Goal: Task Accomplishment & Management: Use online tool/utility

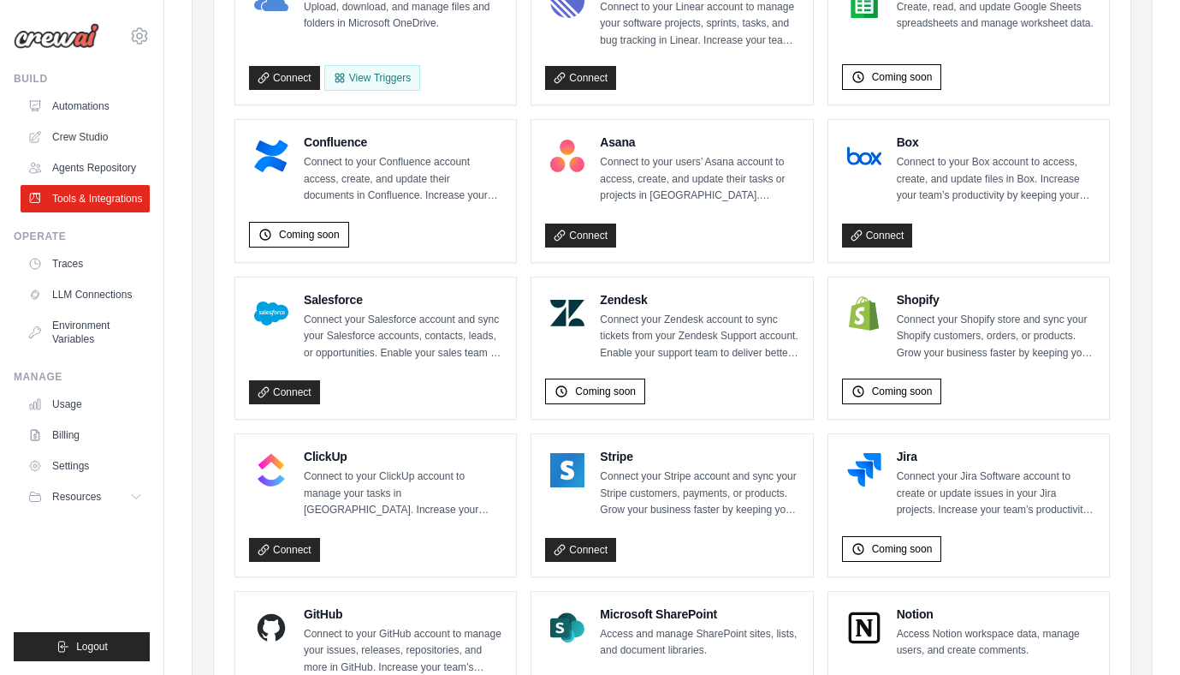
scroll to position [700, 0]
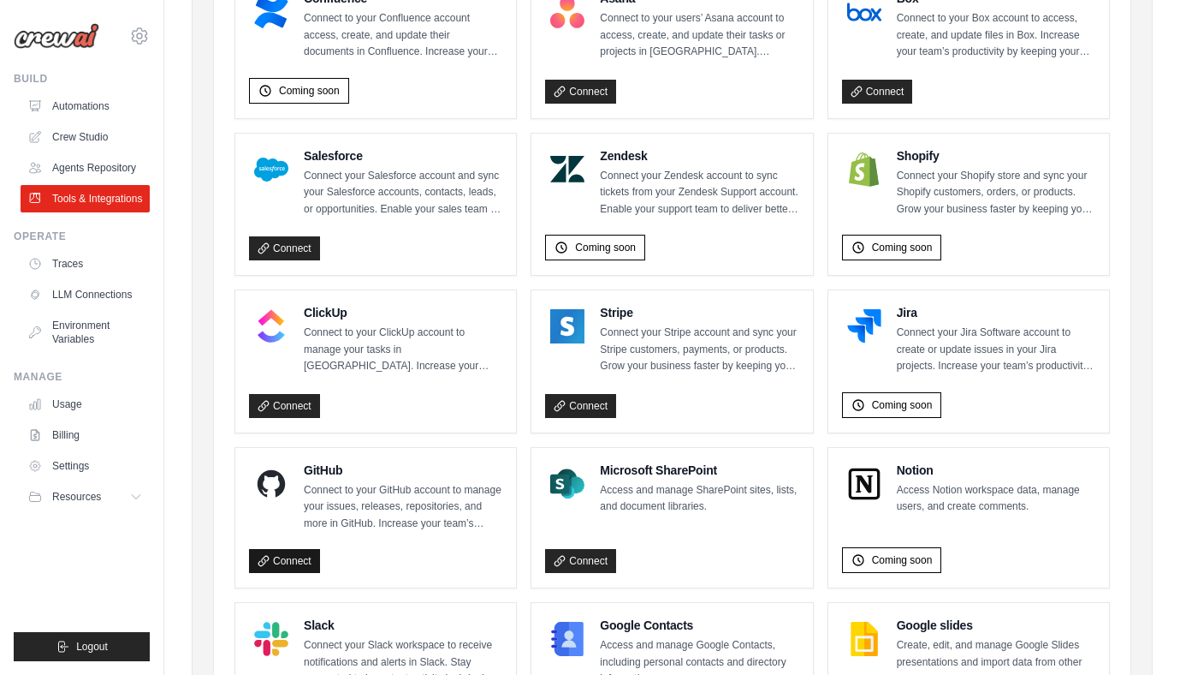
click at [294, 559] on link "Connect" at bounding box center [284, 561] width 71 height 24
click at [62, 473] on link "Settings" at bounding box center [86, 465] width 129 height 27
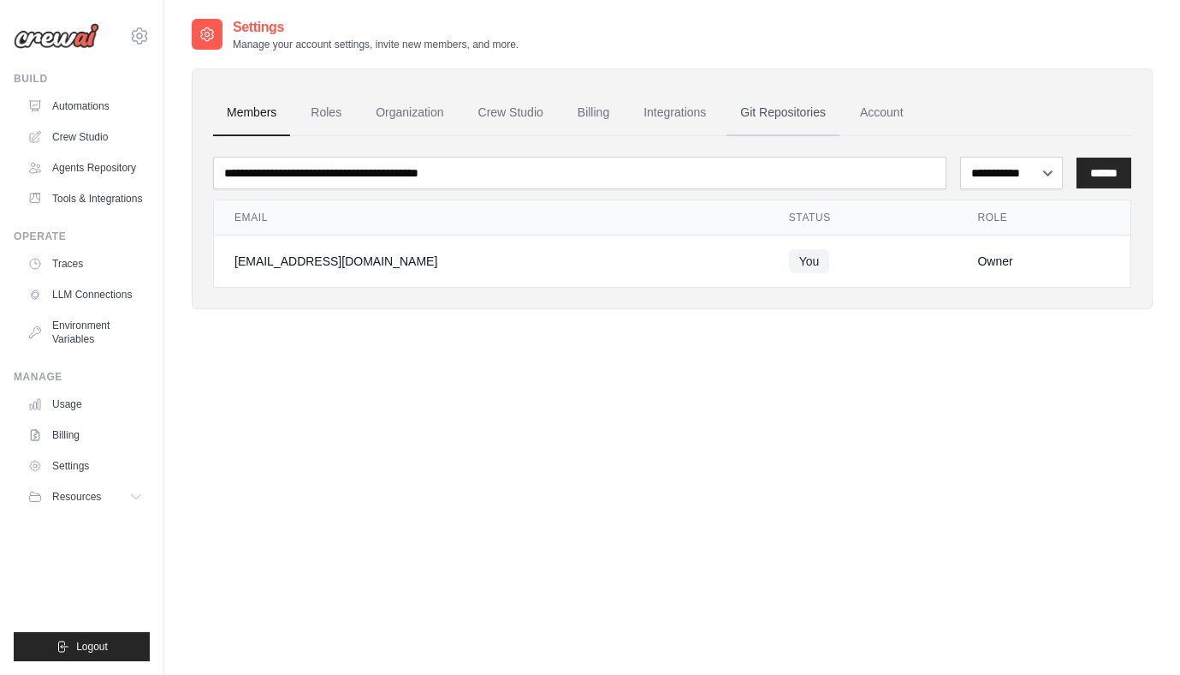
click at [776, 116] on link "Git Repositories" at bounding box center [783, 113] width 113 height 46
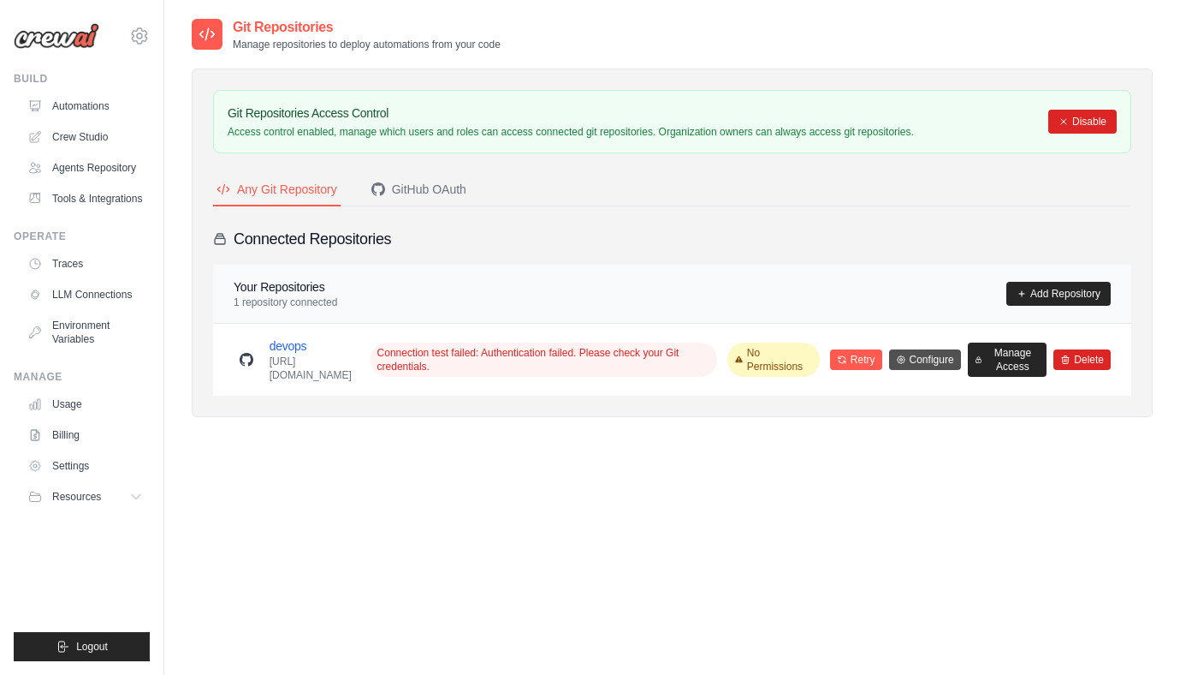
click at [939, 358] on link "Configure" at bounding box center [925, 359] width 72 height 21
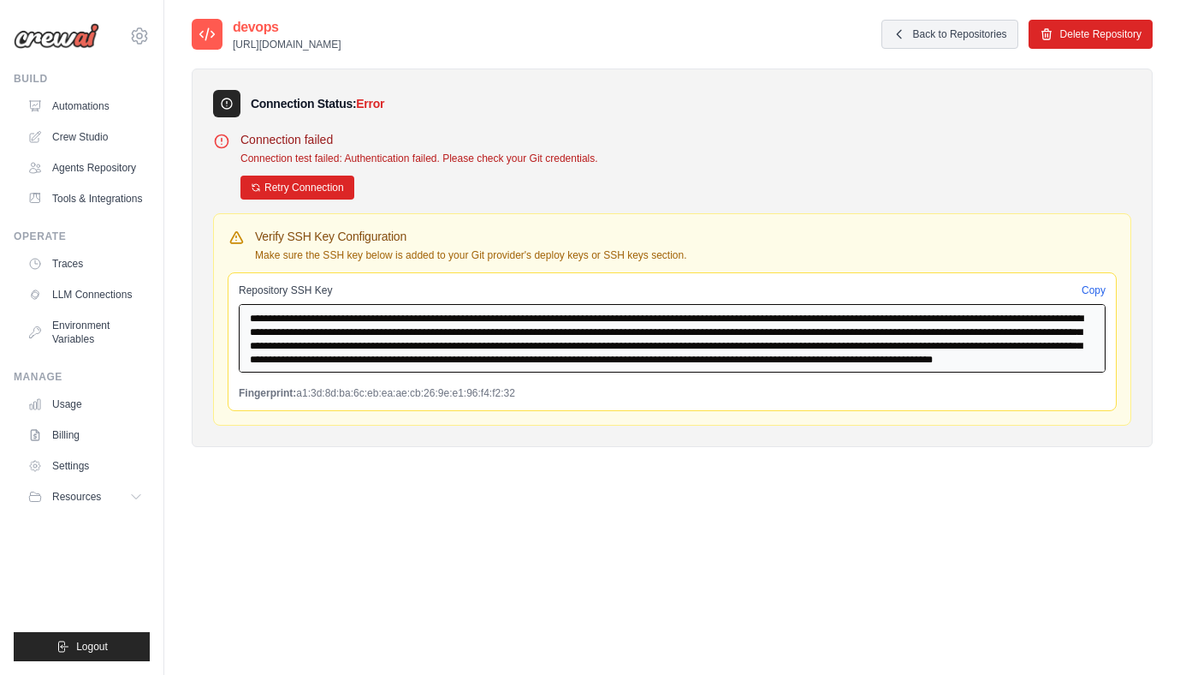
click at [624, 343] on textarea "**********" at bounding box center [672, 338] width 867 height 68
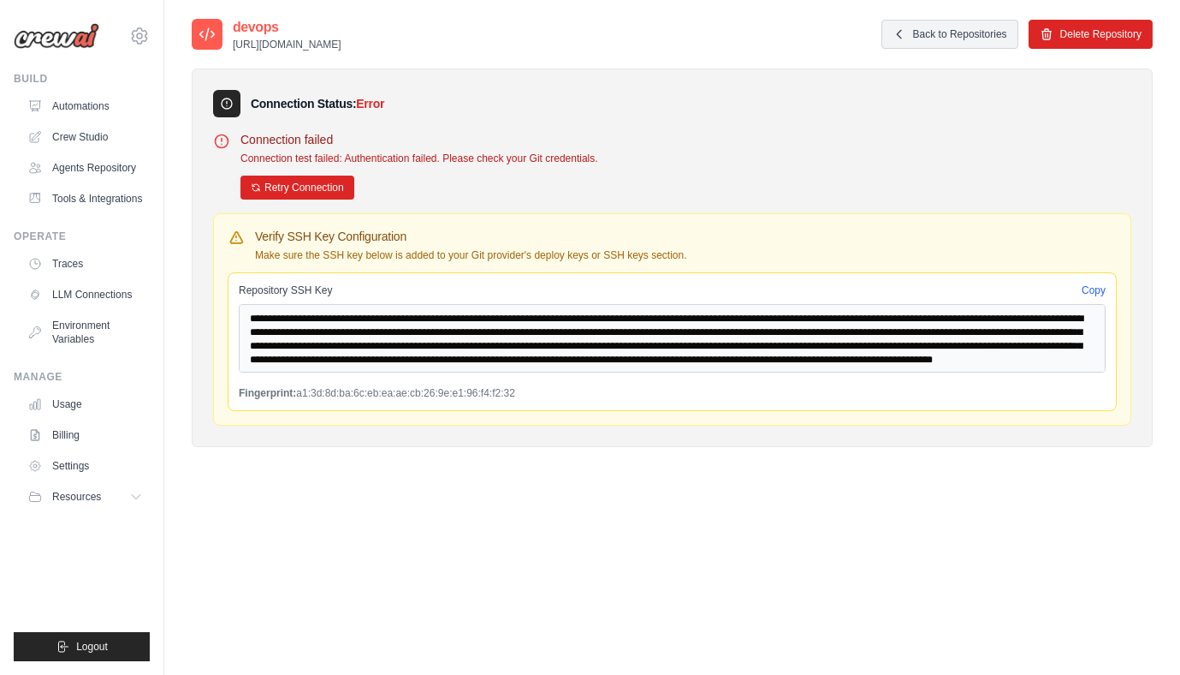
click at [1023, 152] on p "Connection test failed: Authentication failed. Please check your Git credential…" at bounding box center [686, 159] width 891 height 14
click at [901, 41] on link "Back to Repositories" at bounding box center [950, 34] width 137 height 29
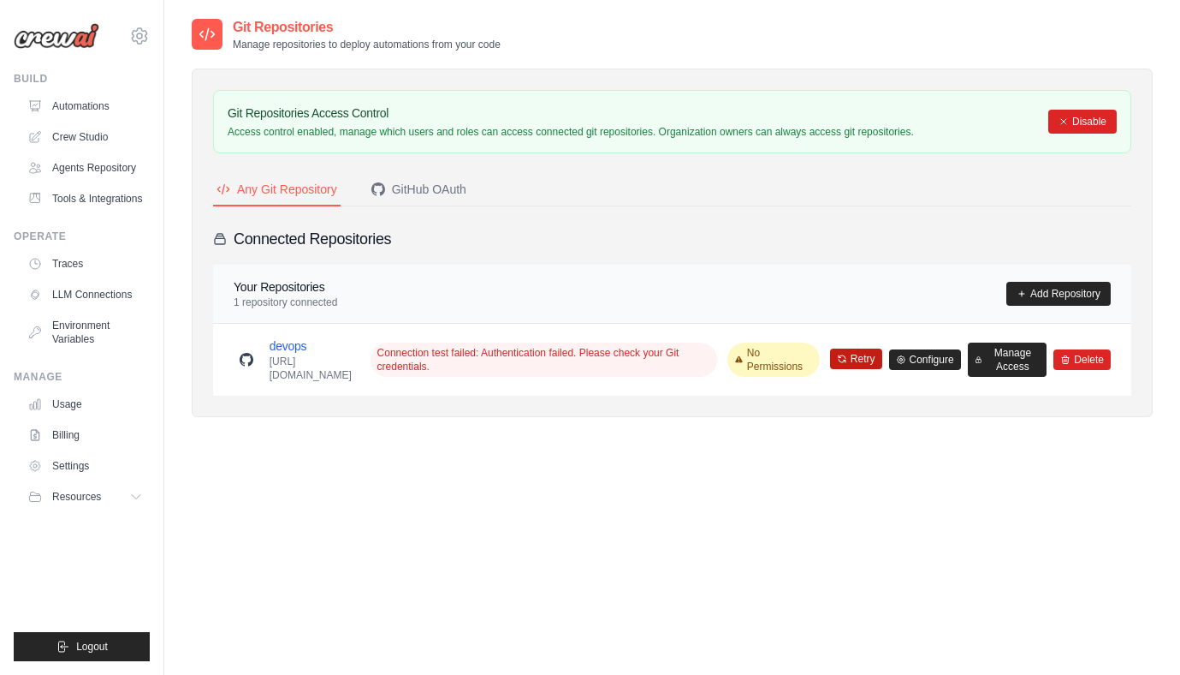
click at [872, 354] on button "Retry" at bounding box center [856, 358] width 52 height 21
click at [849, 490] on div "Git Repositories Manage repositories to deploy automations from your code Git R…" at bounding box center [672, 354] width 961 height 675
click at [868, 355] on button "Retry" at bounding box center [856, 358] width 52 height 21
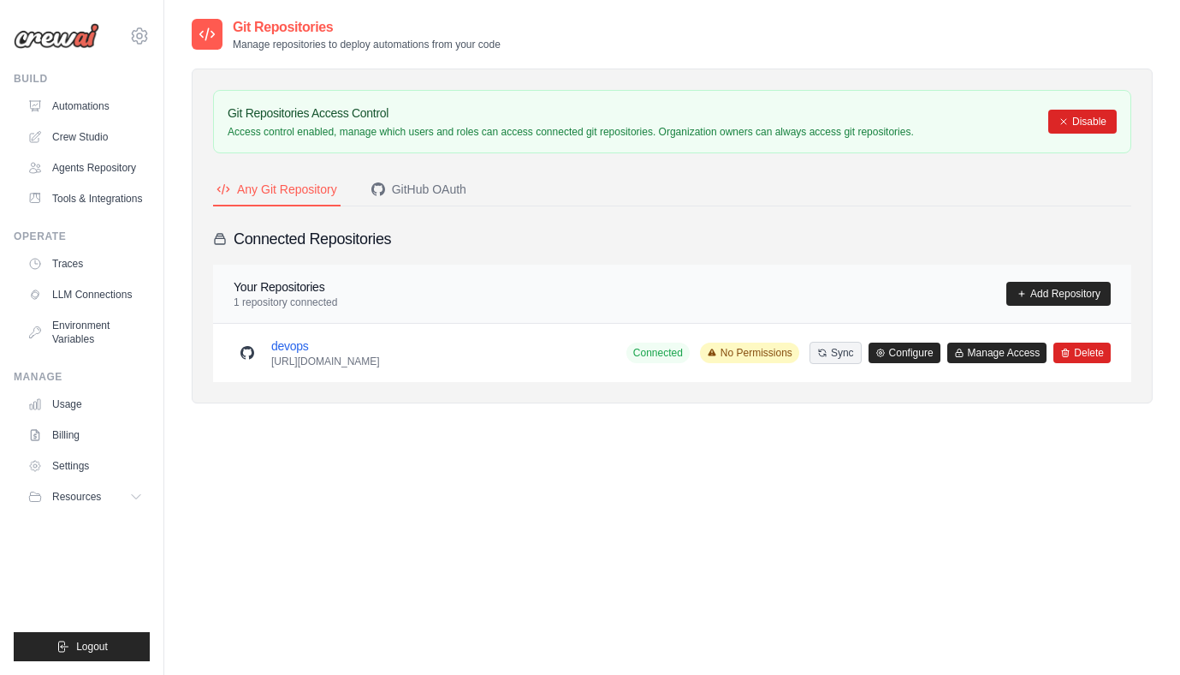
click at [928, 469] on div "Git Repositories Manage repositories to deploy automations from your code Git R…" at bounding box center [672, 354] width 961 height 675
click at [80, 135] on link "Crew Studio" at bounding box center [86, 136] width 129 height 27
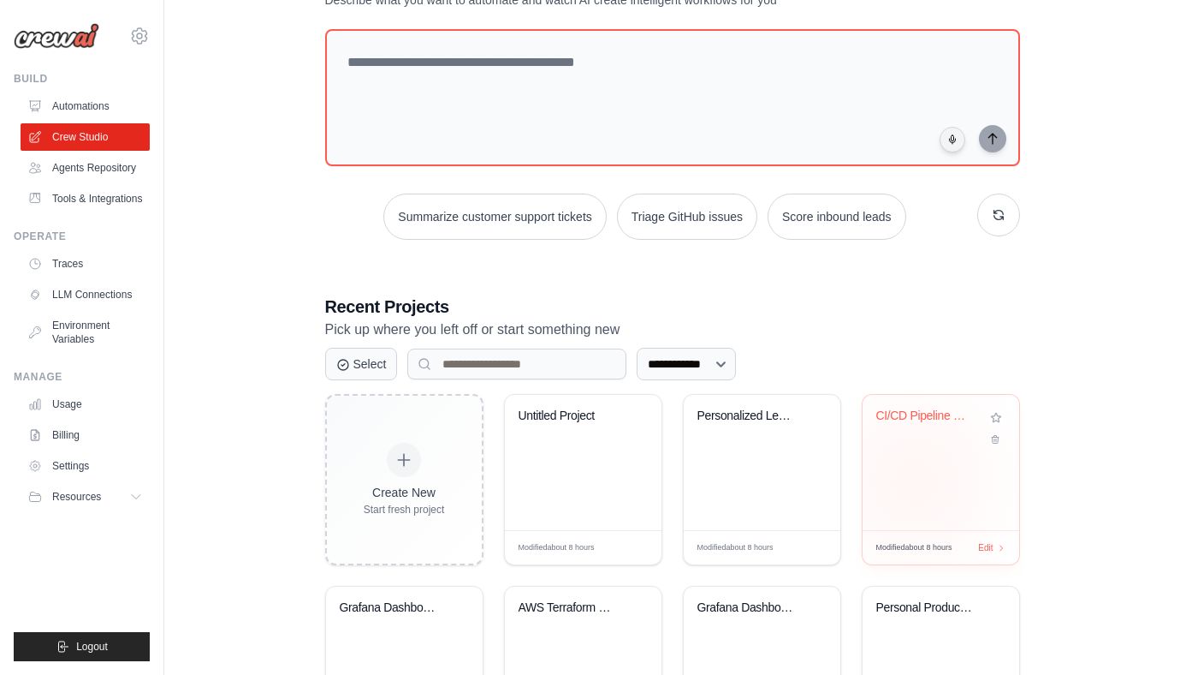
scroll to position [206, 0]
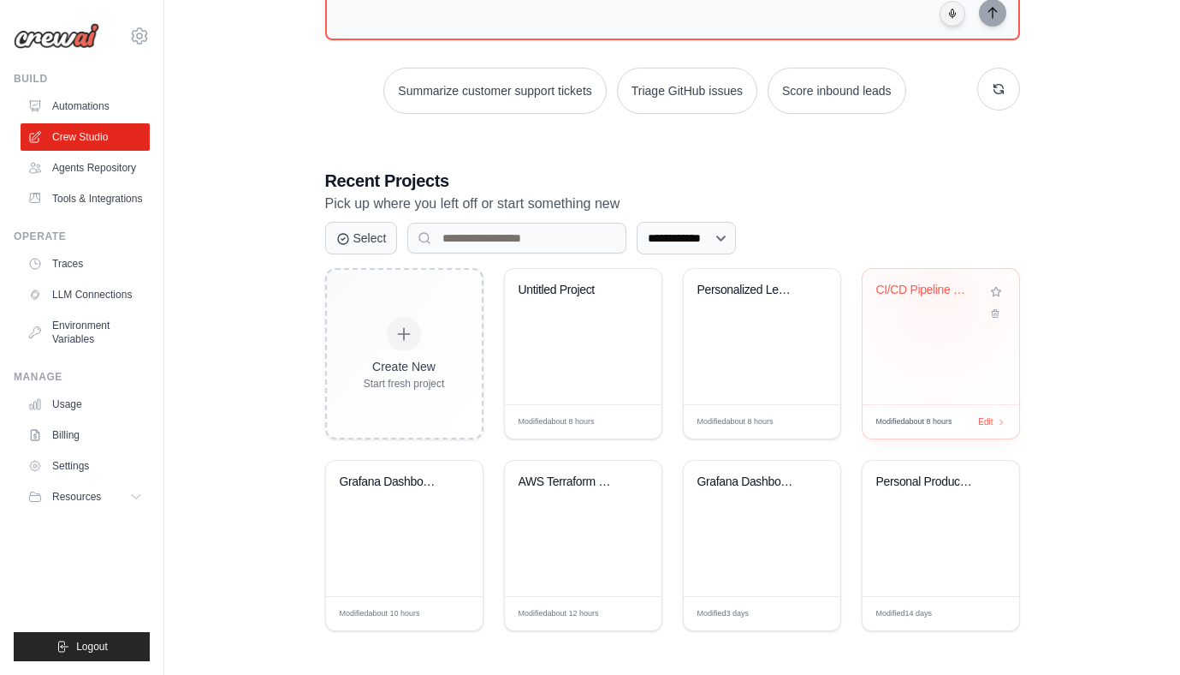
click at [922, 295] on div "CI/CD Pipeline Generator" at bounding box center [929, 293] width 104 height 22
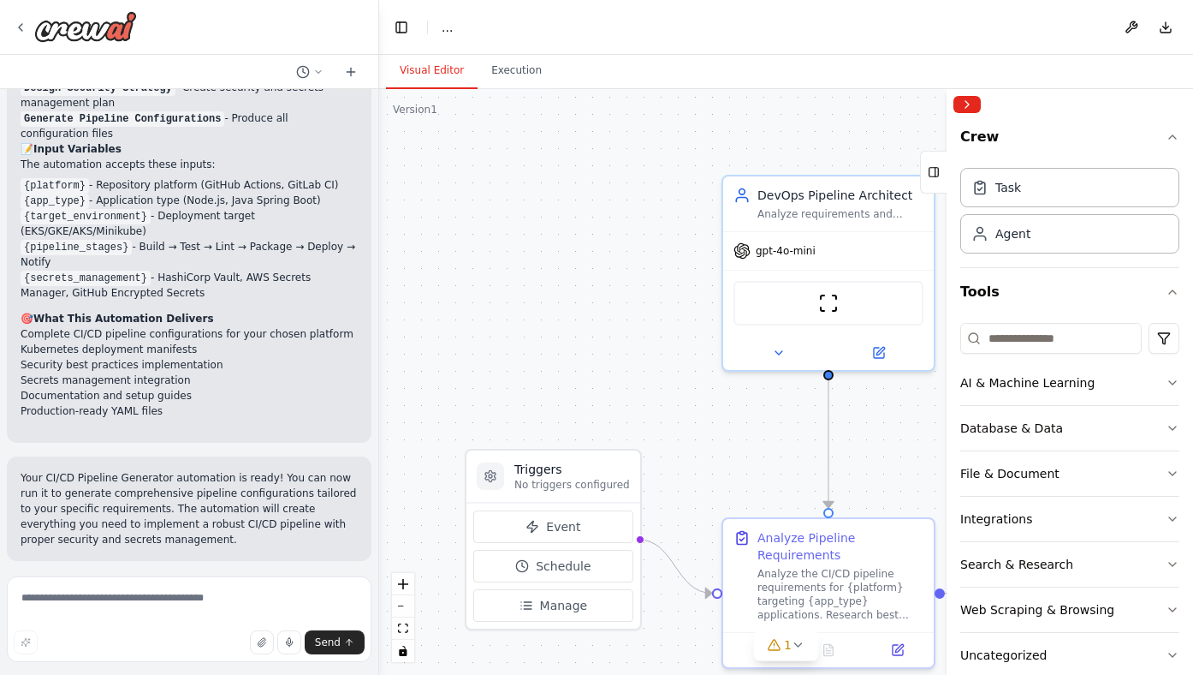
scroll to position [3094, 0]
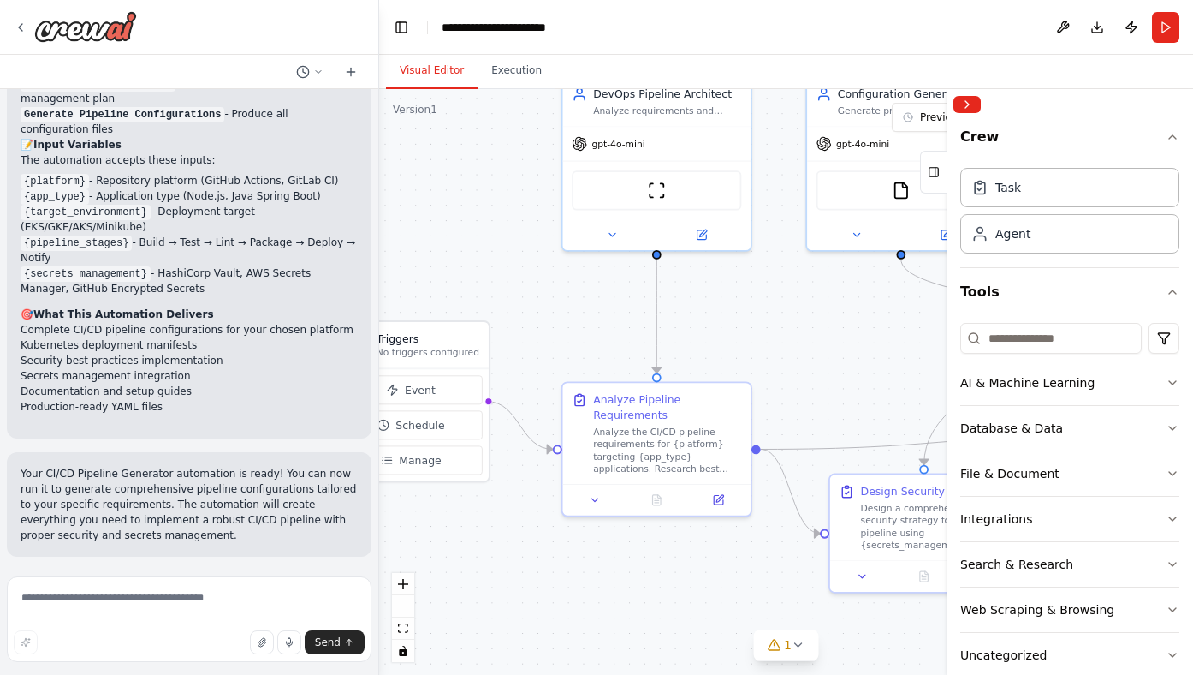
drag, startPoint x: 540, startPoint y: 363, endPoint x: 458, endPoint y: 269, distance: 125.0
click at [383, 235] on div ".deletable-edge-delete-btn { width: 20px; height: 20px; border: 0px solid #ffff…" at bounding box center [786, 382] width 814 height 586
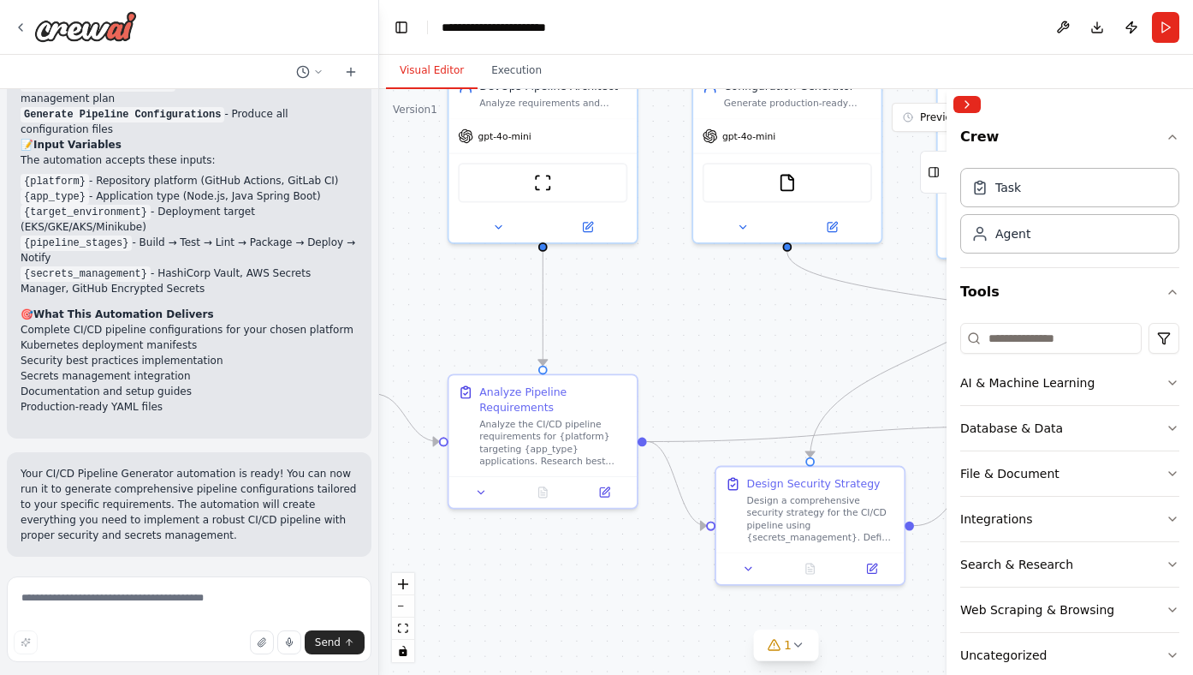
drag, startPoint x: 811, startPoint y: 349, endPoint x: 711, endPoint y: 349, distance: 99.3
click at [711, 349] on div ".deletable-edge-delete-btn { width: 20px; height: 20px; border: 0px solid #ffff…" at bounding box center [786, 382] width 814 height 586
click at [796, 645] on icon at bounding box center [798, 644] width 7 height 3
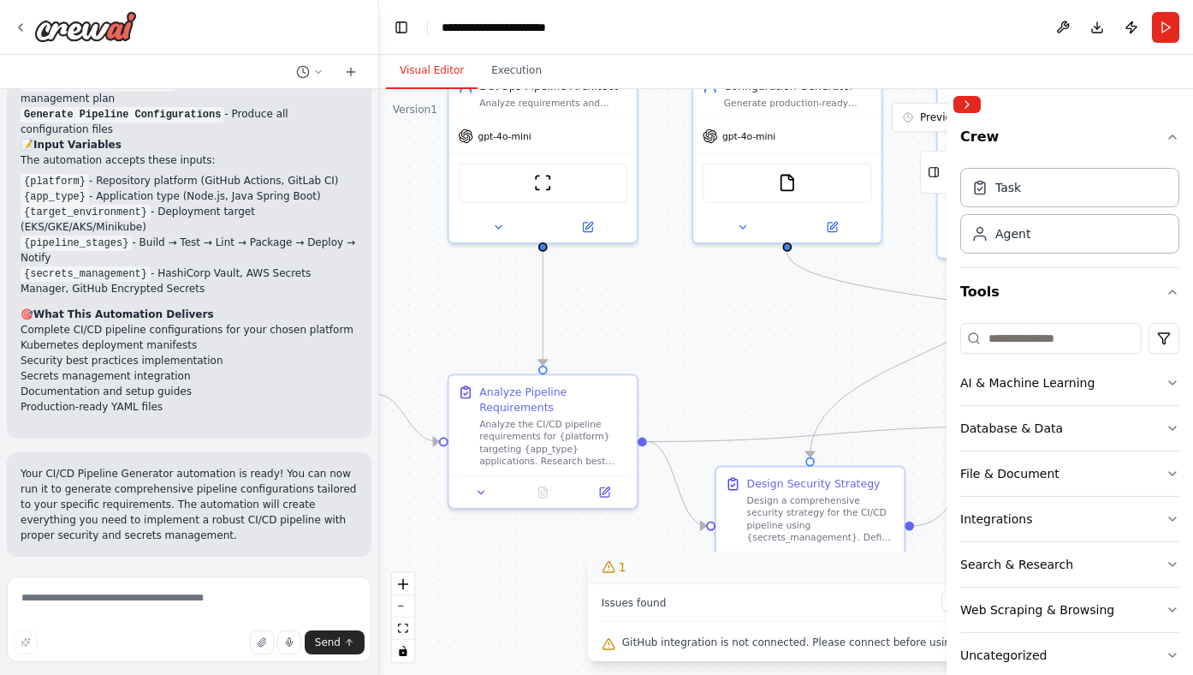
click at [727, 648] on span "GitHub integration is not connected. Please connect before using it." at bounding box center [796, 642] width 348 height 14
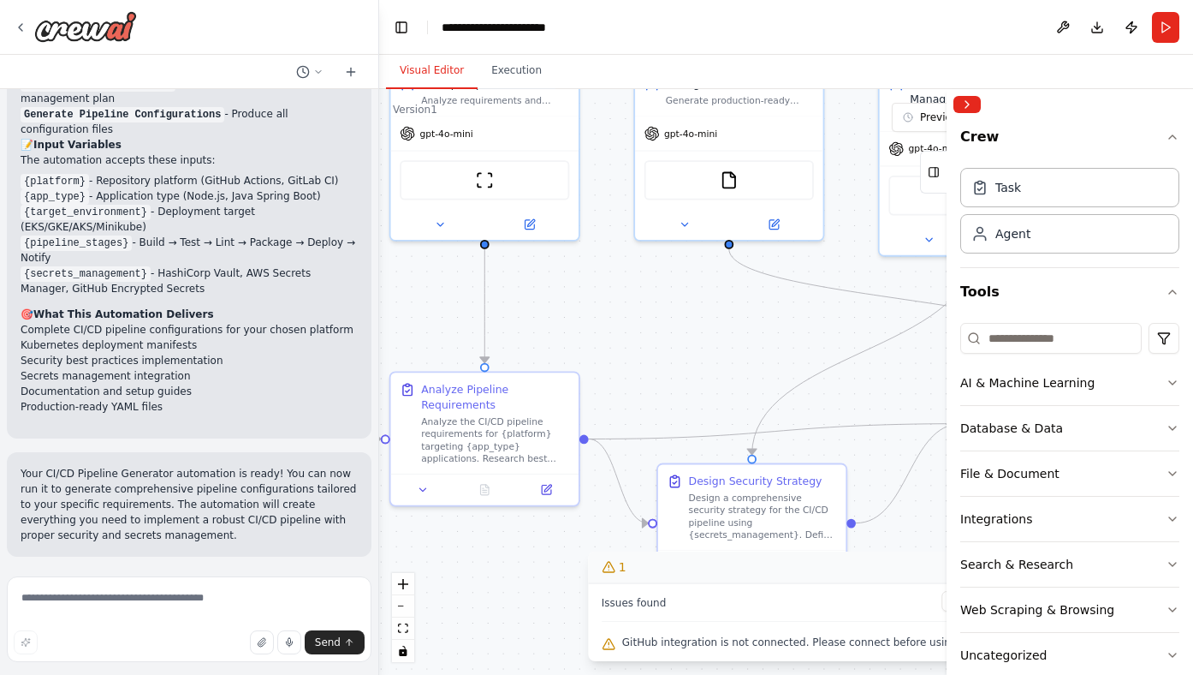
drag, startPoint x: 807, startPoint y: 352, endPoint x: 613, endPoint y: 346, distance: 194.4
click at [603, 352] on div ".deletable-edge-delete-btn { width: 20px; height: 20px; border: 0px solid #ffff…" at bounding box center [786, 382] width 814 height 586
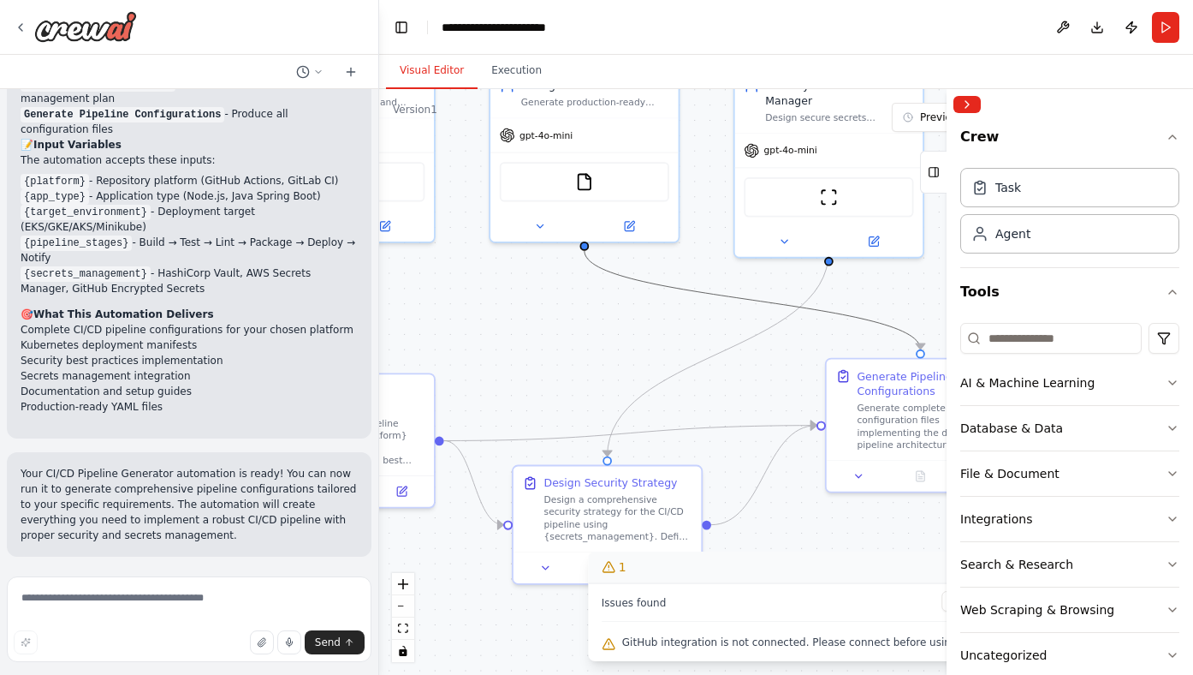
drag, startPoint x: 832, startPoint y: 335, endPoint x: 608, endPoint y: 413, distance: 237.7
click at [603, 420] on div ".deletable-edge-delete-btn { width: 20px; height: 20px; border: 0px solid #ffff…" at bounding box center [786, 382] width 814 height 586
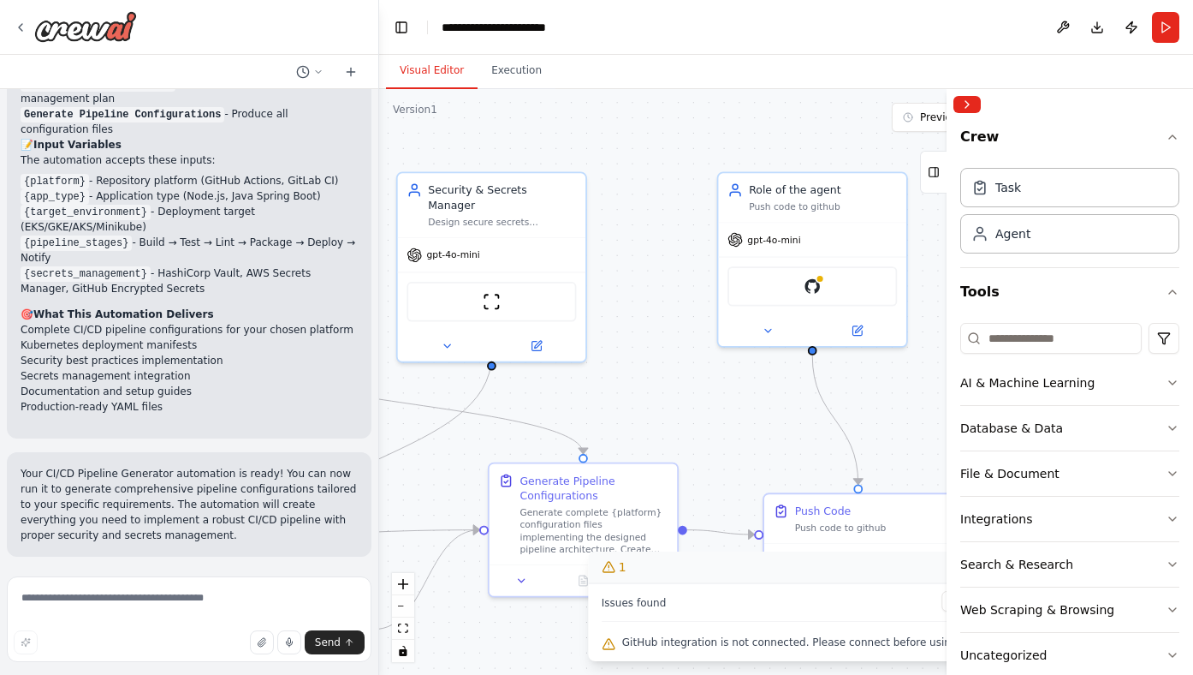
drag, startPoint x: 835, startPoint y: 301, endPoint x: 536, endPoint y: 385, distance: 310.3
click at [536, 385] on div ".deletable-edge-delete-btn { width: 20px; height: 20px; border: 0px solid #ffff…" at bounding box center [786, 382] width 814 height 586
click at [827, 285] on div "GitHub" at bounding box center [812, 283] width 169 height 39
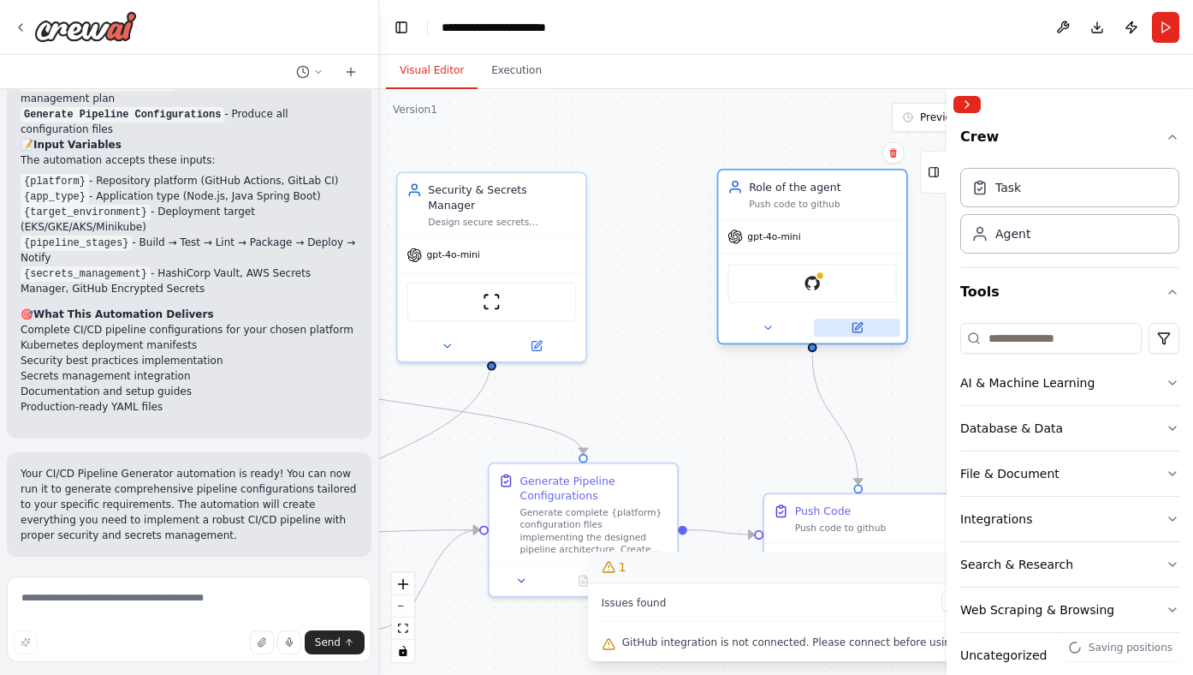
click at [859, 326] on icon at bounding box center [858, 326] width 7 height 7
click at [768, 330] on icon at bounding box center [768, 327] width 12 height 12
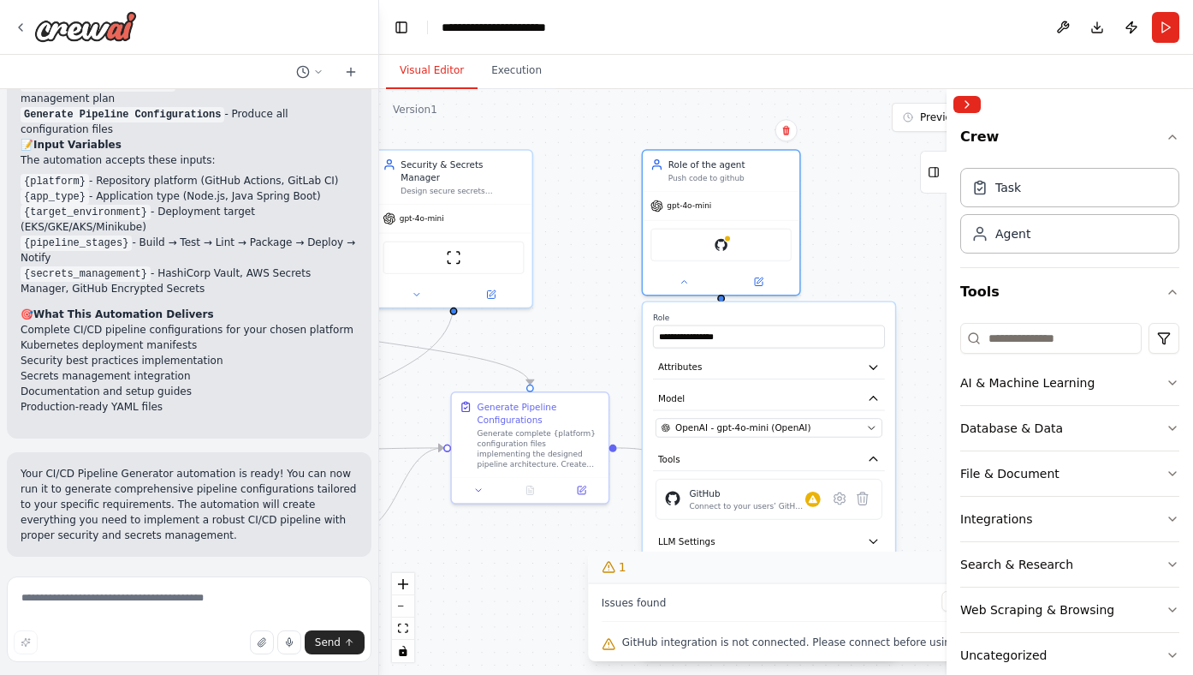
drag, startPoint x: 676, startPoint y: 268, endPoint x: 589, endPoint y: 218, distance: 100.4
click at [589, 218] on div ".deletable-edge-delete-btn { width: 20px; height: 20px; border: 0px solid #ffff…" at bounding box center [786, 382] width 814 height 586
click at [839, 500] on icon at bounding box center [836, 496] width 11 height 11
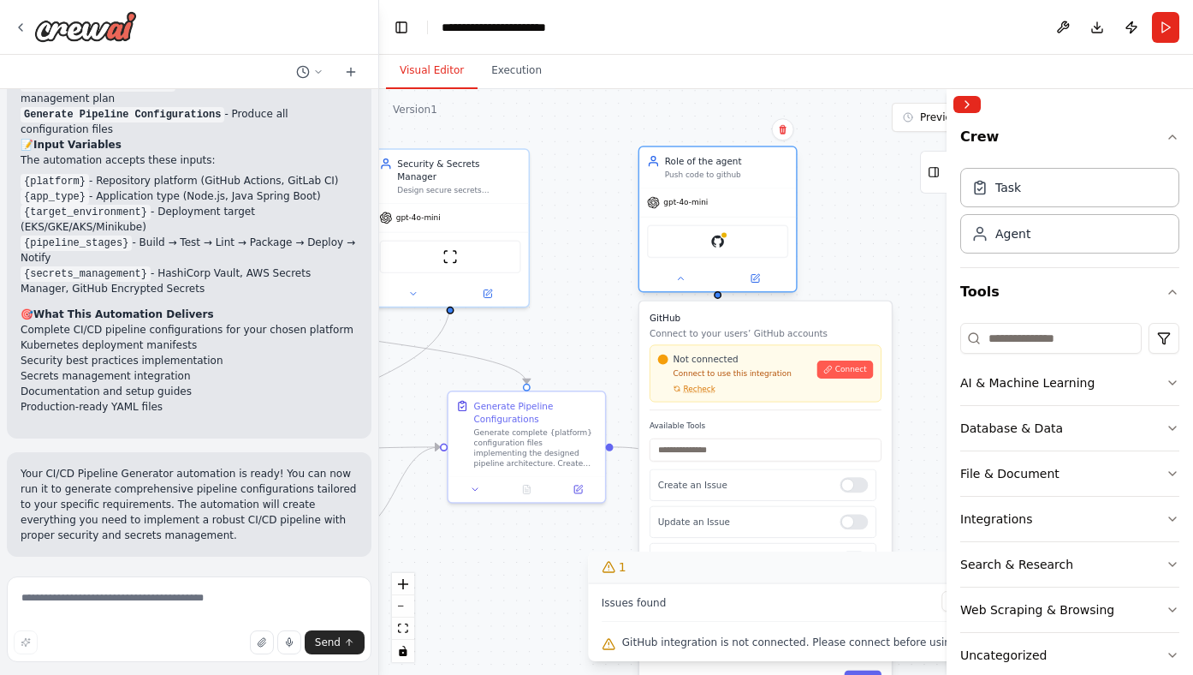
click at [726, 246] on div "GitHub" at bounding box center [717, 241] width 141 height 33
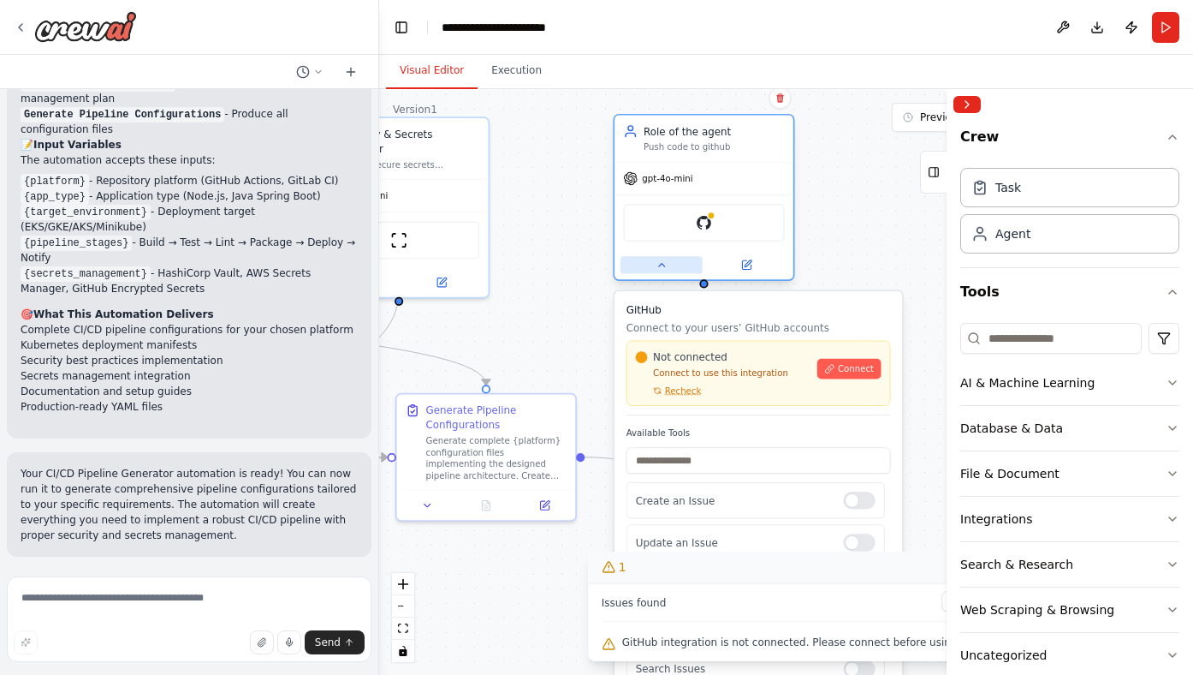
click at [665, 267] on icon at bounding box center [662, 265] width 12 height 12
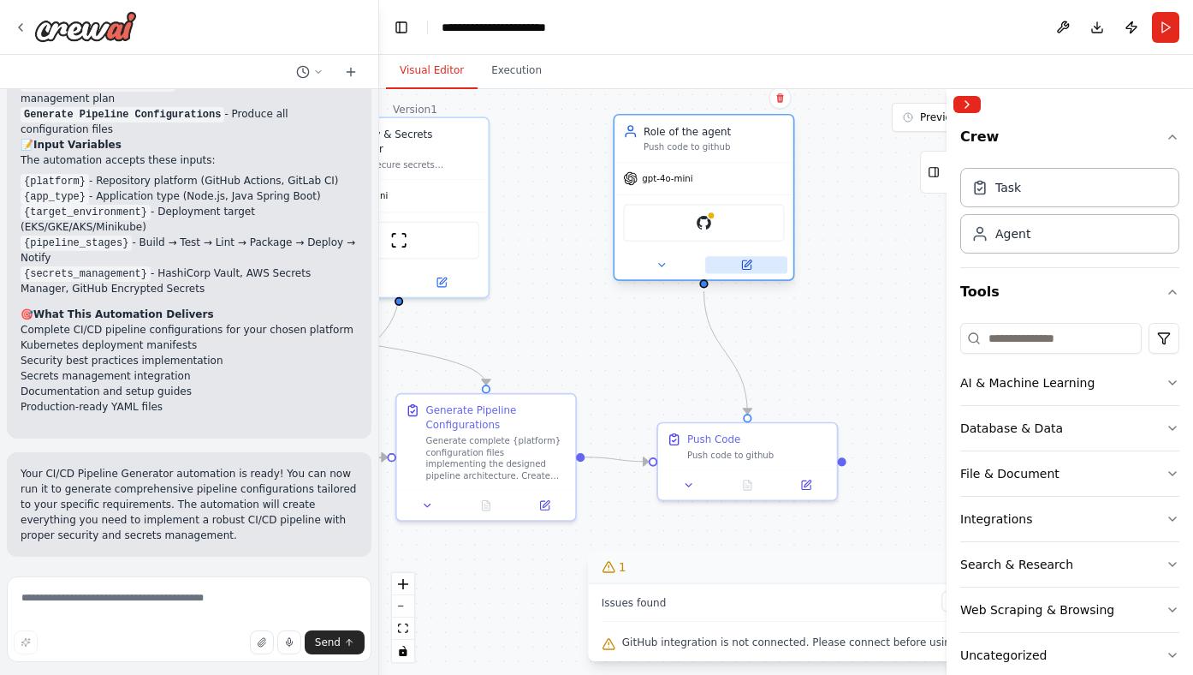
click at [750, 269] on icon at bounding box center [746, 264] width 9 height 9
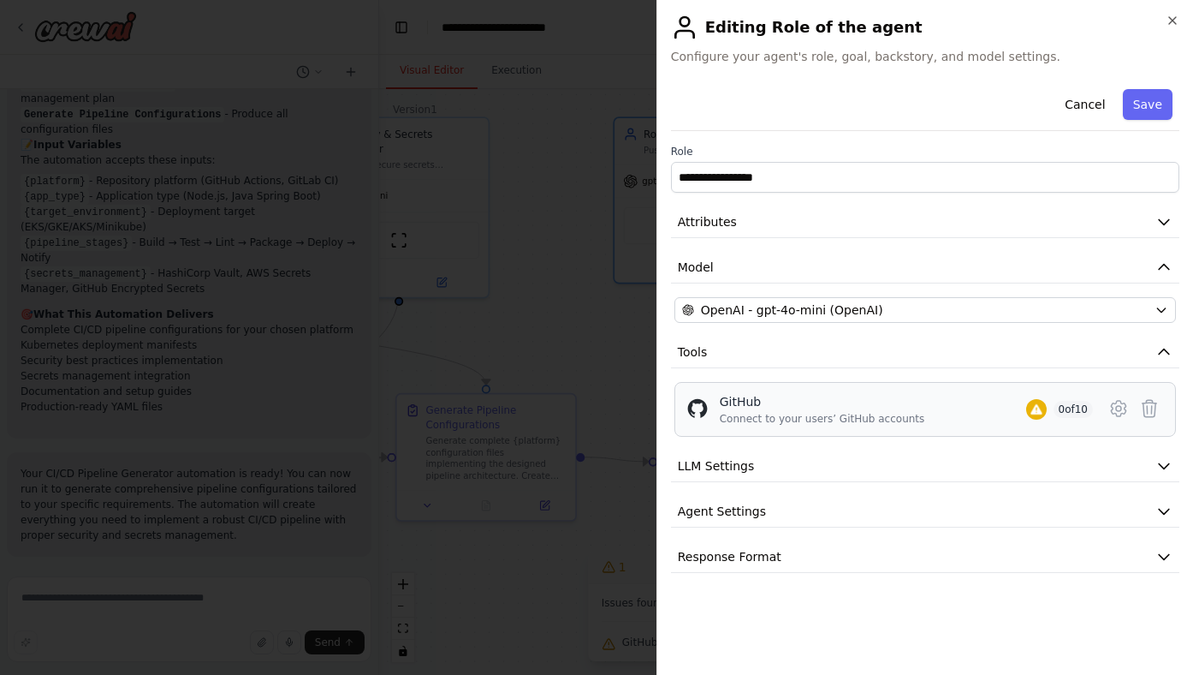
click at [883, 415] on div "Connect to your users’ GitHub accounts" at bounding box center [822, 419] width 205 height 14
click at [1118, 412] on icon at bounding box center [1119, 408] width 21 height 21
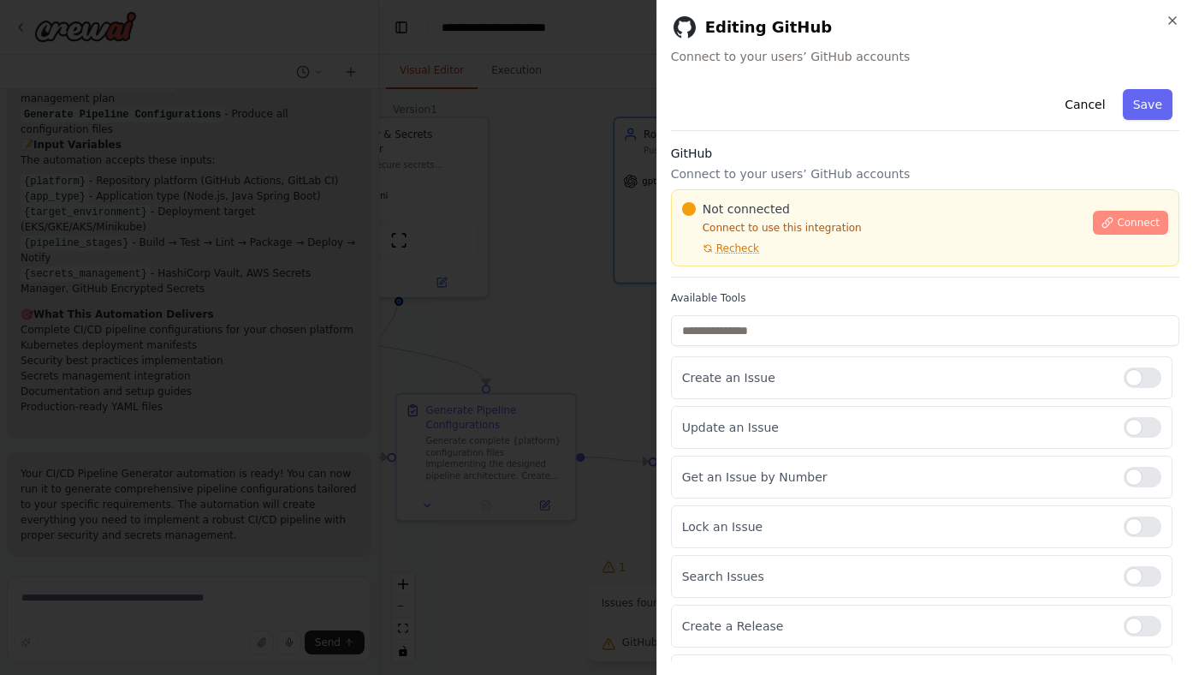
click at [1117, 220] on span "Connect" at bounding box center [1138, 223] width 43 height 14
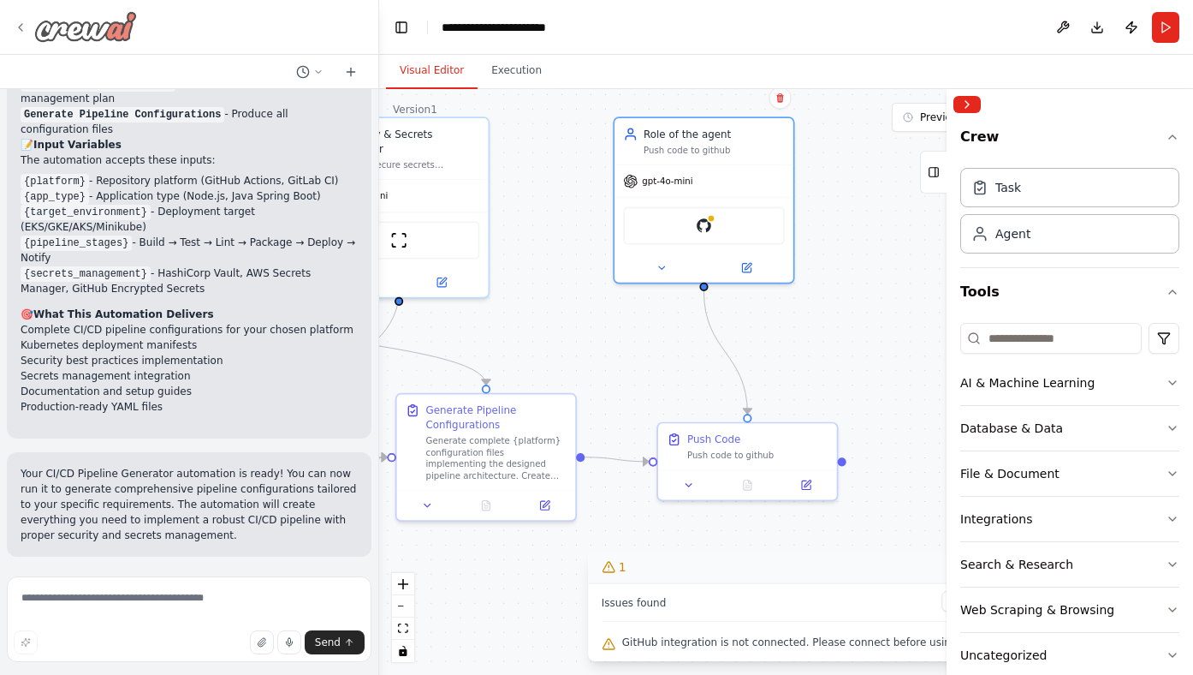
click at [25, 29] on icon at bounding box center [21, 28] width 14 height 14
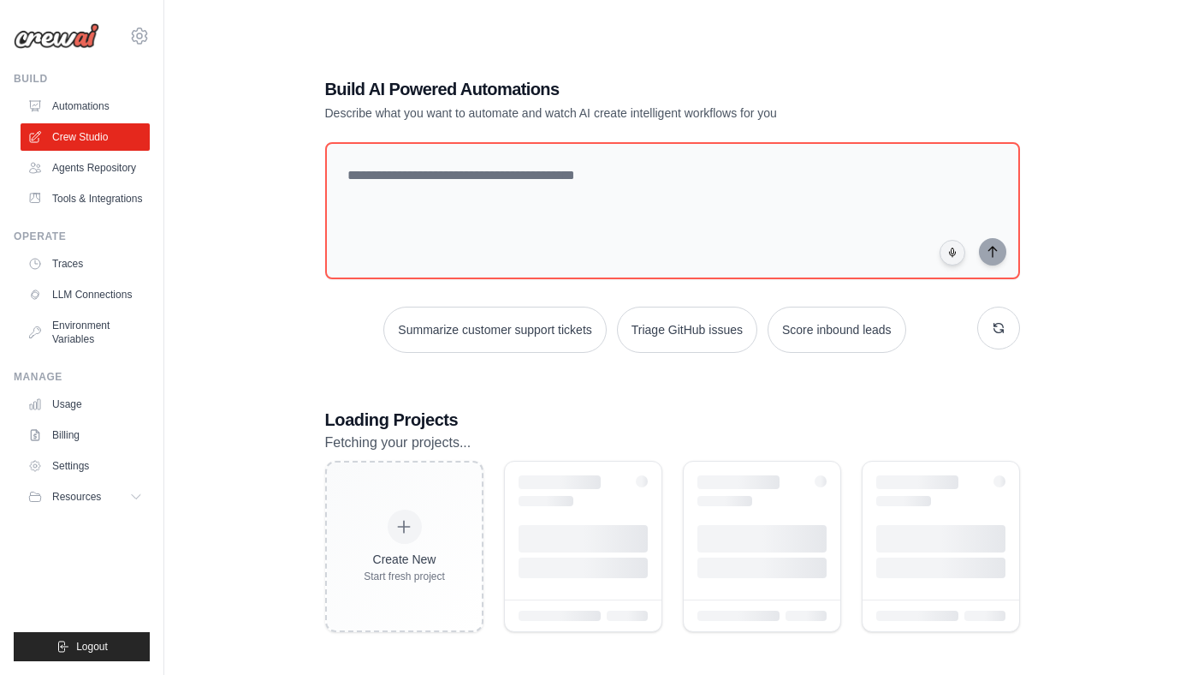
scroll to position [1, 0]
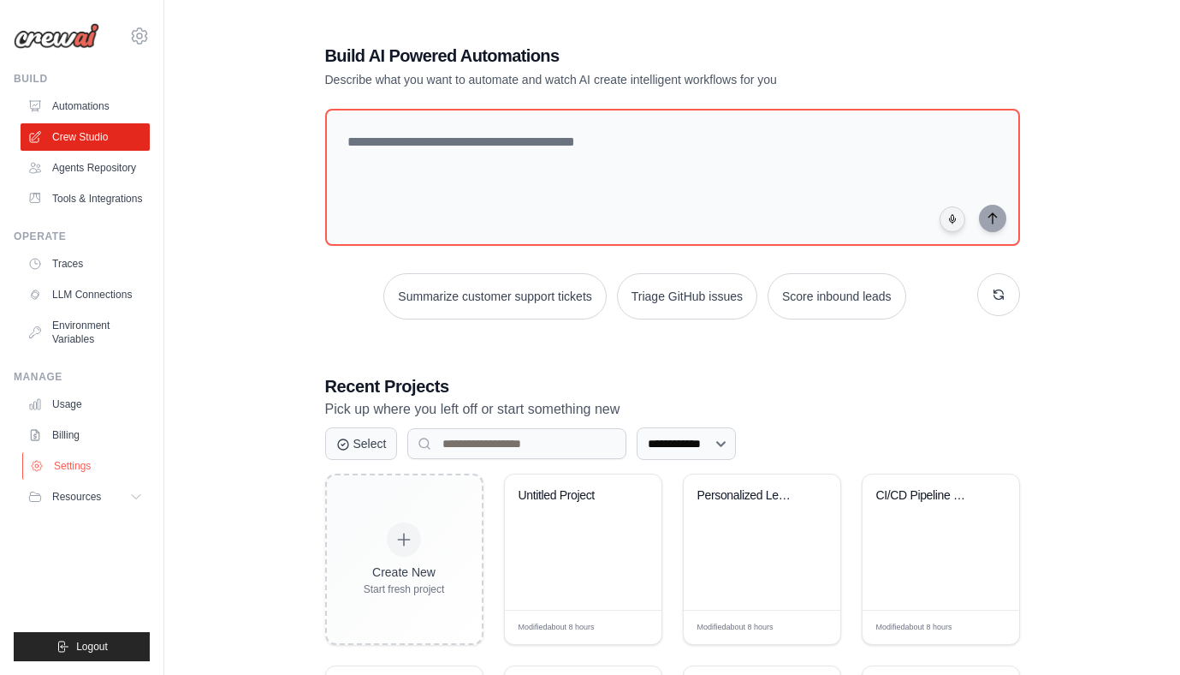
click at [71, 468] on link "Settings" at bounding box center [86, 465] width 129 height 27
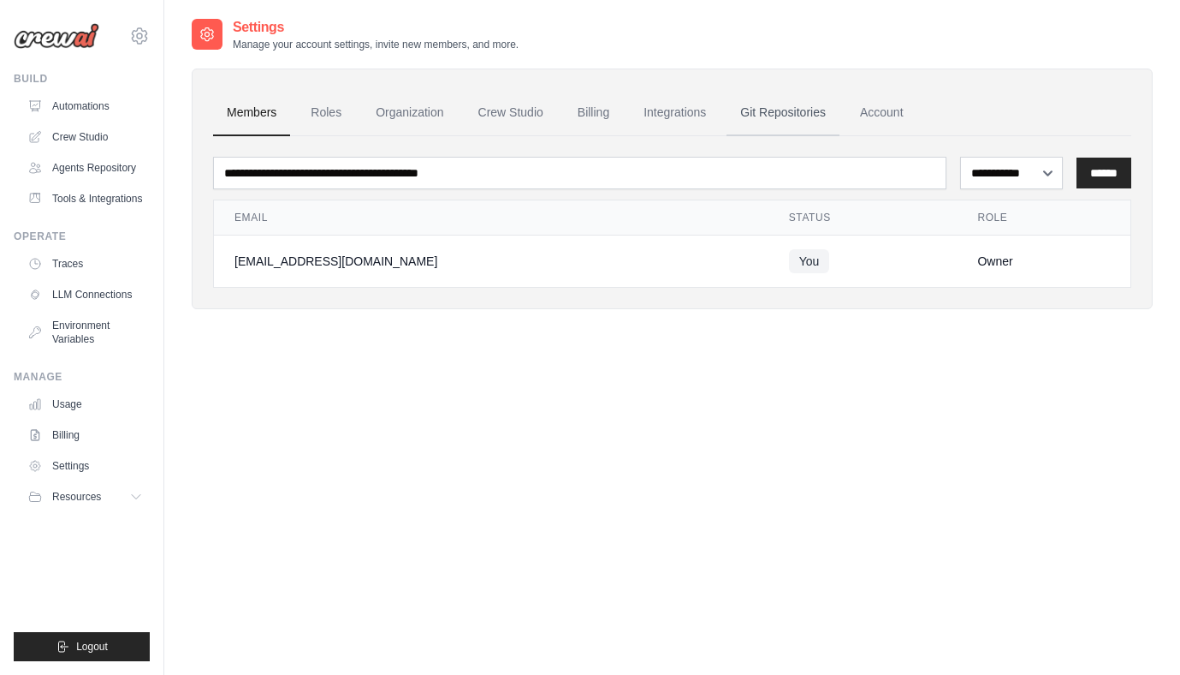
click at [787, 111] on link "Git Repositories" at bounding box center [783, 113] width 113 height 46
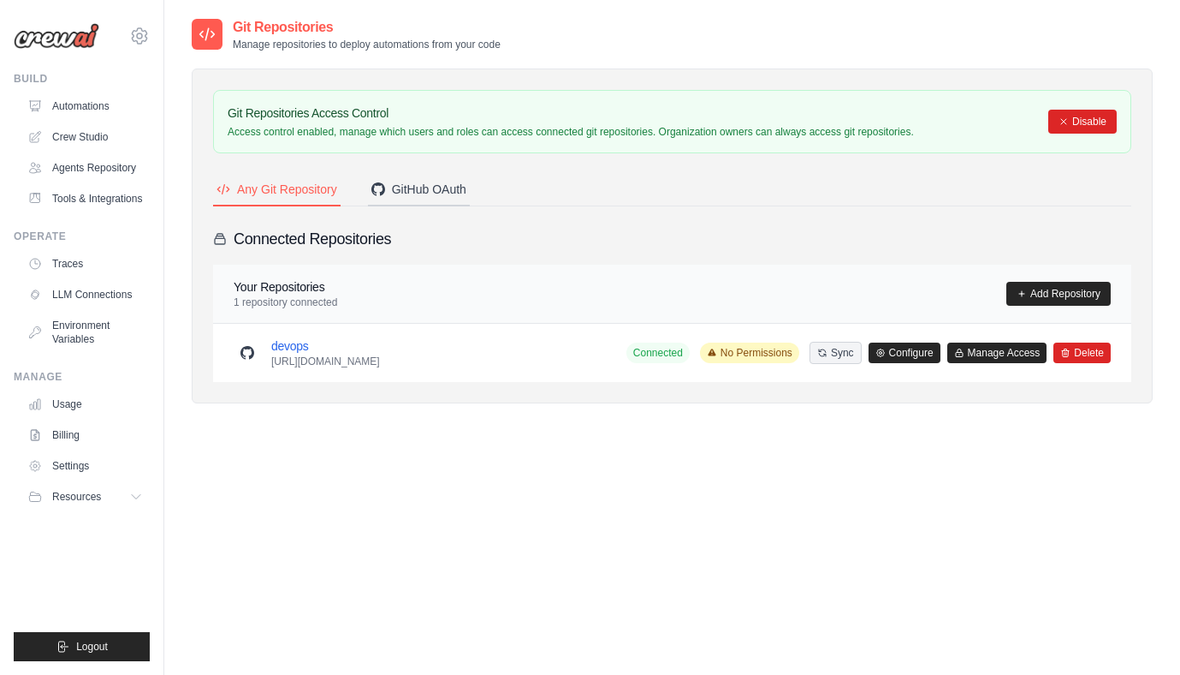
click at [426, 194] on div "GitHub OAuth" at bounding box center [419, 189] width 95 height 17
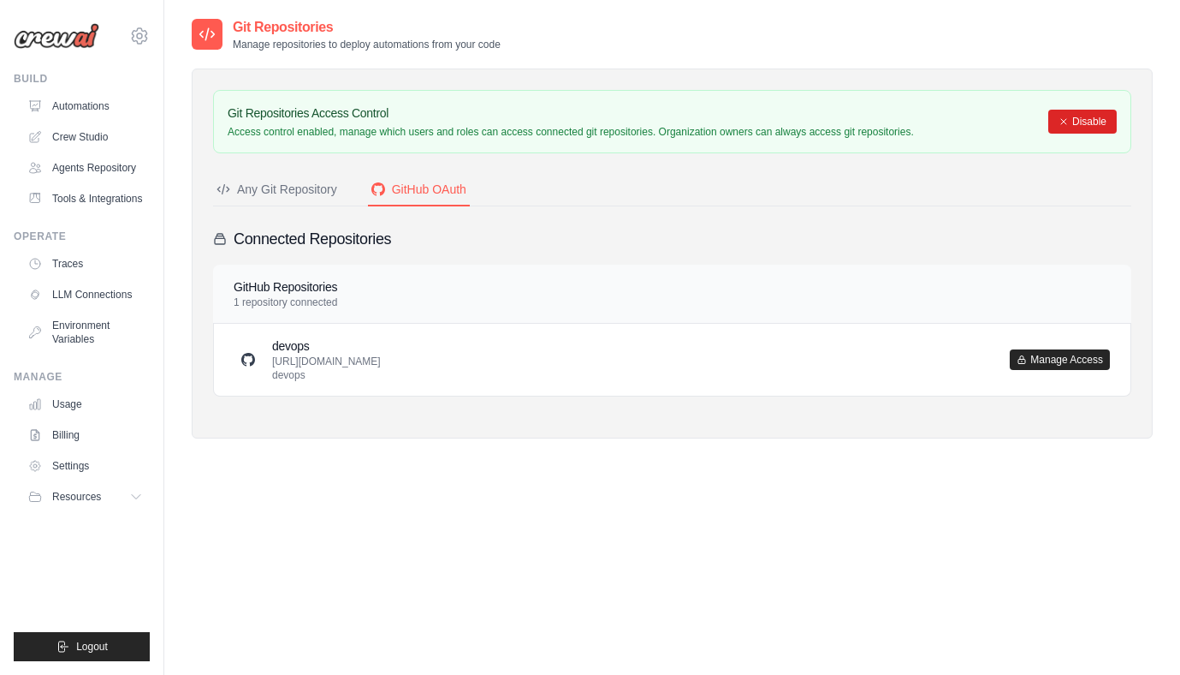
click at [279, 193] on div "Any Git Repository" at bounding box center [277, 189] width 121 height 17
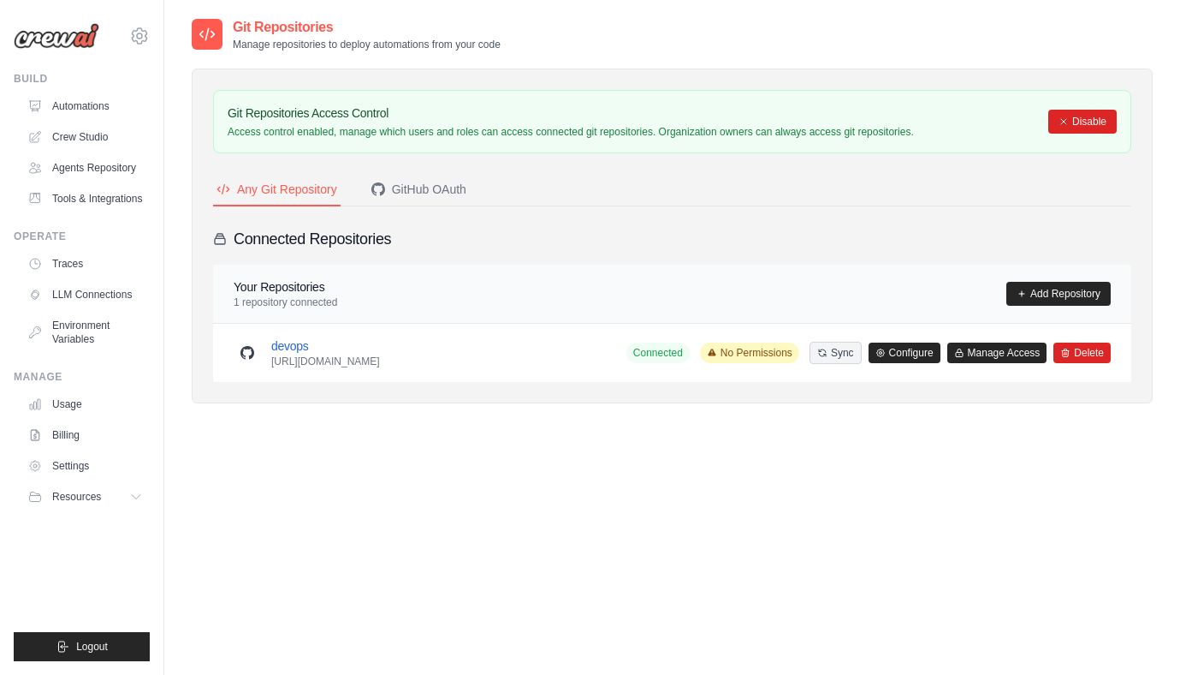
click at [752, 359] on span "No Permissions" at bounding box center [749, 352] width 99 height 21
click at [753, 357] on span "No Permissions" at bounding box center [749, 352] width 99 height 21
click at [842, 359] on button "Sync" at bounding box center [836, 352] width 52 height 22
click at [901, 358] on link "Configure" at bounding box center [905, 352] width 72 height 21
click at [743, 356] on span "No Permissions" at bounding box center [749, 352] width 99 height 21
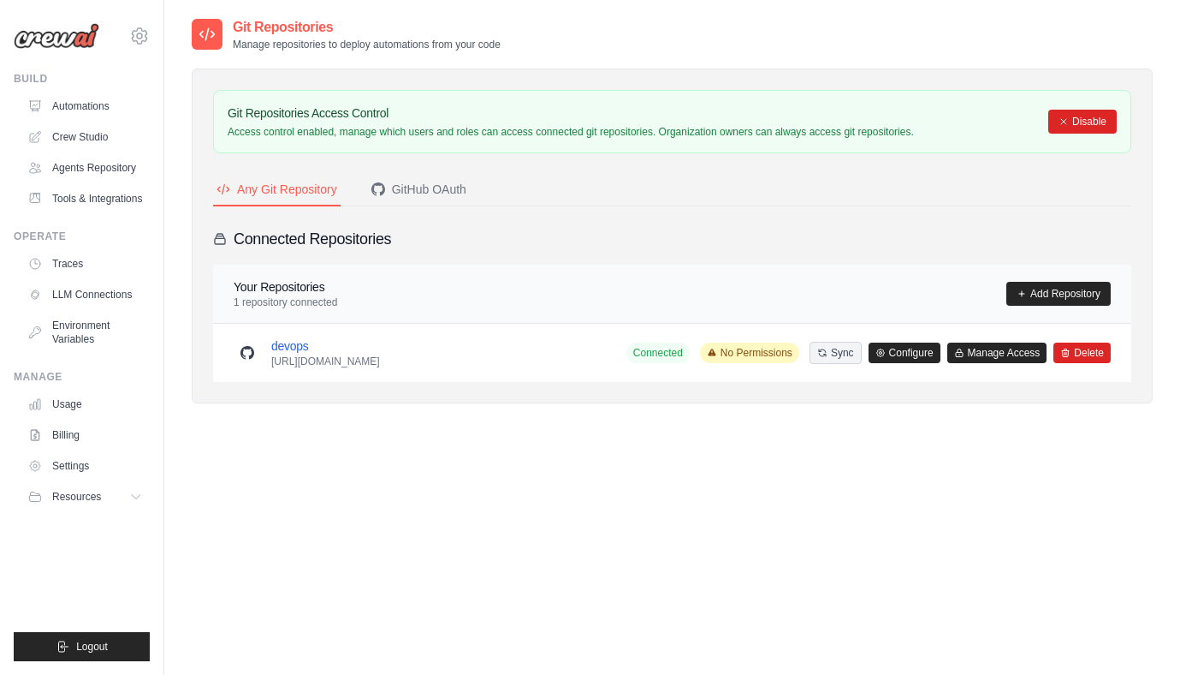
click at [850, 514] on div "Git Repositories Manage repositories to deploy automations from your code Git R…" at bounding box center [672, 354] width 961 height 675
click at [737, 356] on span "No Permissions" at bounding box center [749, 352] width 99 height 21
click at [907, 349] on link "Configure" at bounding box center [905, 352] width 72 height 21
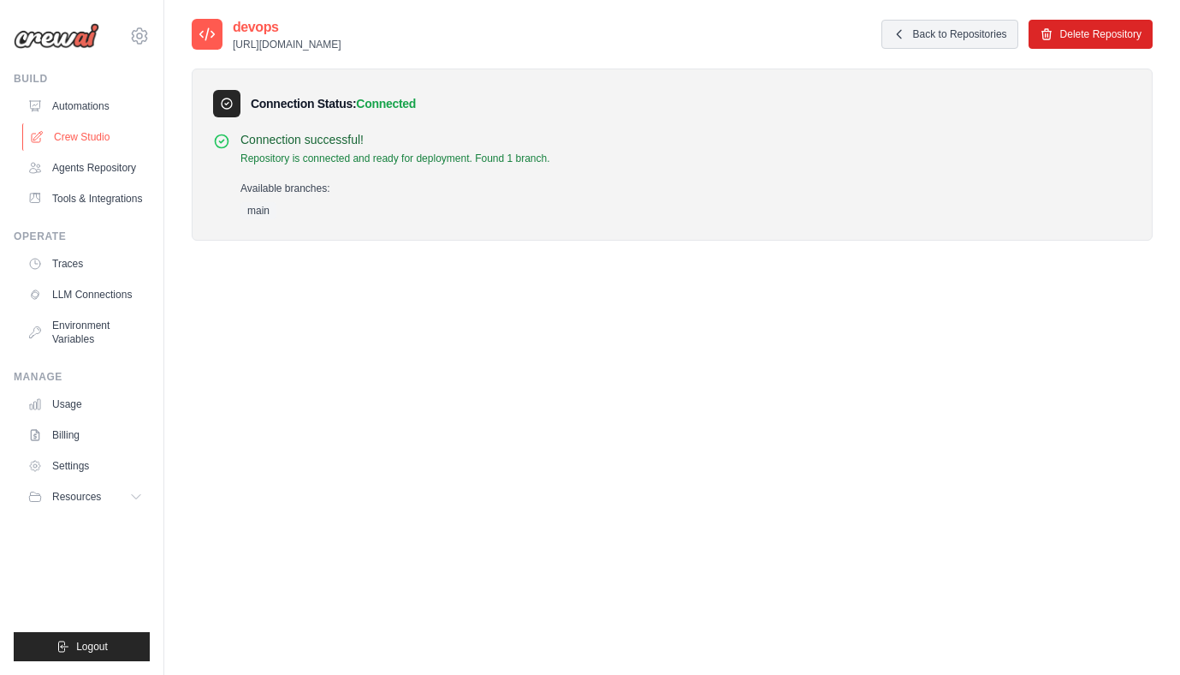
click at [81, 139] on link "Crew Studio" at bounding box center [86, 136] width 129 height 27
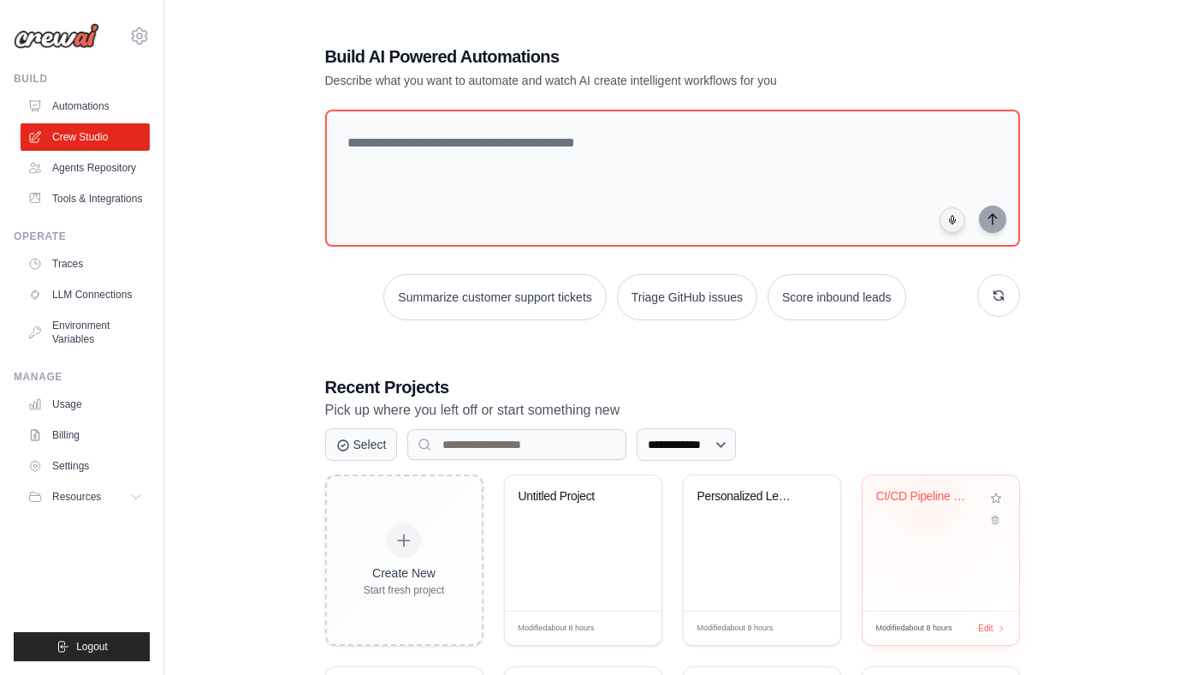
click at [923, 500] on div "CI/CD Pipeline Generator" at bounding box center [929, 496] width 104 height 15
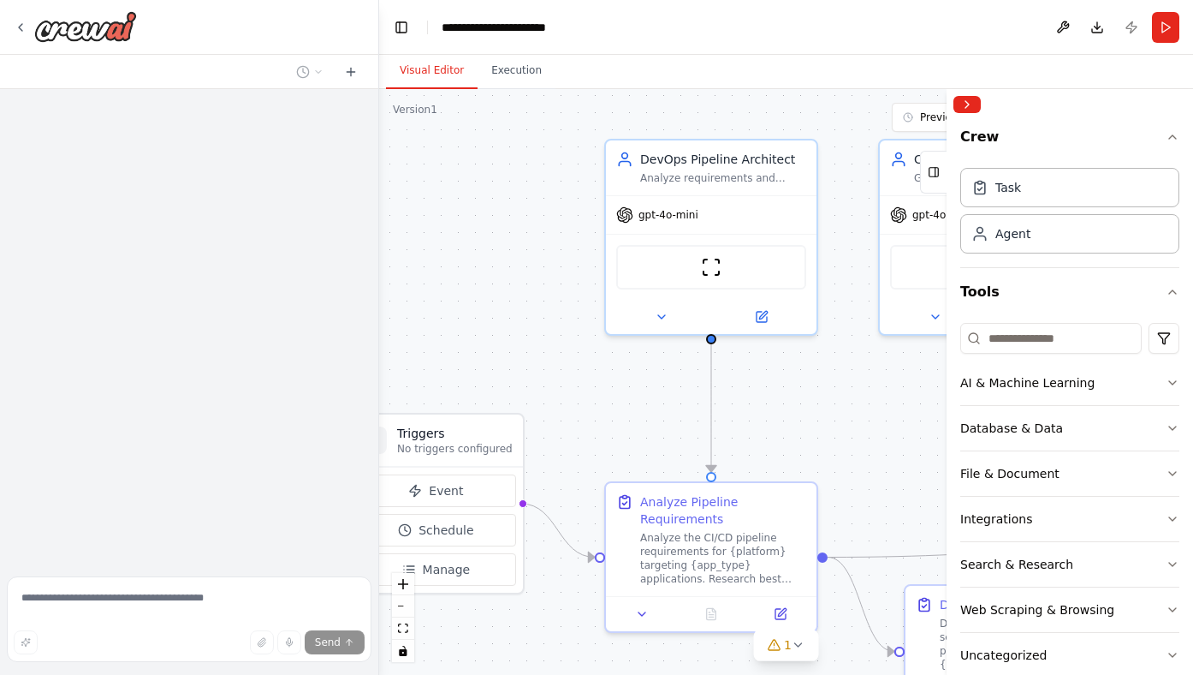
drag, startPoint x: 649, startPoint y: 410, endPoint x: 431, endPoint y: 350, distance: 226.4
click at [419, 353] on div ".deletable-edge-delete-btn { width: 20px; height: 20px; border: 0px solid #ffff…" at bounding box center [786, 382] width 814 height 586
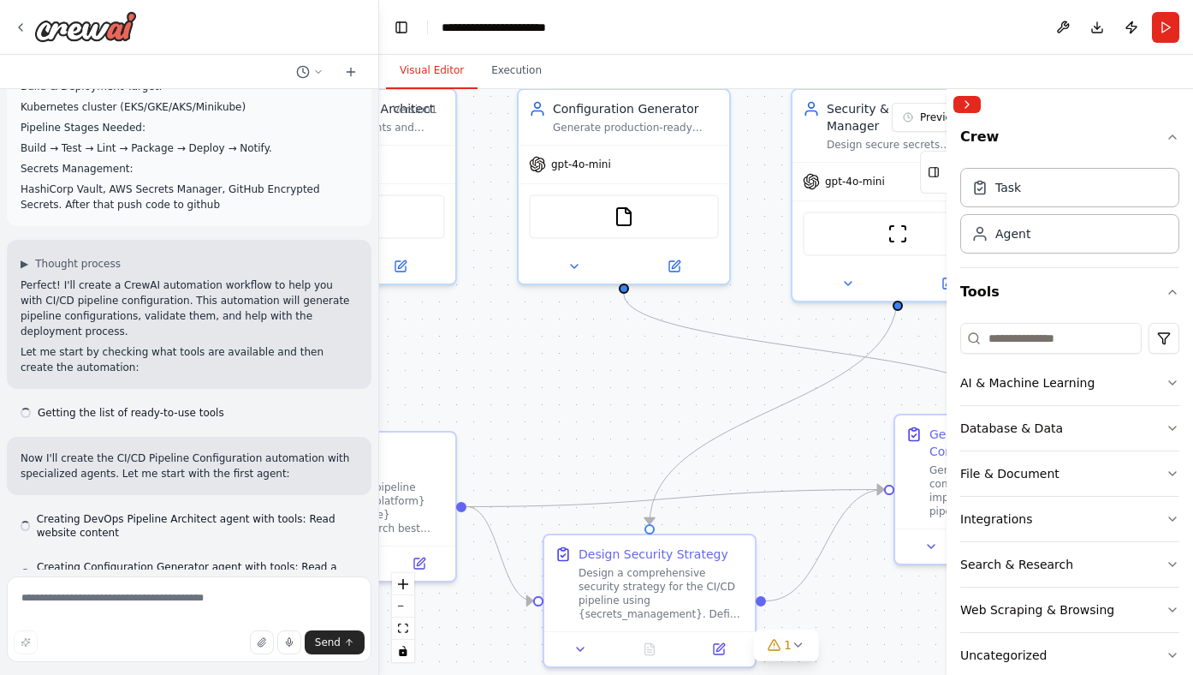
drag, startPoint x: 749, startPoint y: 380, endPoint x: 605, endPoint y: 374, distance: 143.9
click at [588, 377] on div ".deletable-edge-delete-btn { width: 20px; height: 20px; border: 0px solid #ffff…" at bounding box center [786, 382] width 814 height 586
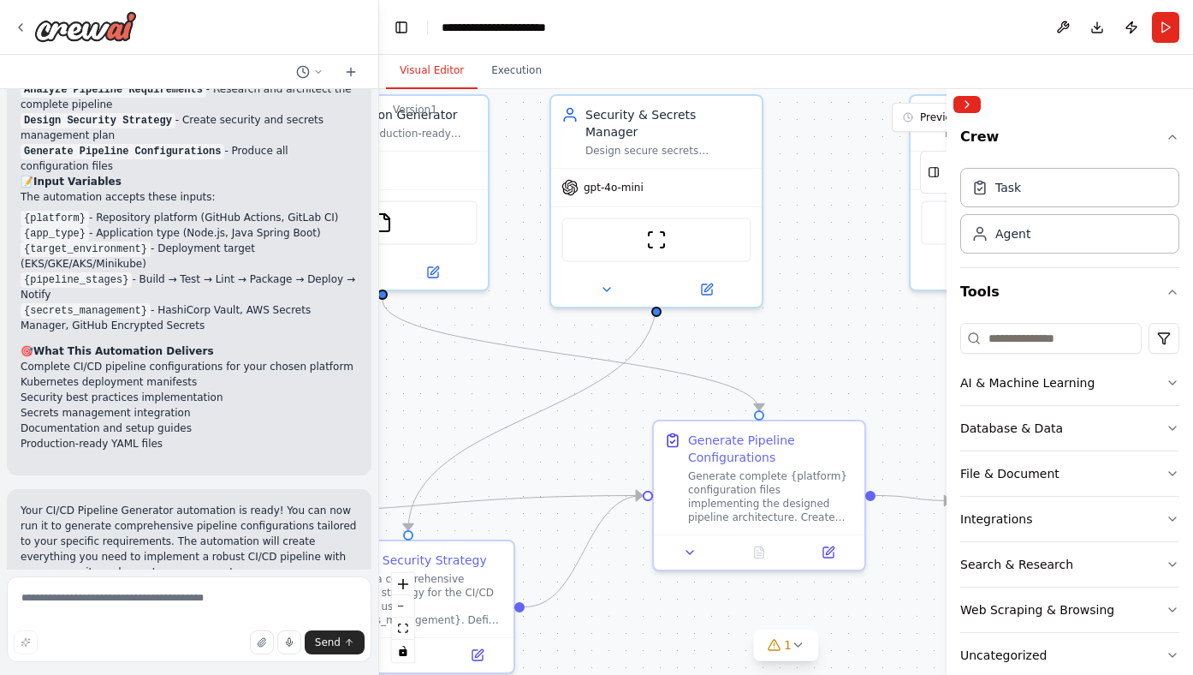
drag, startPoint x: 789, startPoint y: 381, endPoint x: 601, endPoint y: 380, distance: 188.3
click at [594, 384] on div ".deletable-edge-delete-btn { width: 20px; height: 20px; border: 0px solid #ffff…" at bounding box center [786, 382] width 814 height 586
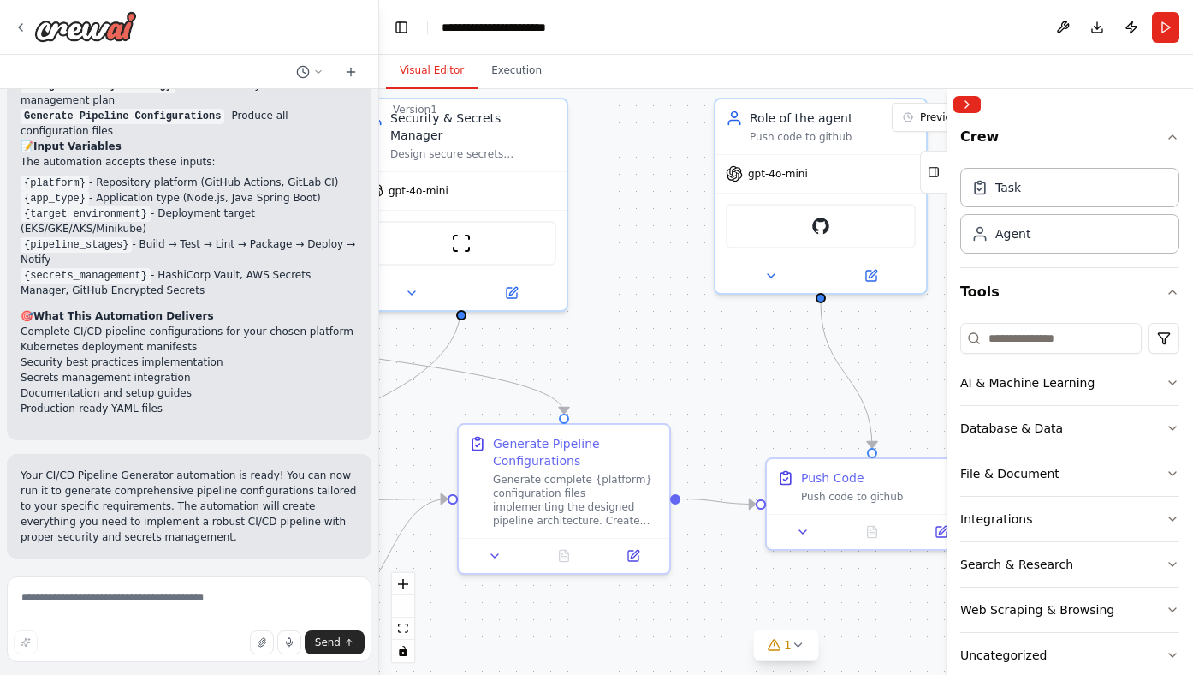
scroll to position [3094, 0]
drag, startPoint x: 689, startPoint y: 383, endPoint x: 636, endPoint y: 385, distance: 53.1
click at [636, 385] on div ".deletable-edge-delete-btn { width: 20px; height: 20px; border: 0px solid #ffff…" at bounding box center [786, 382] width 814 height 586
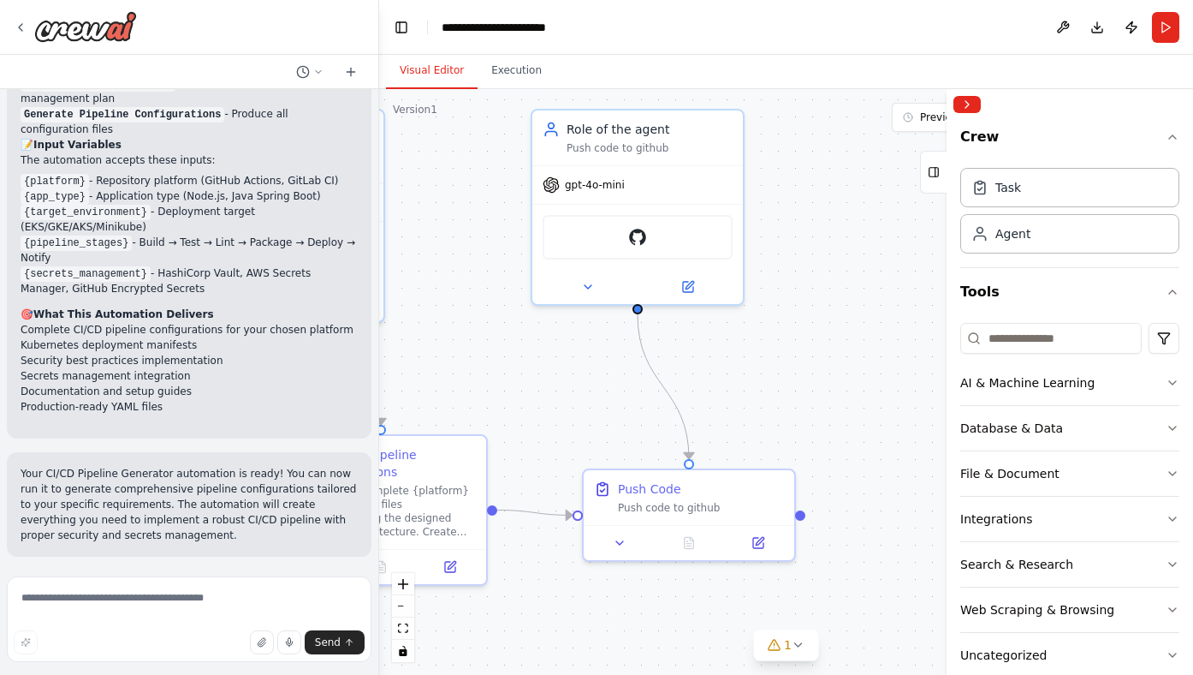
drag, startPoint x: 870, startPoint y: 328, endPoint x: 657, endPoint y: 348, distance: 214.1
click at [657, 348] on div ".deletable-edge-delete-btn { width: 20px; height: 20px; border: 0px solid #ffff…" at bounding box center [786, 382] width 814 height 586
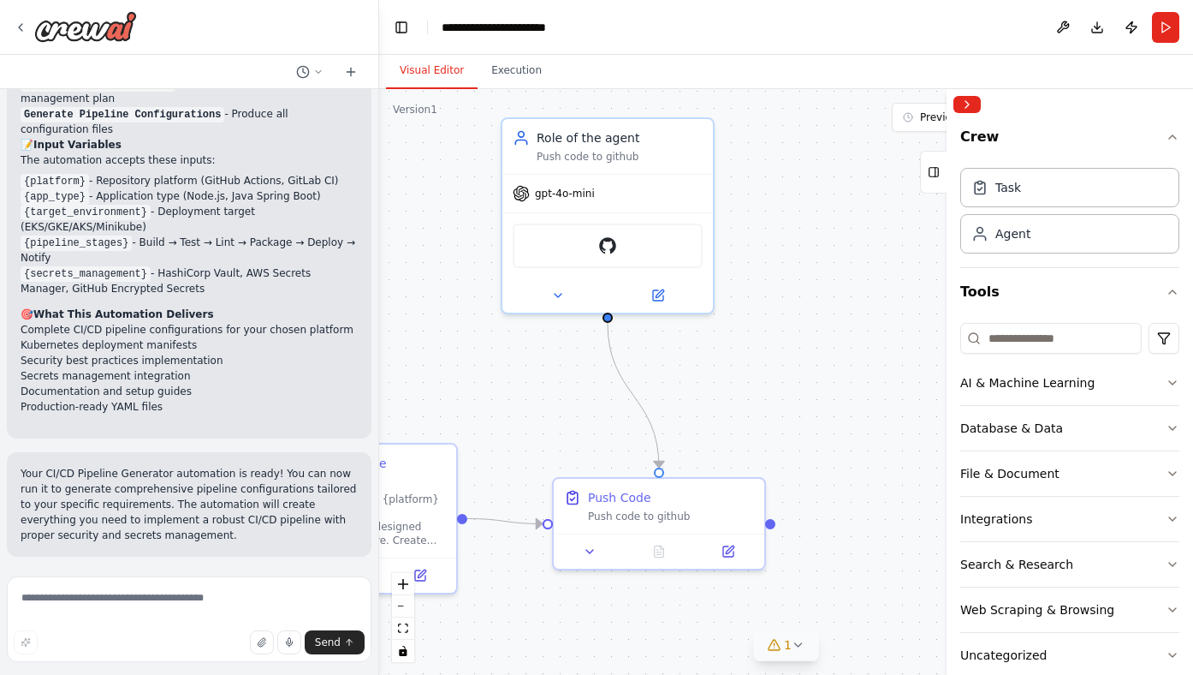
click at [796, 644] on icon at bounding box center [799, 645] width 14 height 14
click at [769, 644] on span "GitHub integration is not connected. Please connect before using it." at bounding box center [796, 642] width 348 height 14
click at [842, 574] on button "1" at bounding box center [786, 567] width 396 height 32
click at [662, 303] on div at bounding box center [607, 292] width 211 height 34
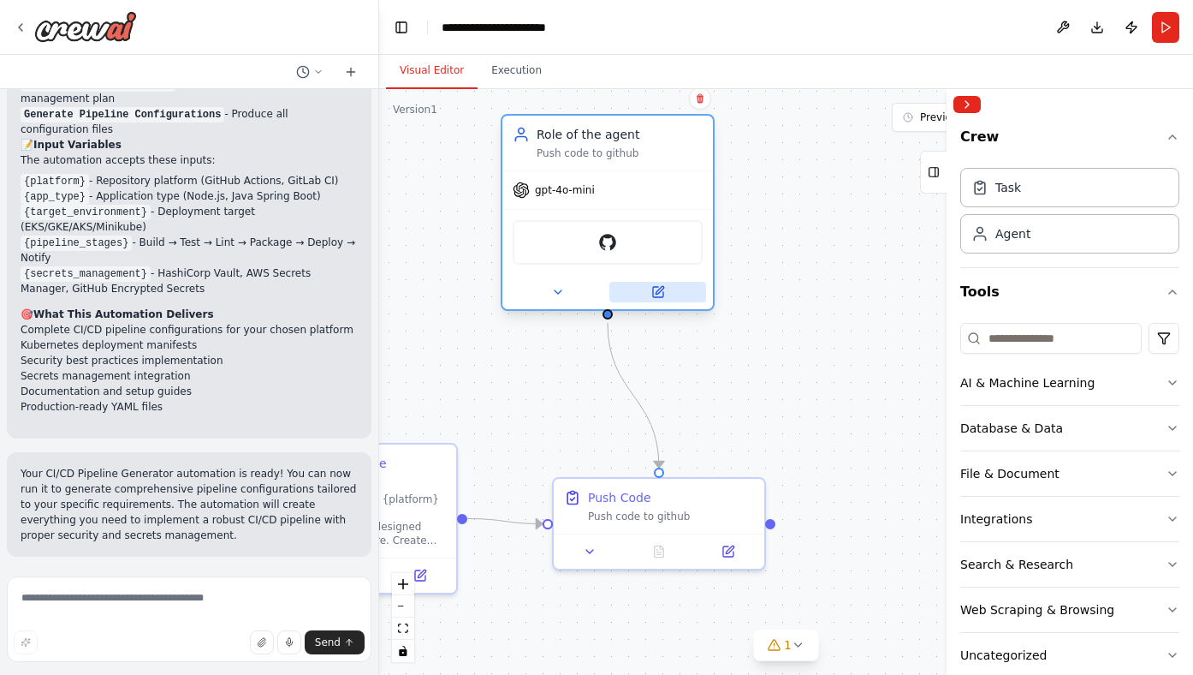
click at [658, 294] on icon at bounding box center [658, 292] width 14 height 14
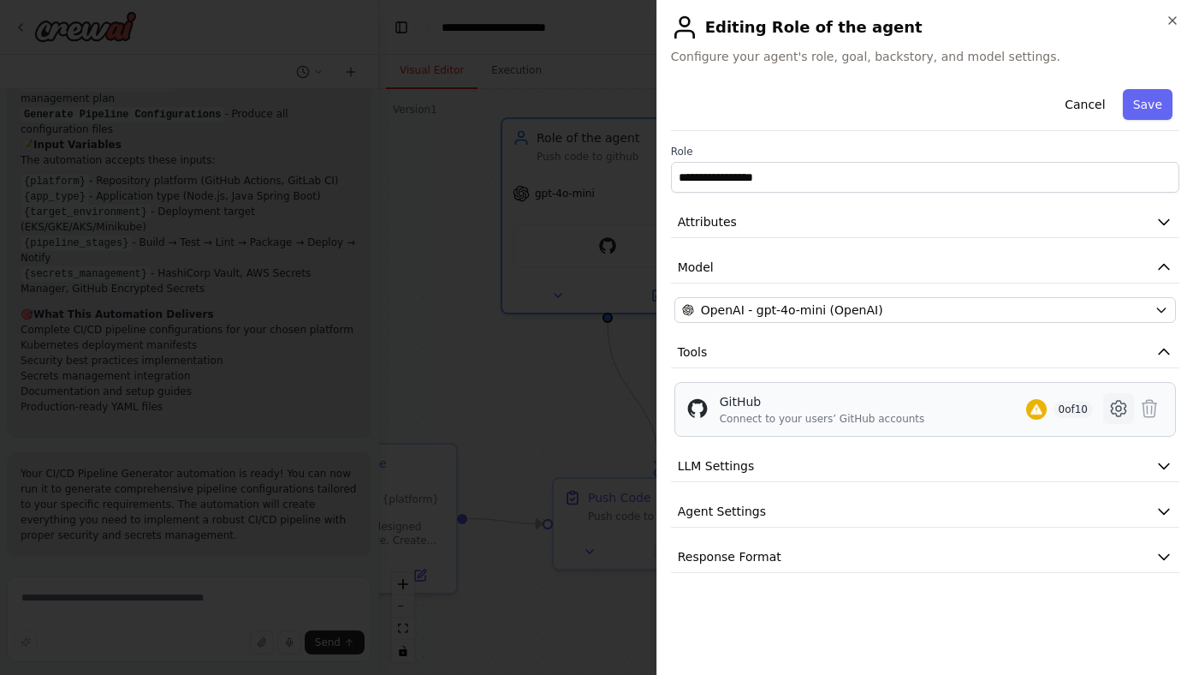
click at [1119, 410] on icon at bounding box center [1118, 408] width 5 height 5
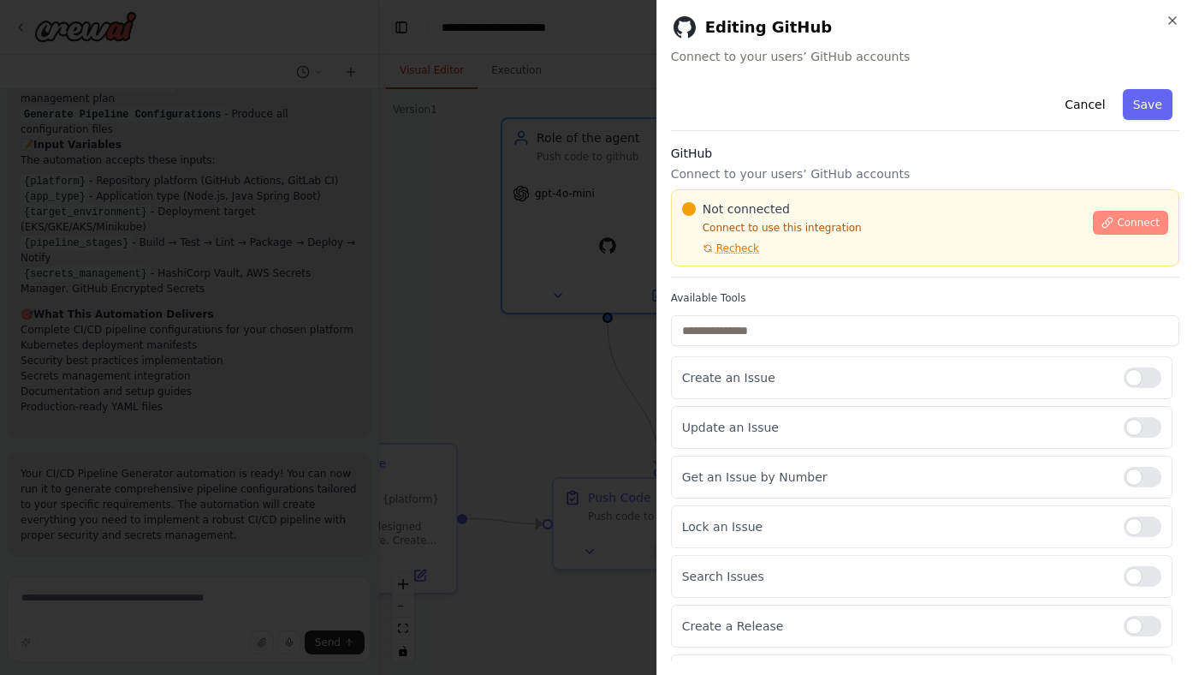
click at [1118, 222] on span "Connect" at bounding box center [1138, 223] width 43 height 14
click at [1070, 110] on button "Cancel" at bounding box center [1085, 104] width 61 height 31
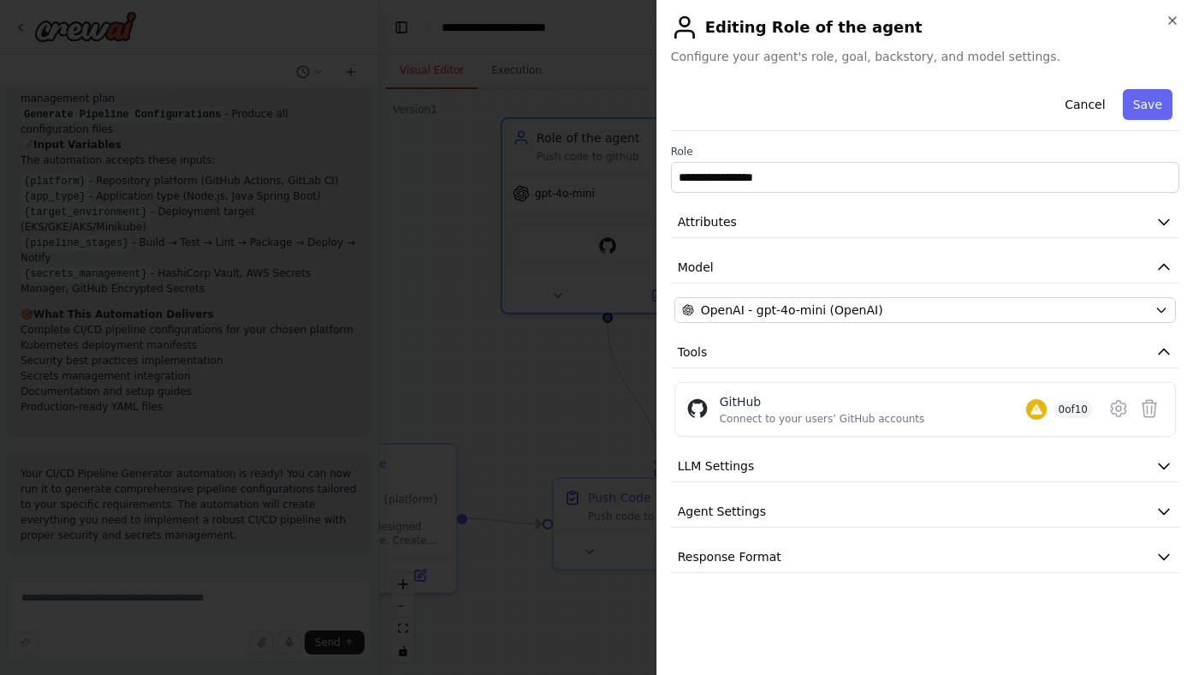
drag, startPoint x: 472, startPoint y: 407, endPoint x: 482, endPoint y: 408, distance: 10.3
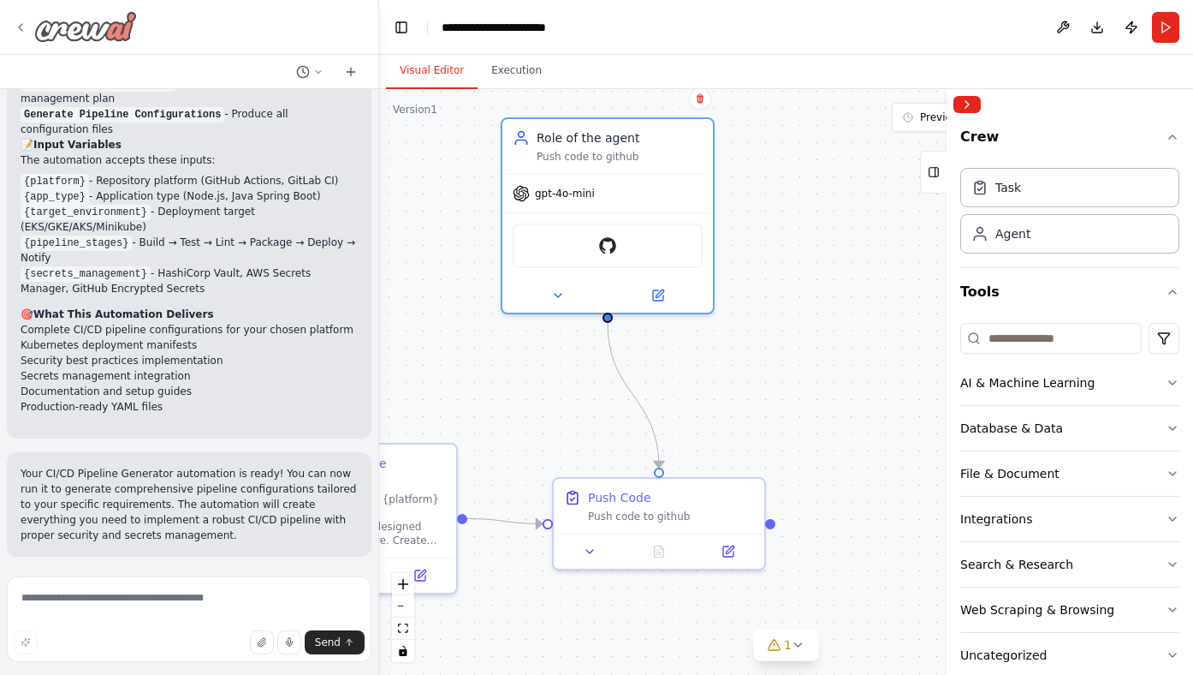
click at [23, 24] on icon at bounding box center [21, 28] width 14 height 14
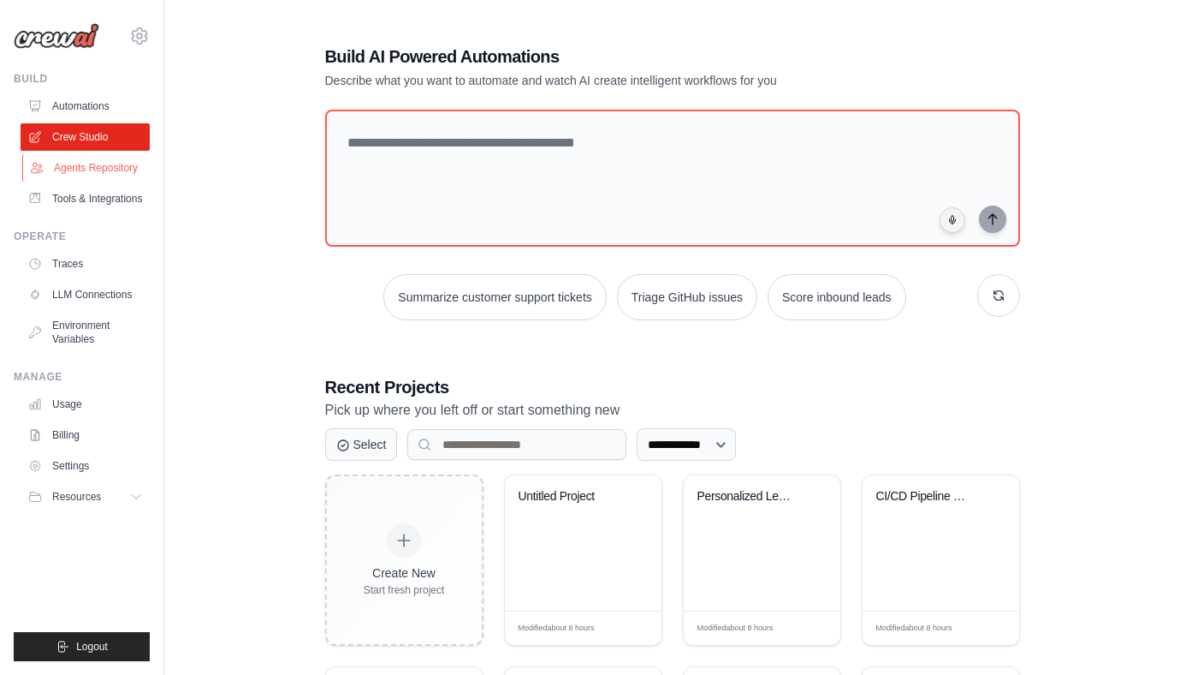
click at [97, 172] on link "Agents Repository" at bounding box center [86, 167] width 129 height 27
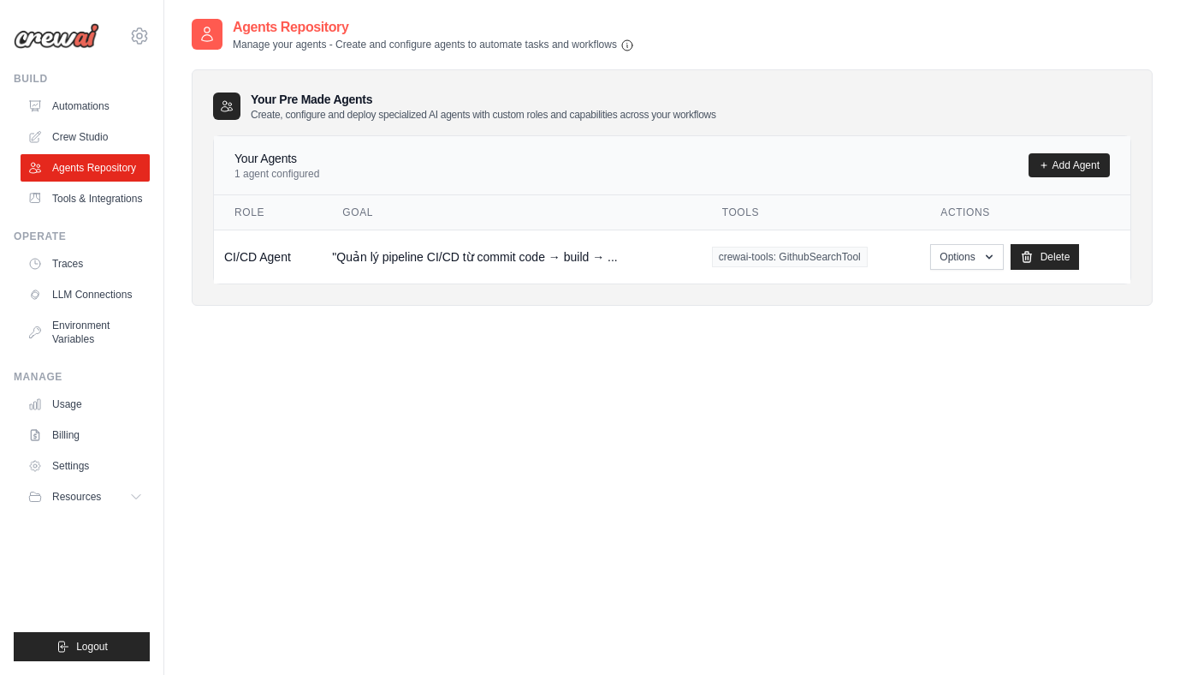
click at [258, 161] on h4 "Your Agents" at bounding box center [277, 158] width 85 height 17
click at [107, 202] on link "Tools & Integrations" at bounding box center [86, 198] width 129 height 27
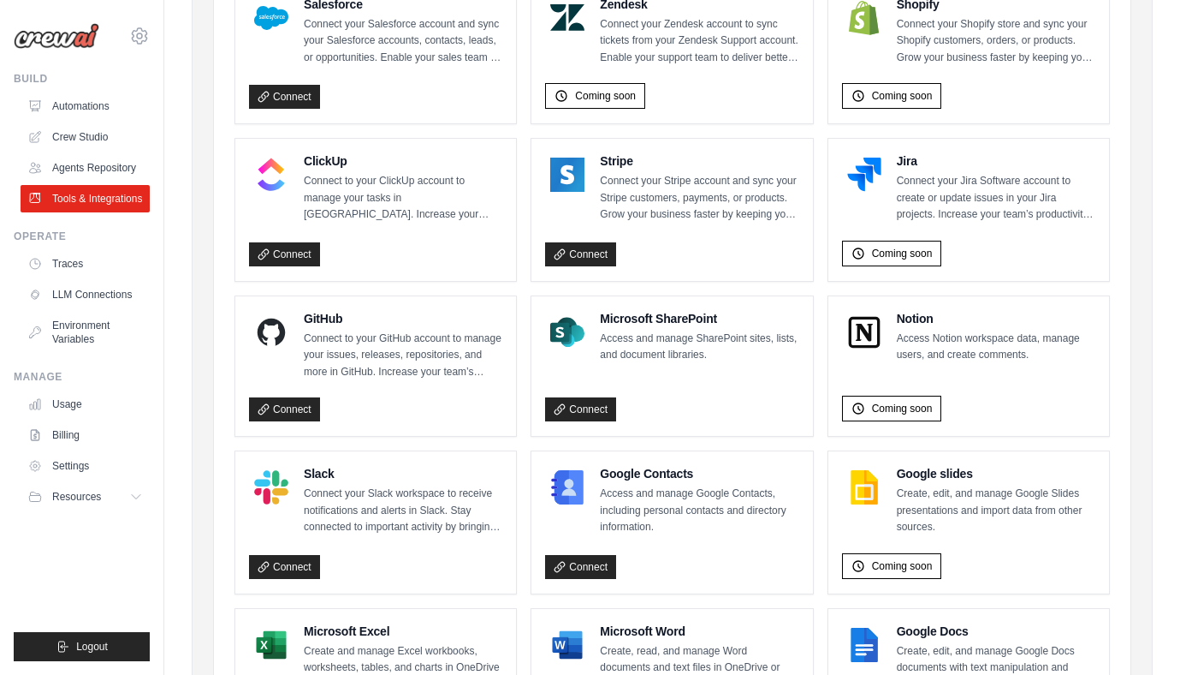
scroll to position [852, 0]
click at [292, 353] on div "GitHub Connect to your GitHub account to manage your issues, releases, reposito…" at bounding box center [375, 345] width 253 height 71
click at [257, 324] on img at bounding box center [271, 332] width 34 height 34
click at [276, 402] on link "Connect" at bounding box center [284, 409] width 71 height 24
click at [287, 414] on link "Connect" at bounding box center [284, 409] width 71 height 24
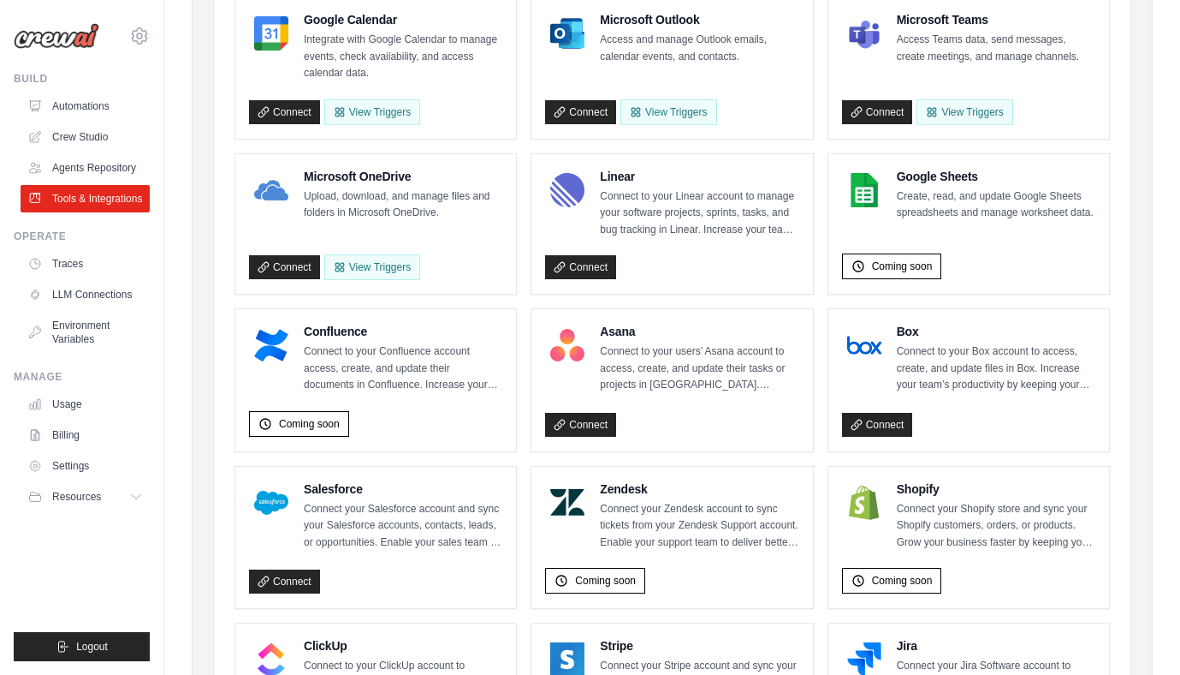
scroll to position [338, 0]
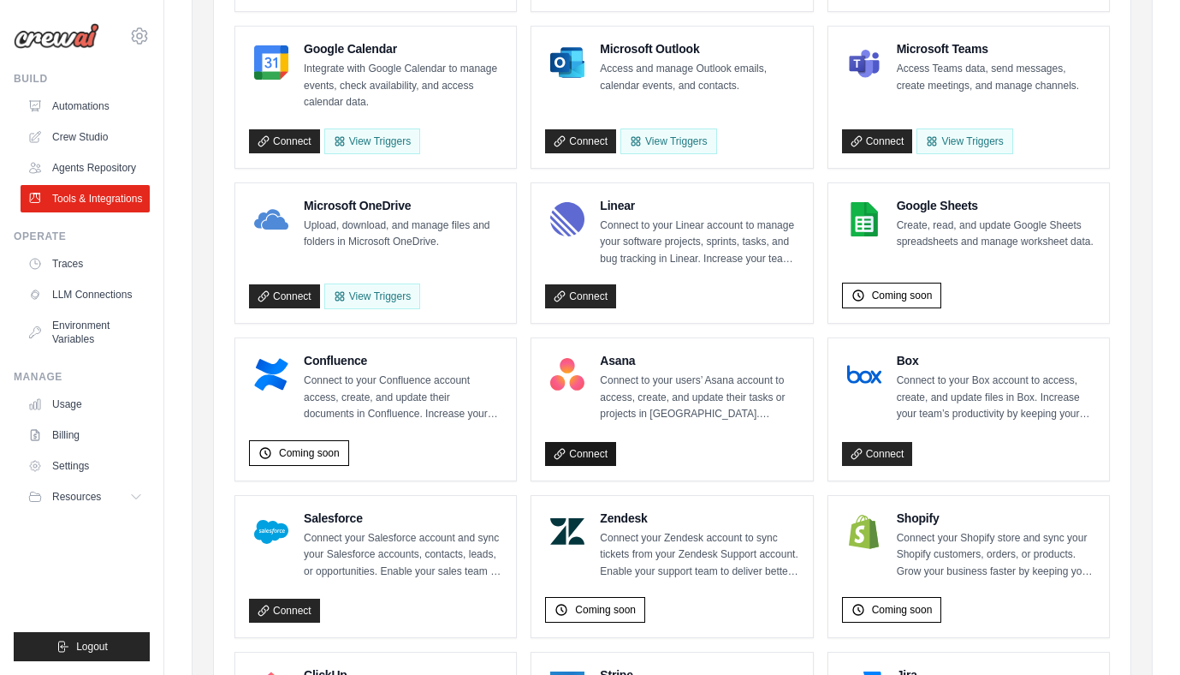
click at [590, 461] on link "Connect" at bounding box center [580, 454] width 71 height 24
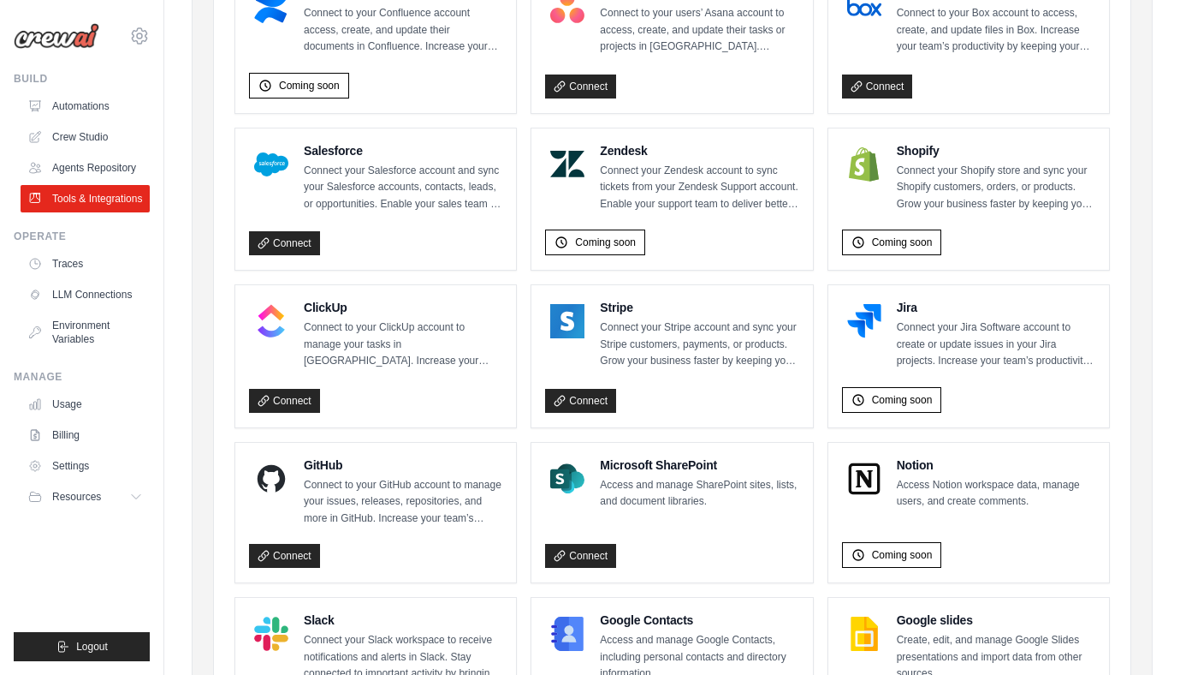
scroll to position [793, 0]
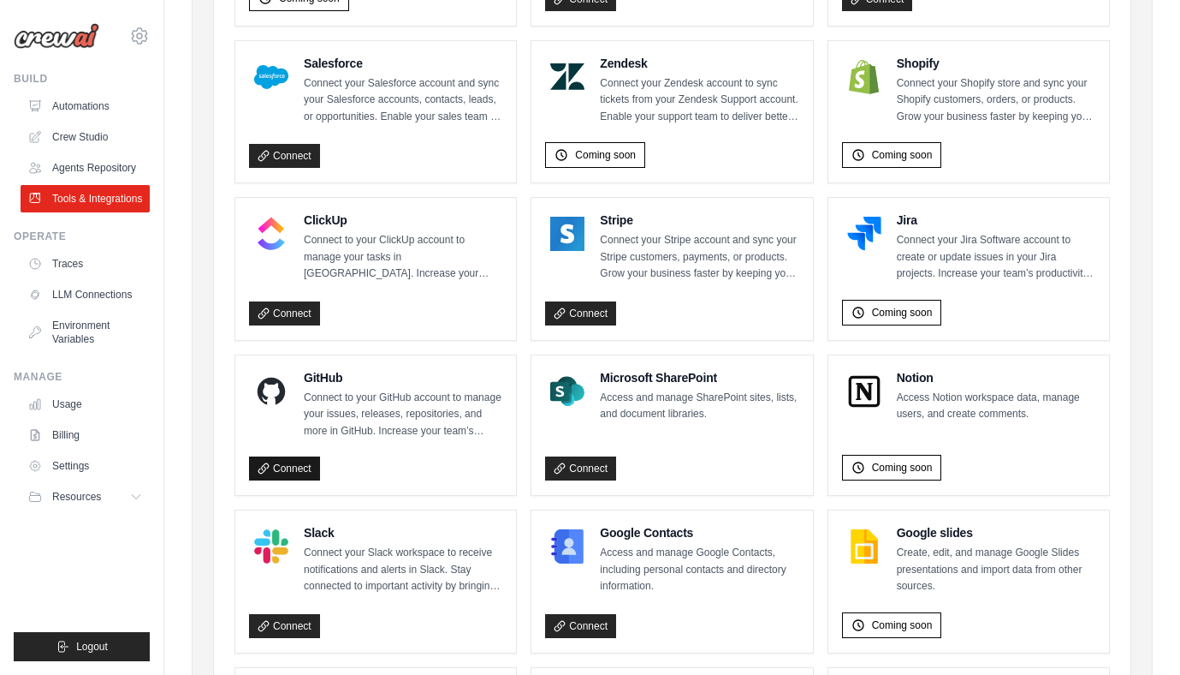
click at [309, 467] on link "Connect" at bounding box center [284, 468] width 71 height 24
click at [79, 496] on span "Resources" at bounding box center [76, 497] width 49 height 14
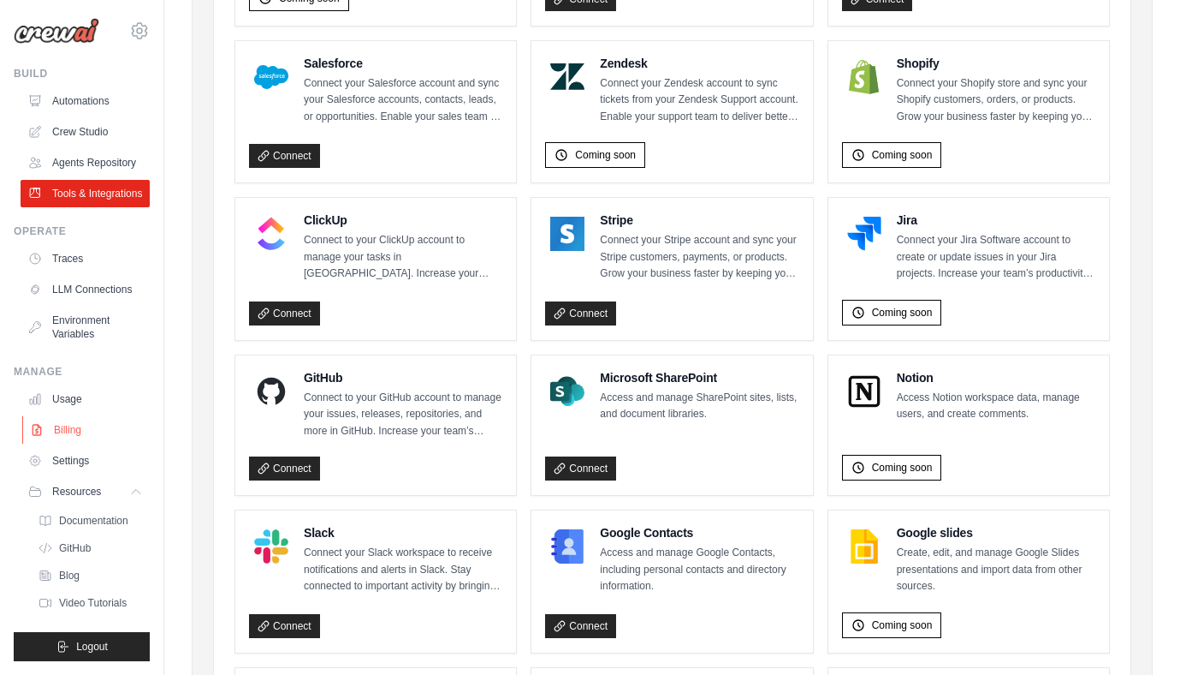
scroll to position [46, 0]
click at [77, 550] on span "GitHub" at bounding box center [77, 548] width 32 height 14
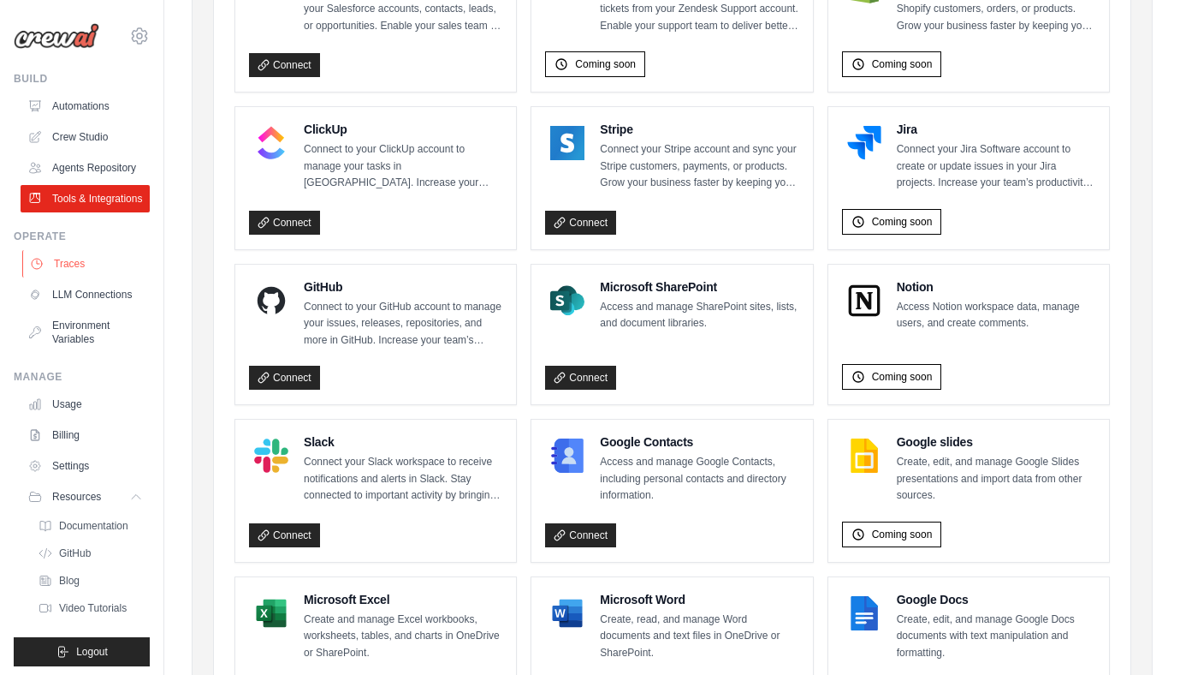
scroll to position [812, 0]
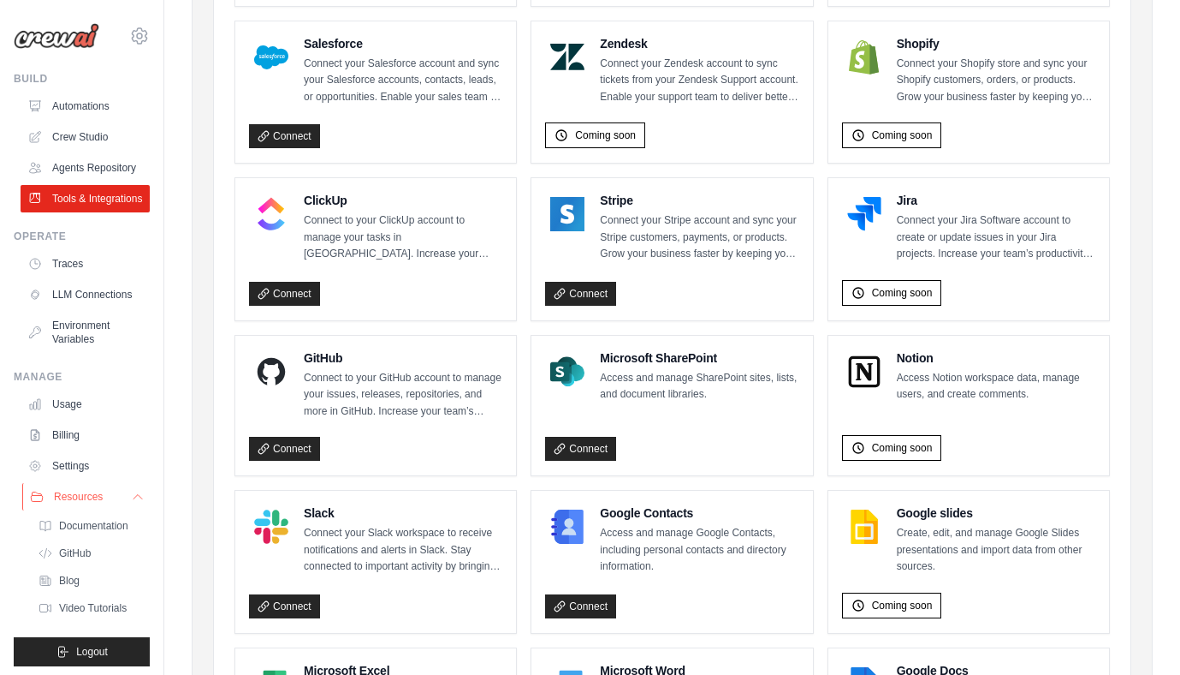
click at [78, 479] on link "Settings" at bounding box center [85, 465] width 129 height 27
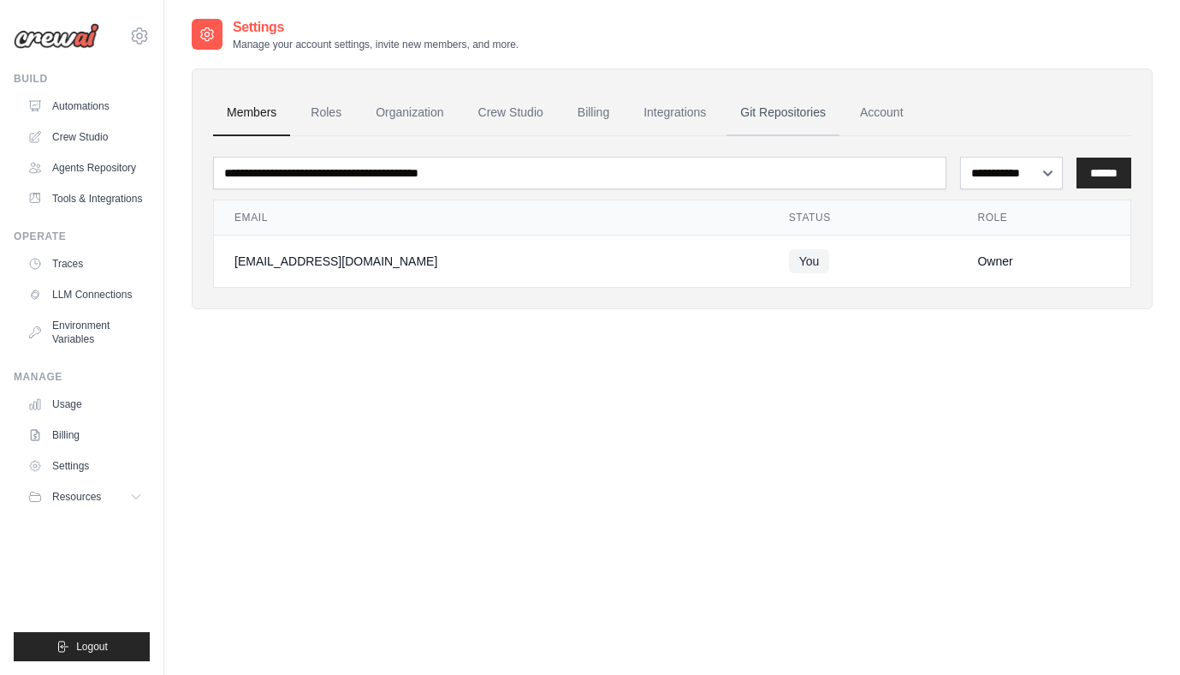
click at [789, 110] on link "Git Repositories" at bounding box center [783, 113] width 113 height 46
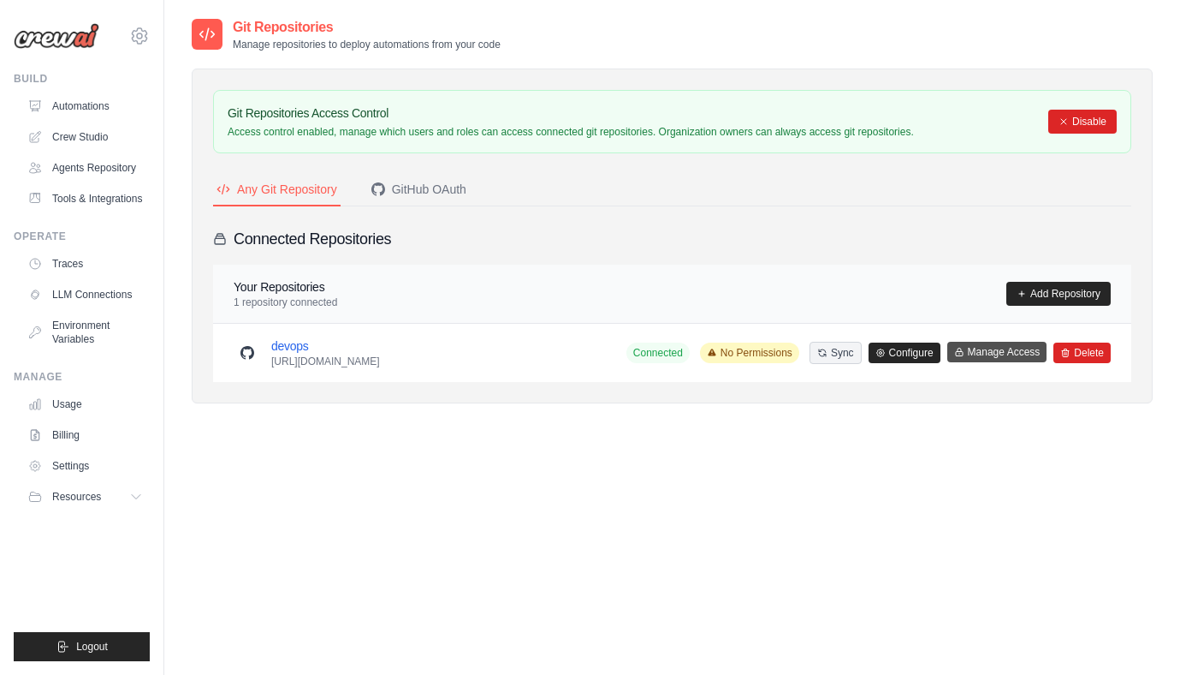
click at [1002, 350] on button "Manage Access" at bounding box center [998, 352] width 100 height 21
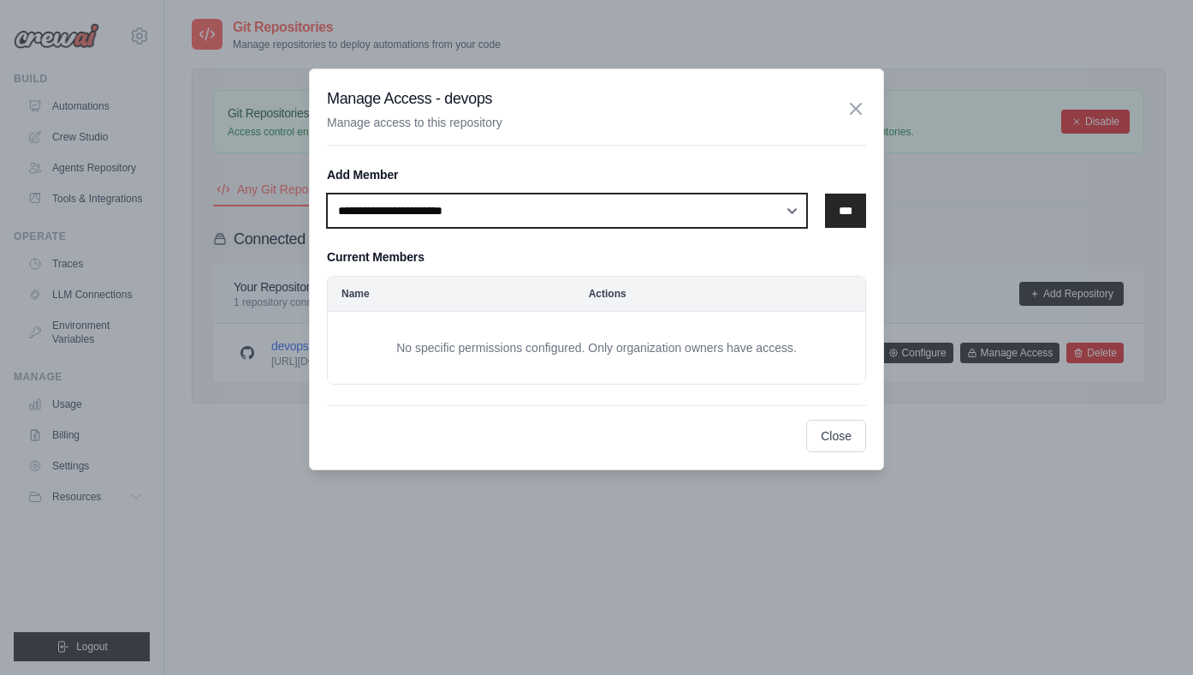
click at [787, 212] on select "**********" at bounding box center [567, 210] width 480 height 34
select select "******"
click at [327, 193] on select "**********" at bounding box center [567, 210] width 480 height 34
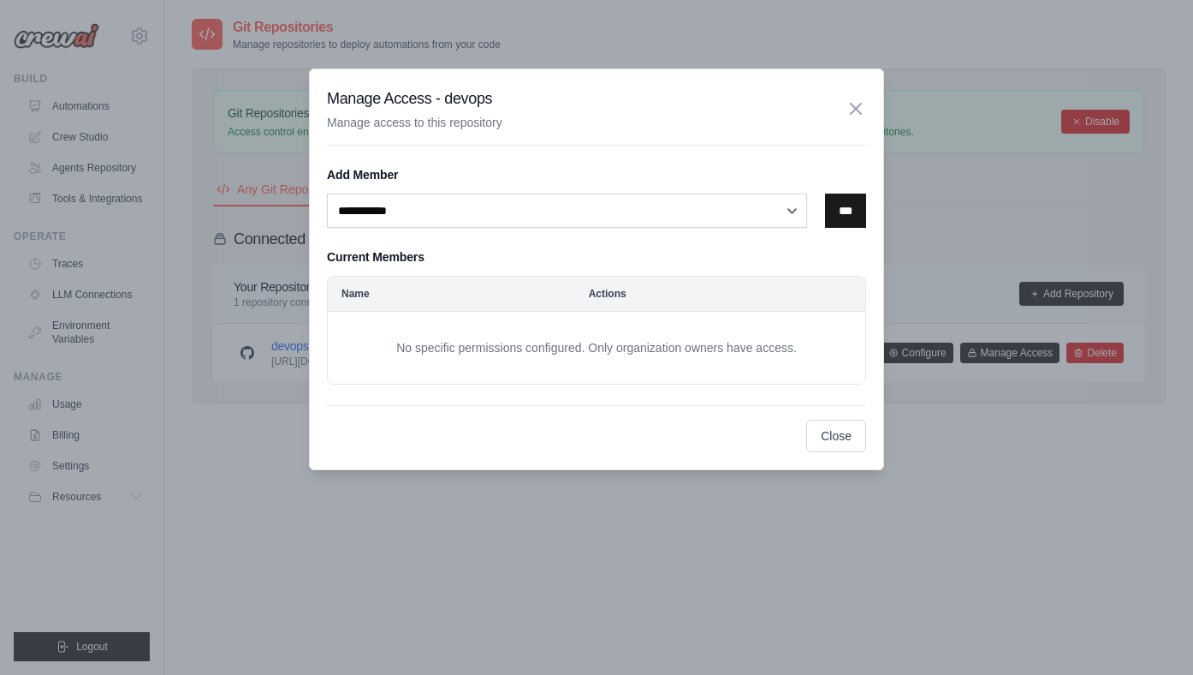
click at [856, 209] on input "***" at bounding box center [845, 210] width 41 height 34
select select
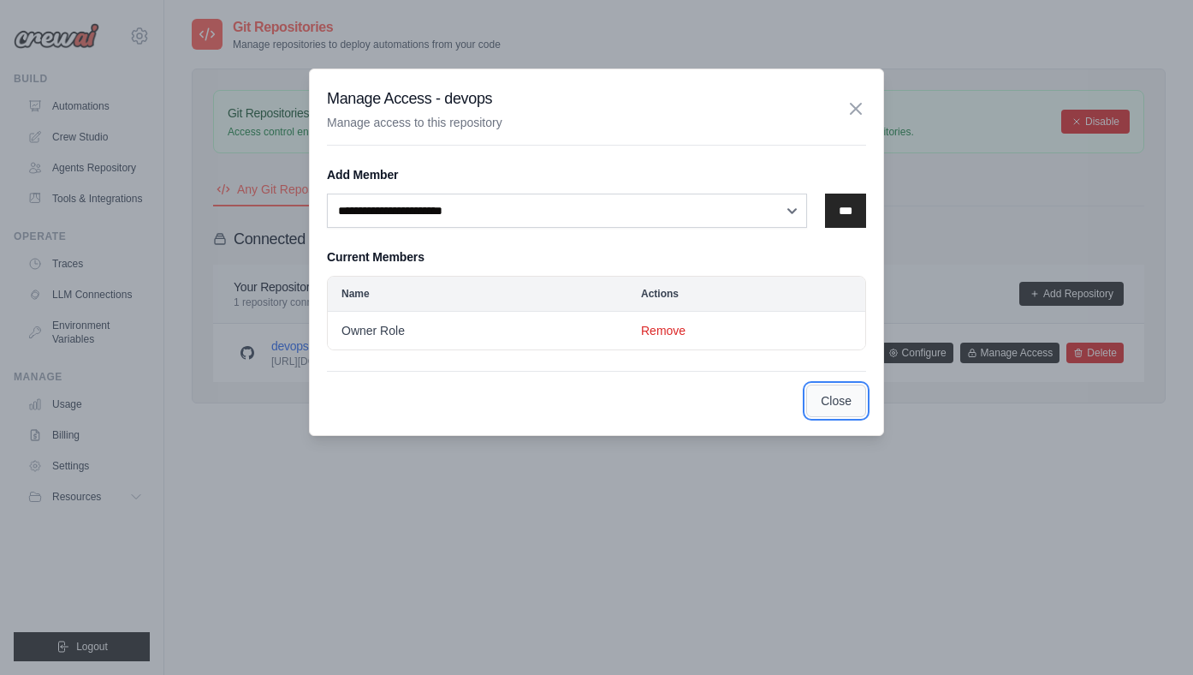
click at [844, 406] on button "Close" at bounding box center [836, 400] width 60 height 33
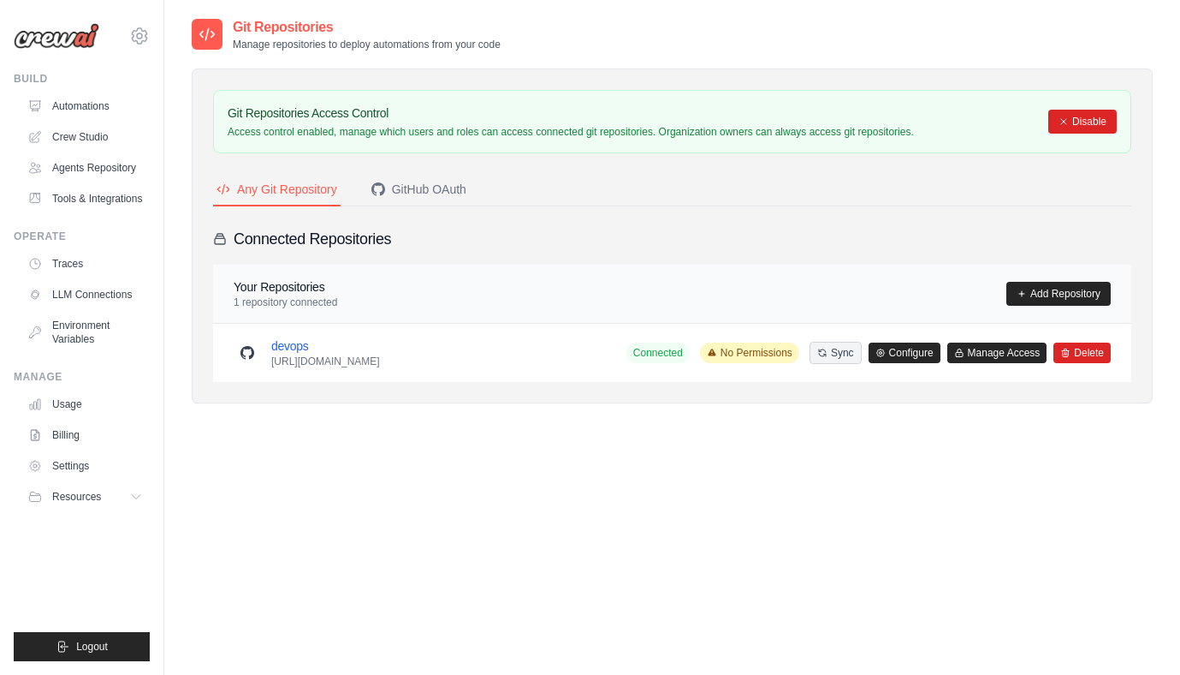
click at [956, 456] on div "Git Repositories Manage repositories to deploy automations from your code Git R…" at bounding box center [672, 354] width 961 height 675
click at [437, 188] on div "GitHub OAuth" at bounding box center [419, 189] width 95 height 17
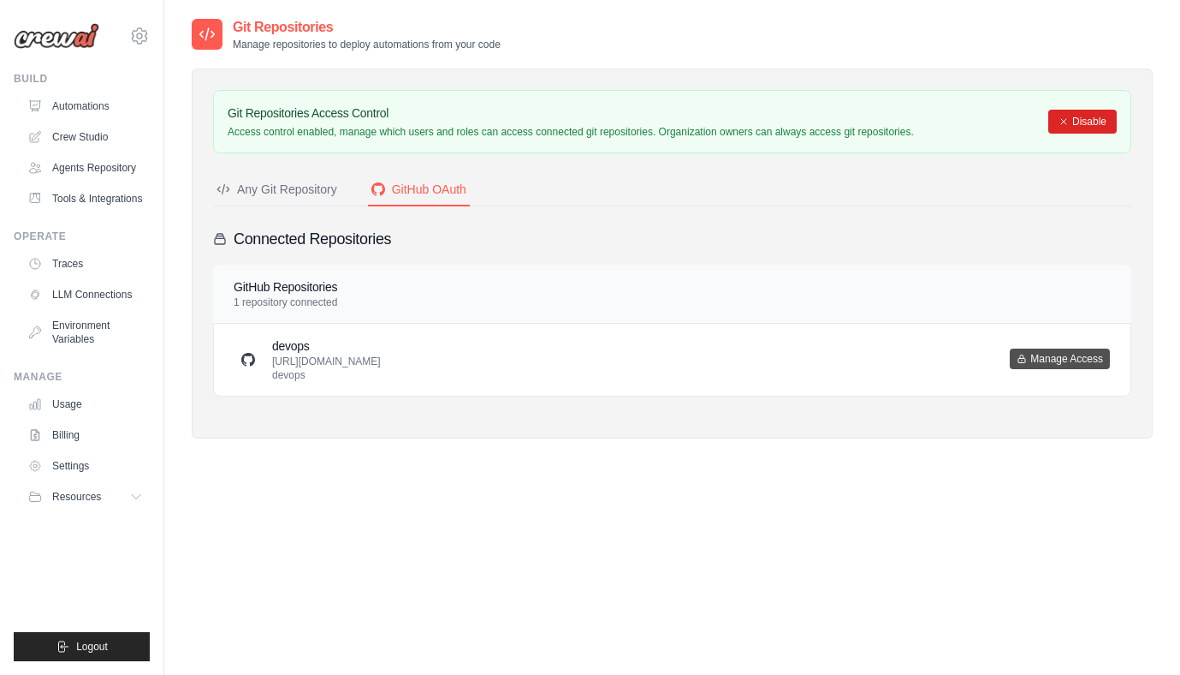
click at [1041, 365] on button "Manage Access" at bounding box center [1060, 358] width 100 height 21
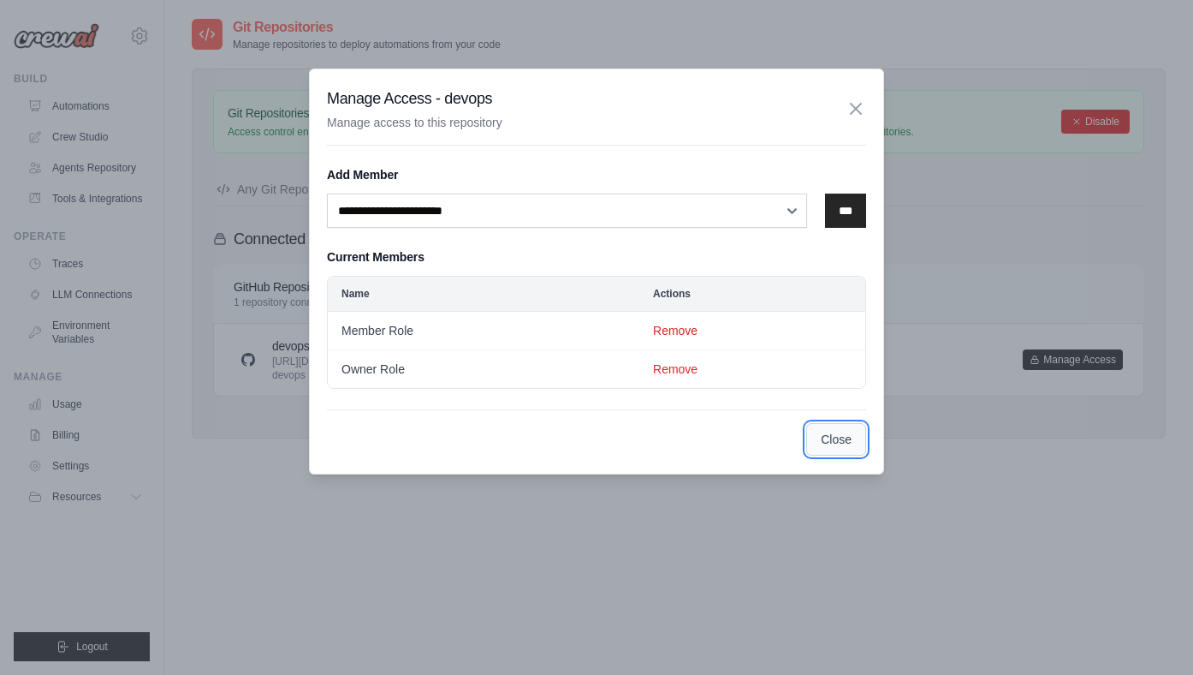
click at [842, 439] on button "Close" at bounding box center [836, 439] width 60 height 33
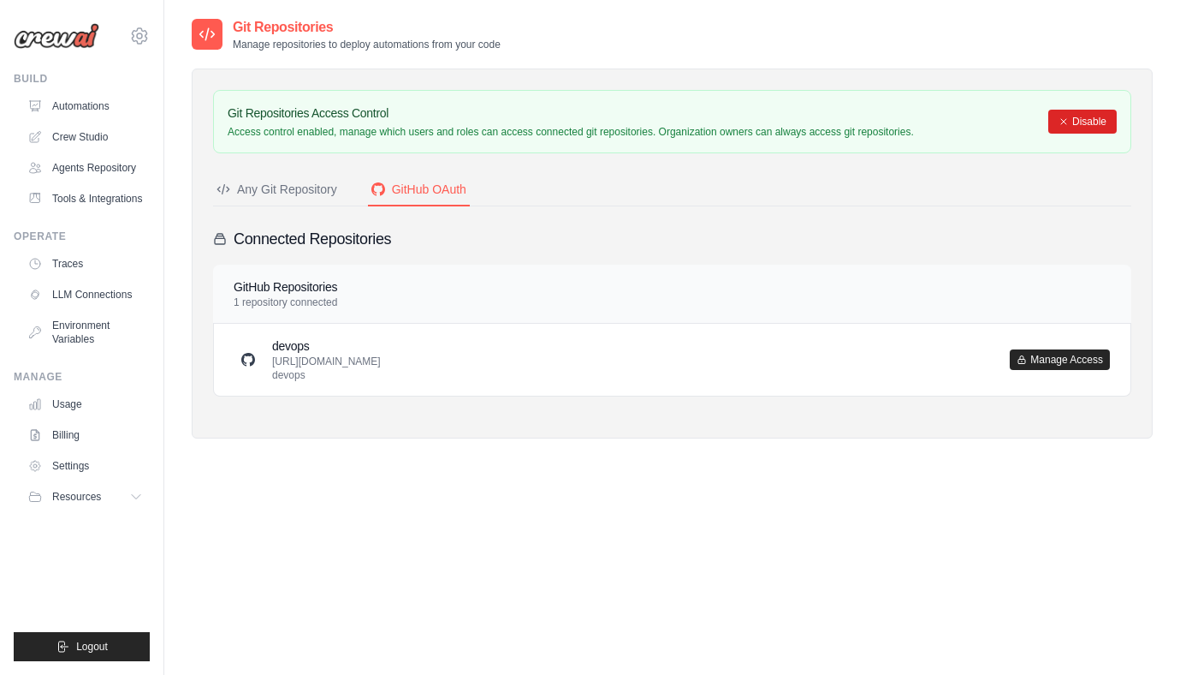
click at [303, 368] on p "[URL][DOMAIN_NAME] devops" at bounding box center [326, 367] width 109 height 27
click at [240, 356] on div at bounding box center [248, 359] width 27 height 27
click at [1081, 359] on button "Manage Access" at bounding box center [1060, 358] width 100 height 21
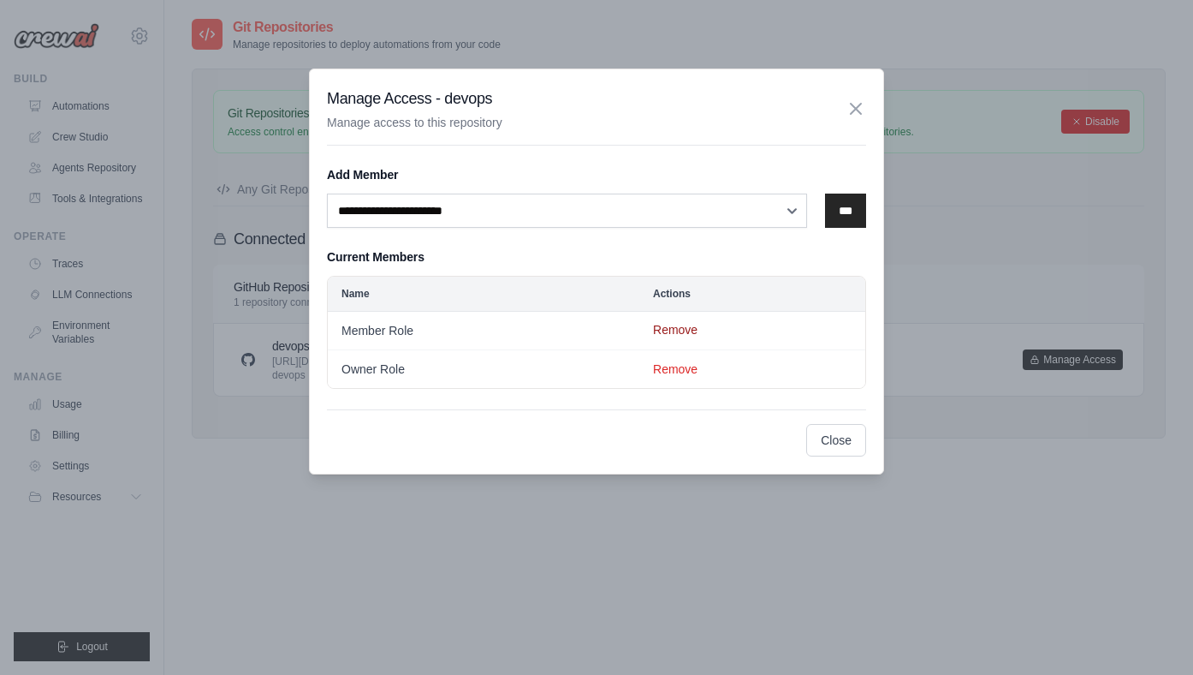
click at [687, 333] on button "Remove" at bounding box center [675, 329] width 45 height 17
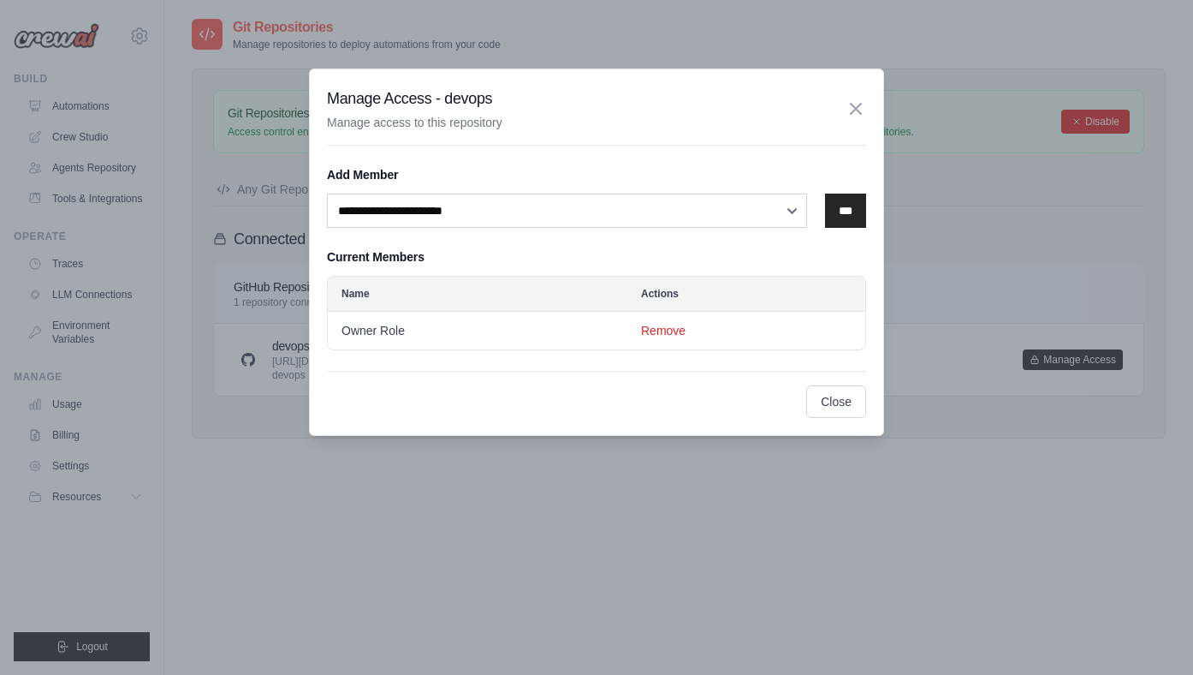
click at [841, 420] on div "**********" at bounding box center [596, 251] width 575 height 367
click at [841, 412] on button "Close" at bounding box center [836, 400] width 60 height 33
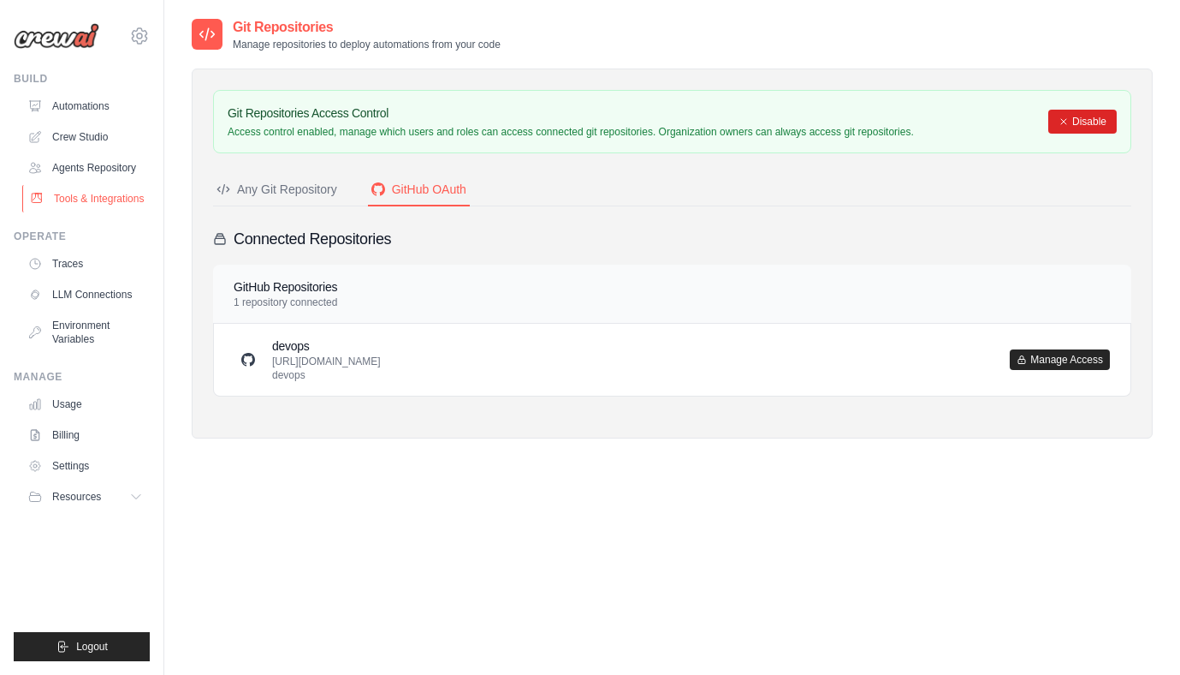
click at [106, 202] on link "Tools & Integrations" at bounding box center [86, 198] width 129 height 27
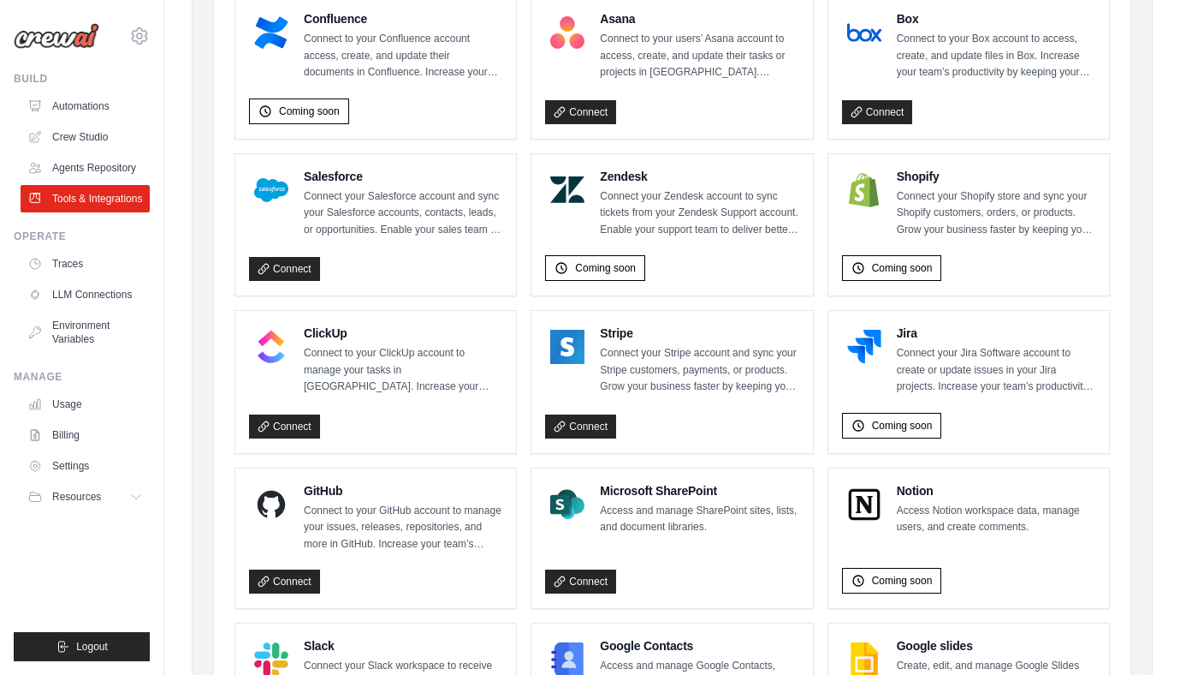
scroll to position [778, 0]
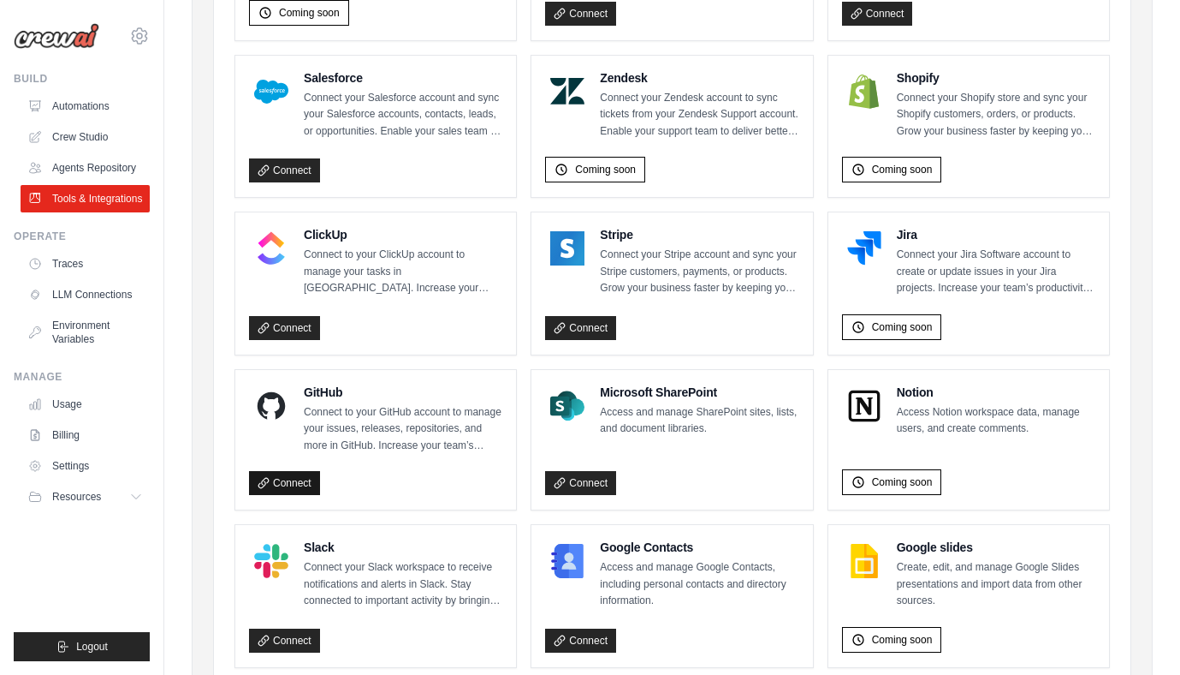
click at [304, 474] on link "Connect" at bounding box center [284, 483] width 71 height 24
click at [75, 461] on link "Settings" at bounding box center [86, 465] width 129 height 27
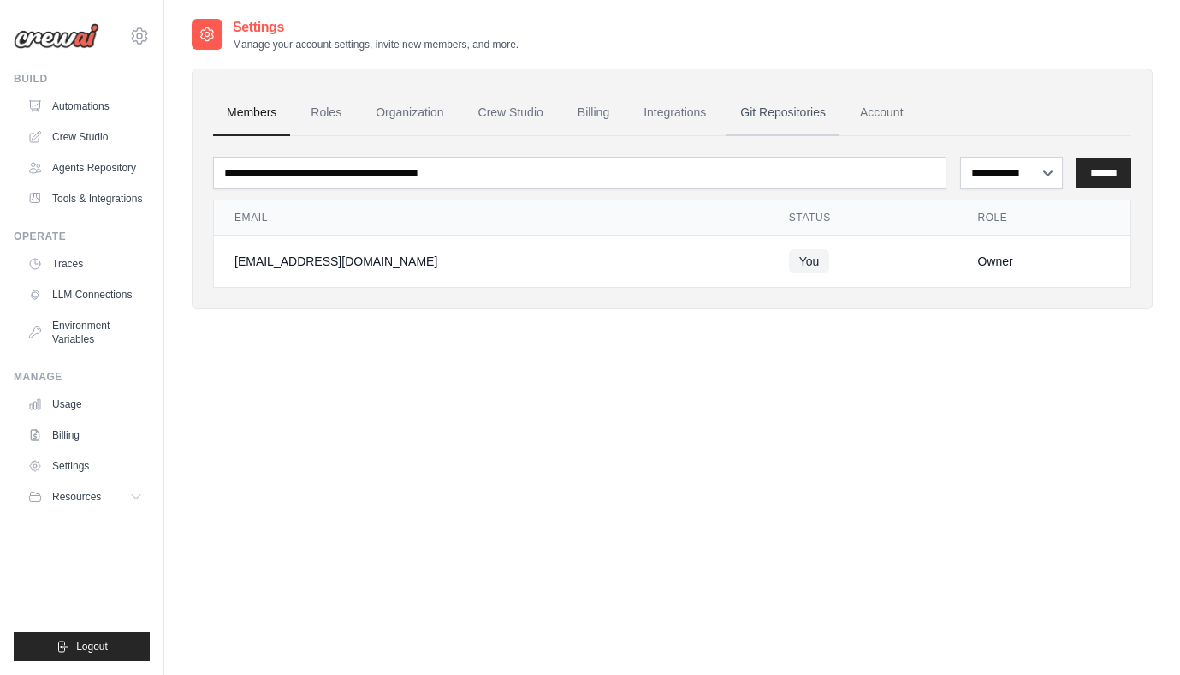
click at [775, 105] on link "Git Repositories" at bounding box center [783, 113] width 113 height 46
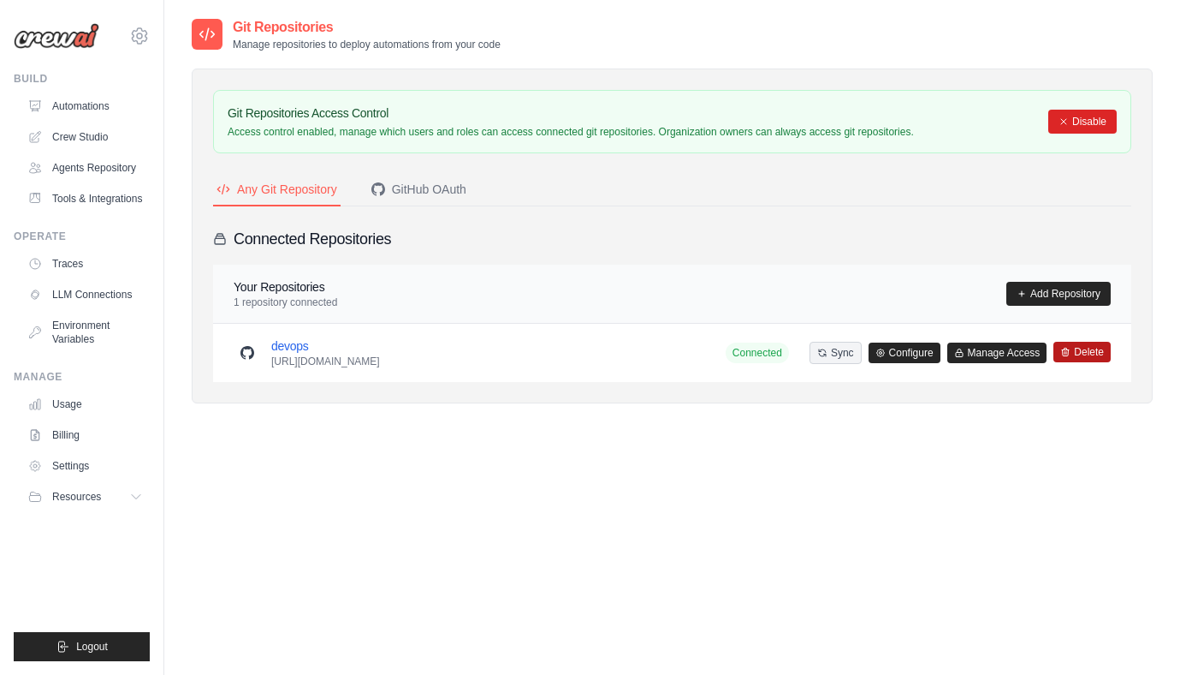
click at [1087, 349] on button "Delete" at bounding box center [1082, 352] width 57 height 21
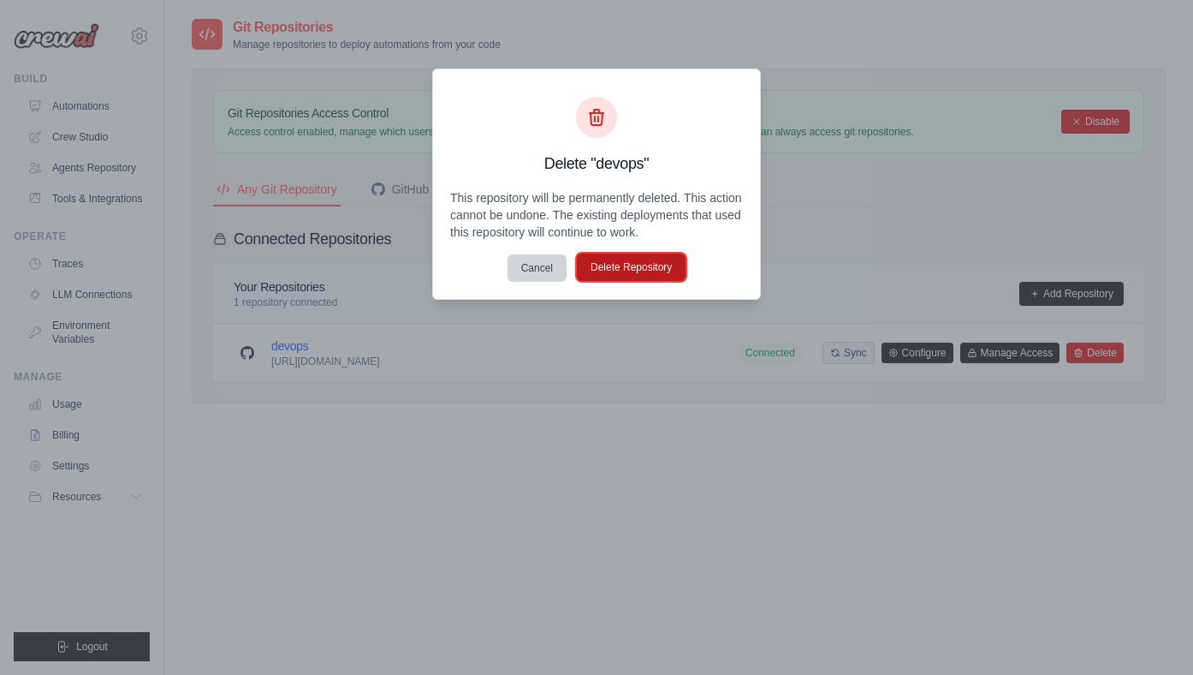
click at [653, 266] on button "Delete Repository" at bounding box center [631, 266] width 109 height 27
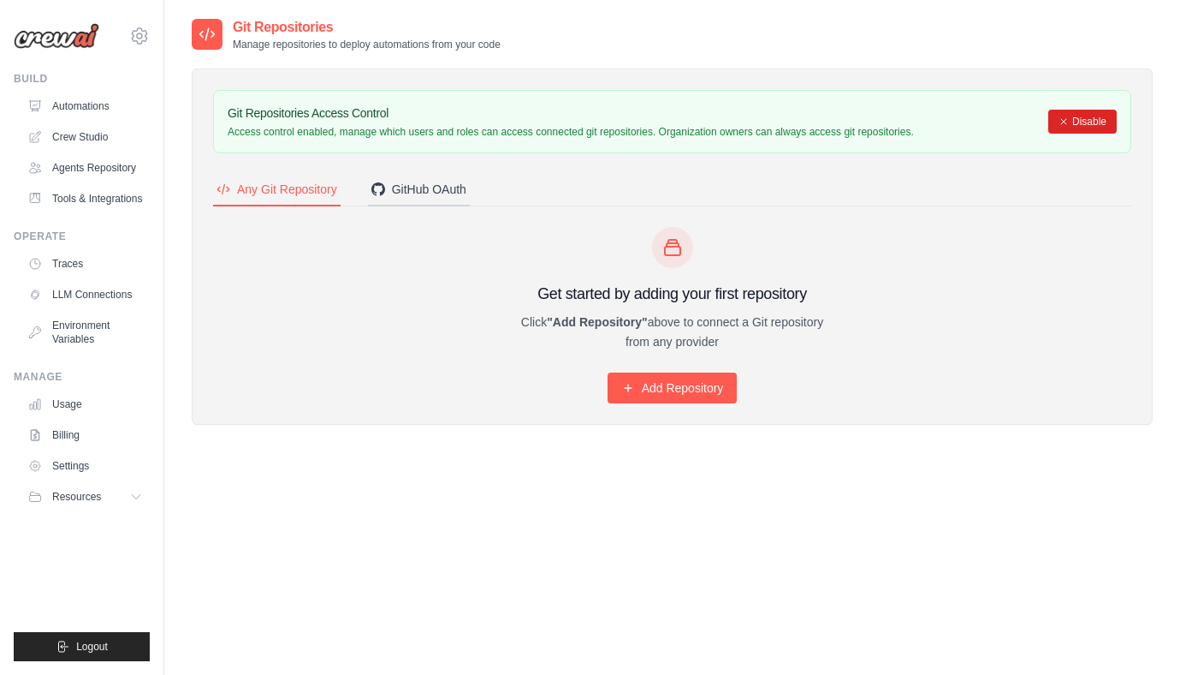
click at [428, 187] on div "GitHub OAuth" at bounding box center [419, 189] width 95 height 17
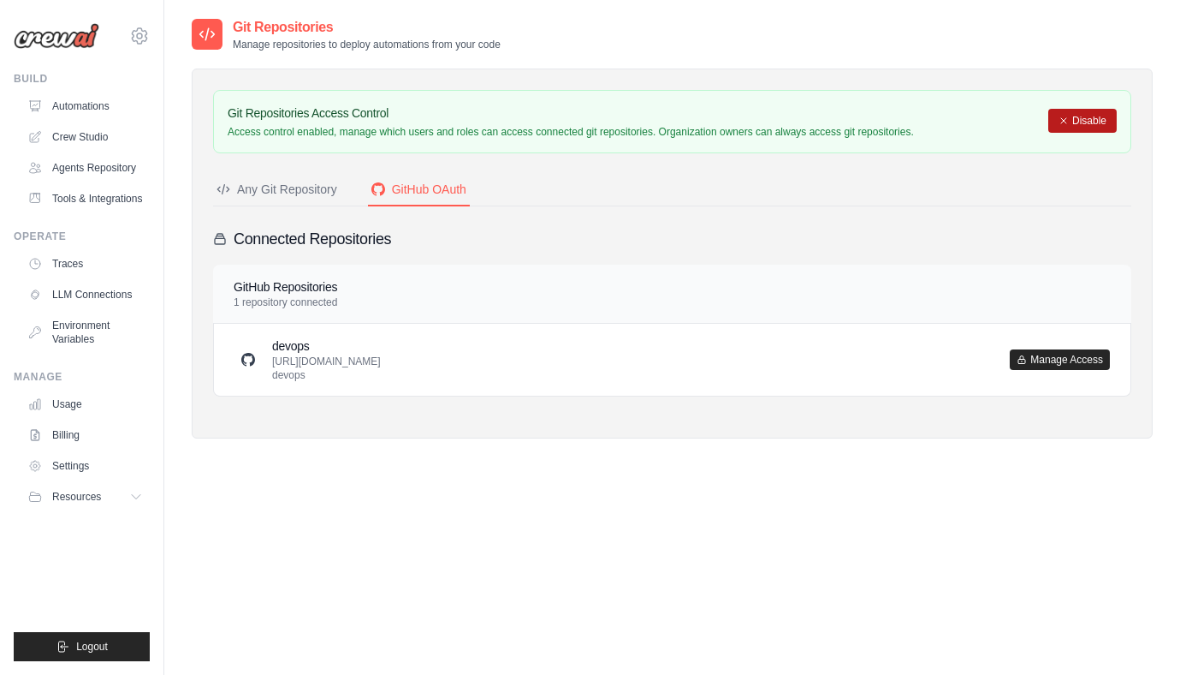
click at [1070, 123] on button "Disable" at bounding box center [1083, 121] width 68 height 24
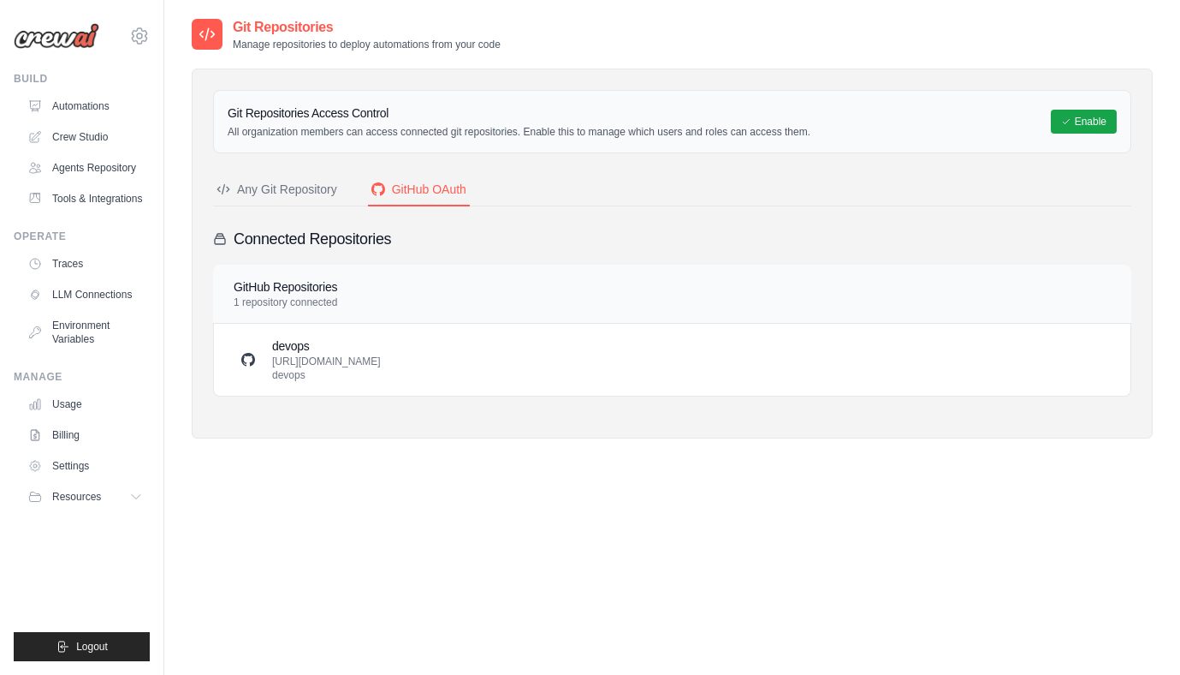
click at [250, 361] on icon at bounding box center [248, 360] width 14 height 14
click at [328, 342] on h3 "devops" at bounding box center [326, 345] width 109 height 17
click at [350, 236] on h3 "Connected Repositories" at bounding box center [313, 239] width 158 height 24
click at [333, 294] on h4 "GitHub Repositories" at bounding box center [286, 286] width 104 height 17
click at [331, 314] on div "GitHub Repositories 1 repository connected" at bounding box center [672, 294] width 918 height 59
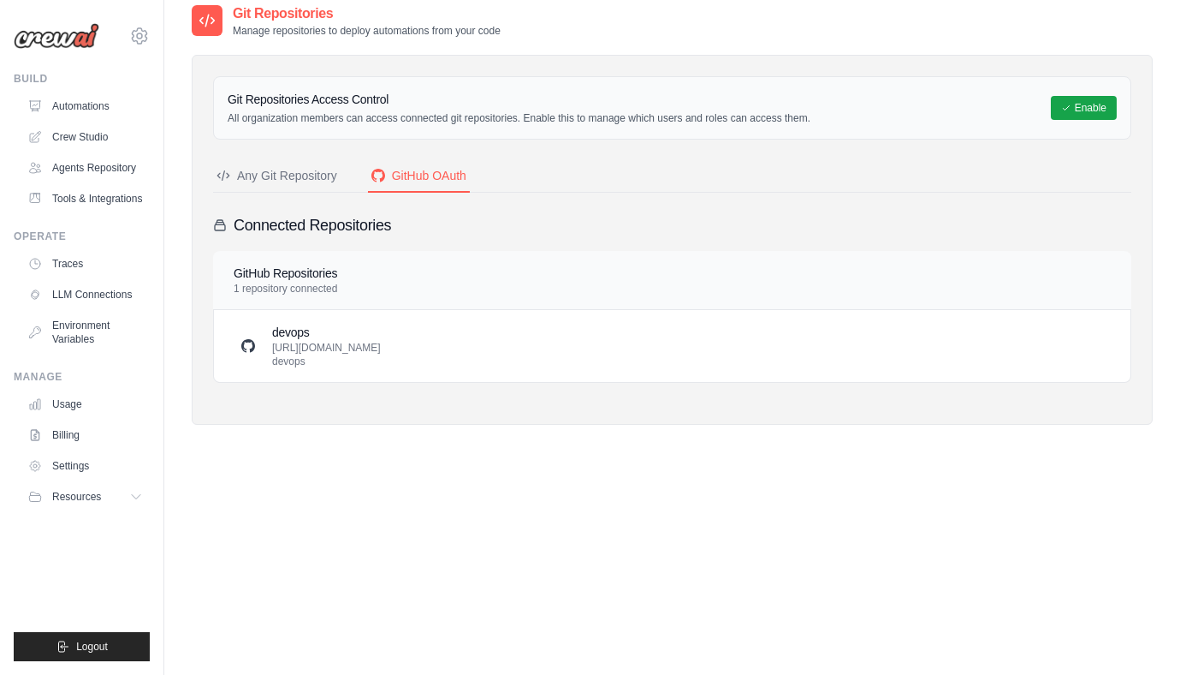
scroll to position [34, 0]
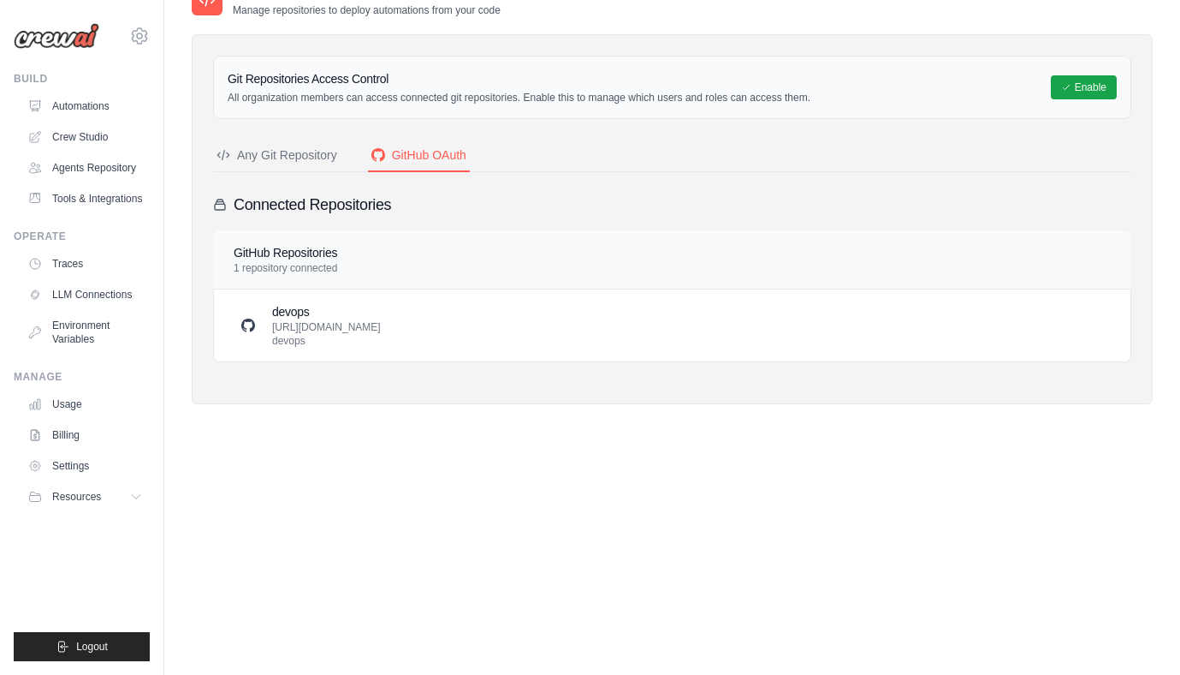
click at [300, 155] on div "Any Git Repository" at bounding box center [277, 154] width 121 height 17
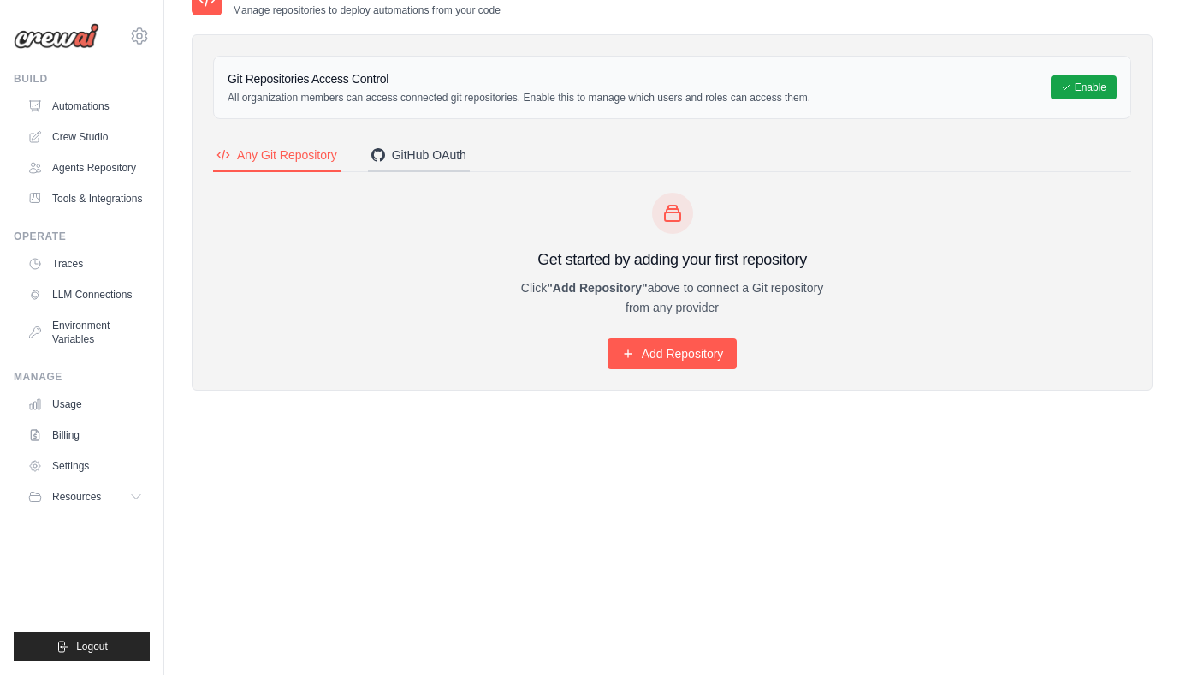
click at [403, 143] on button "GitHub OAuth" at bounding box center [419, 156] width 102 height 33
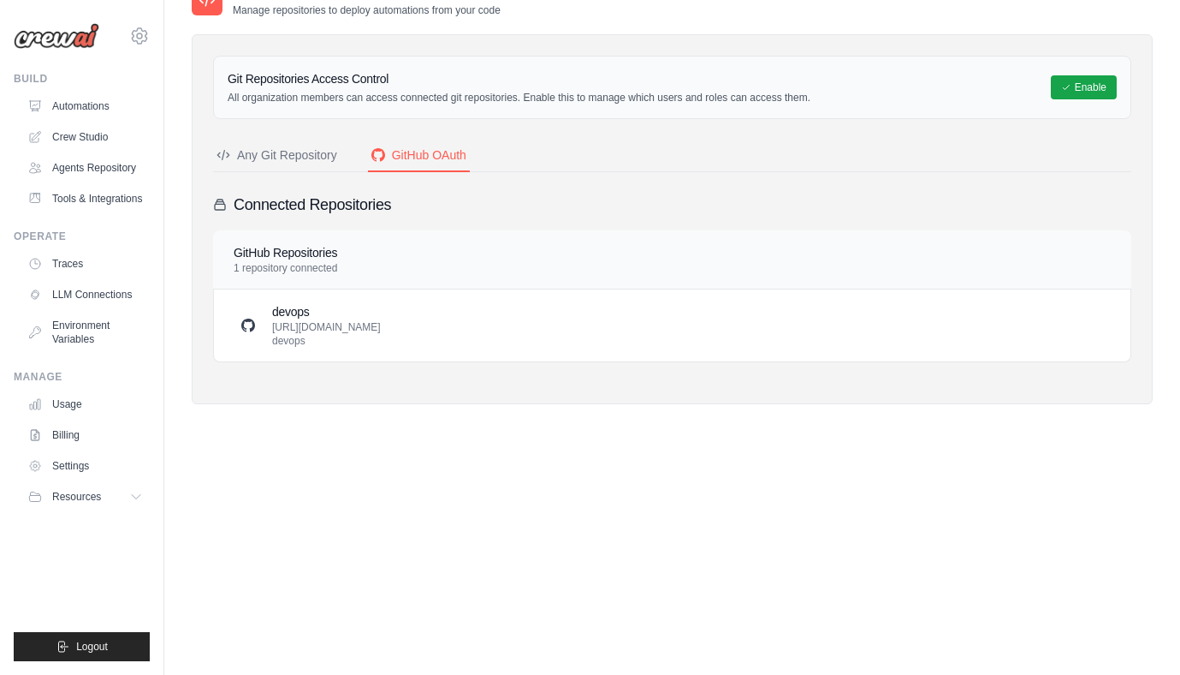
click at [355, 324] on p "[URL][DOMAIN_NAME] devops" at bounding box center [326, 333] width 109 height 27
click at [325, 336] on p "[URL][DOMAIN_NAME] devops" at bounding box center [326, 333] width 109 height 27
click at [317, 336] on p "[URL][DOMAIN_NAME] devops" at bounding box center [326, 333] width 109 height 27
click at [362, 340] on p "[URL][DOMAIN_NAME] devops" at bounding box center [326, 333] width 109 height 27
click at [366, 341] on p "[URL][DOMAIN_NAME] devops" at bounding box center [326, 333] width 109 height 27
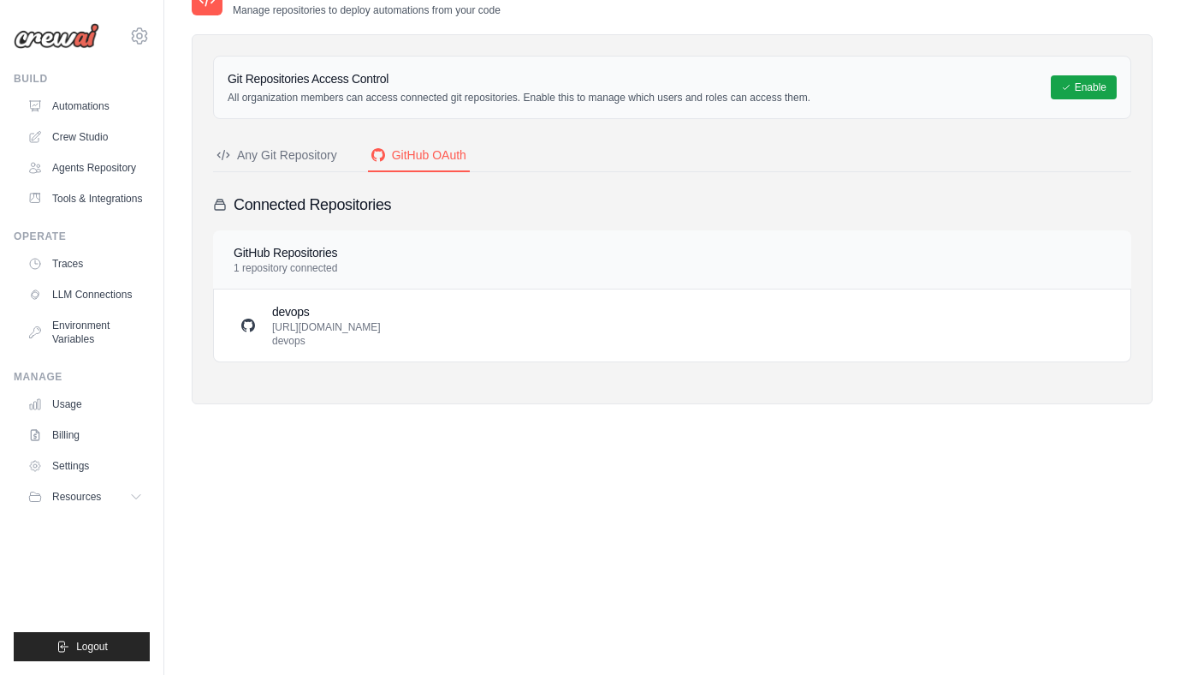
click at [381, 329] on p "[URL][DOMAIN_NAME] devops" at bounding box center [326, 333] width 109 height 27
click at [285, 348] on div "devops [URL][DOMAIN_NAME] devops" at bounding box center [672, 325] width 917 height 72
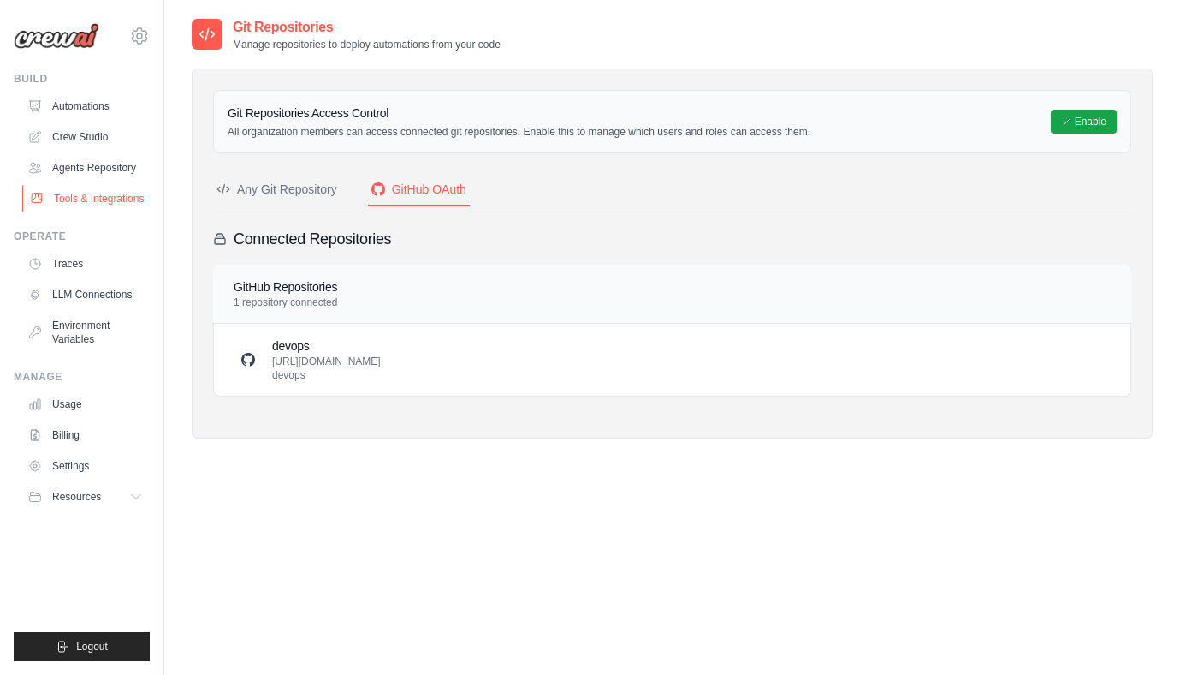
click at [113, 196] on link "Tools & Integrations" at bounding box center [86, 198] width 129 height 27
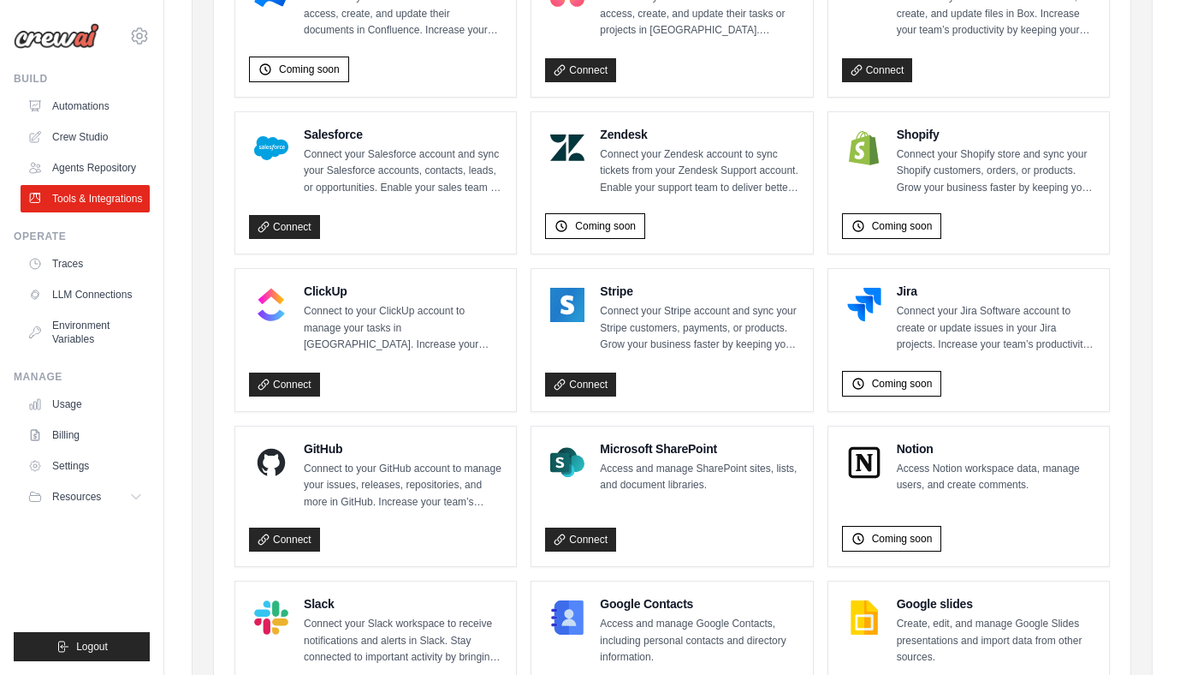
scroll to position [897, 0]
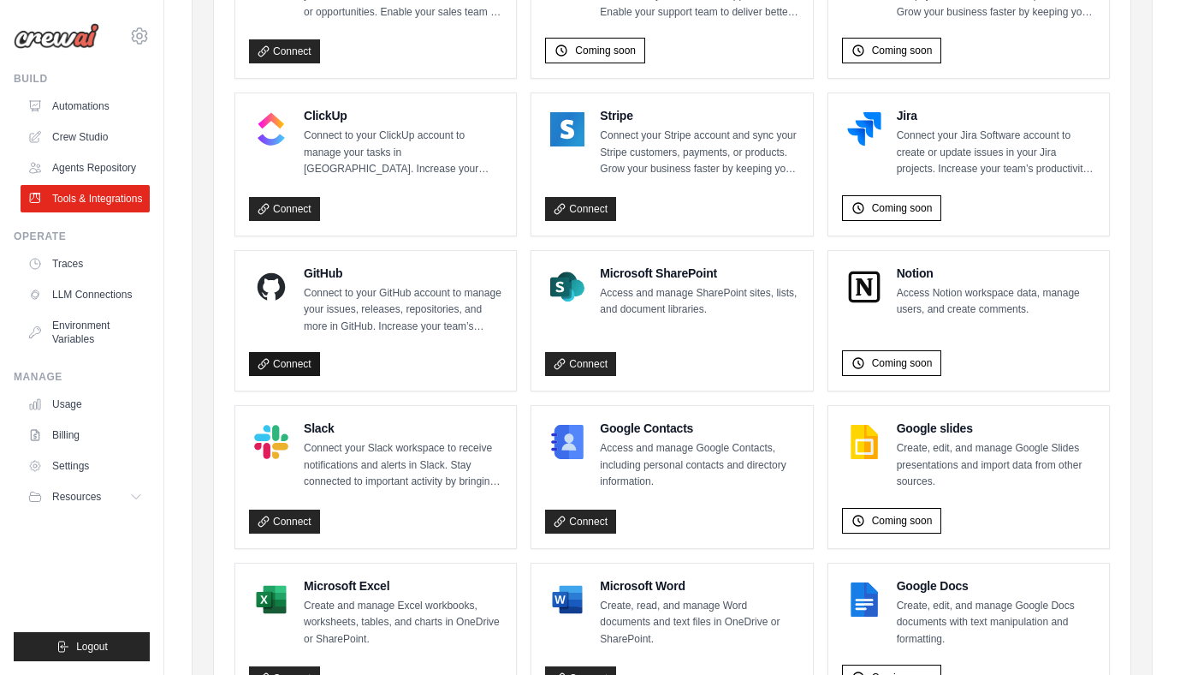
click at [282, 360] on link "Connect" at bounding box center [284, 364] width 71 height 24
click at [80, 473] on link "Settings" at bounding box center [86, 465] width 129 height 27
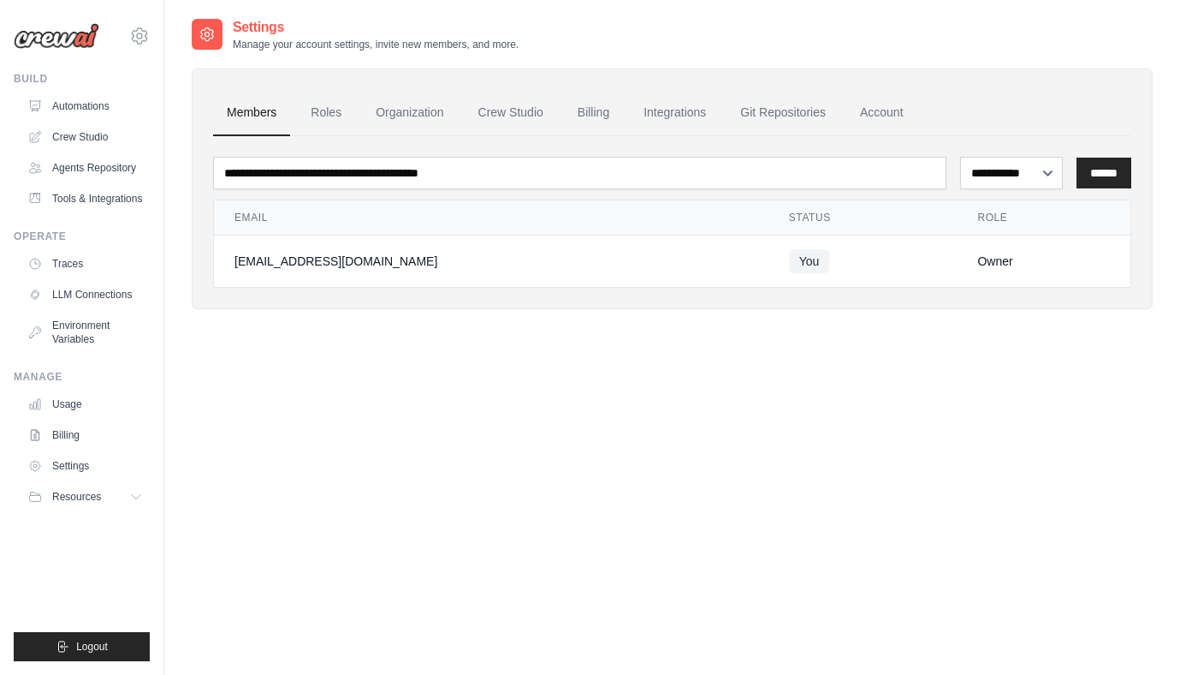
click at [595, 447] on div "**********" at bounding box center [672, 354] width 961 height 675
click at [789, 105] on link "Git Repositories" at bounding box center [783, 113] width 113 height 46
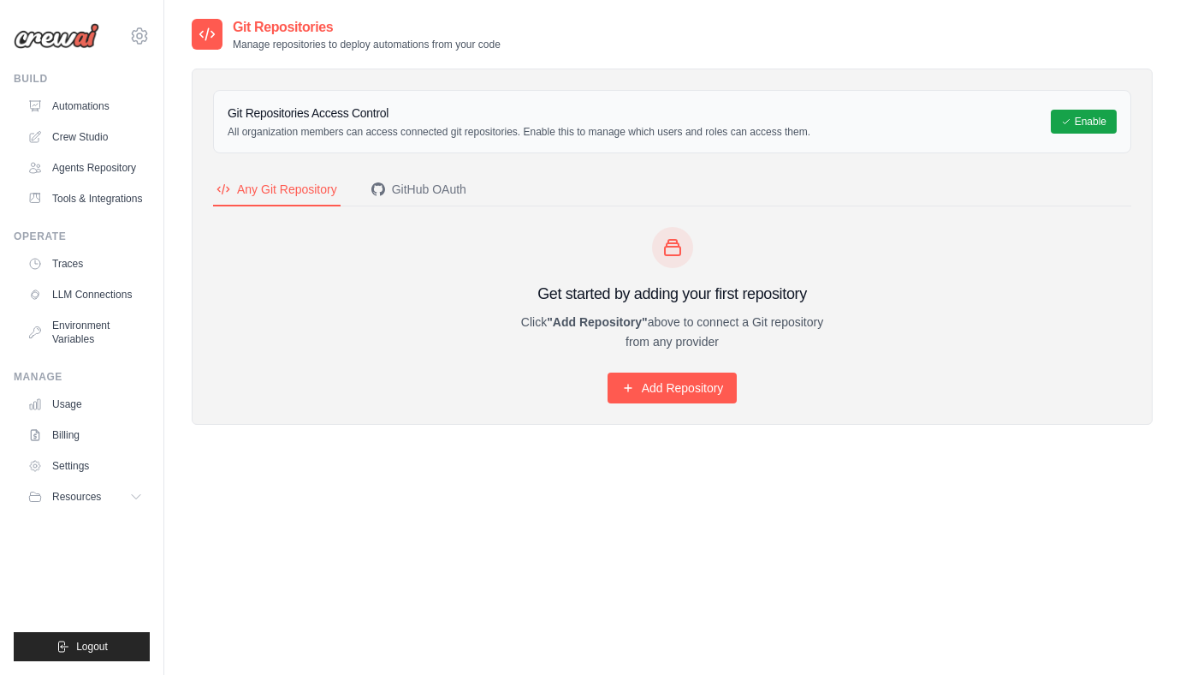
click at [846, 517] on div "Git Repositories Manage repositories to deploy automations from your code Git R…" at bounding box center [672, 354] width 961 height 675
drag, startPoint x: 389, startPoint y: 157, endPoint x: 397, endPoint y: 166, distance: 12.2
click at [390, 157] on div "Git Repositories Access Control All organization members can access connected g…" at bounding box center [672, 246] width 918 height 313
click at [413, 191] on div "GitHub OAuth" at bounding box center [419, 189] width 95 height 17
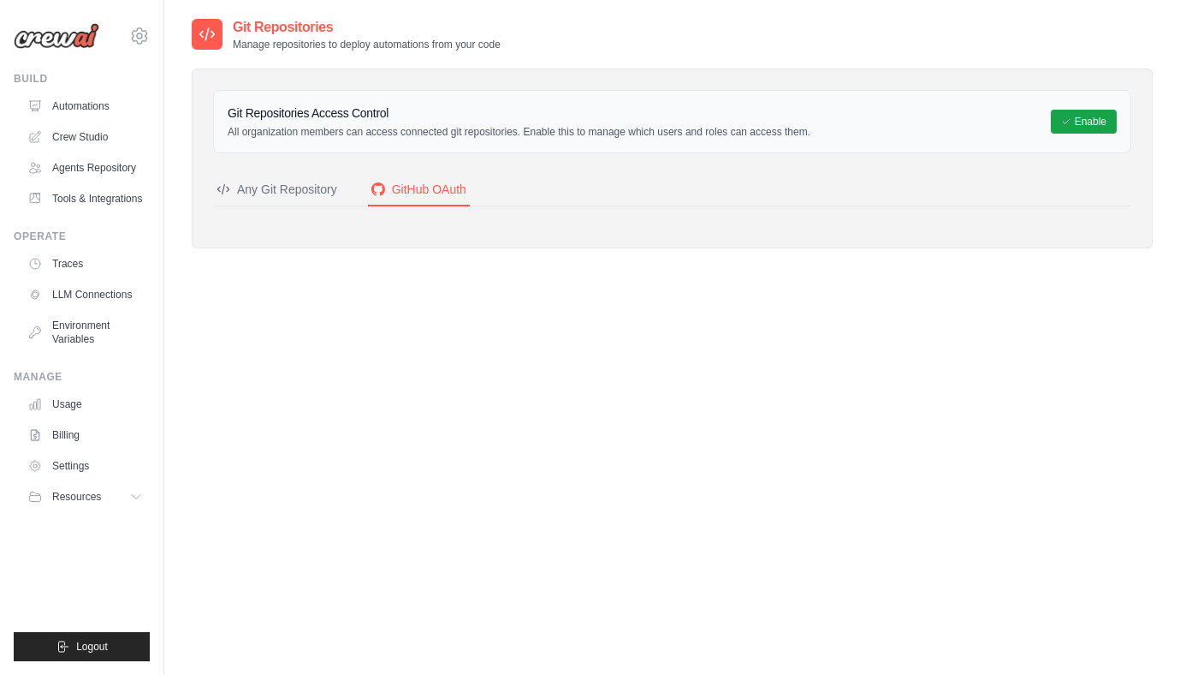
click at [306, 201] on button "Any Git Repository" at bounding box center [277, 190] width 128 height 33
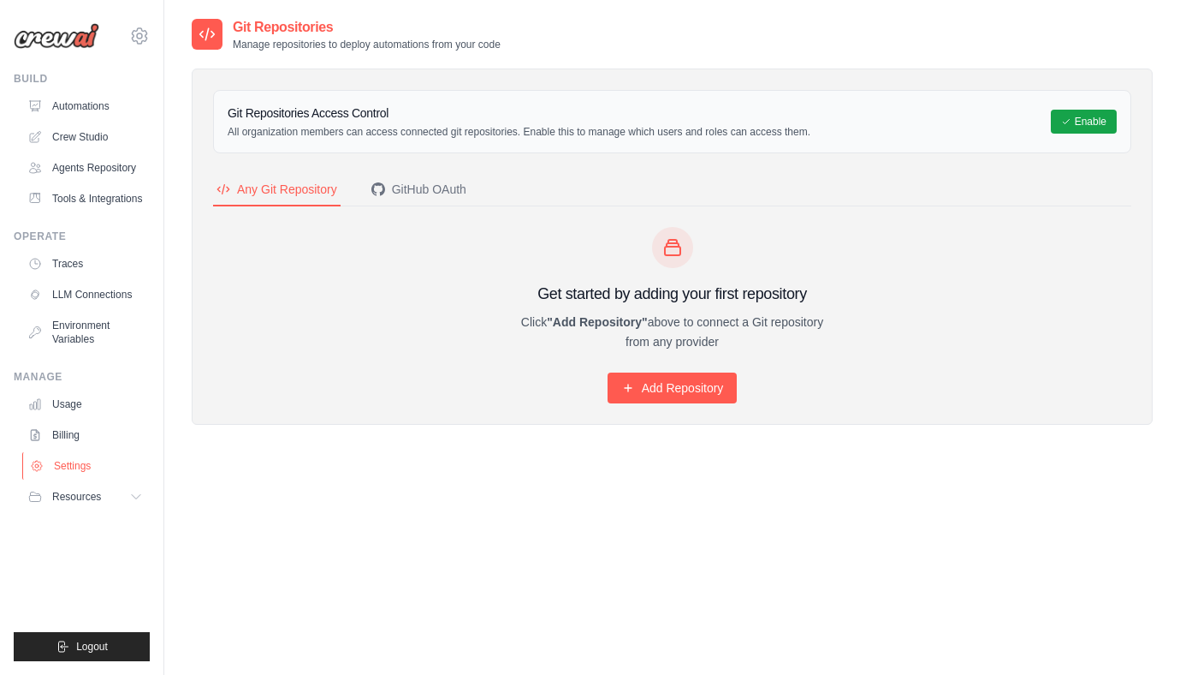
click at [80, 456] on link "Settings" at bounding box center [86, 465] width 129 height 27
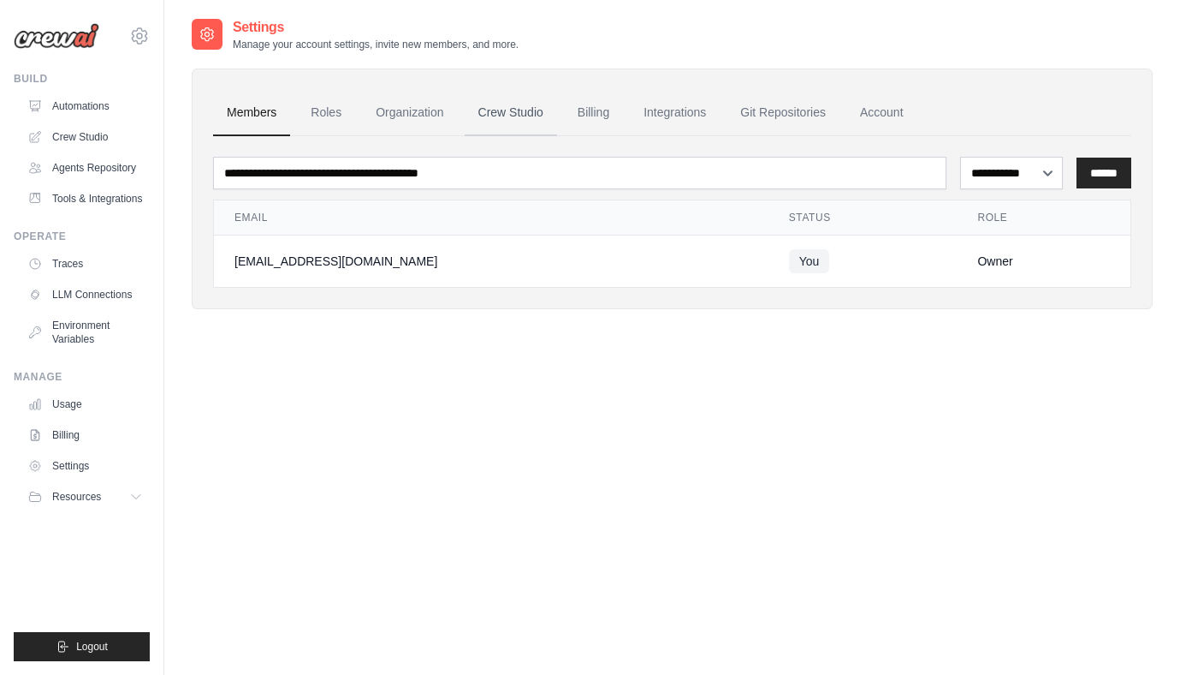
click at [520, 109] on link "Crew Studio" at bounding box center [511, 113] width 92 height 46
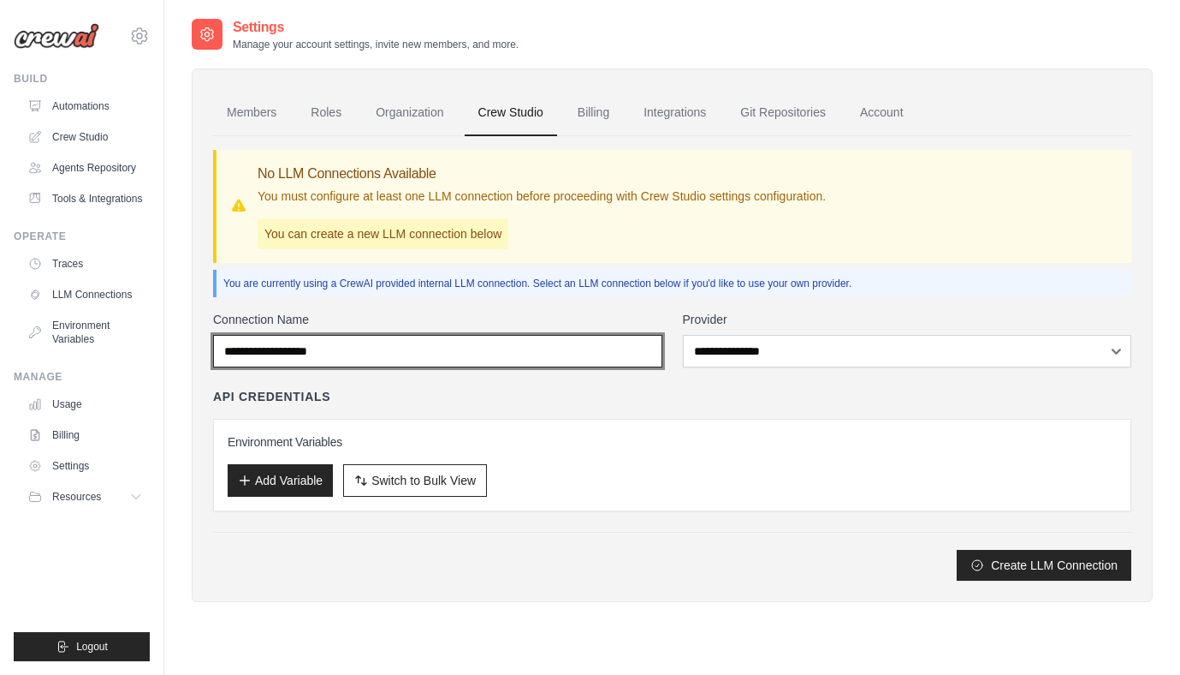
click at [642, 357] on input "Connection Name" at bounding box center [437, 351] width 449 height 33
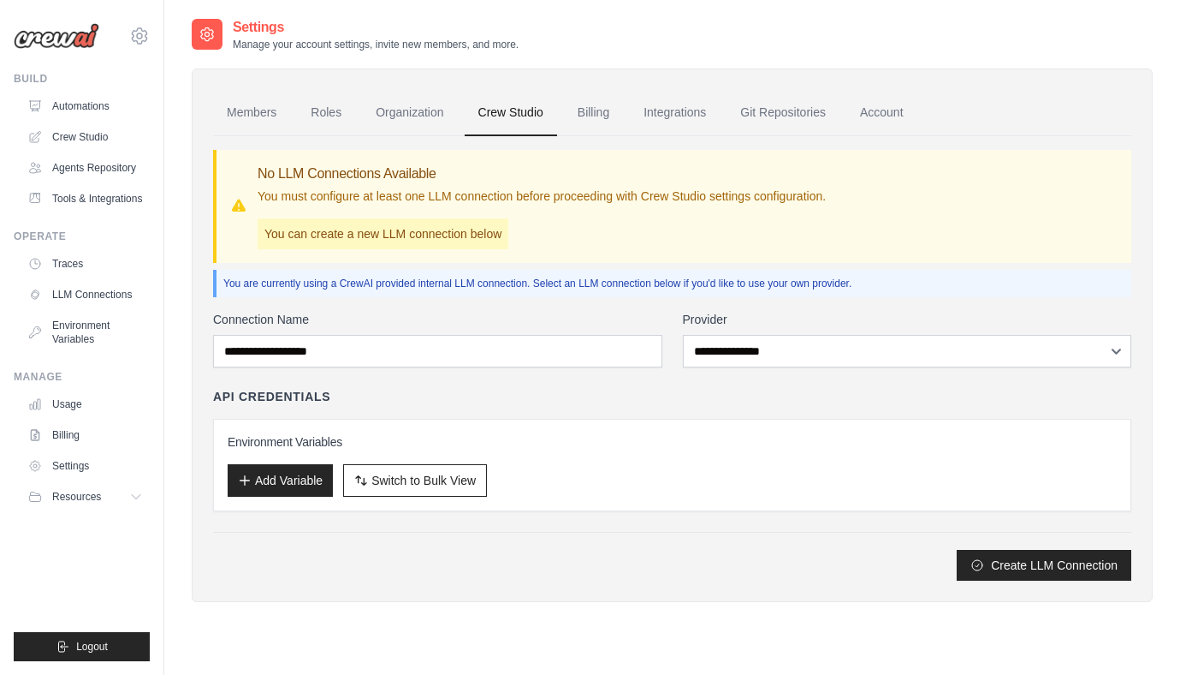
click at [675, 419] on div "Environment Variables Add Variable Switch to Bulk View Switch to Table View" at bounding box center [672, 465] width 918 height 92
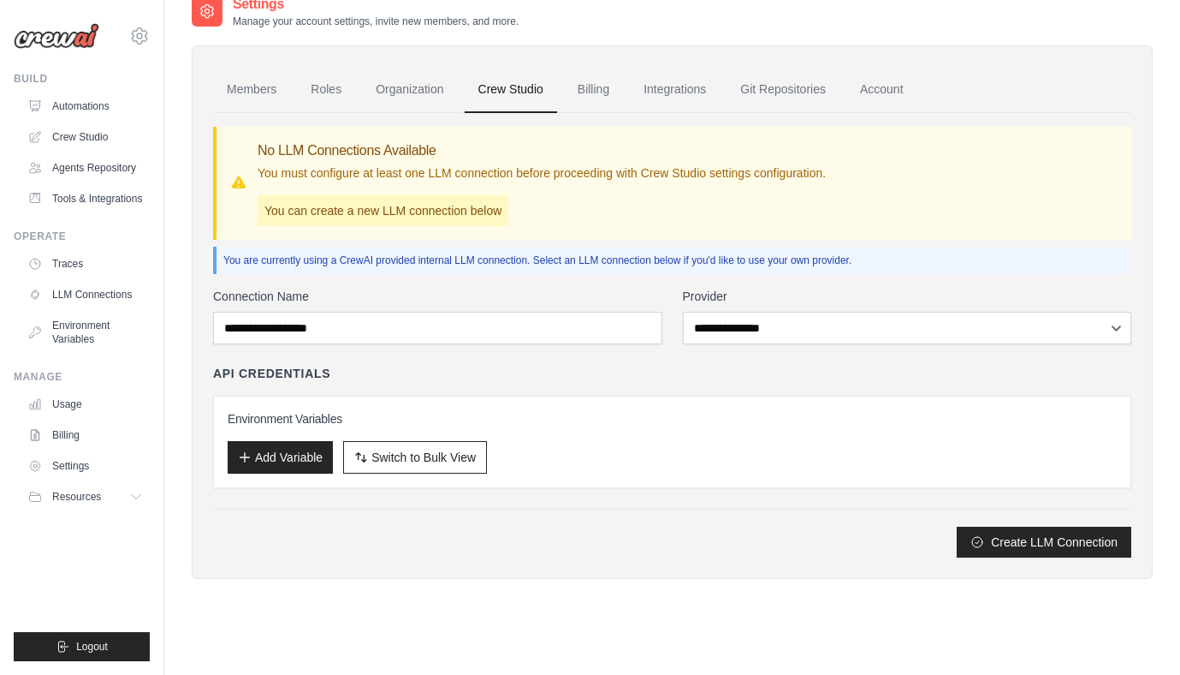
scroll to position [34, 0]
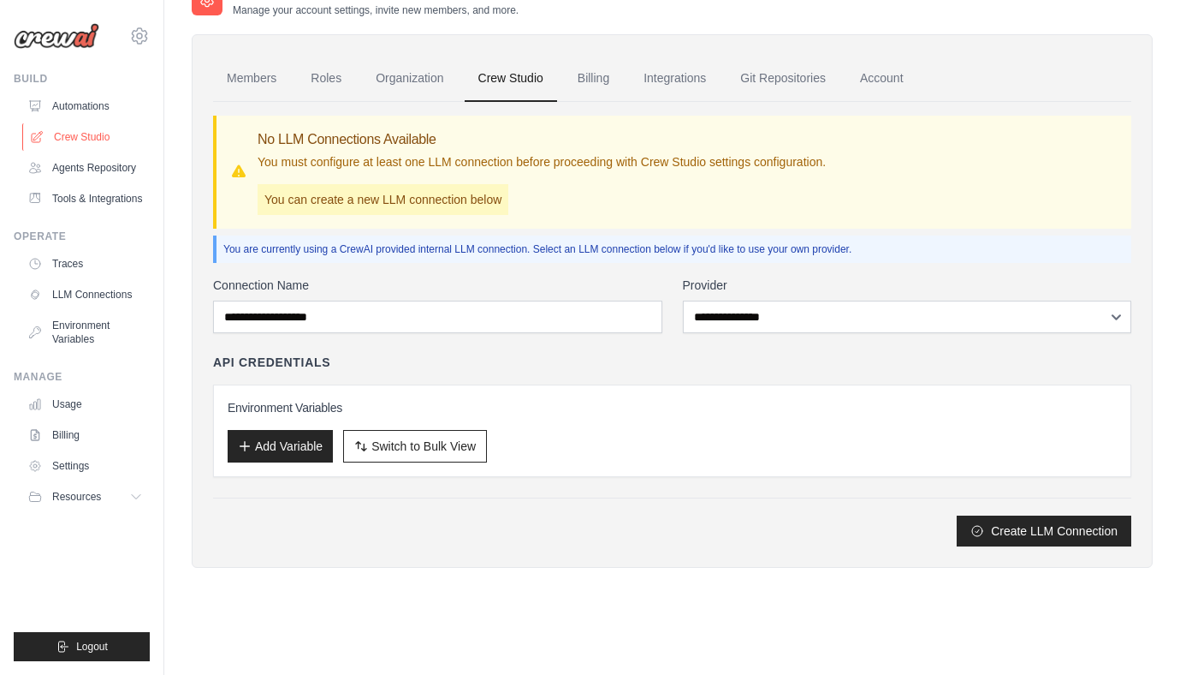
click at [80, 145] on link "Crew Studio" at bounding box center [86, 136] width 129 height 27
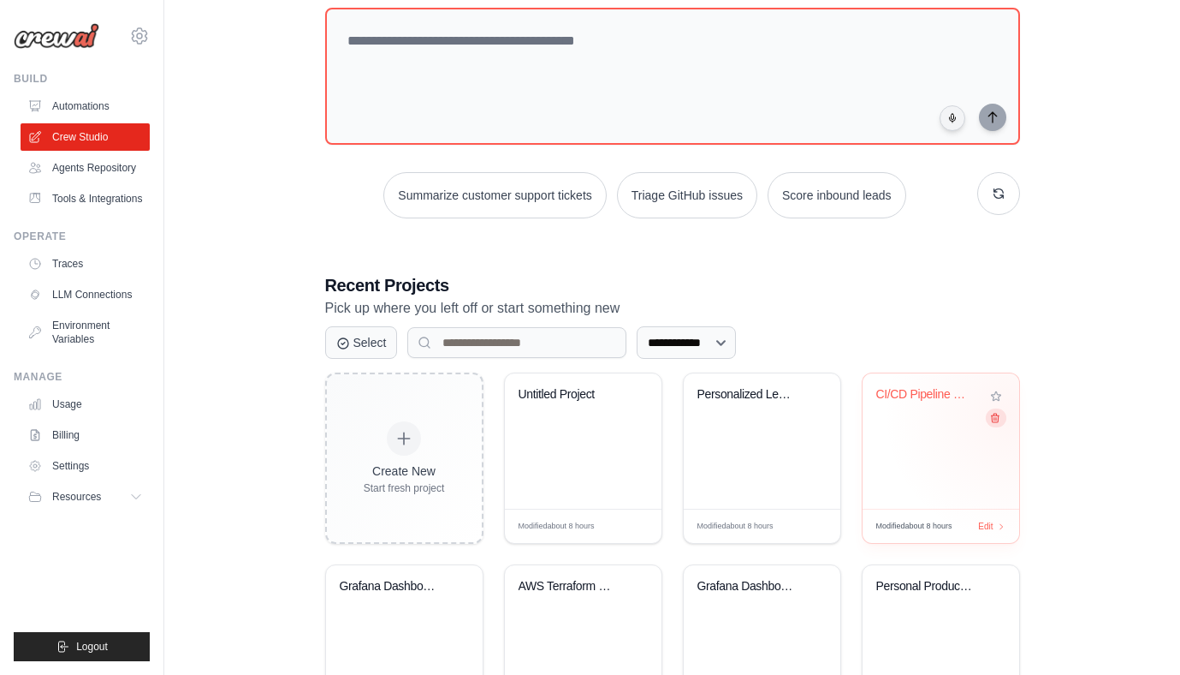
scroll to position [105, 0]
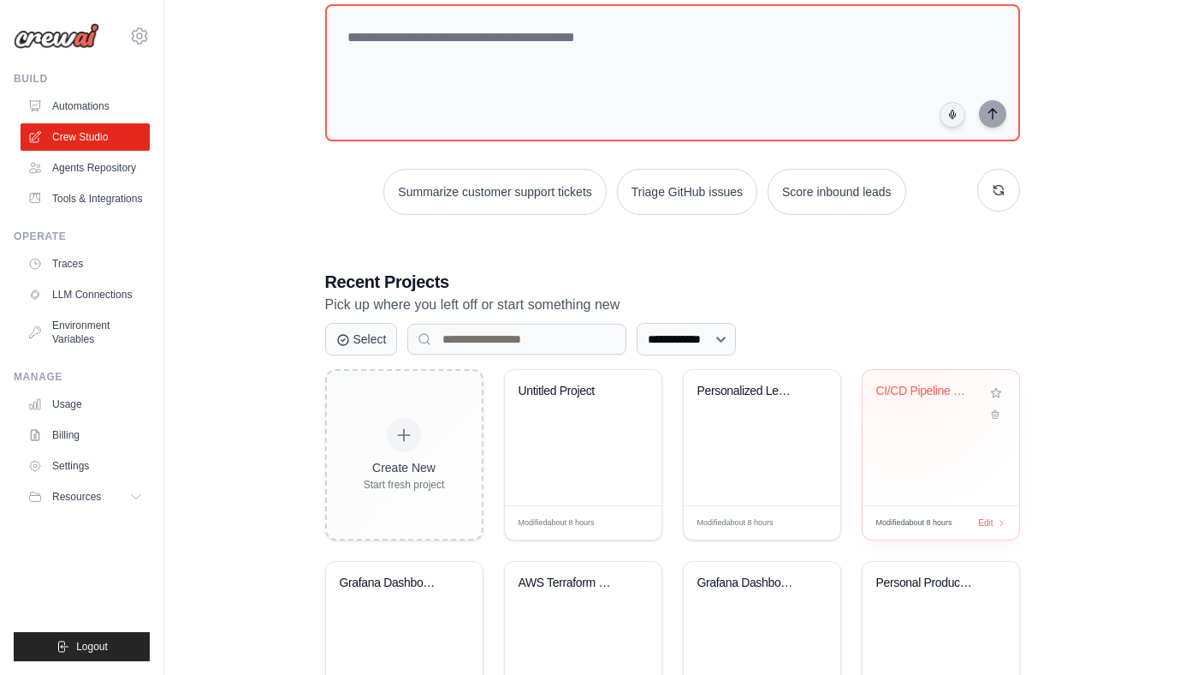
click at [910, 383] on div "CI/CD Pipeline Generator" at bounding box center [929, 390] width 104 height 15
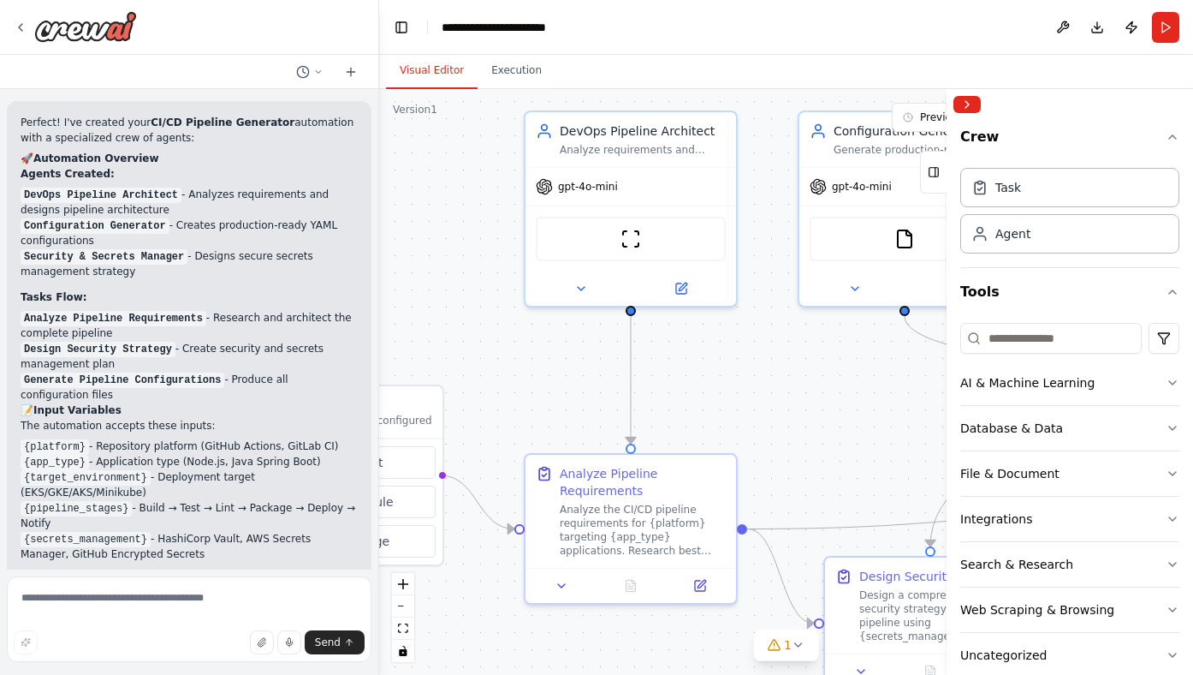
drag, startPoint x: 668, startPoint y: 372, endPoint x: 445, endPoint y: 346, distance: 224.1
click at [437, 346] on div ".deletable-edge-delete-btn { width: 20px; height: 20px; border: 0px solid #ffff…" at bounding box center [786, 382] width 814 height 586
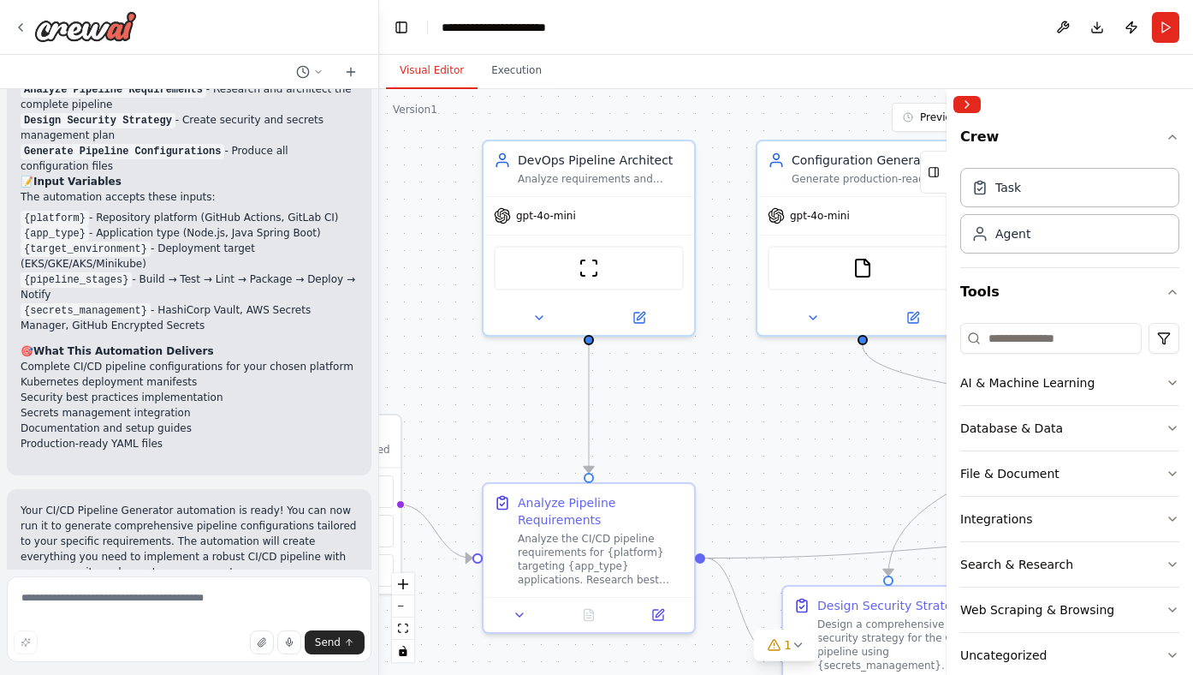
scroll to position [3094, 0]
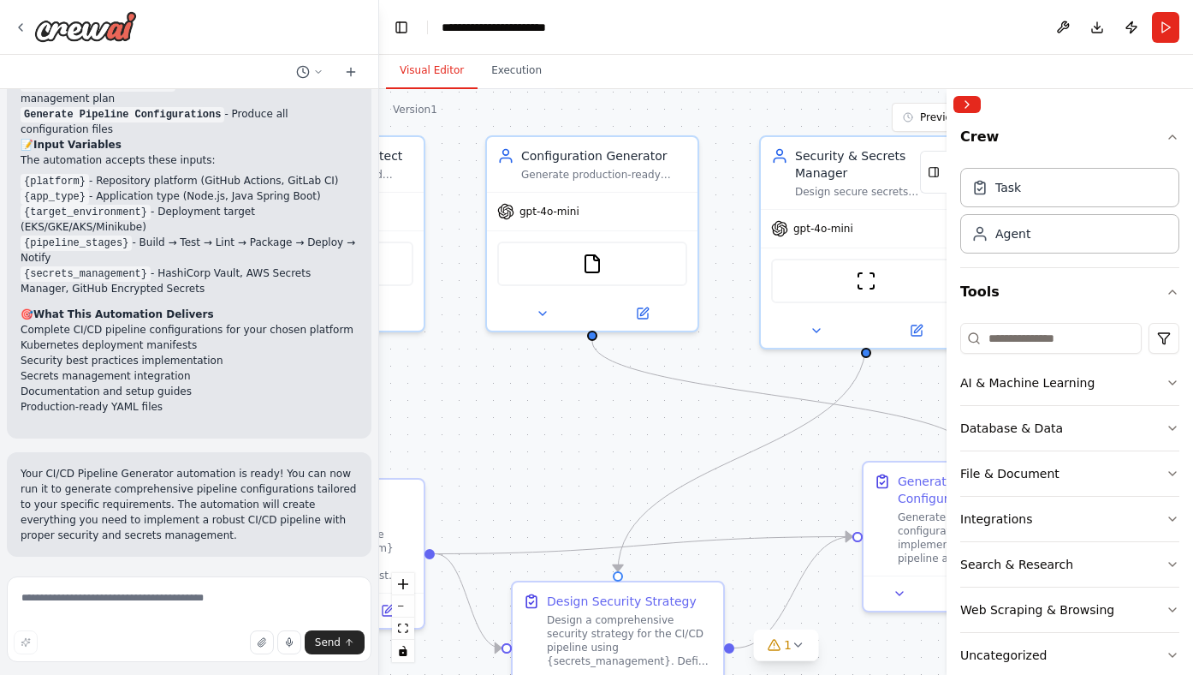
drag, startPoint x: 794, startPoint y: 383, endPoint x: 525, endPoint y: 378, distance: 269.7
click at [525, 378] on div ".deletable-edge-delete-btn { width: 20px; height: 20px; border: 0px solid #ffff…" at bounding box center [786, 382] width 814 height 586
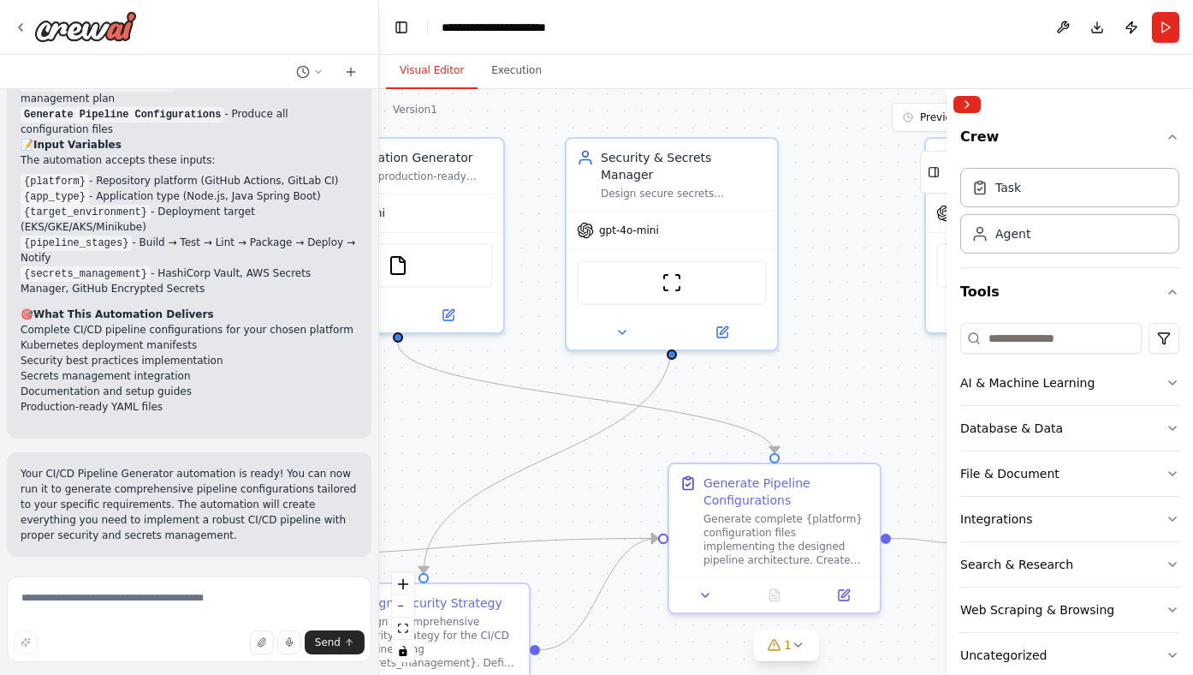
drag, startPoint x: 680, startPoint y: 420, endPoint x: 509, endPoint y: 430, distance: 170.6
click at [510, 431] on div ".deletable-edge-delete-btn { width: 20px; height: 20px; border: 0px solid #ffff…" at bounding box center [786, 382] width 814 height 586
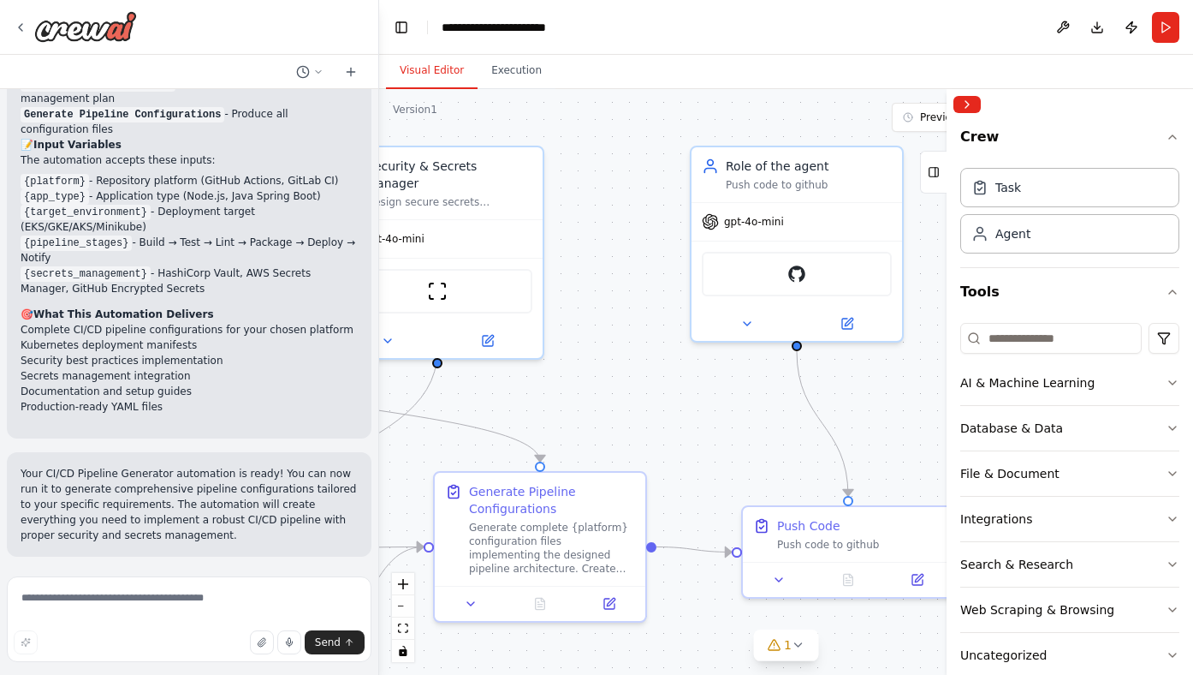
drag, startPoint x: 810, startPoint y: 417, endPoint x: 575, endPoint y: 415, distance: 234.6
click at [574, 415] on div ".deletable-edge-delete-btn { width: 20px; height: 20px; border: 0px solid #ffff…" at bounding box center [786, 382] width 814 height 586
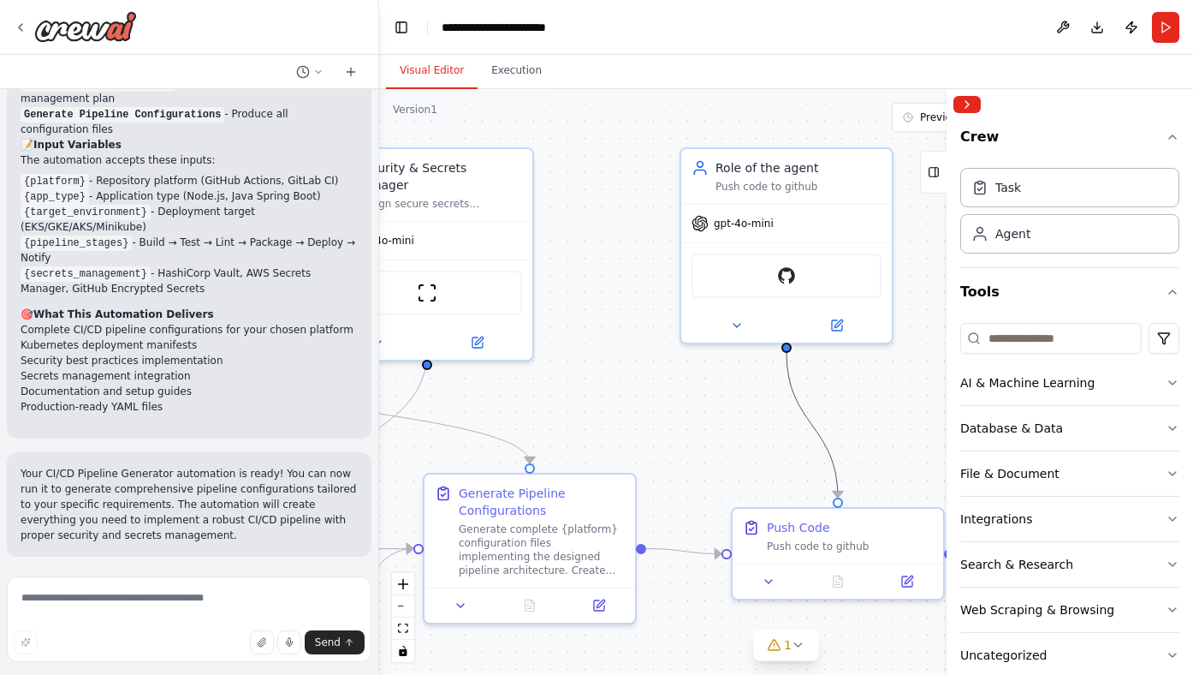
drag, startPoint x: 795, startPoint y: 415, endPoint x: 687, endPoint y: 415, distance: 108.7
click at [687, 415] on div ".deletable-edge-delete-btn { width: 20px; height: 20px; border: 0px solid #ffff…" at bounding box center [786, 382] width 814 height 586
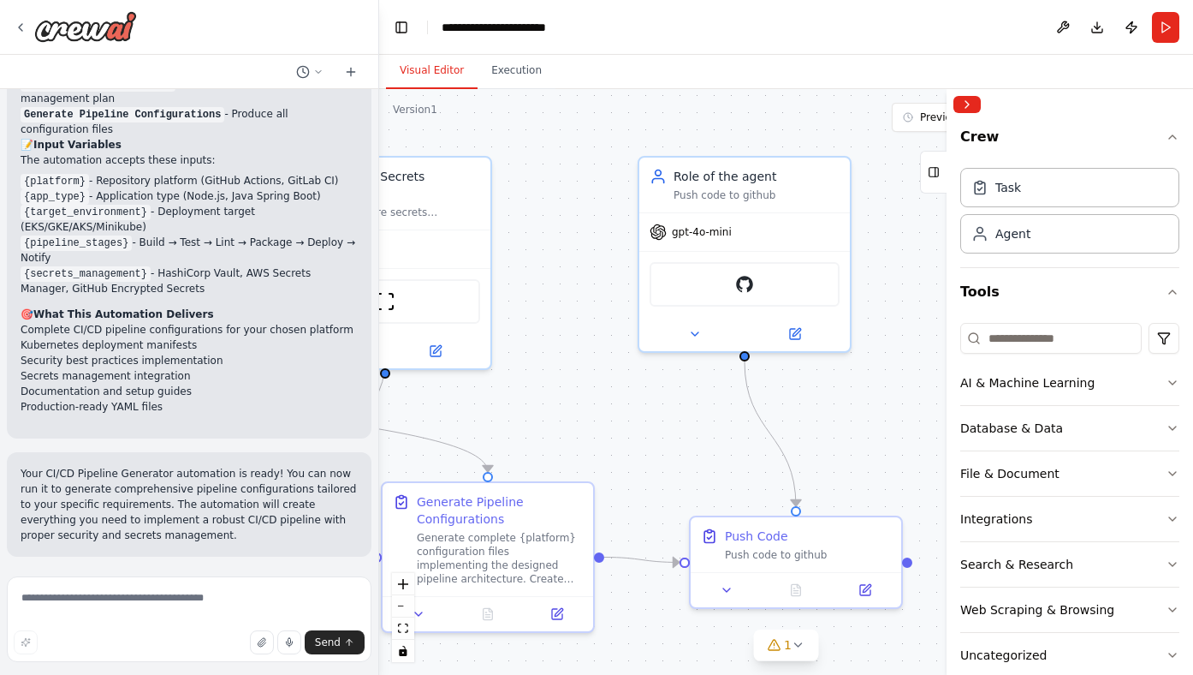
drag, startPoint x: 729, startPoint y: 387, endPoint x: 688, endPoint y: 395, distance: 41.8
click at [688, 395] on div ".deletable-edge-delete-btn { width: 20px; height: 20px; border: 0px solid #ffff…" at bounding box center [786, 382] width 814 height 586
click at [816, 170] on div "Role of the agent" at bounding box center [757, 172] width 166 height 17
click at [837, 141] on icon at bounding box center [838, 137] width 7 height 9
click at [839, 140] on icon at bounding box center [838, 137] width 7 height 9
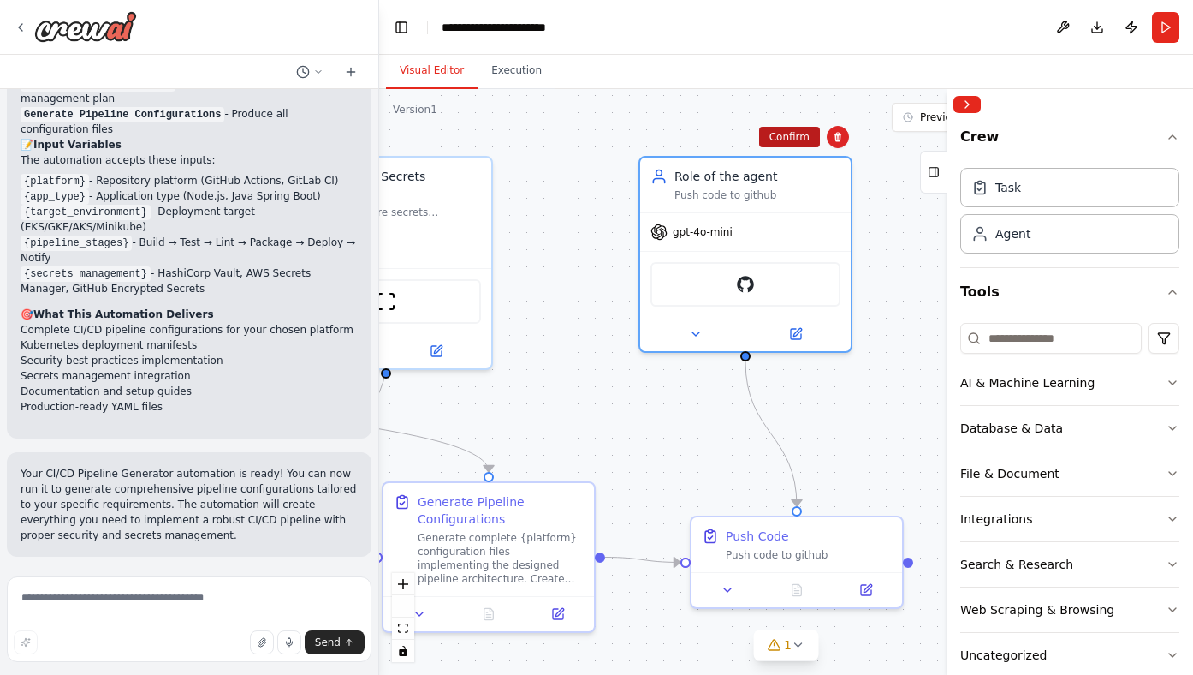
click at [806, 142] on button "Confirm" at bounding box center [789, 137] width 61 height 21
click at [778, 138] on button "Confirm" at bounding box center [790, 137] width 61 height 21
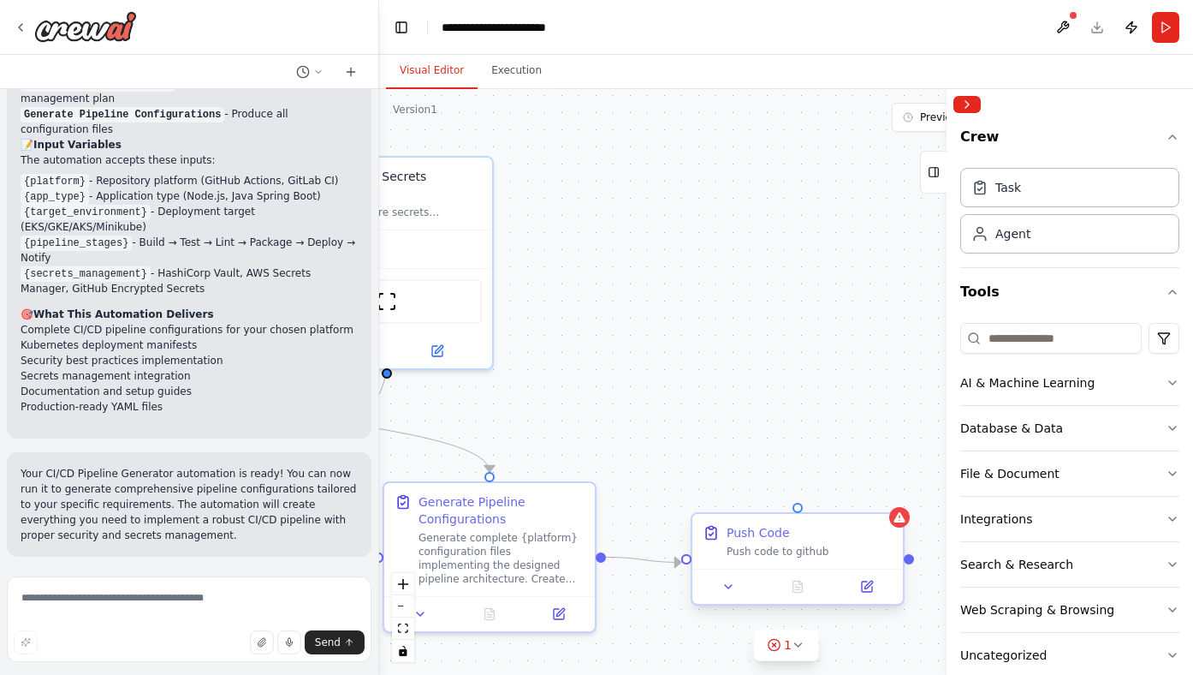
click at [901, 531] on div "Push Code Push code to github" at bounding box center [798, 541] width 211 height 55
click at [891, 502] on icon at bounding box center [890, 498] width 7 height 9
click at [856, 496] on button "Confirm" at bounding box center [841, 498] width 61 height 21
click at [834, 505] on button "Confirm" at bounding box center [841, 499] width 61 height 21
click at [837, 499] on button "Confirm" at bounding box center [841, 500] width 61 height 21
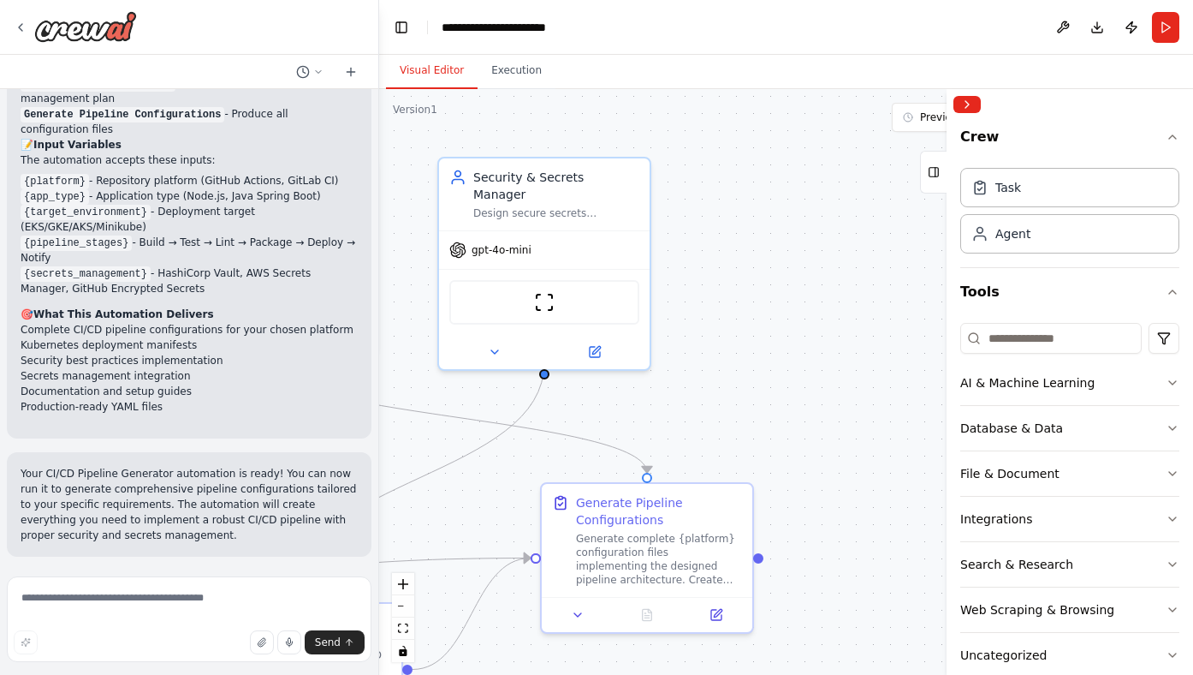
drag, startPoint x: 667, startPoint y: 395, endPoint x: 866, endPoint y: 395, distance: 199.5
click at [866, 395] on div ".deletable-edge-delete-btn { width: 20px; height: 20px; border: 0px solid #ffff…" at bounding box center [786, 382] width 814 height 586
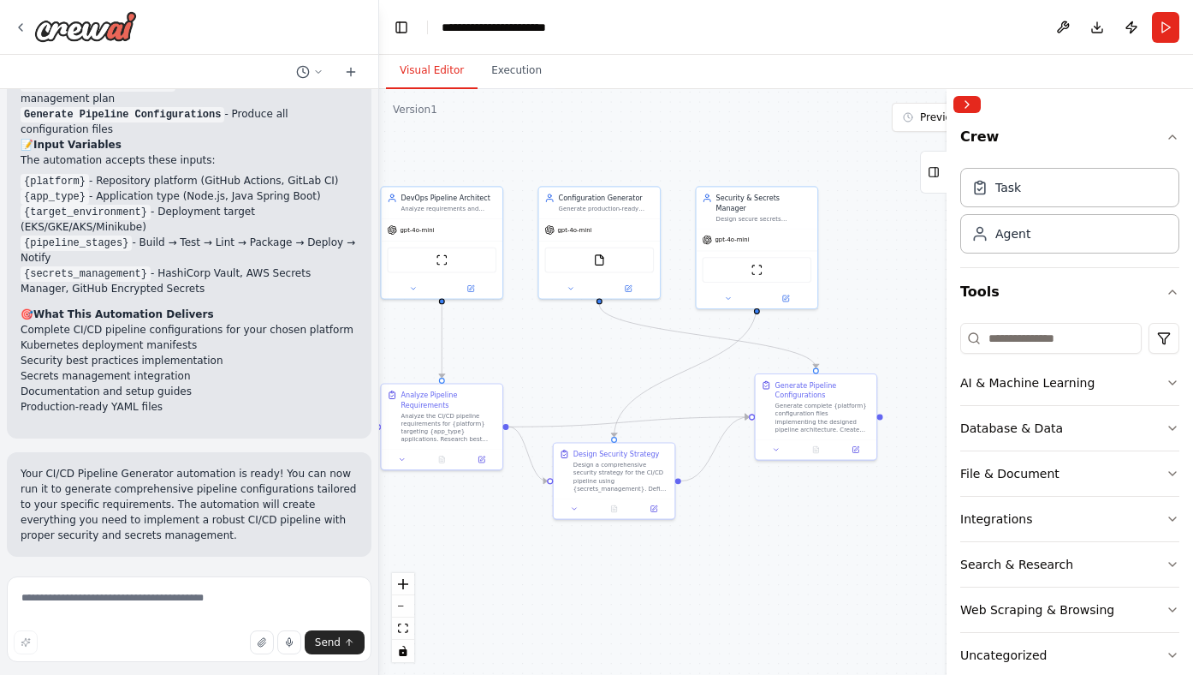
drag, startPoint x: 814, startPoint y: 389, endPoint x: 891, endPoint y: 326, distance: 99.2
click at [891, 326] on div ".deletable-edge-delete-btn { width: 20px; height: 20px; border: 0px solid #ffff…" at bounding box center [786, 382] width 814 height 586
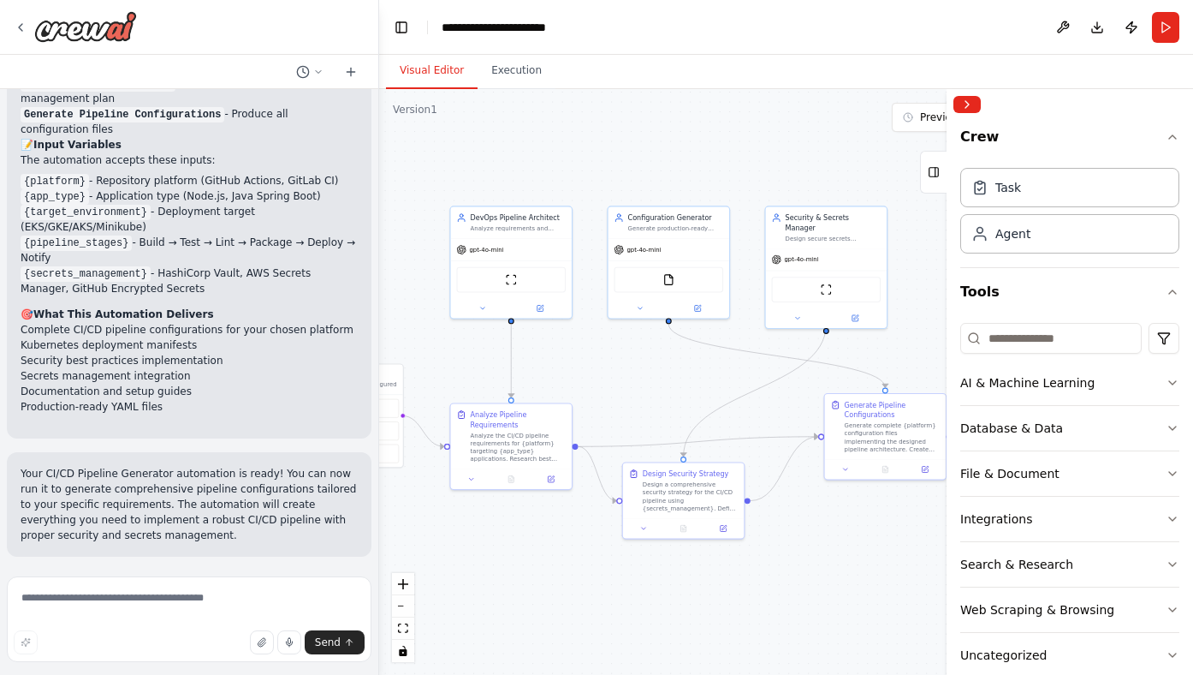
drag, startPoint x: 652, startPoint y: 398, endPoint x: 677, endPoint y: 403, distance: 25.3
click at [677, 403] on div ".deletable-edge-delete-btn { width: 20px; height: 20px; border: 0px solid #ffff…" at bounding box center [786, 382] width 814 height 586
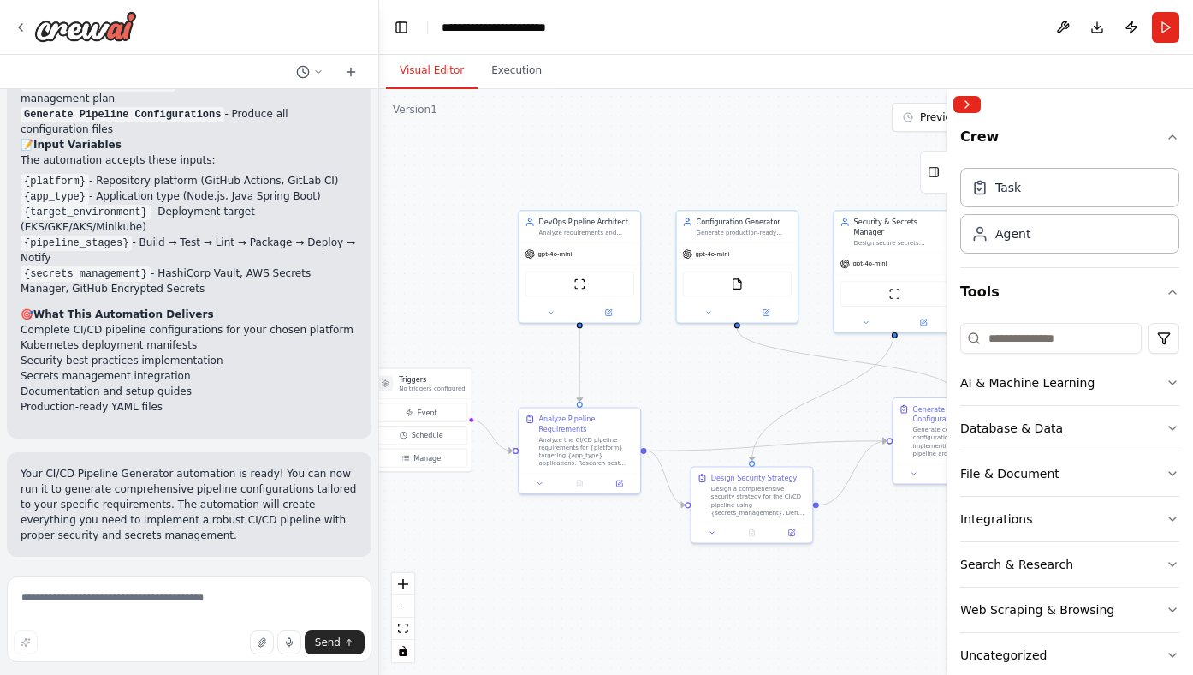
drag, startPoint x: 681, startPoint y: 411, endPoint x: 728, endPoint y: 415, distance: 48.1
click at [728, 415] on div ".deletable-edge-delete-btn { width: 20px; height: 20px; border: 0px solid #ffff…" at bounding box center [786, 382] width 814 height 586
click at [1166, 24] on button "Run" at bounding box center [1165, 27] width 27 height 31
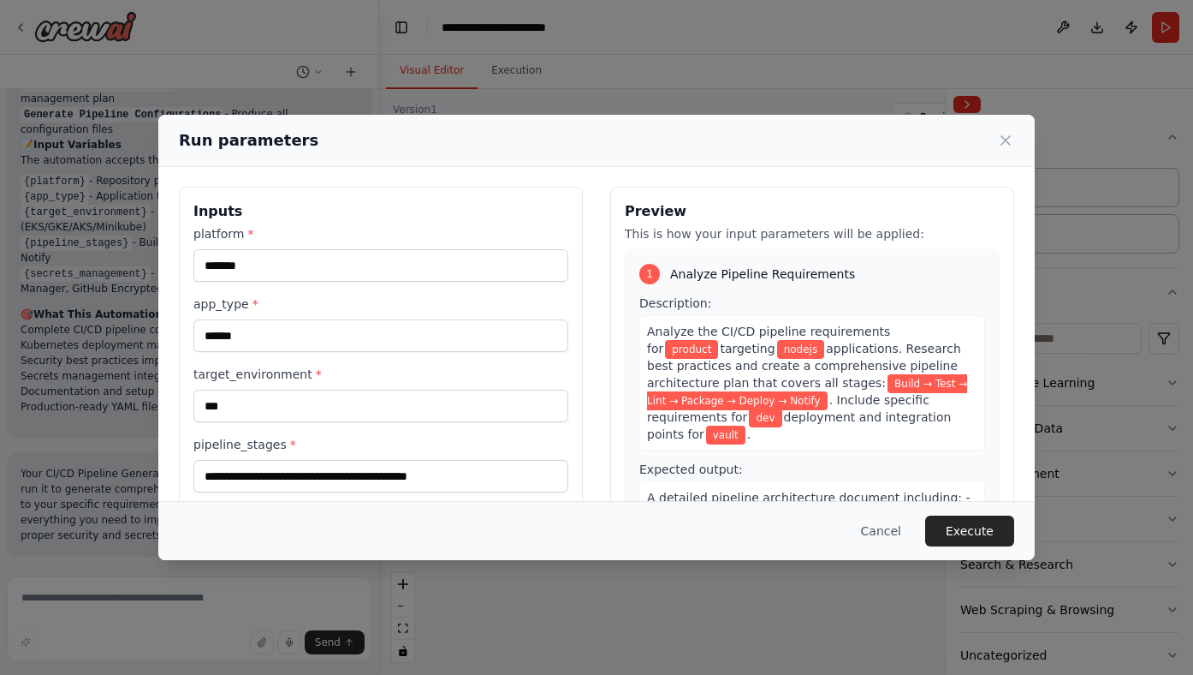
scroll to position [0, 0]
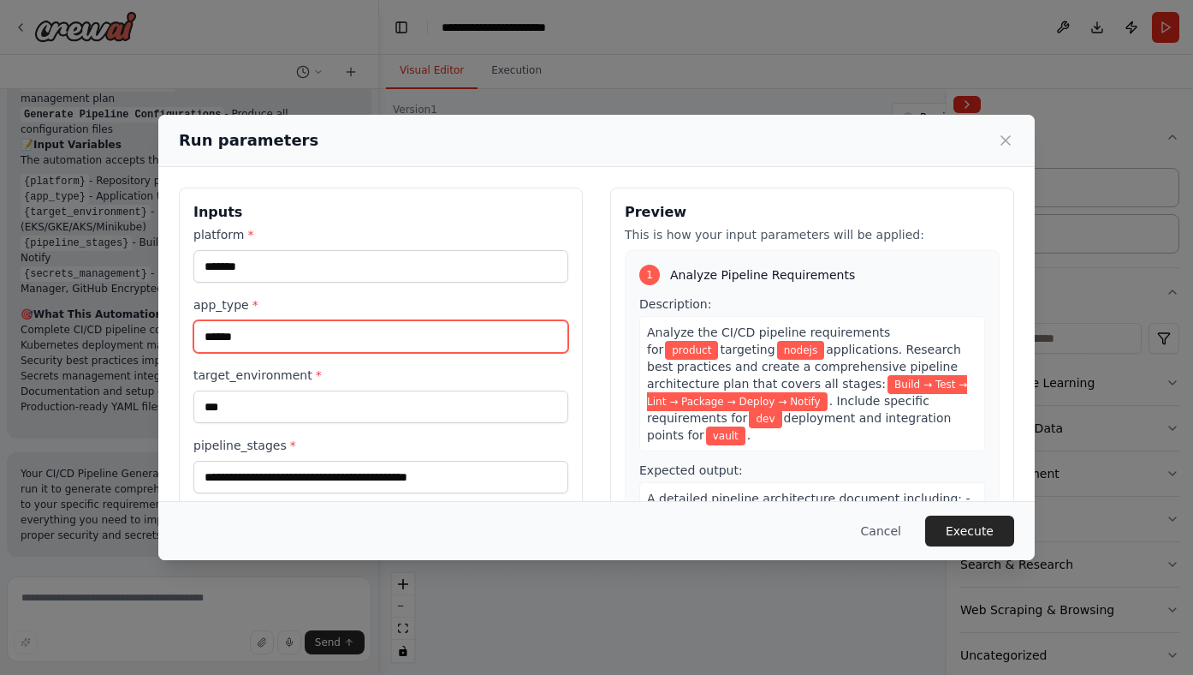
click at [288, 344] on input "******" at bounding box center [380, 336] width 375 height 33
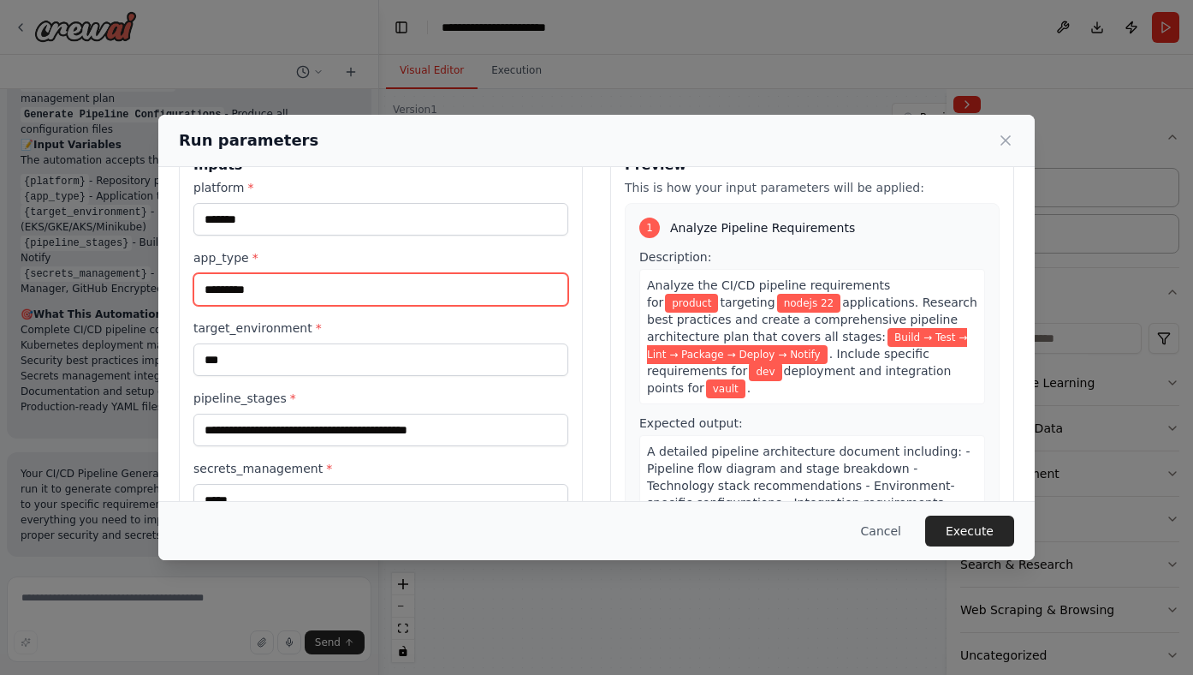
scroll to position [113, 0]
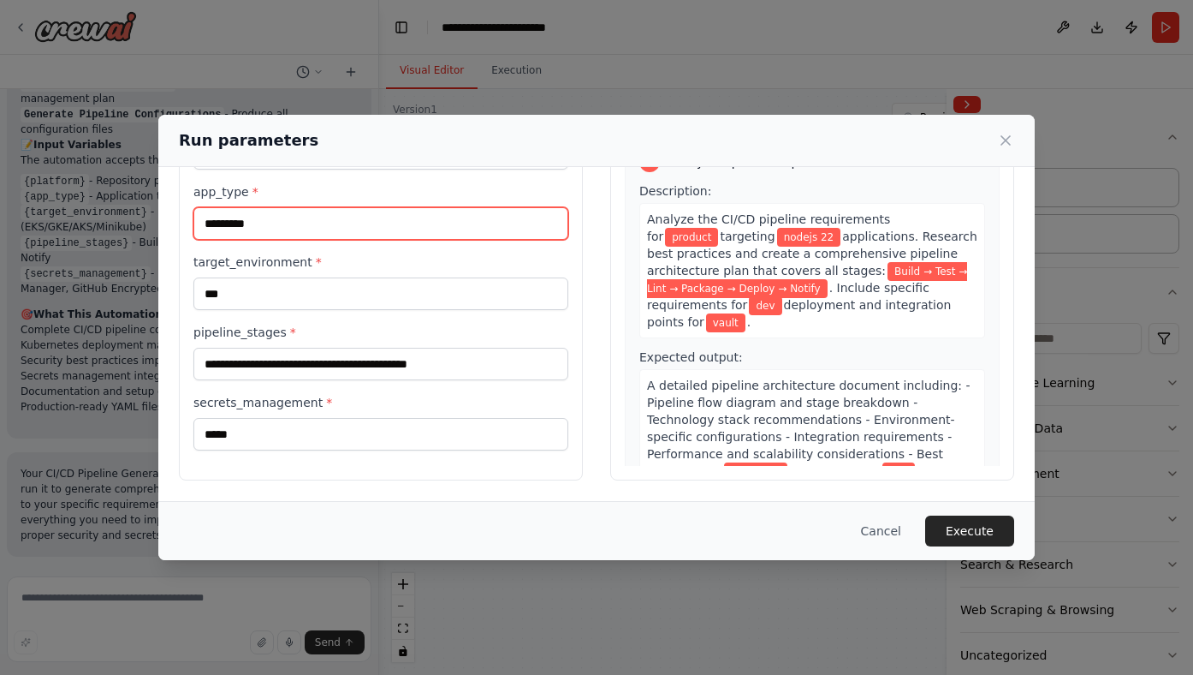
type input "*********"
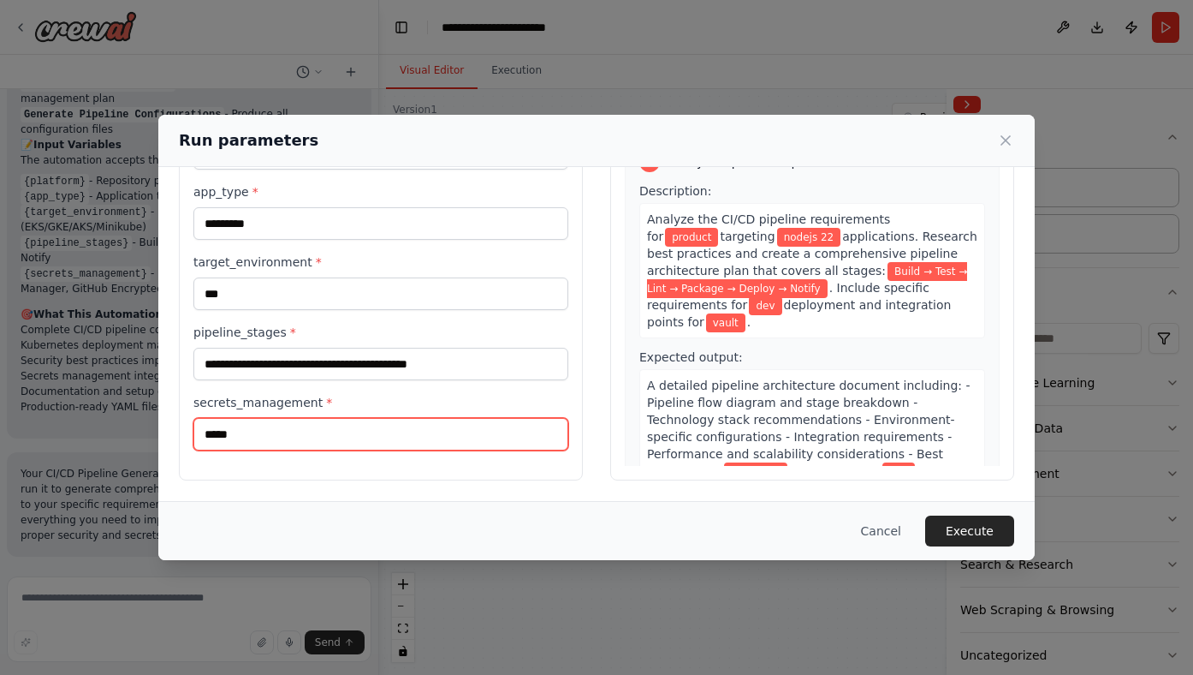
click at [204, 430] on input "*****" at bounding box center [380, 434] width 375 height 33
type input "**********"
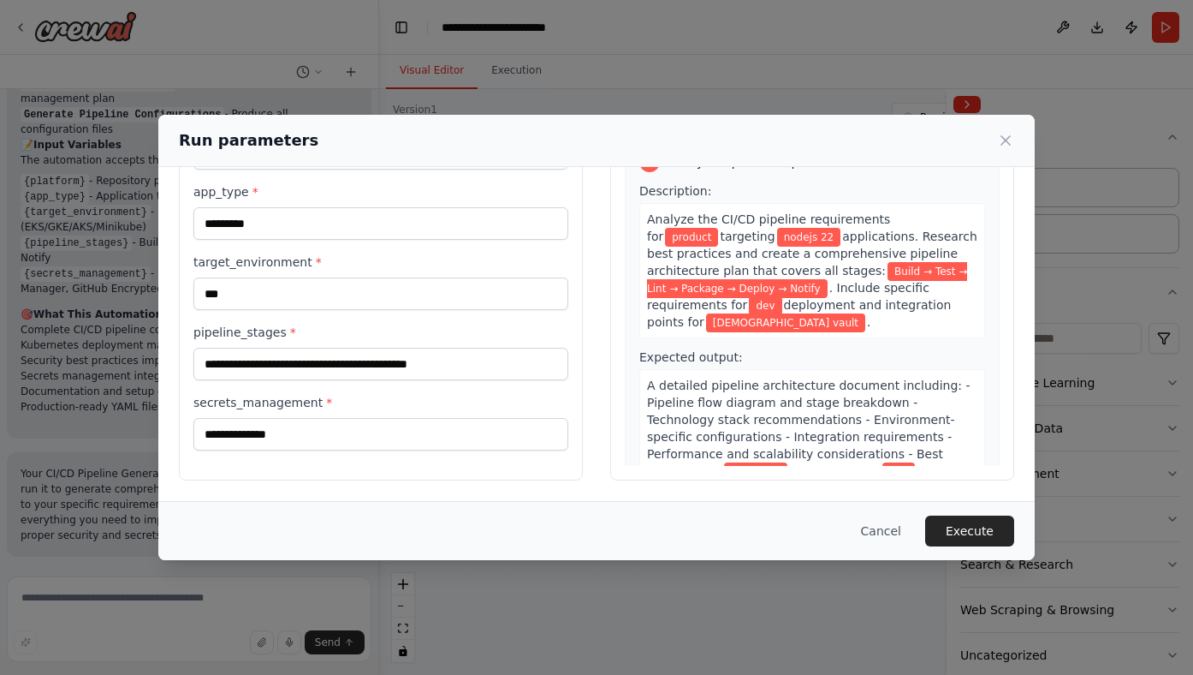
click at [580, 530] on div "Cancel Execute" at bounding box center [596, 530] width 835 height 31
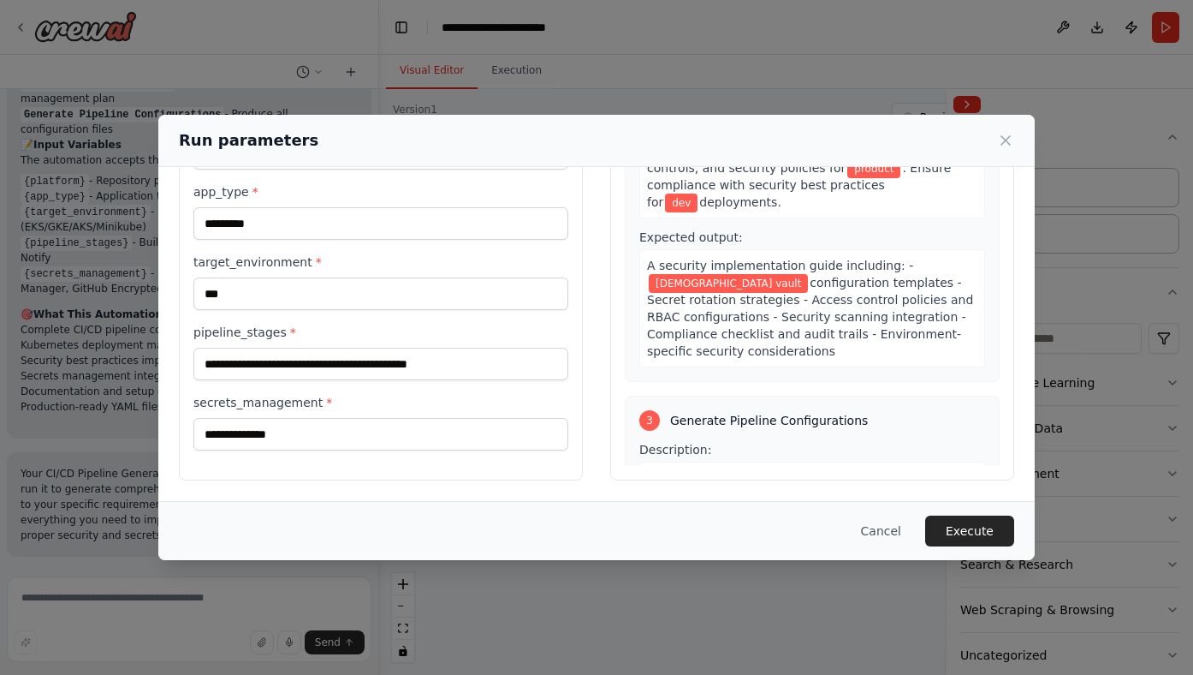
scroll to position [793, 0]
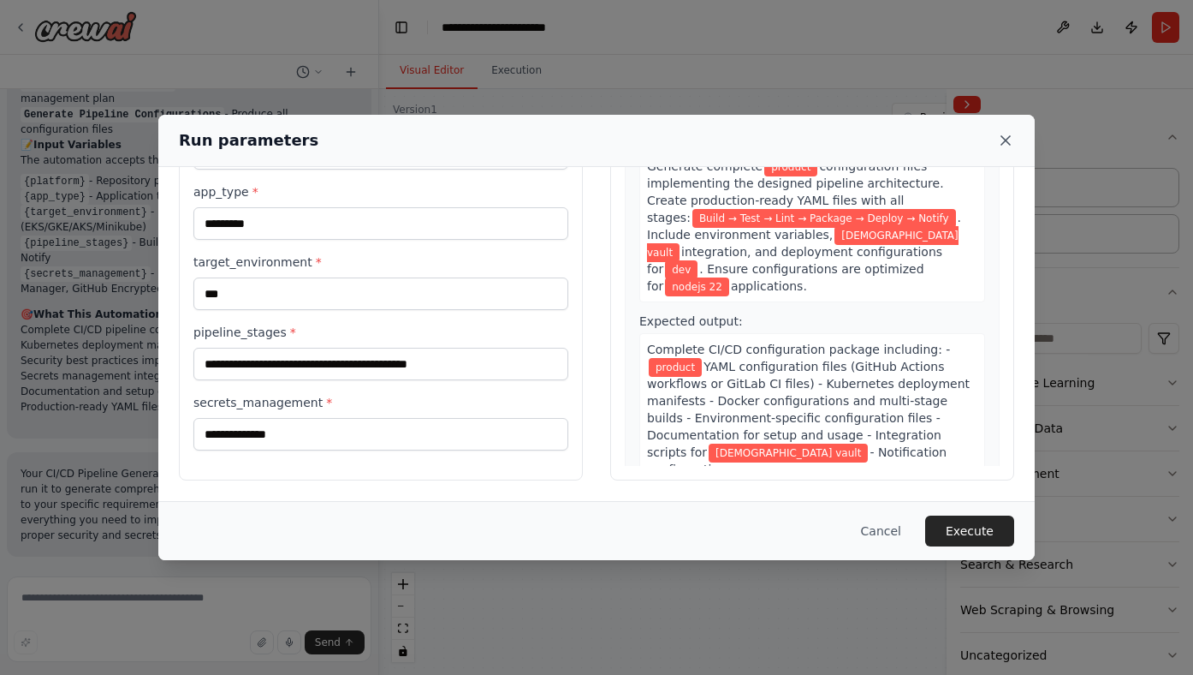
click at [1009, 141] on icon at bounding box center [1005, 140] width 17 height 17
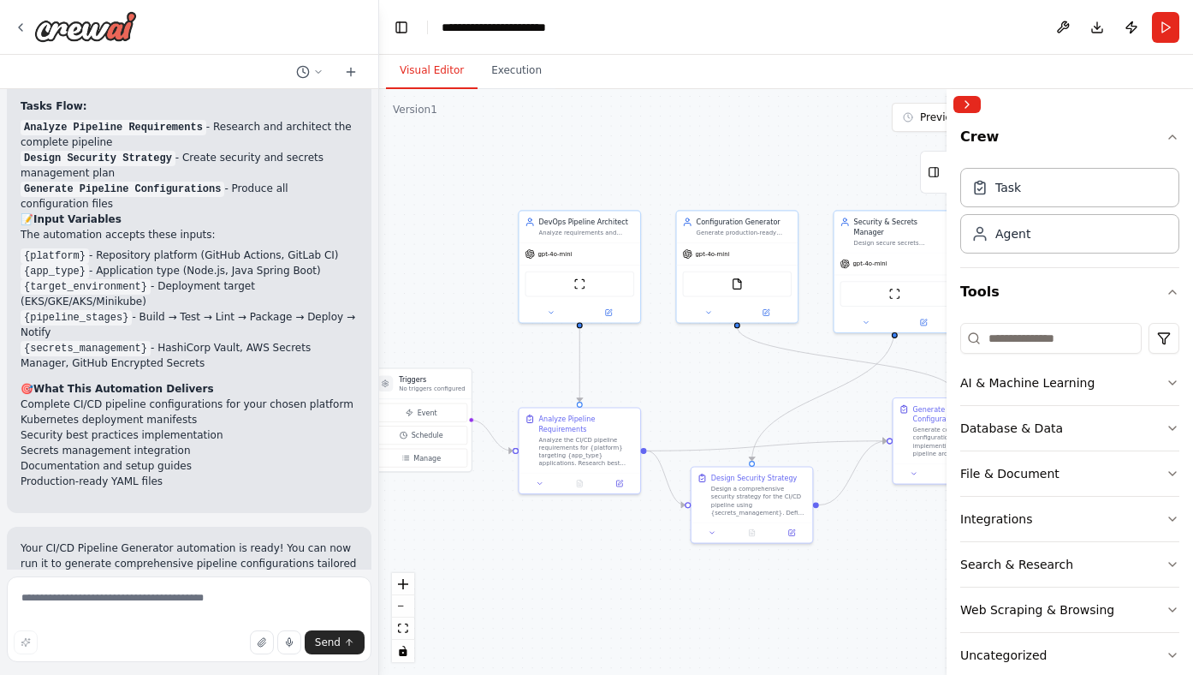
scroll to position [3094, 0]
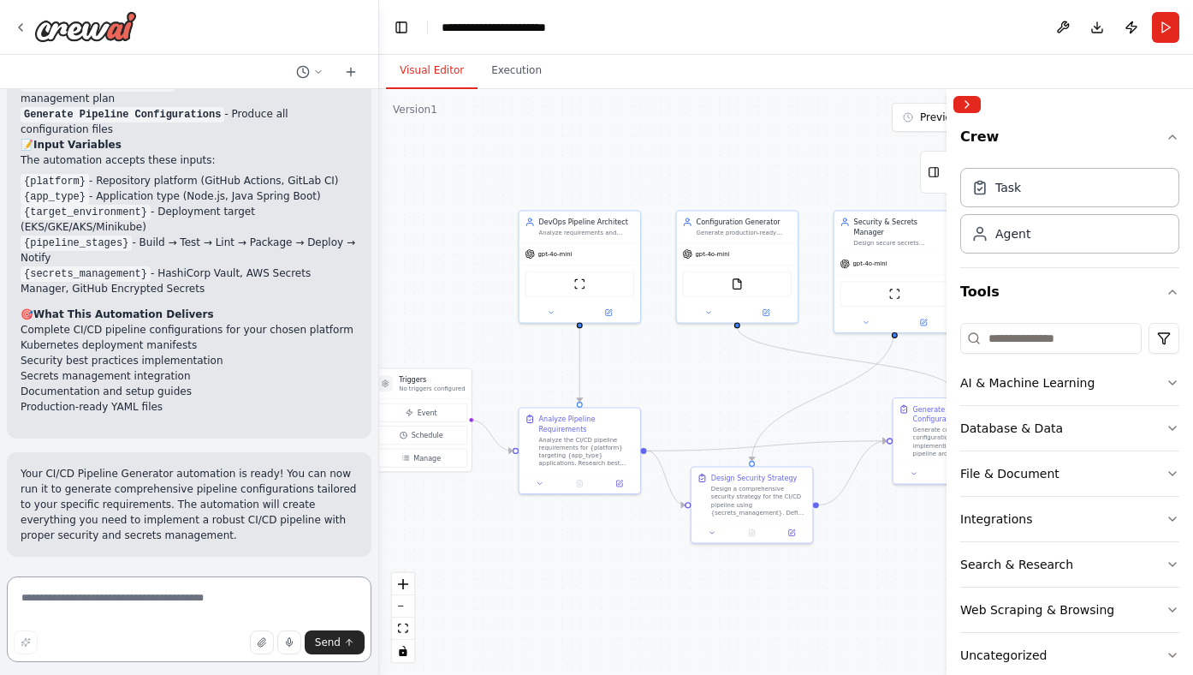
click at [234, 619] on textarea at bounding box center [189, 619] width 365 height 86
click at [249, 595] on textarea at bounding box center [189, 619] width 365 height 86
type textarea "**********"
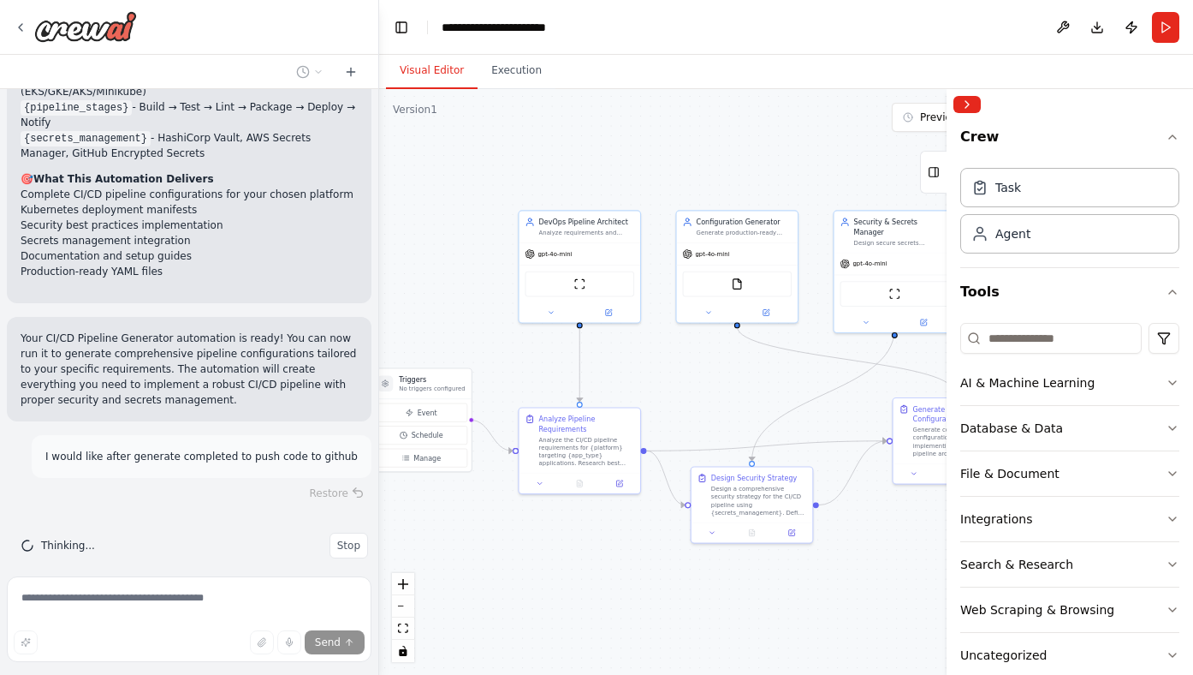
scroll to position [3244, 0]
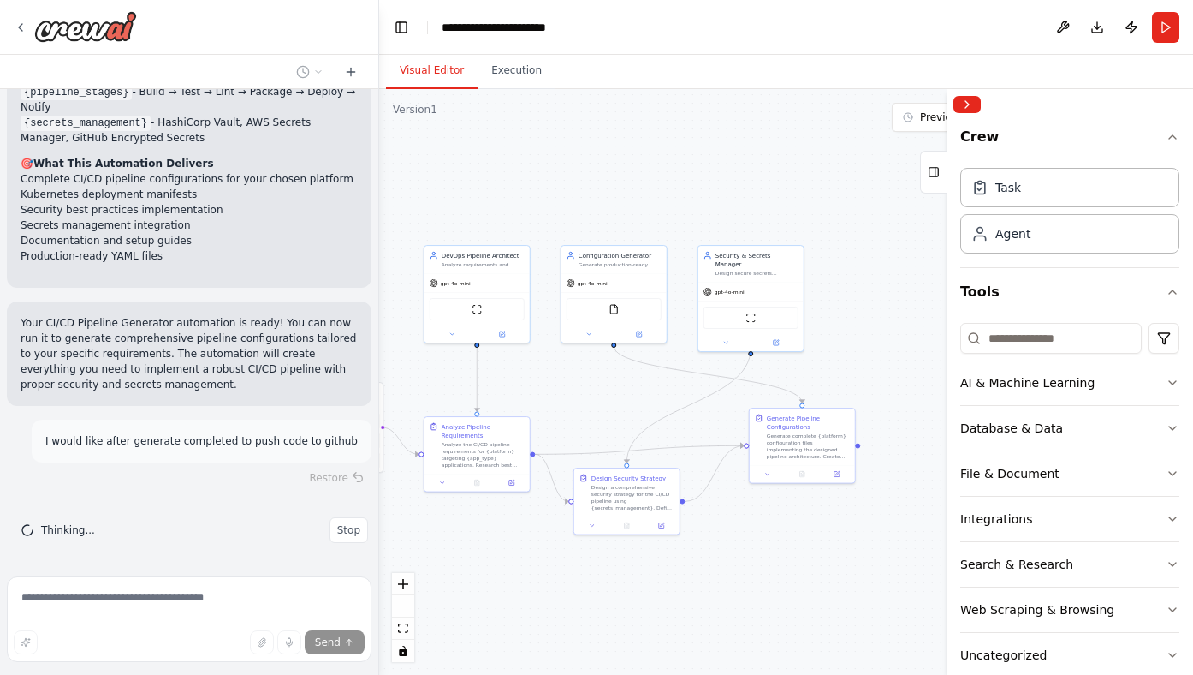
drag, startPoint x: 714, startPoint y: 578, endPoint x: 611, endPoint y: 574, distance: 102.8
click at [611, 574] on div ".deletable-edge-delete-btn { width: 20px; height: 20px; border: 0px solid #ffff…" at bounding box center [786, 382] width 814 height 586
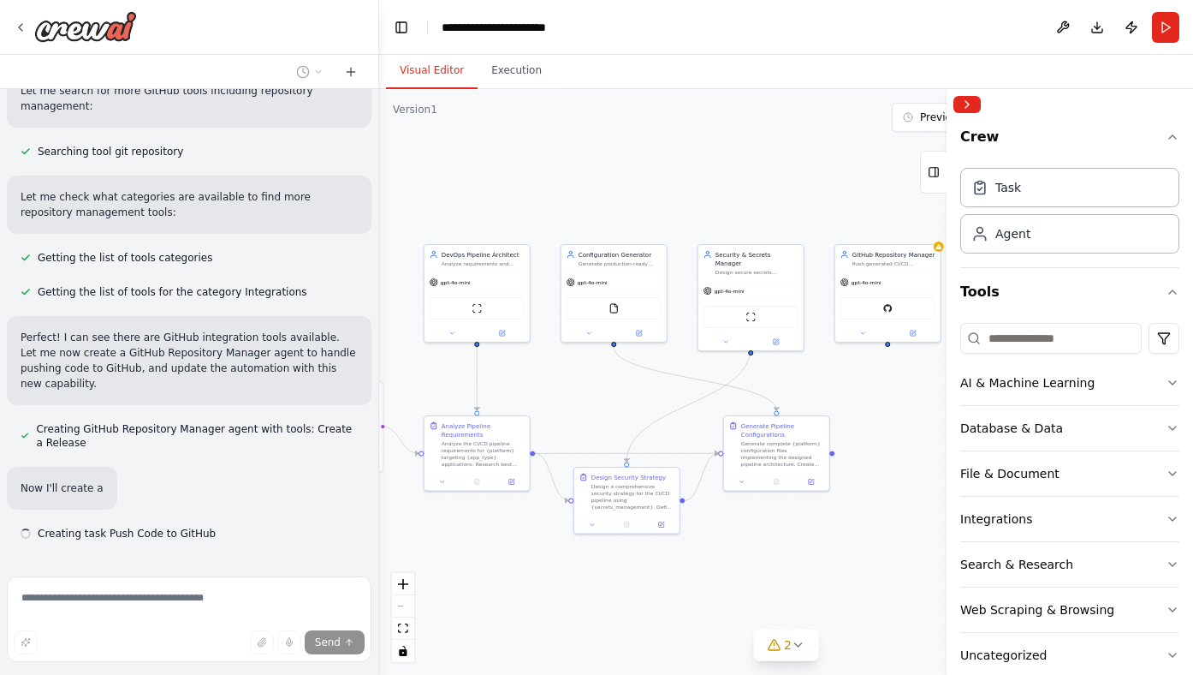
scroll to position [3893, 0]
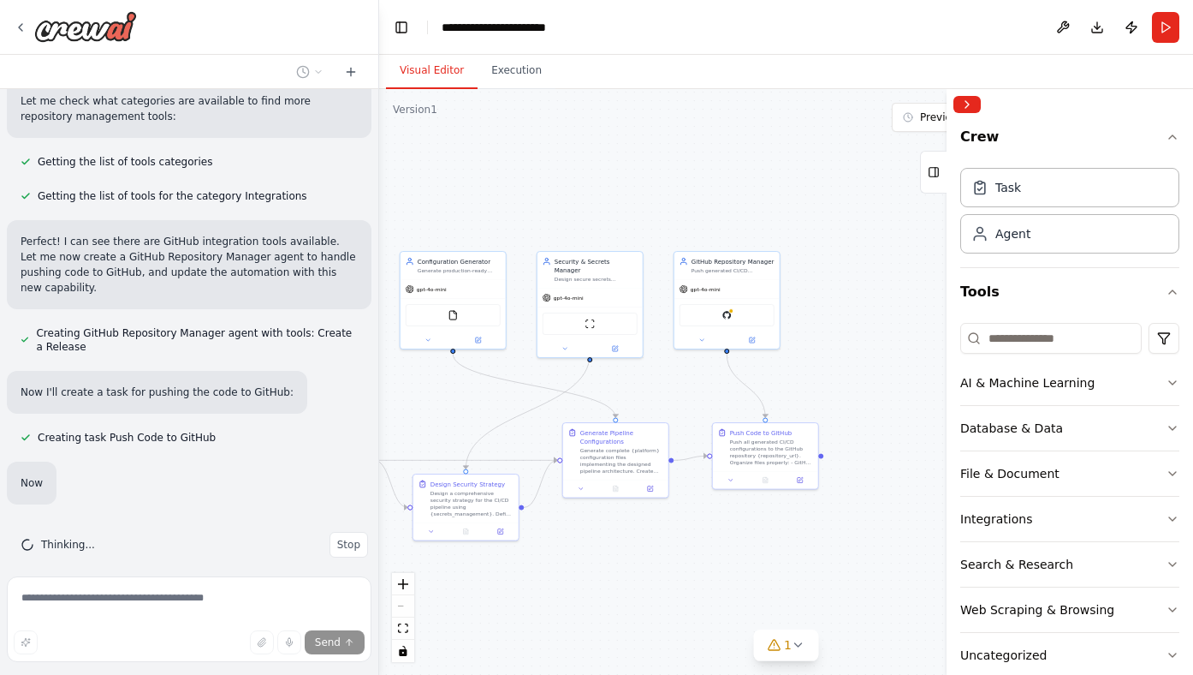
drag, startPoint x: 861, startPoint y: 547, endPoint x: 709, endPoint y: 550, distance: 152.4
click at [709, 550] on div ".deletable-edge-delete-btn { width: 20px; height: 20px; border: 0px solid #ffff…" at bounding box center [786, 382] width 814 height 586
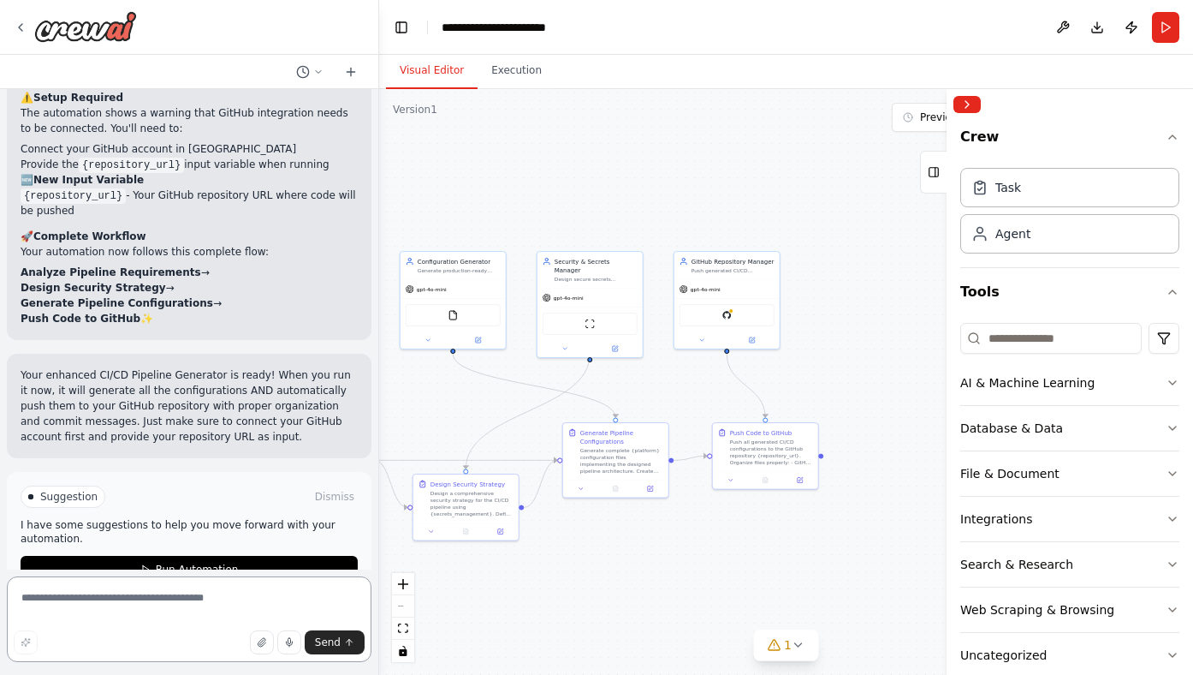
scroll to position [4691, 0]
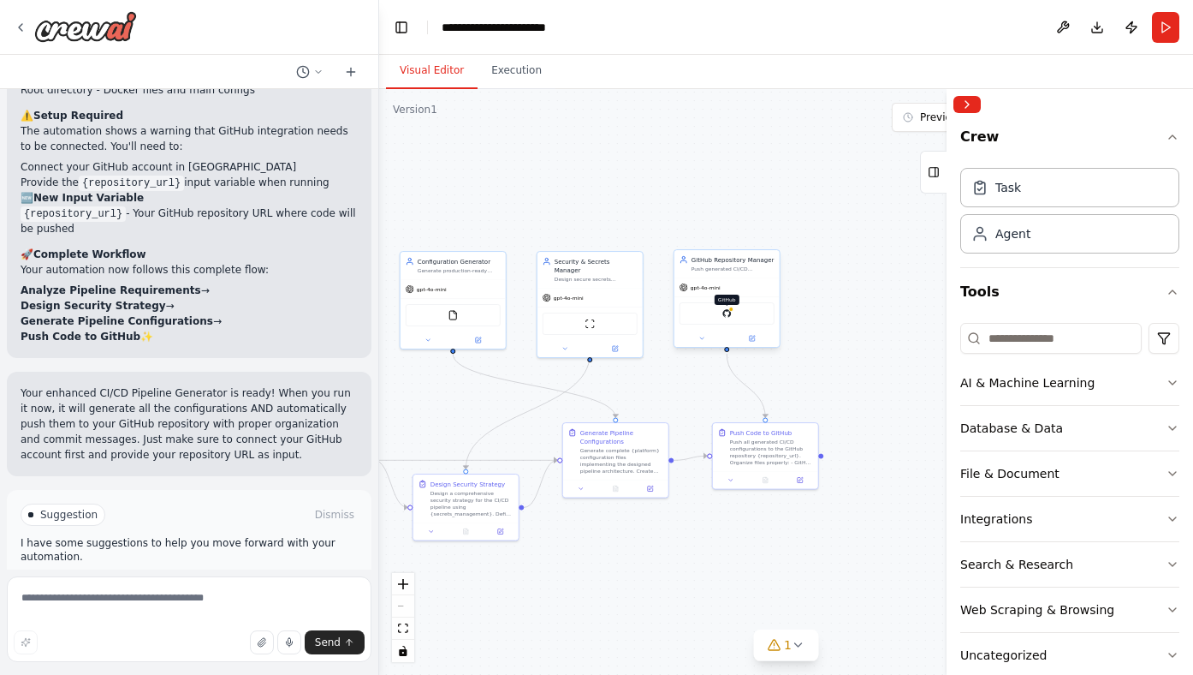
click at [730, 315] on img at bounding box center [727, 313] width 10 height 10
click at [728, 313] on img at bounding box center [727, 313] width 10 height 10
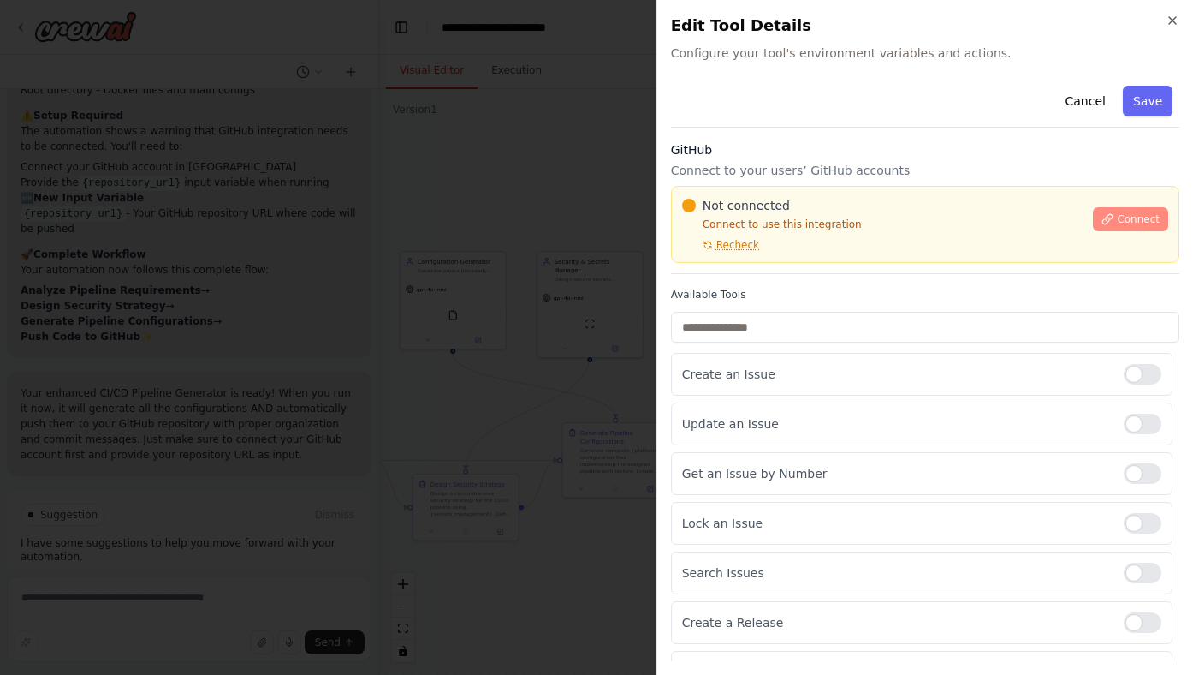
click at [1128, 219] on span "Connect" at bounding box center [1138, 219] width 43 height 14
click at [1117, 221] on span "Connect" at bounding box center [1138, 219] width 43 height 14
click at [1121, 221] on span "Connect" at bounding box center [1138, 219] width 43 height 14
click at [1117, 217] on span "Connect" at bounding box center [1138, 219] width 43 height 14
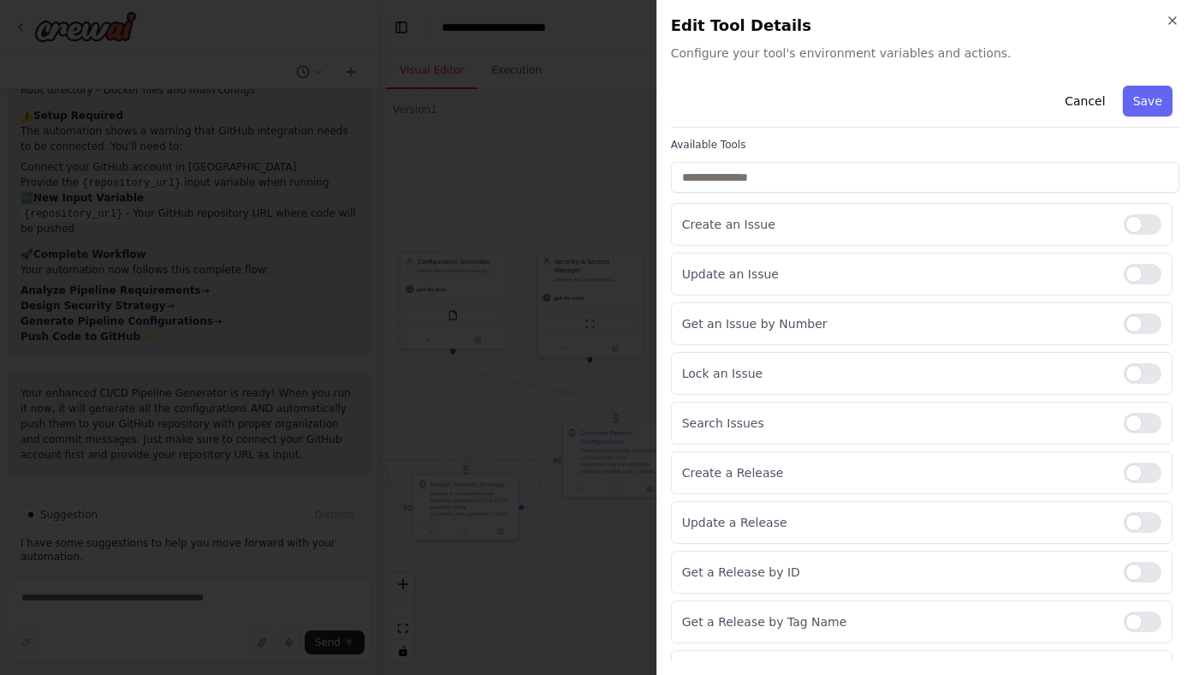
scroll to position [181, 0]
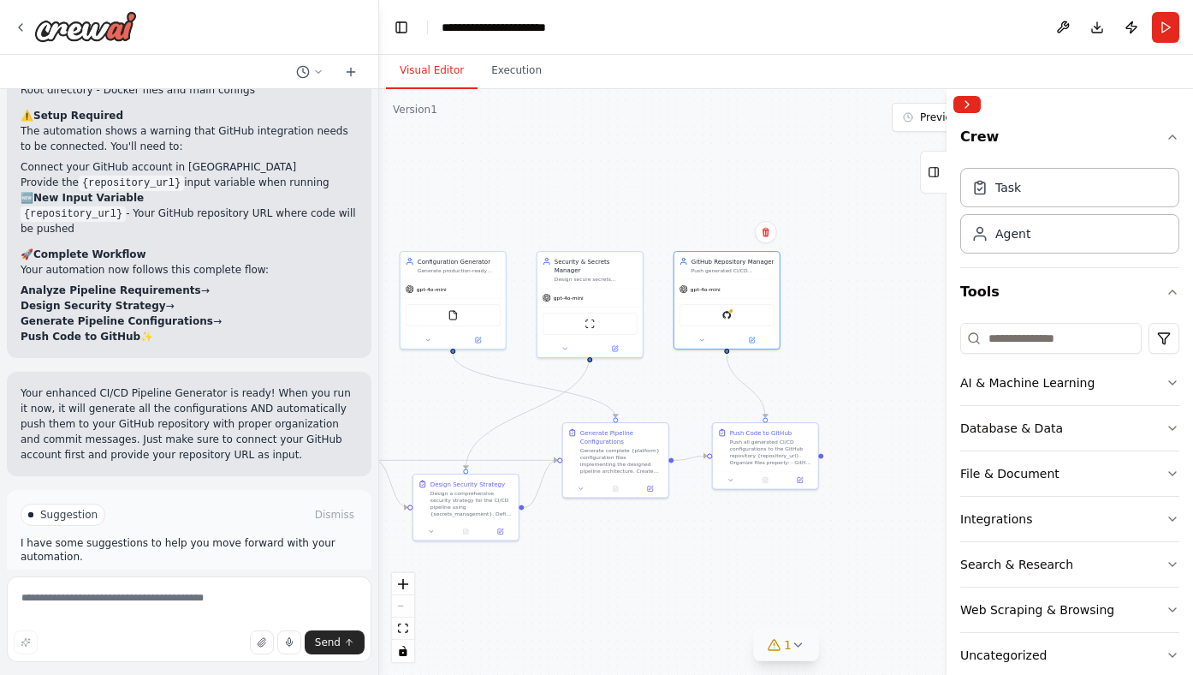
click at [797, 642] on icon at bounding box center [799, 645] width 14 height 14
drag, startPoint x: 841, startPoint y: 580, endPoint x: 814, endPoint y: 579, distance: 27.4
click at [815, 580] on button "1" at bounding box center [786, 567] width 396 height 32
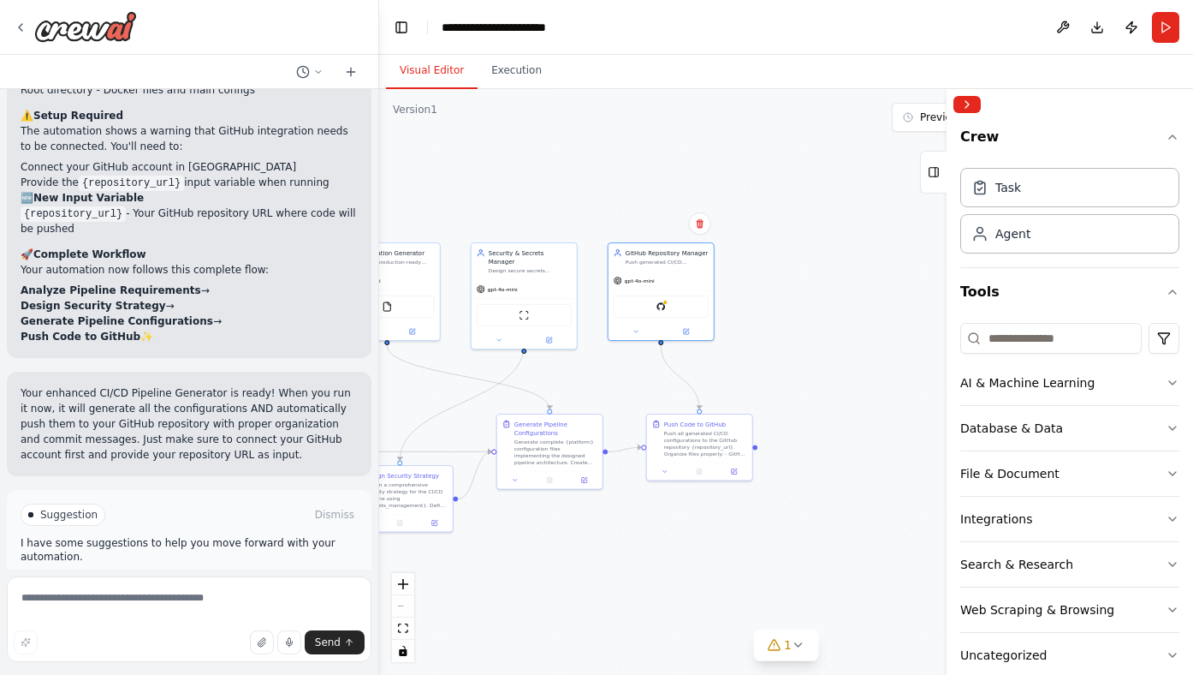
drag, startPoint x: 809, startPoint y: 598, endPoint x: 743, endPoint y: 590, distance: 66.5
click at [743, 590] on div ".deletable-edge-delete-btn { width: 20px; height: 20px; border: 0px solid #ffff…" at bounding box center [786, 382] width 814 height 586
click at [800, 644] on icon at bounding box center [799, 645] width 14 height 14
click at [1169, 28] on button "Run" at bounding box center [1165, 27] width 27 height 31
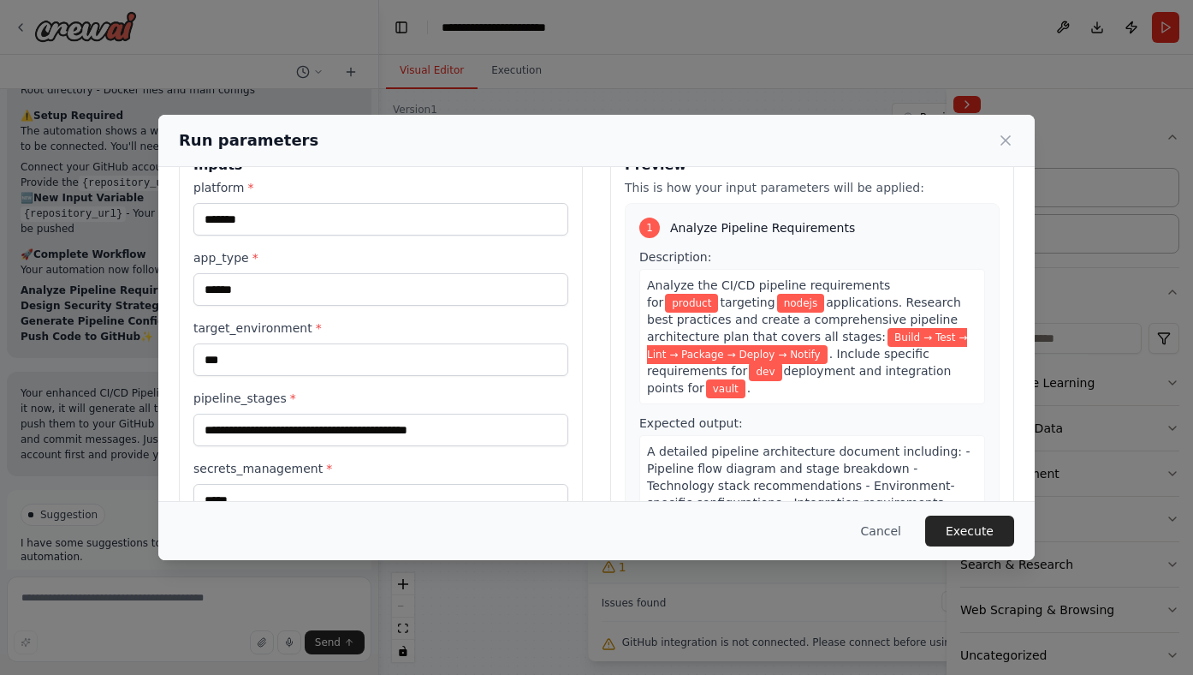
scroll to position [168, 0]
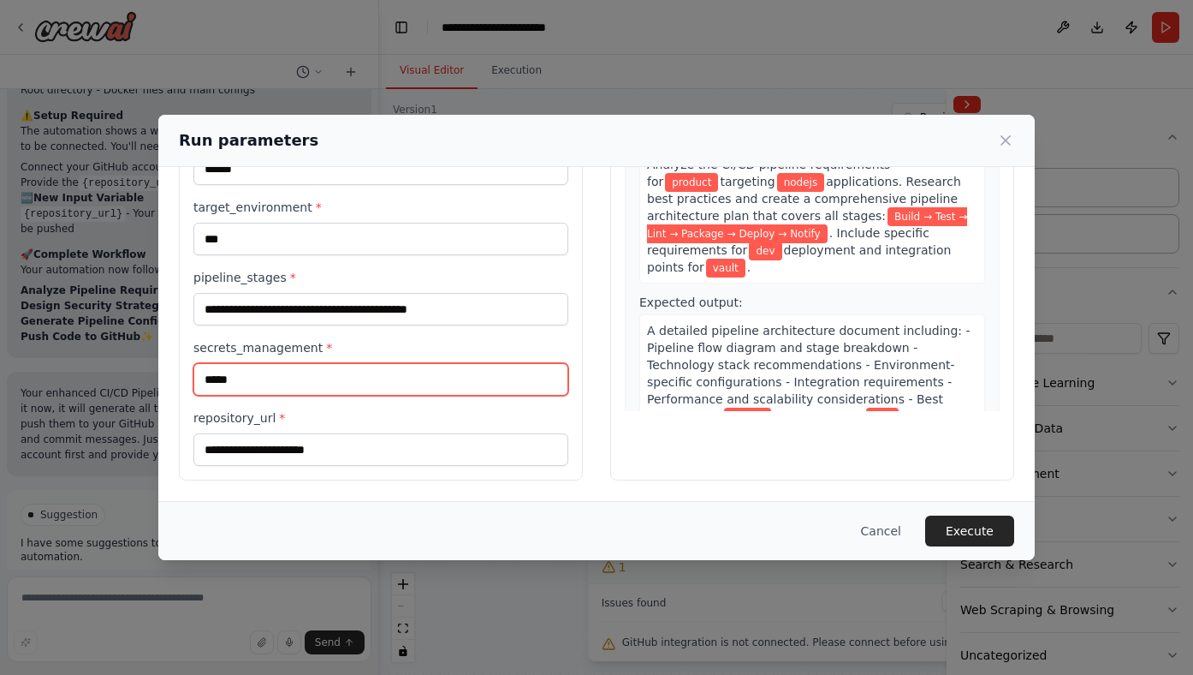
click at [205, 378] on input "*****" at bounding box center [380, 379] width 375 height 33
type input "**********"
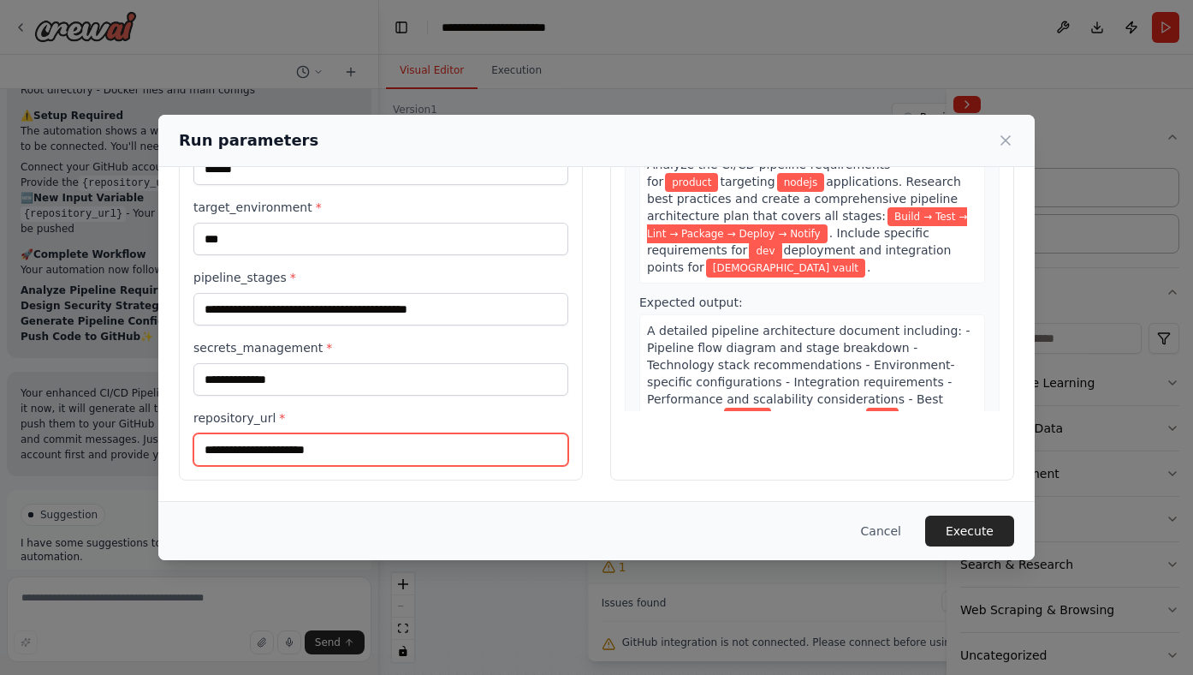
click at [368, 447] on input "repository_url *" at bounding box center [380, 449] width 375 height 33
paste input "**********"
type input "**********"
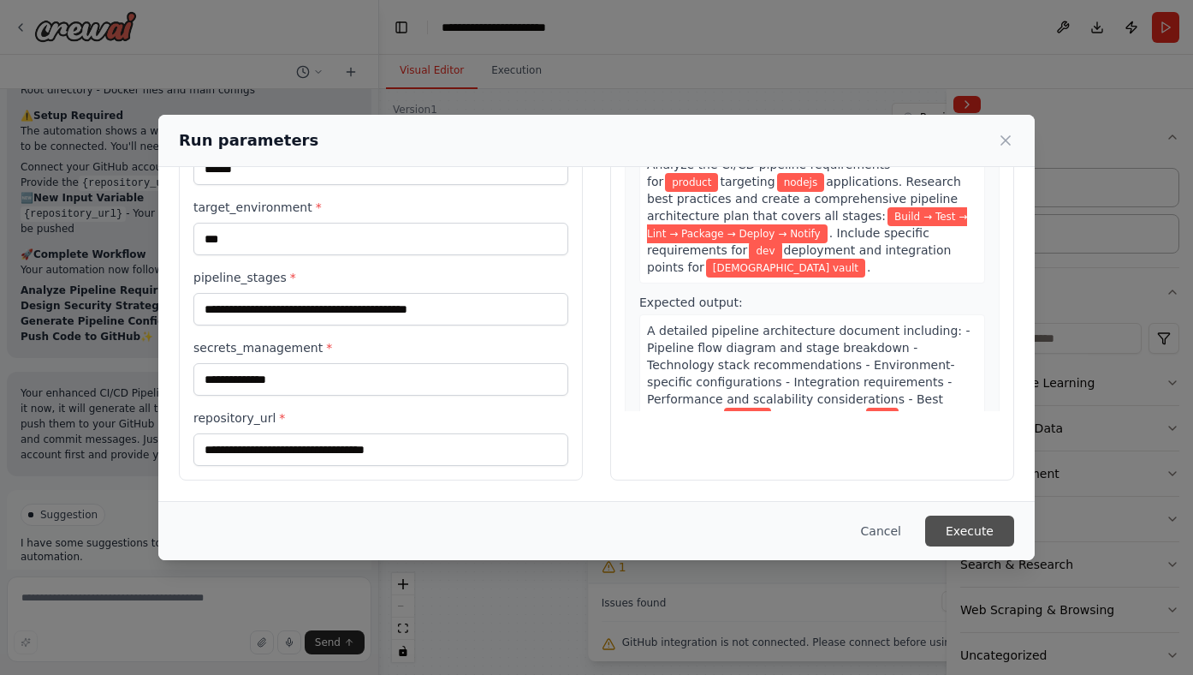
click at [985, 532] on button "Execute" at bounding box center [969, 530] width 89 height 31
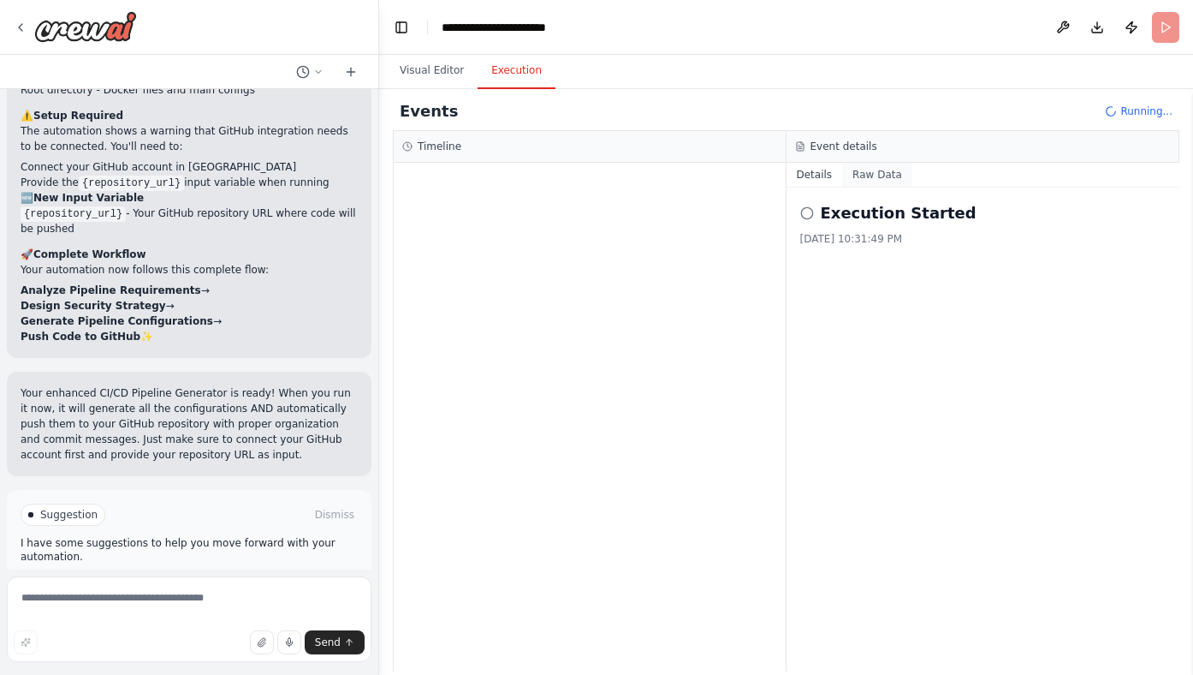
click at [886, 178] on button "Raw Data" at bounding box center [877, 175] width 70 height 24
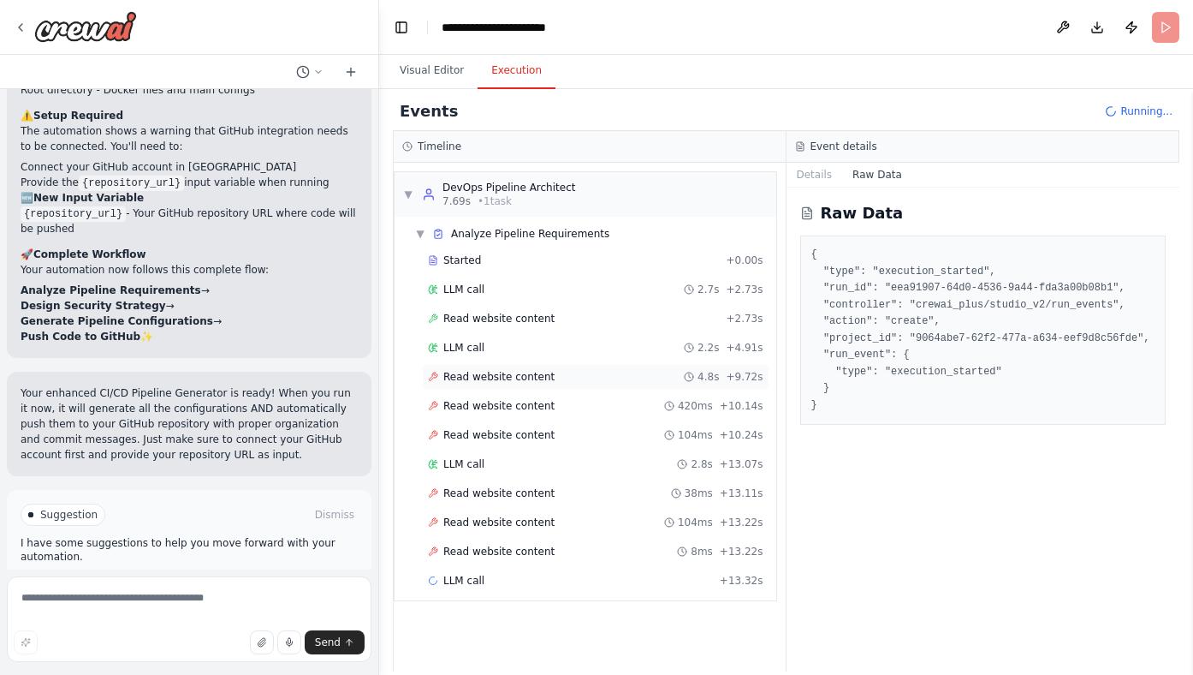
click at [508, 379] on span "Read website content" at bounding box center [498, 377] width 111 height 14
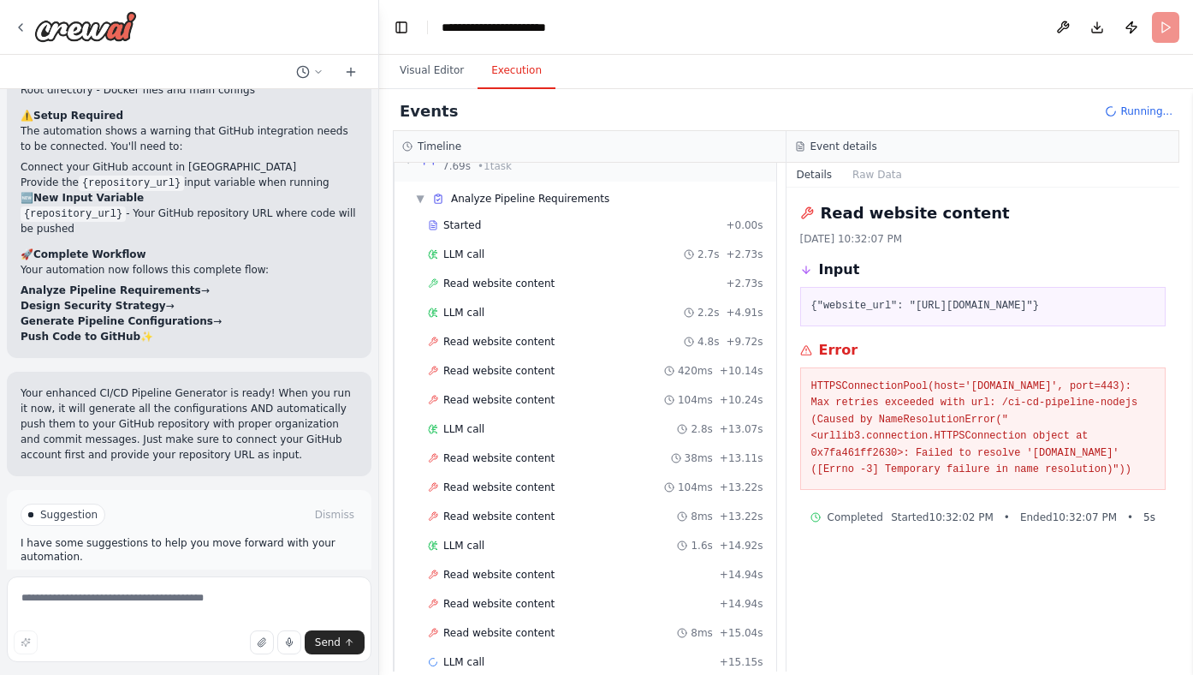
scroll to position [65, 0]
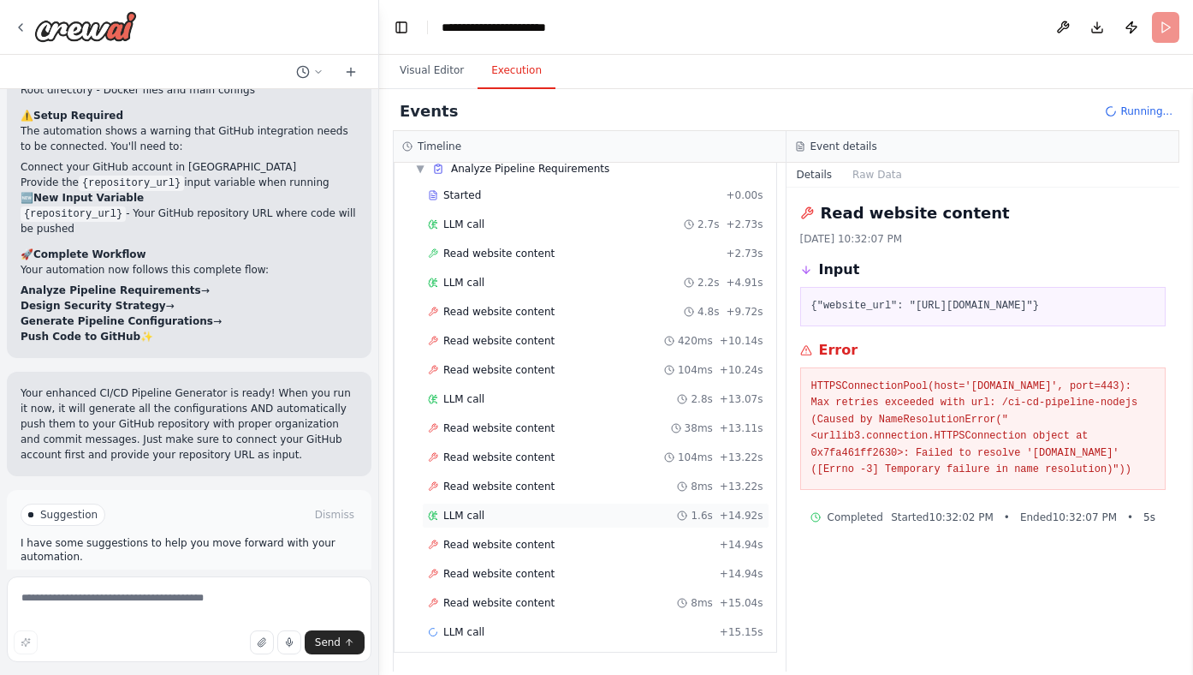
click at [467, 517] on span "LLM call" at bounding box center [463, 515] width 41 height 14
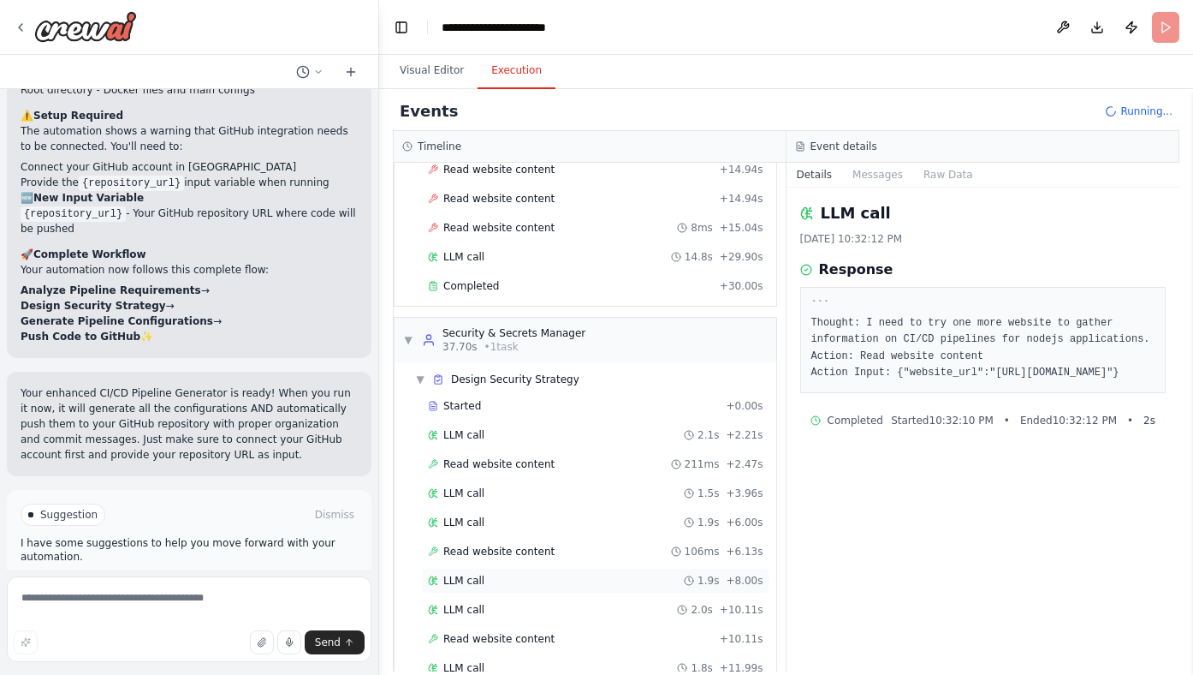
scroll to position [563, 0]
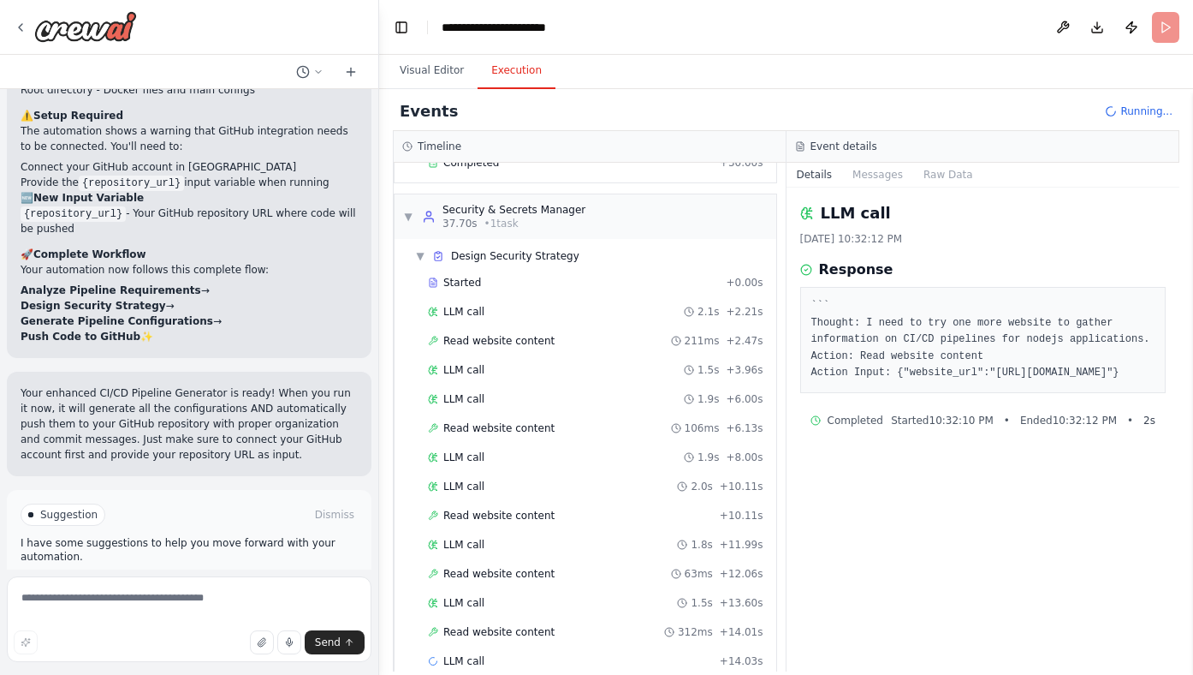
click at [1168, 27] on header "**********" at bounding box center [786, 27] width 814 height 55
click at [1175, 27] on header "**********" at bounding box center [786, 27] width 814 height 55
click at [1130, 28] on button "Publish" at bounding box center [1131, 27] width 27 height 31
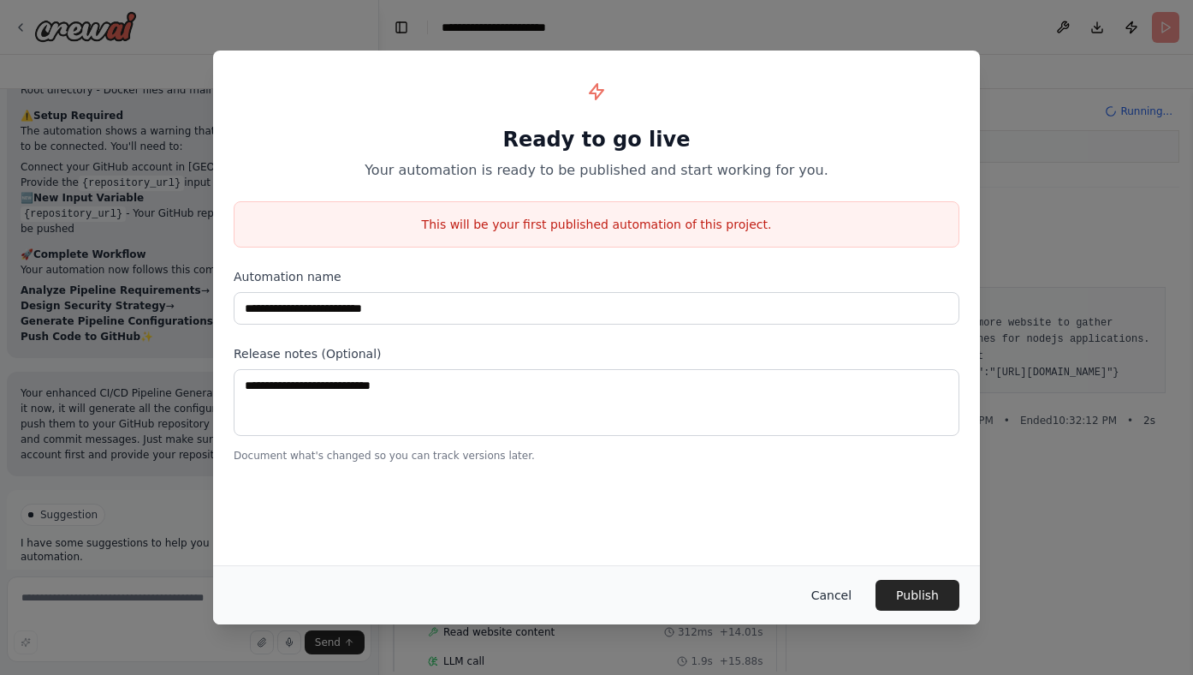
click at [831, 595] on button "Cancel" at bounding box center [832, 595] width 68 height 31
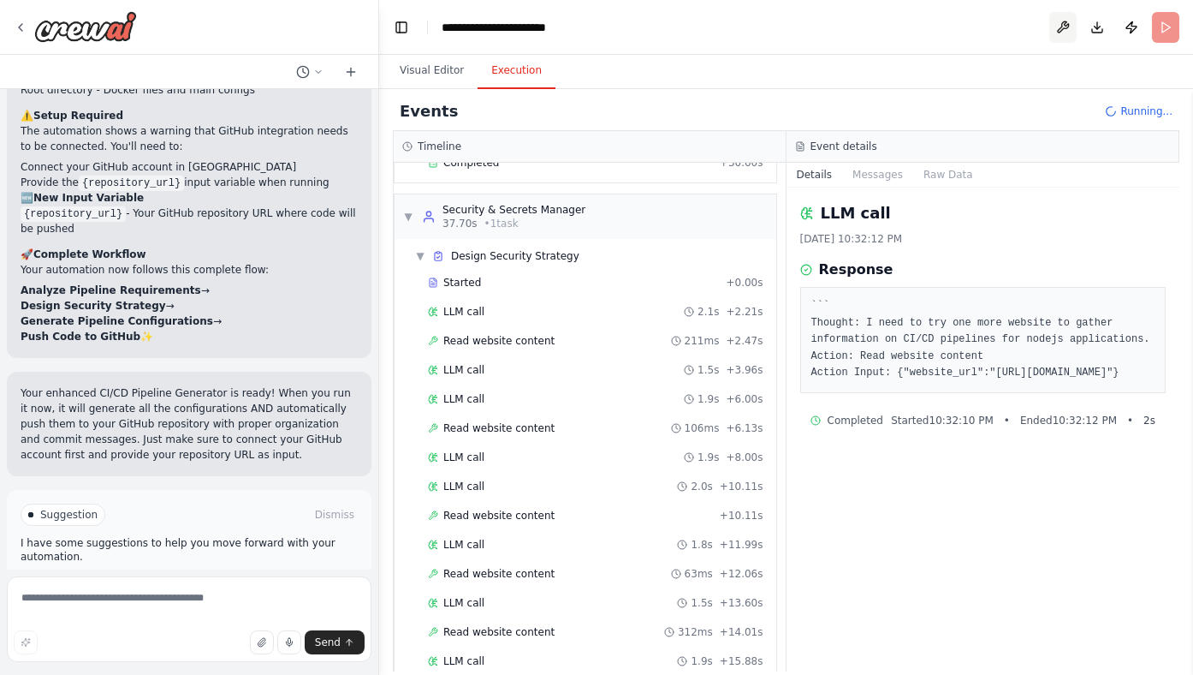
click at [1064, 28] on button at bounding box center [1062, 27] width 27 height 31
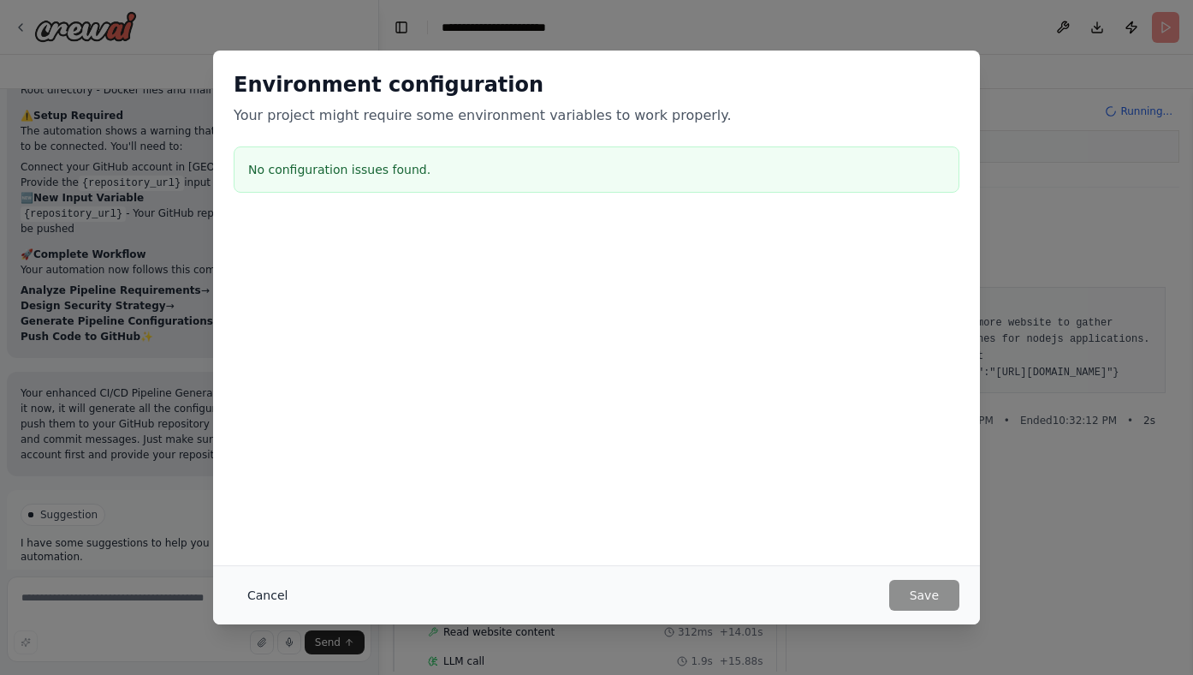
click at [253, 592] on button "Cancel" at bounding box center [268, 595] width 68 height 31
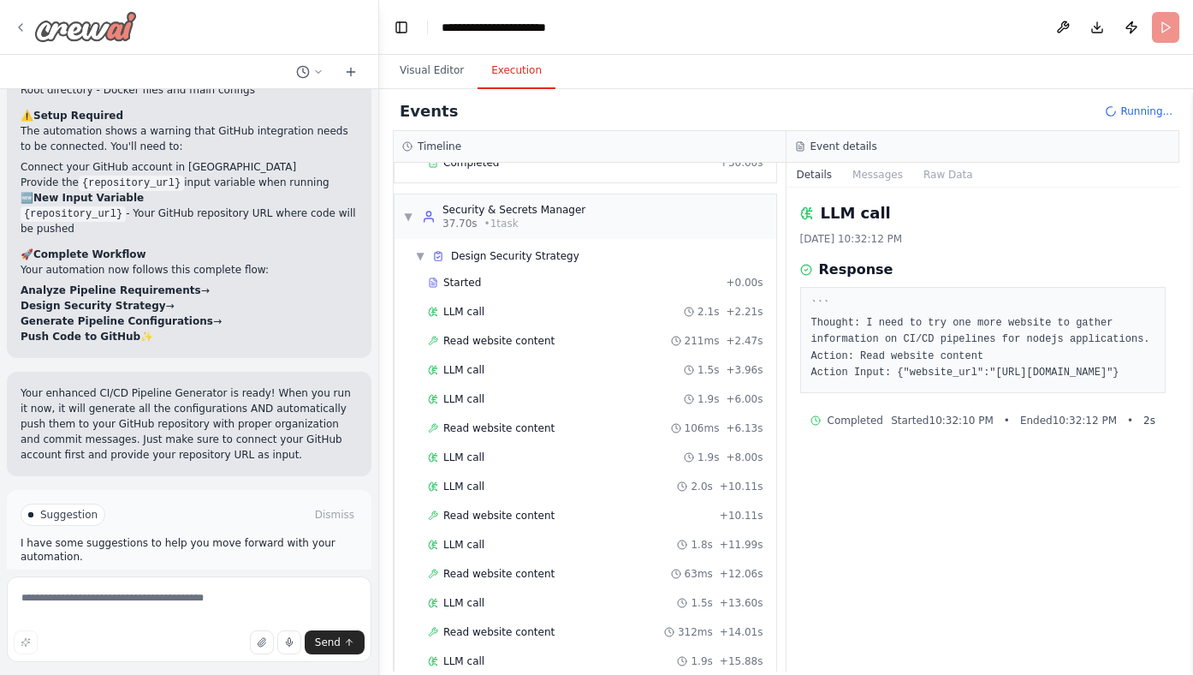
click at [73, 33] on img at bounding box center [85, 26] width 103 height 31
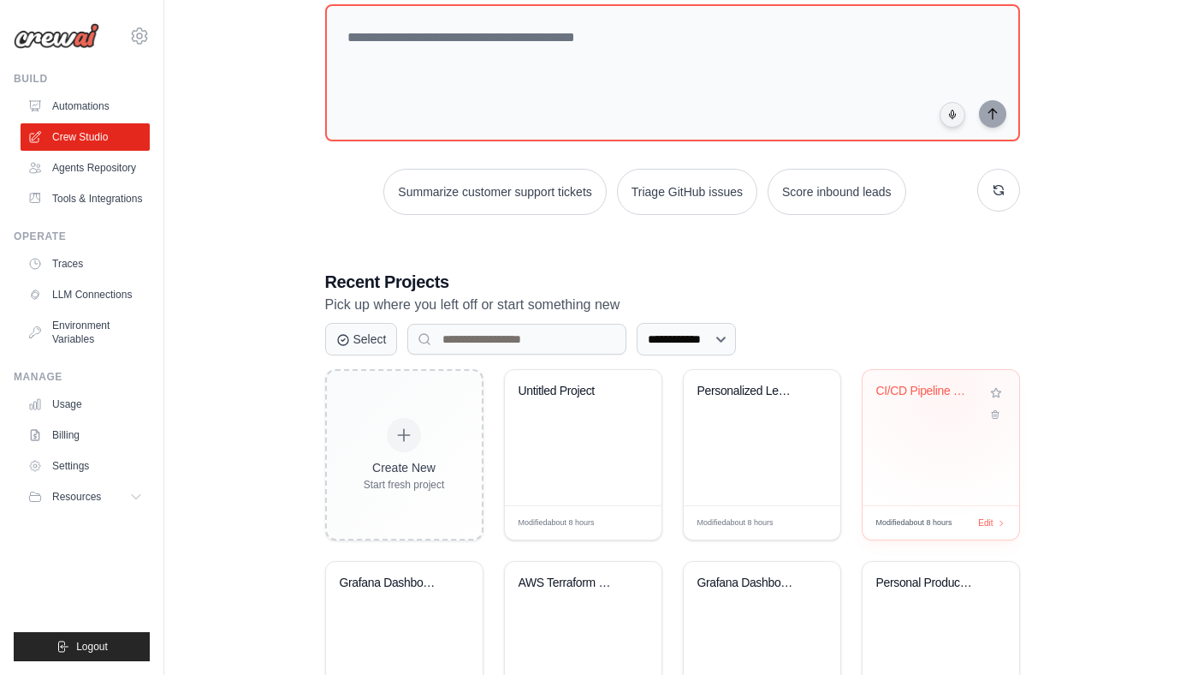
click at [948, 394] on div "CI/CD Pipeline Generator" at bounding box center [929, 390] width 104 height 15
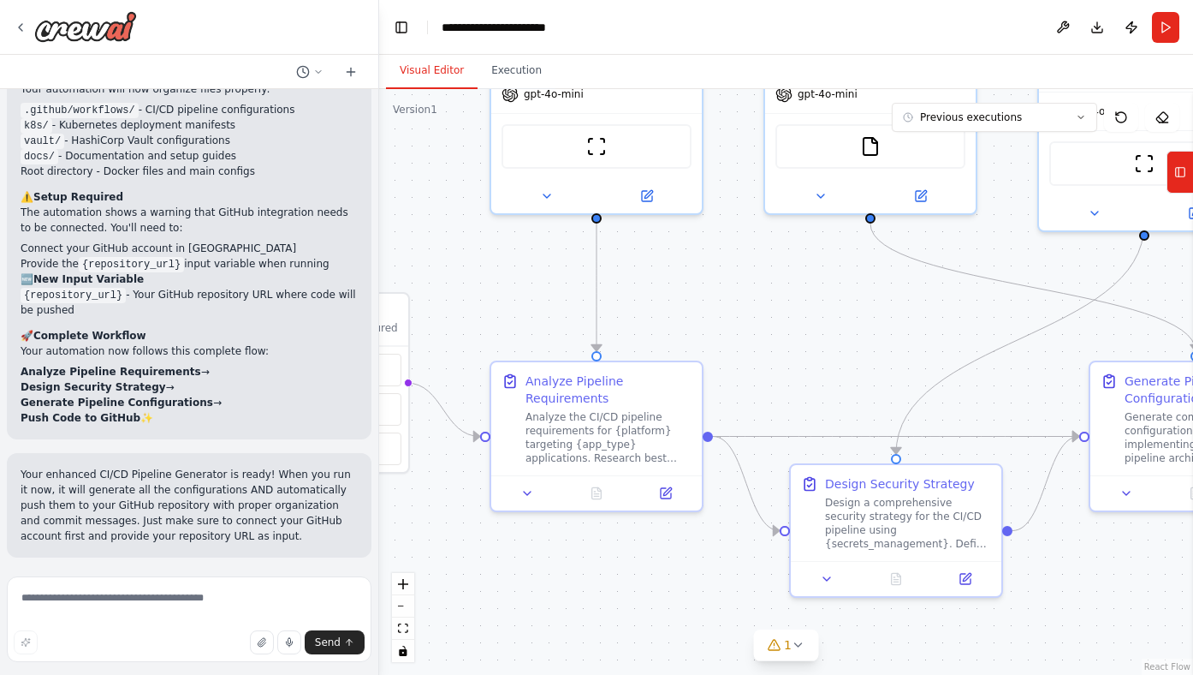
scroll to position [4610, 0]
drag, startPoint x: 976, startPoint y: 419, endPoint x: 729, endPoint y: 258, distance: 294.9
click at [729, 258] on div ".deletable-edge-delete-btn { width: 20px; height: 20px; border: 0px solid #ffff…" at bounding box center [786, 382] width 814 height 586
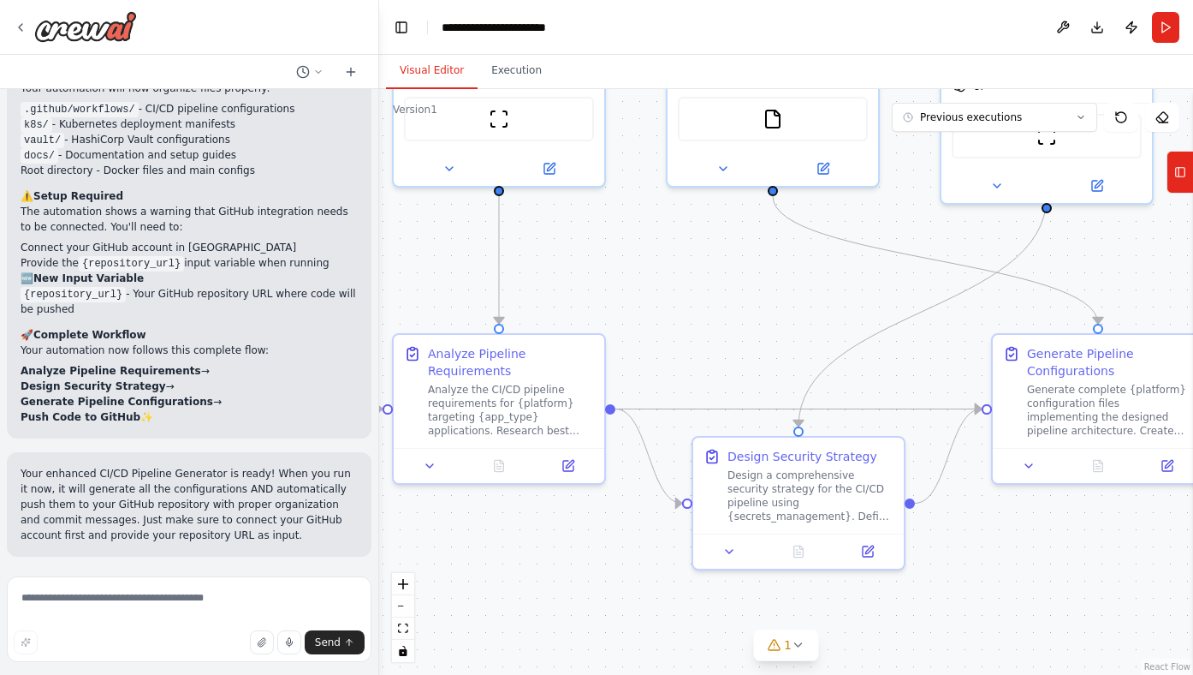
drag, startPoint x: 907, startPoint y: 319, endPoint x: 818, endPoint y: 294, distance: 91.6
click at [818, 294] on div ".deletable-edge-delete-btn { width: 20px; height: 20px; border: 0px solid #ffff…" at bounding box center [786, 382] width 814 height 586
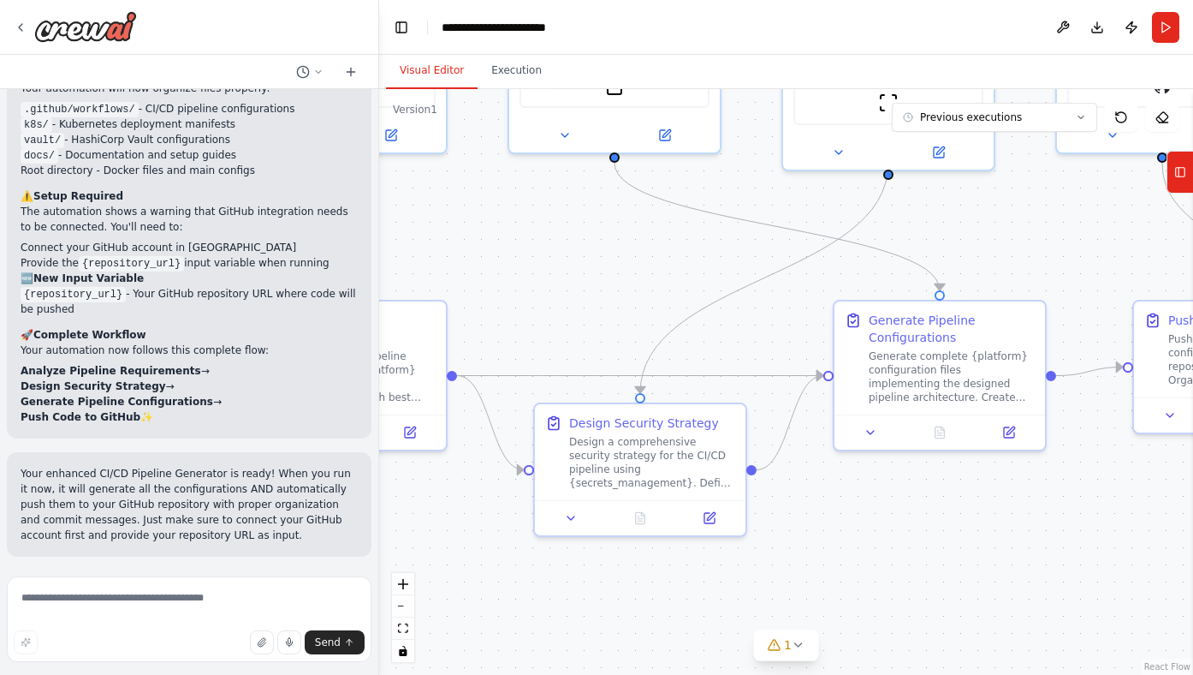
drag, startPoint x: 773, startPoint y: 282, endPoint x: 627, endPoint y: 252, distance: 149.6
click at [627, 252] on div ".deletable-edge-delete-btn { width: 20px; height: 20px; border: 0px solid #ffff…" at bounding box center [786, 382] width 814 height 586
click at [1014, 431] on icon at bounding box center [1009, 429] width 10 height 10
click at [1008, 426] on icon at bounding box center [1011, 427] width 8 height 8
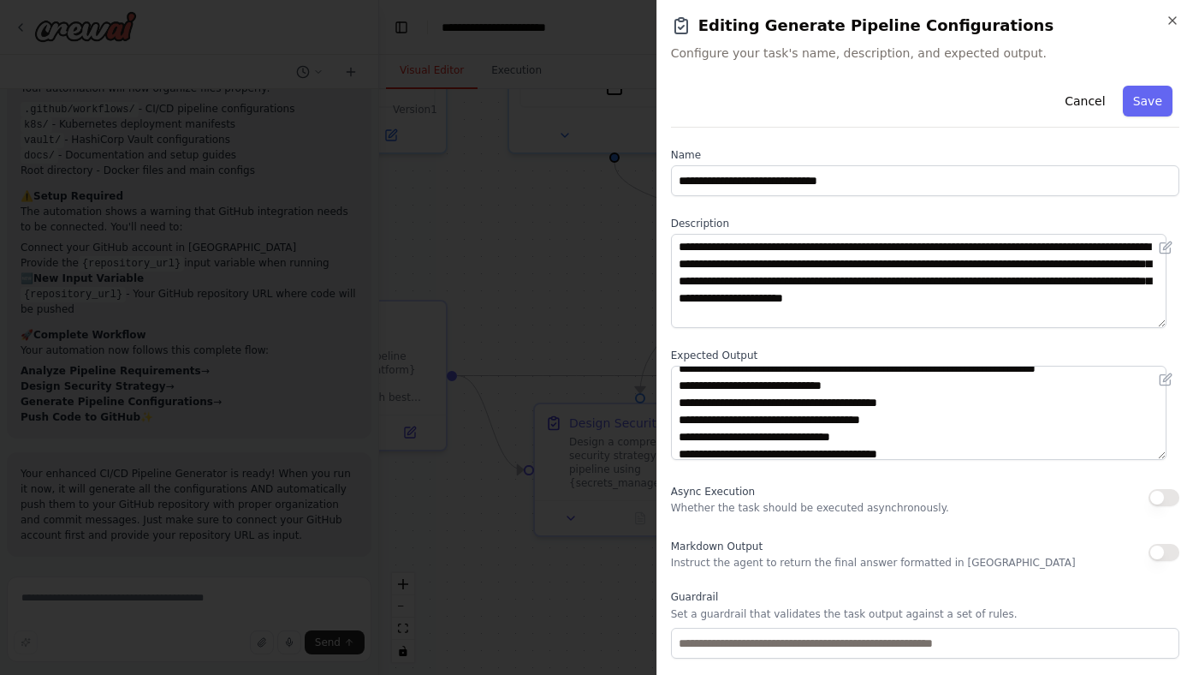
scroll to position [0, 0]
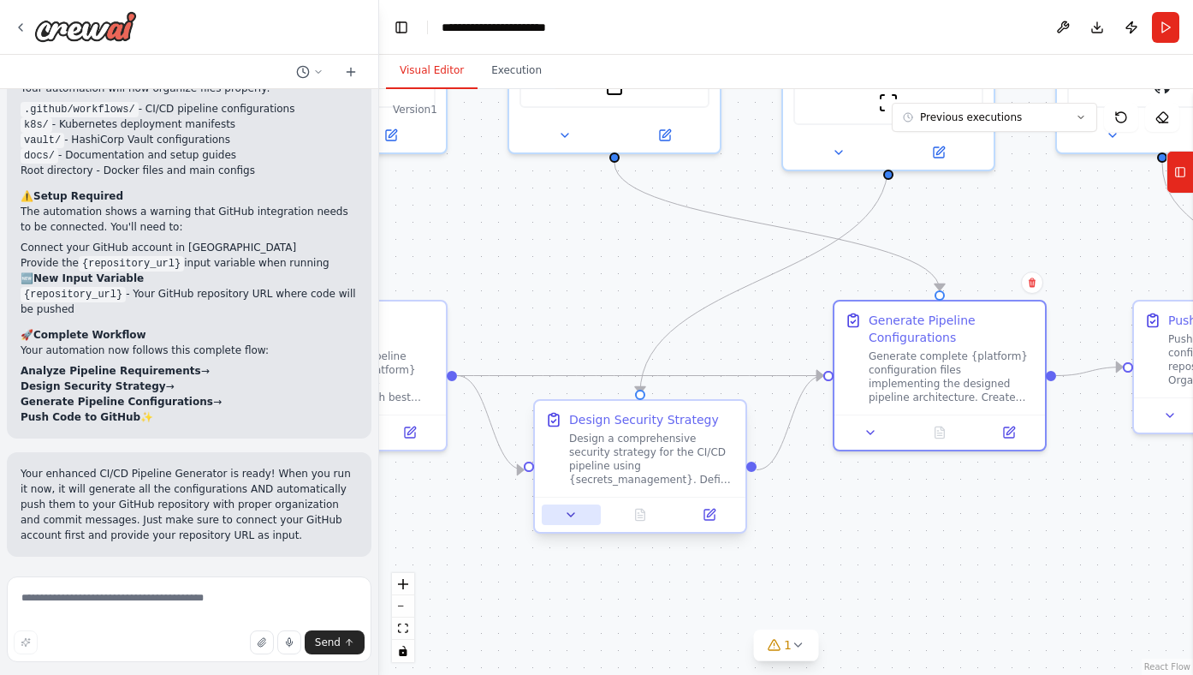
click at [575, 514] on icon at bounding box center [571, 515] width 14 height 14
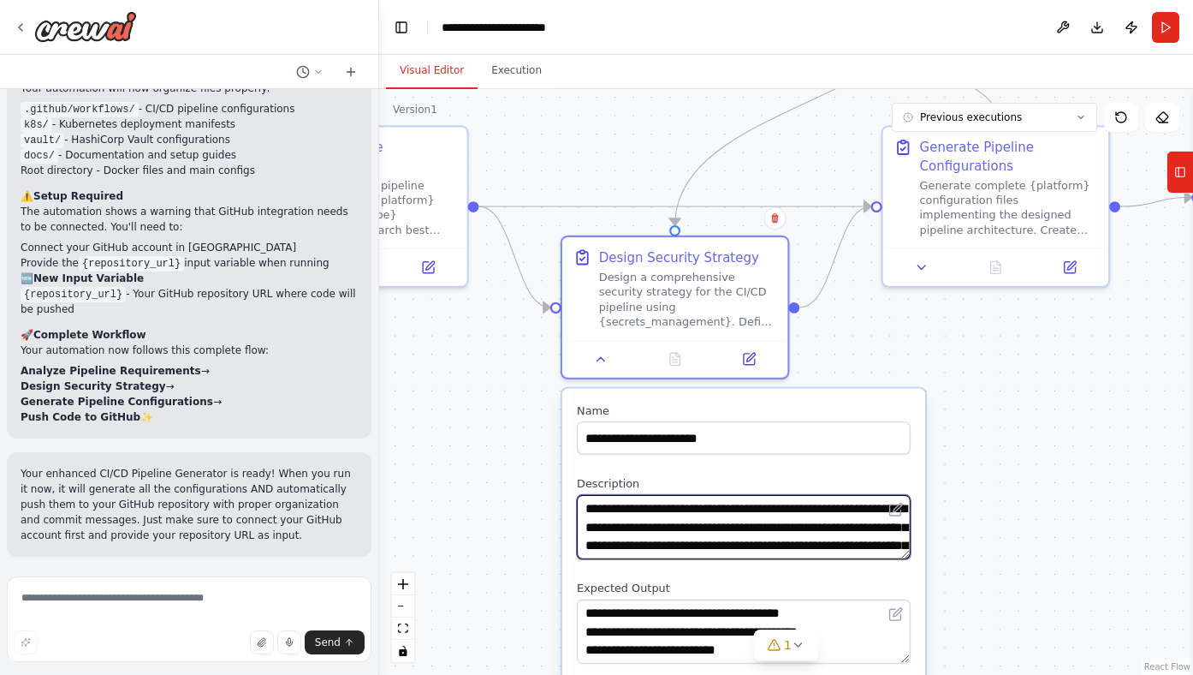
drag, startPoint x: 751, startPoint y: 542, endPoint x: 735, endPoint y: 508, distance: 37.5
click at [734, 502] on textarea "**********" at bounding box center [744, 527] width 334 height 64
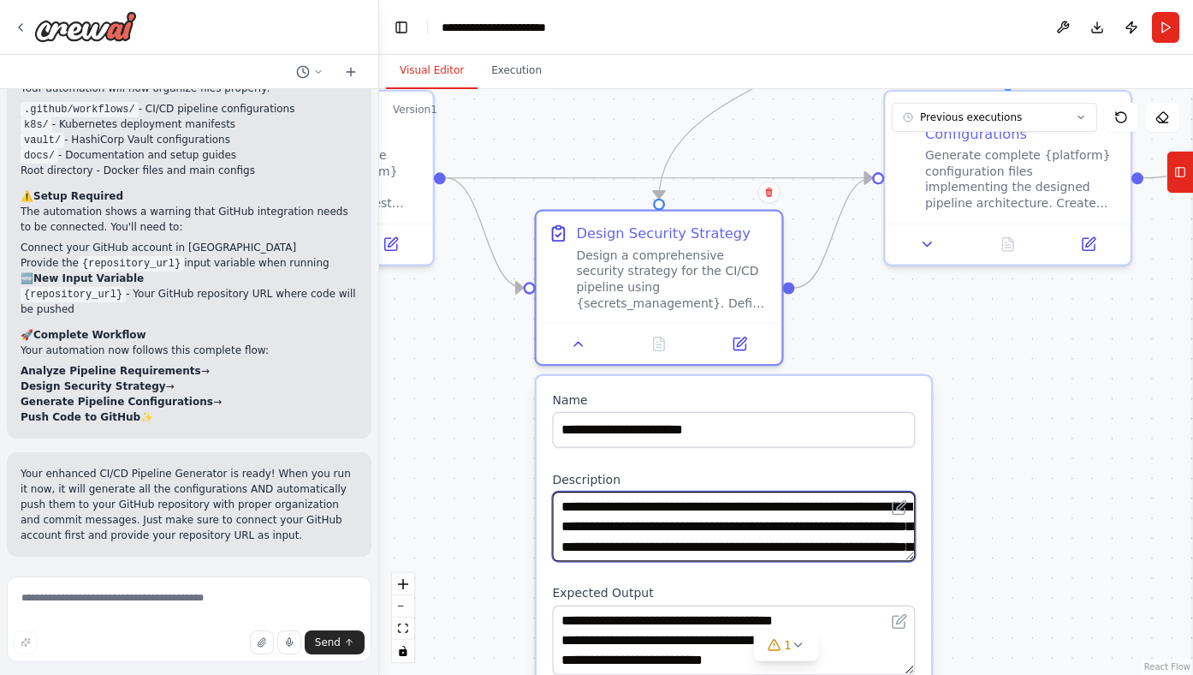
click at [895, 533] on textarea "**********" at bounding box center [733, 526] width 363 height 70
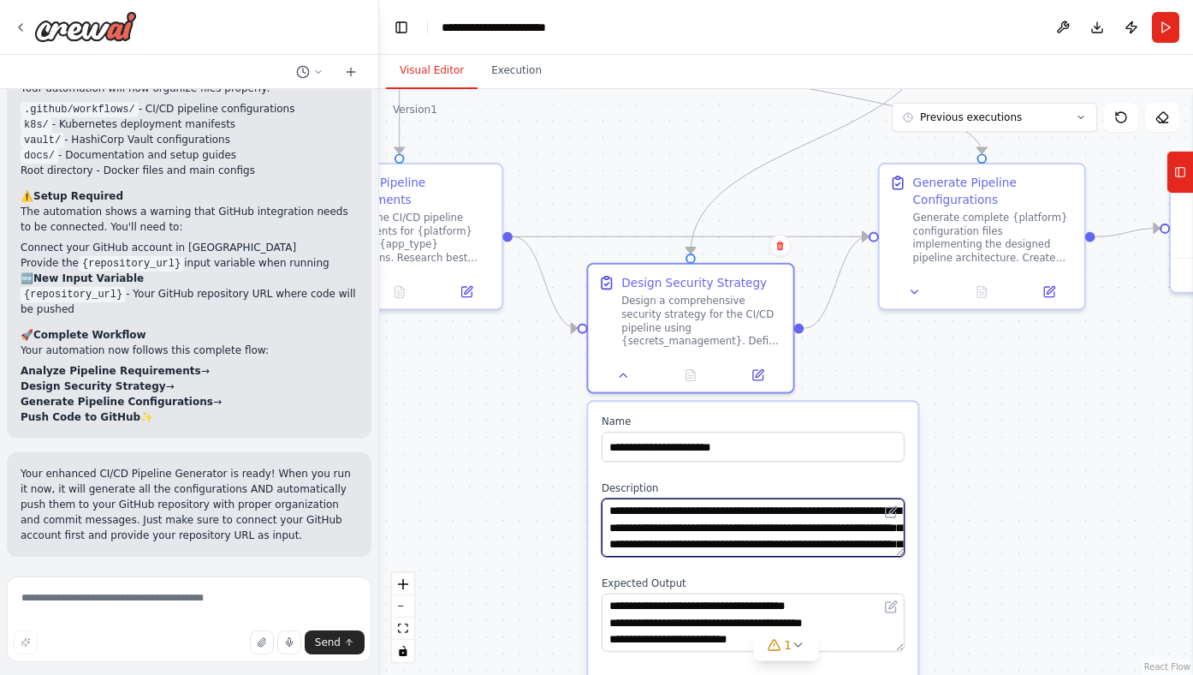
click at [819, 522] on textarea "**********" at bounding box center [753, 527] width 303 height 58
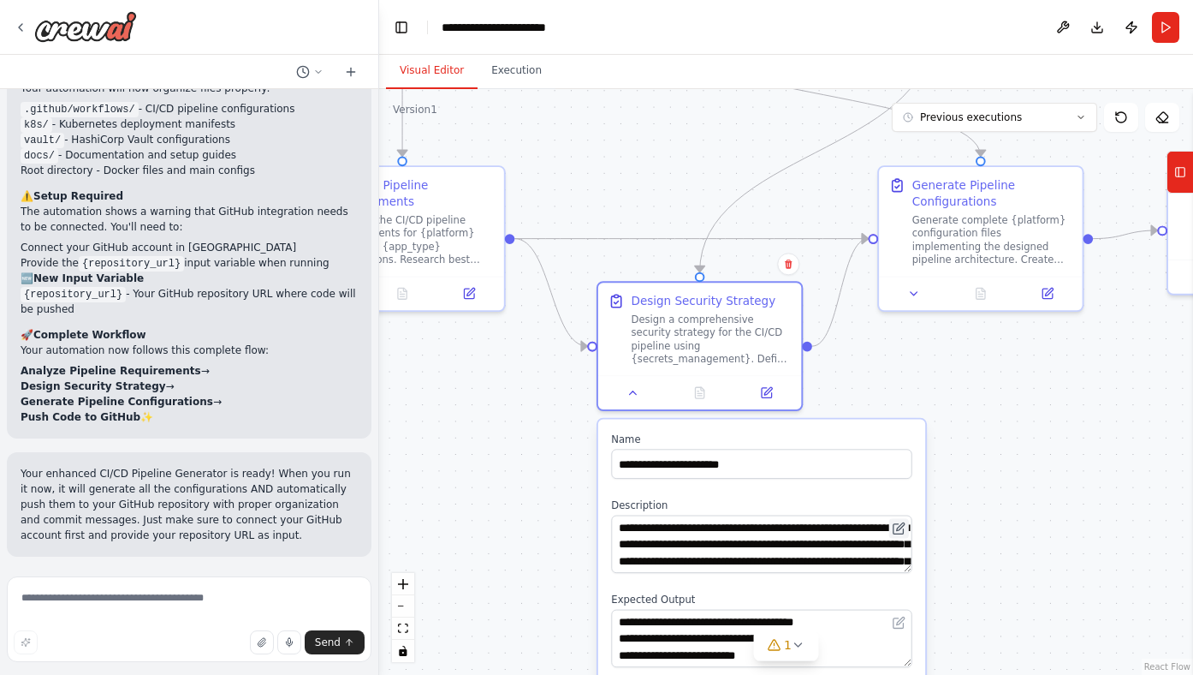
click at [898, 522] on button at bounding box center [899, 528] width 20 height 20
click at [908, 538] on div "**********" at bounding box center [761, 544] width 300 height 58
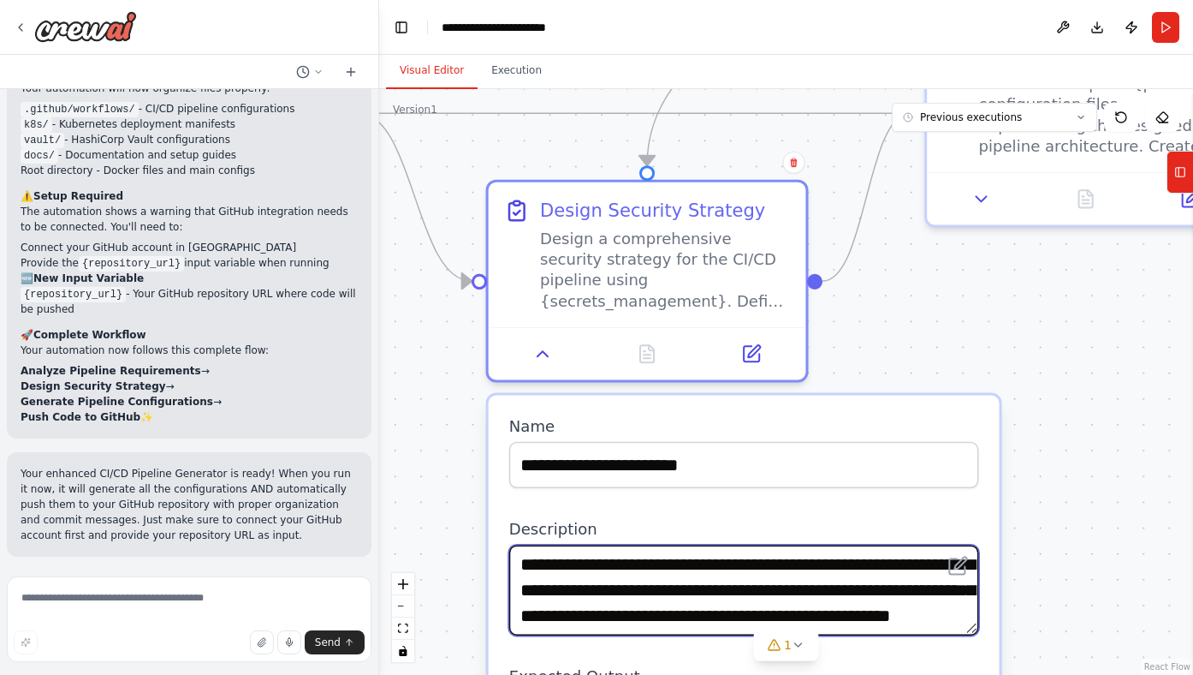
scroll to position [51, 0]
click at [969, 619] on textarea "**********" at bounding box center [744, 589] width 470 height 91
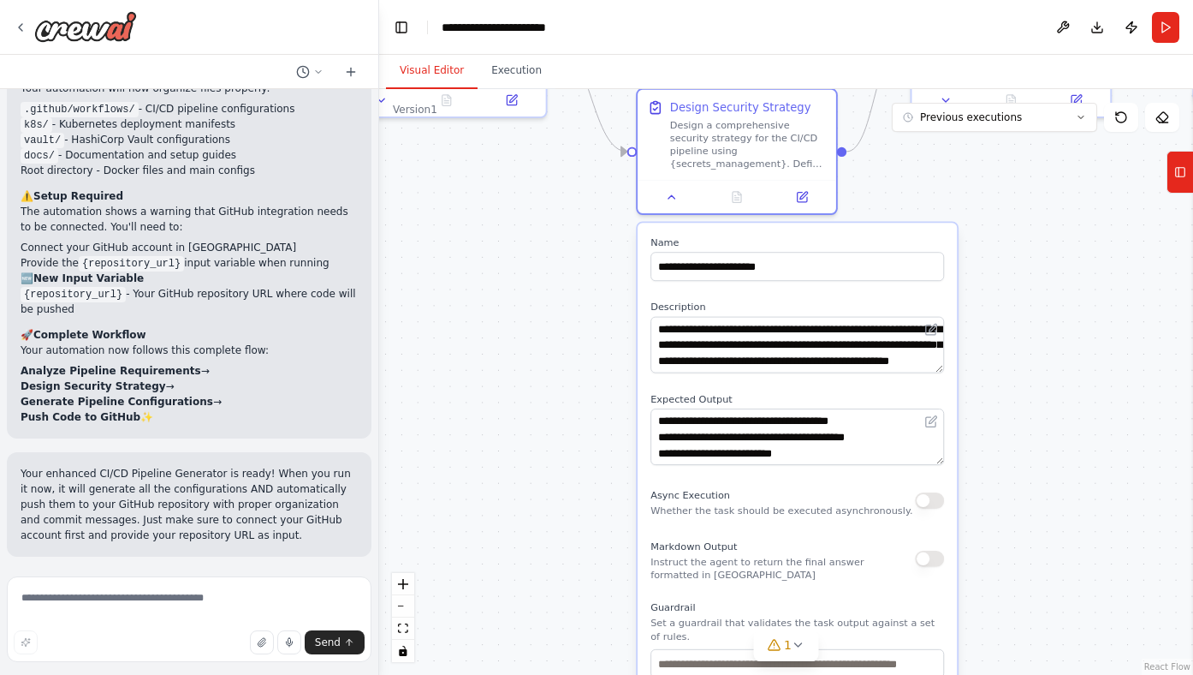
drag, startPoint x: 1094, startPoint y: 517, endPoint x: 1079, endPoint y: 337, distance: 180.4
click at [1083, 325] on div ".deletable-edge-delete-btn { width: 20px; height: 20px; border: 0px solid #ffff…" at bounding box center [786, 382] width 814 height 586
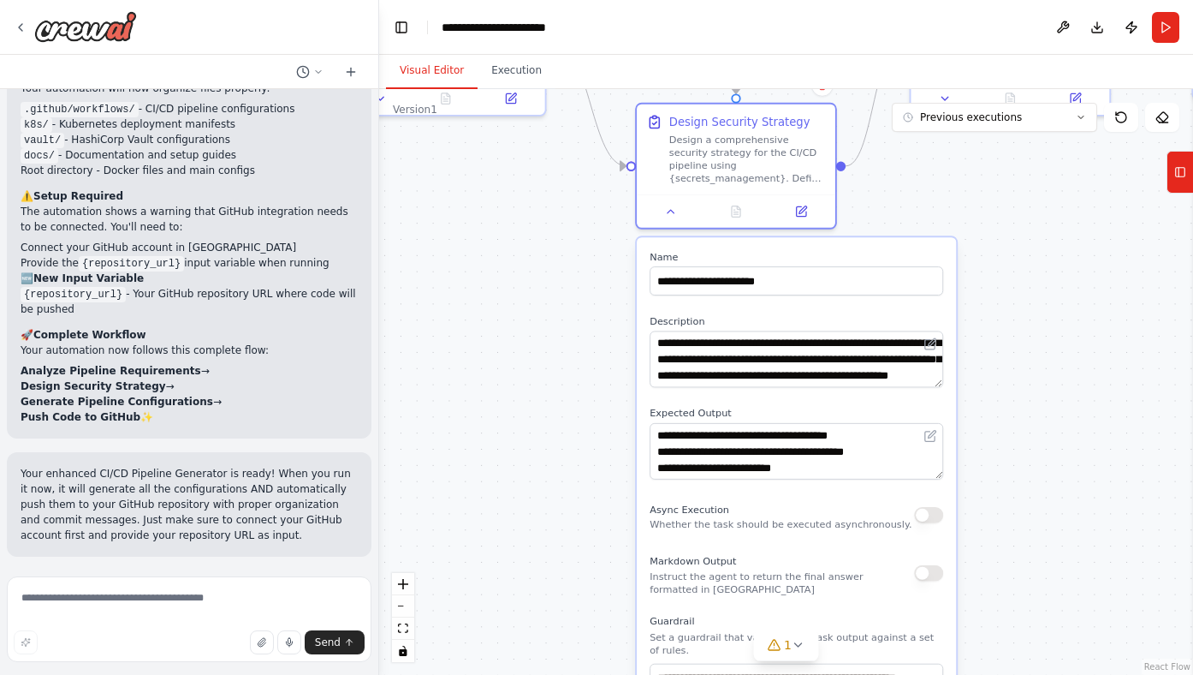
drag, startPoint x: 939, startPoint y: 421, endPoint x: 942, endPoint y: 441, distance: 19.9
click at [942, 441] on div "**********" at bounding box center [797, 451] width 294 height 56
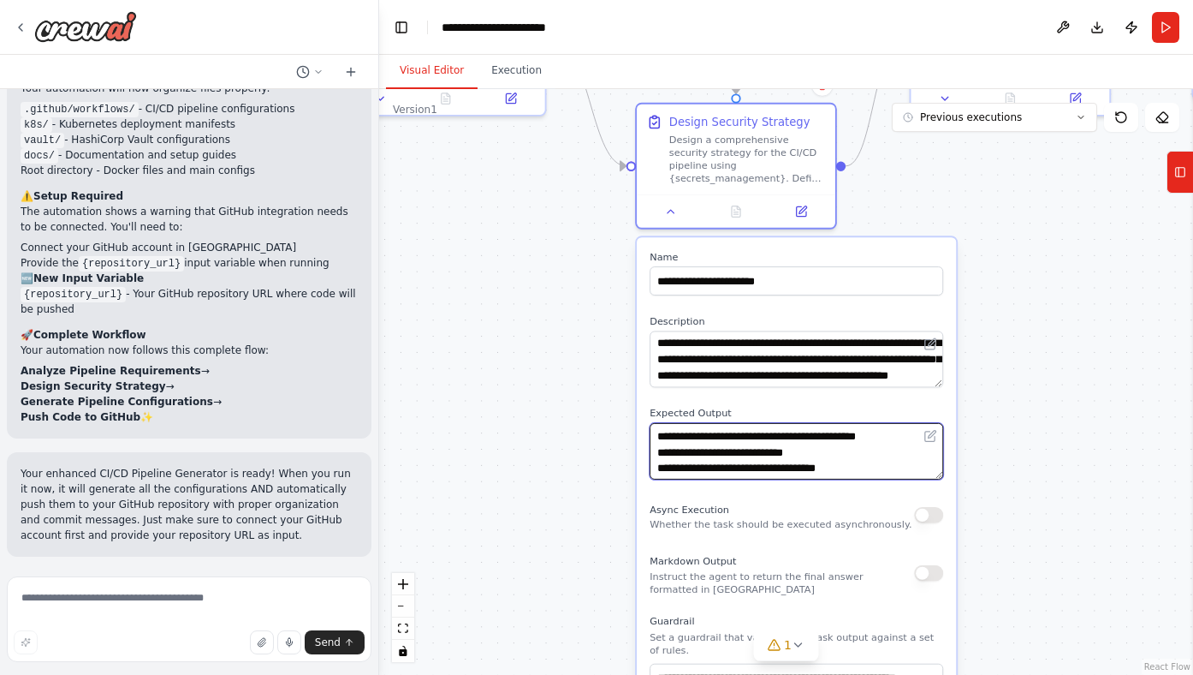
scroll to position [68, 0]
click at [938, 468] on textarea "**********" at bounding box center [797, 451] width 294 height 56
click at [938, 474] on textarea "**********" at bounding box center [797, 451] width 294 height 56
click at [936, 475] on textarea "**********" at bounding box center [797, 451] width 294 height 56
click at [1051, 452] on div ".deletable-edge-delete-btn { width: 20px; height: 20px; border: 0px solid #ffff…" at bounding box center [786, 382] width 814 height 586
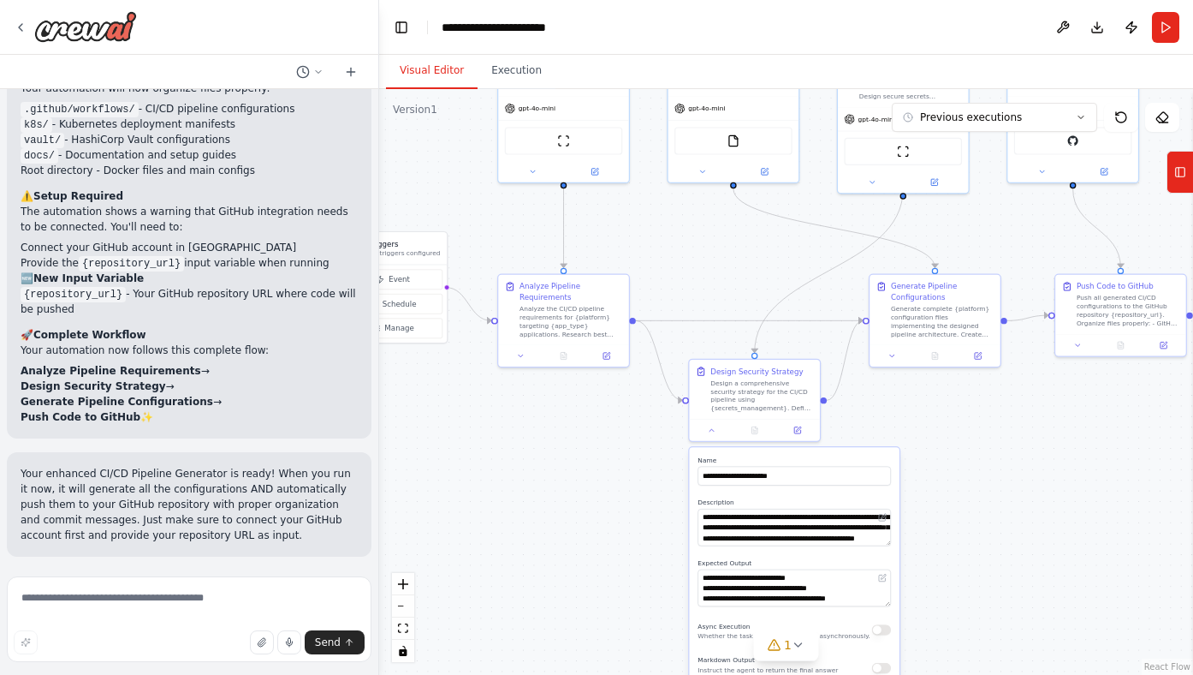
drag, startPoint x: 526, startPoint y: 277, endPoint x: 609, endPoint y: 461, distance: 201.1
click at [609, 461] on div ".deletable-edge-delete-btn { width: 20px; height: 20px; border: 0px solid #ffff…" at bounding box center [786, 382] width 814 height 586
click at [526, 354] on button at bounding box center [520, 354] width 37 height 13
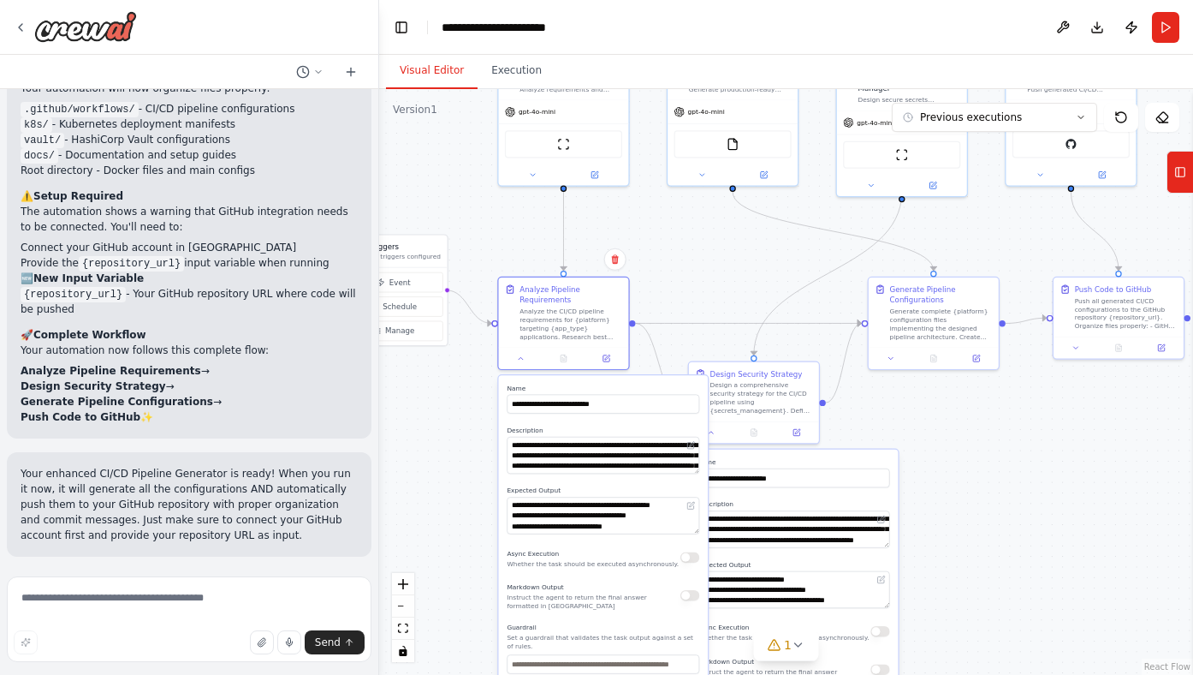
click at [694, 270] on div ".deletable-edge-delete-btn { width: 20px; height: 20px; border: 0px solid #ffff…" at bounding box center [786, 382] width 814 height 586
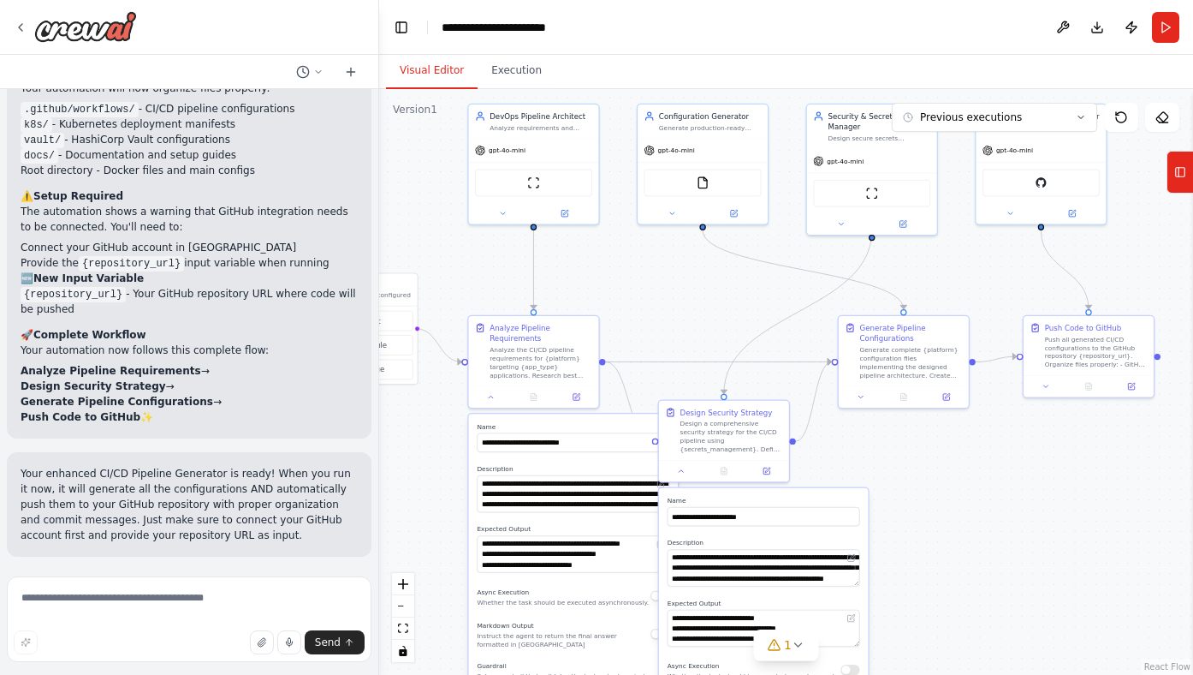
drag, startPoint x: 458, startPoint y: 525, endPoint x: 428, endPoint y: 563, distance: 48.8
click at [428, 563] on div ".deletable-edge-delete-btn { width: 20px; height: 20px; border: 0px solid #ffff…" at bounding box center [786, 382] width 814 height 586
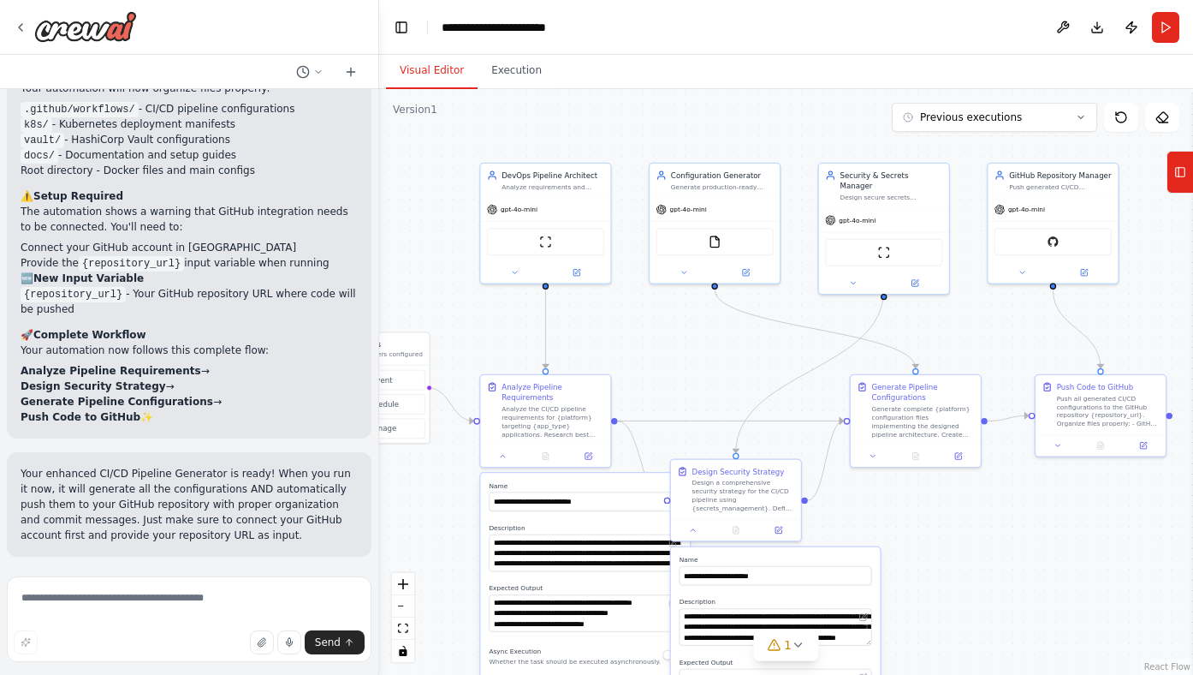
drag, startPoint x: 673, startPoint y: 292, endPoint x: 637, endPoint y: 314, distance: 42.3
click at [676, 318] on div ".deletable-edge-delete-btn { width: 20px; height: 20px; border: 0px solid #ffff…" at bounding box center [786, 382] width 814 height 586
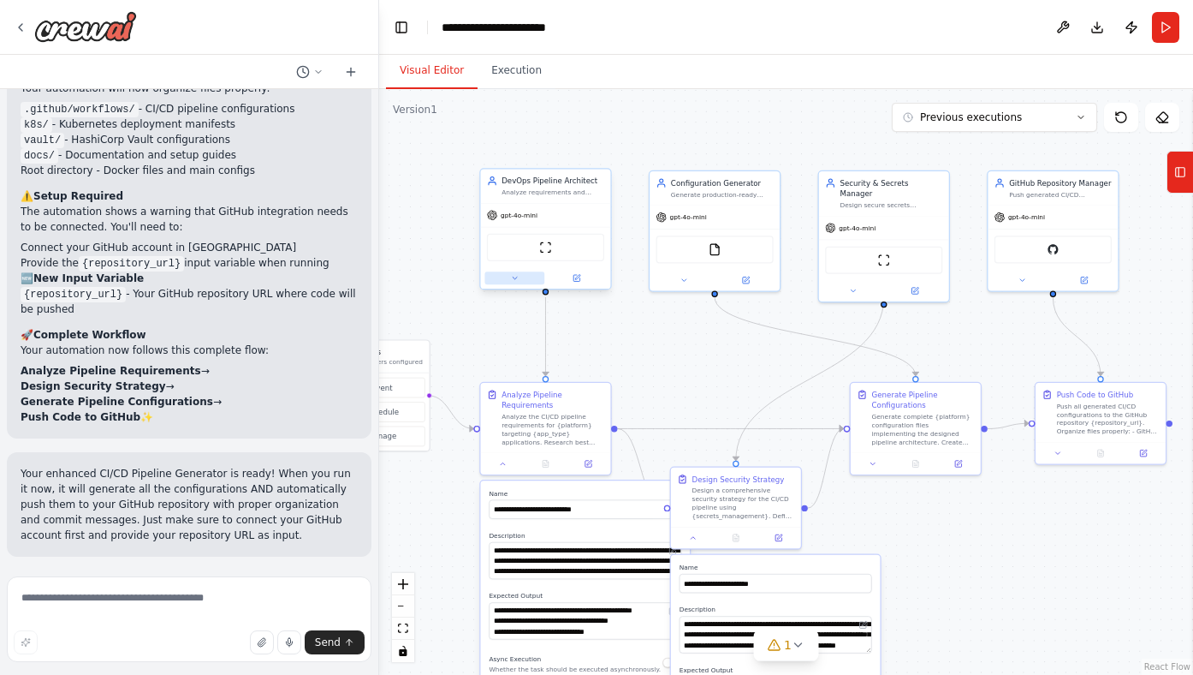
click at [517, 277] on icon at bounding box center [514, 278] width 9 height 9
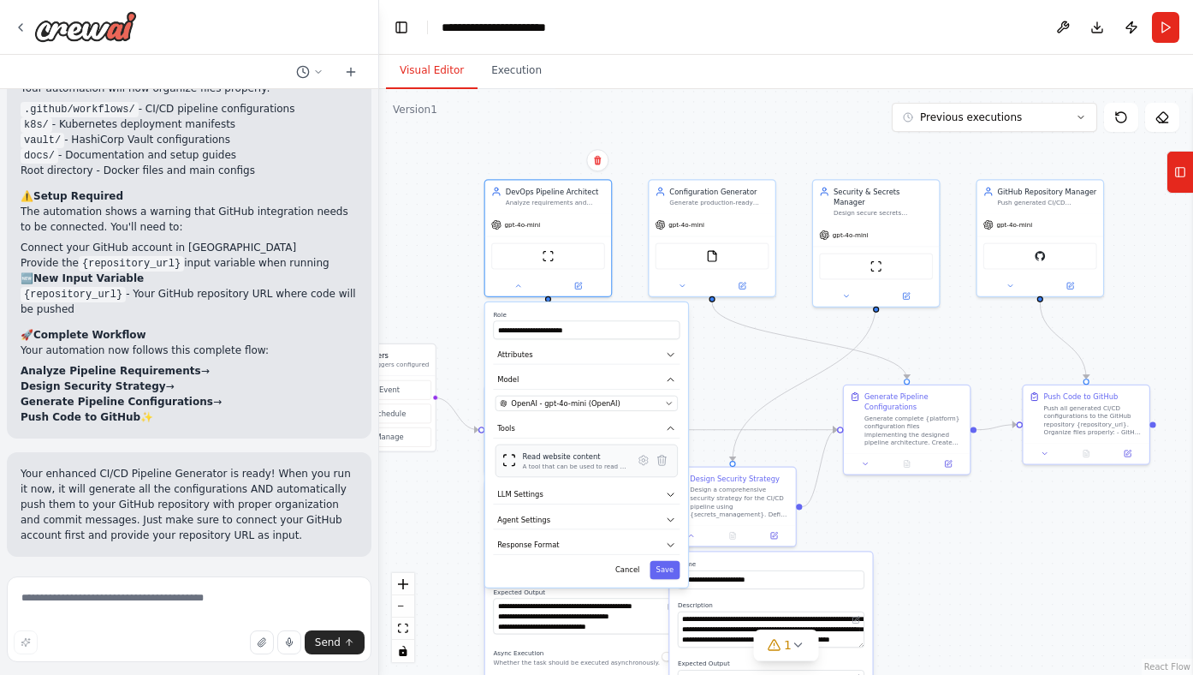
click at [562, 464] on div "A tool that can be used to read a website content." at bounding box center [575, 466] width 105 height 9
click at [514, 464] on img at bounding box center [509, 460] width 15 height 15
click at [644, 459] on icon at bounding box center [643, 460] width 3 height 3
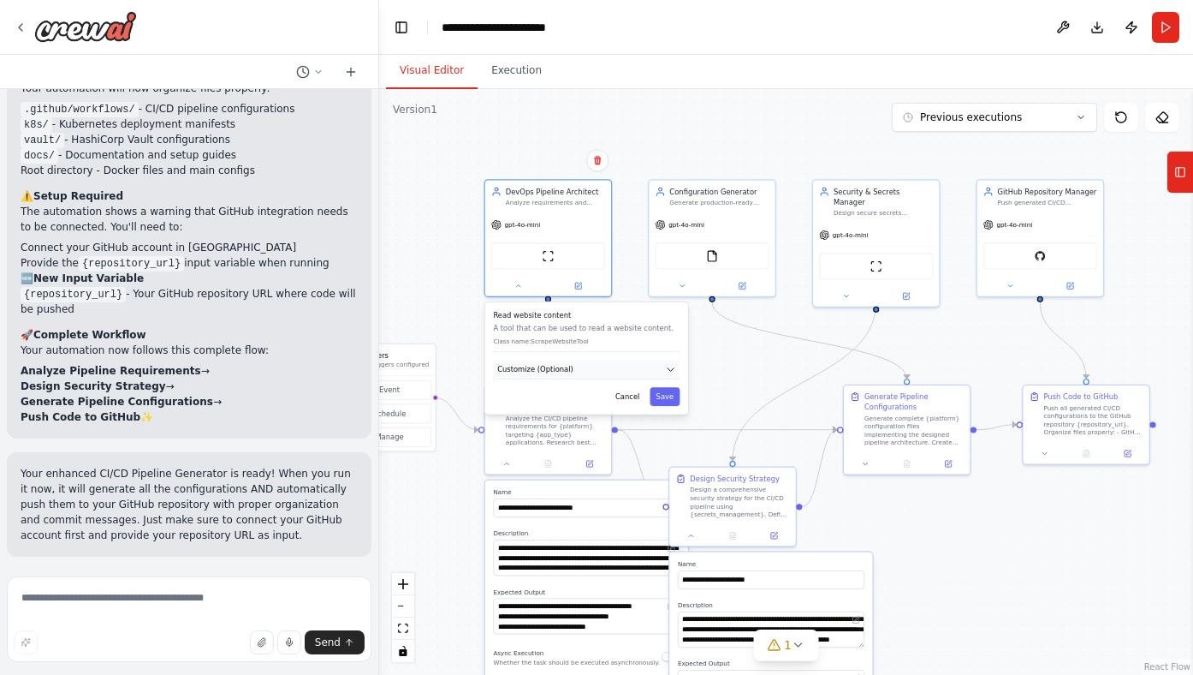
click at [582, 372] on button "Customize (Optional)" at bounding box center [586, 369] width 187 height 19
click at [674, 367] on icon "button" at bounding box center [671, 369] width 10 height 10
click at [605, 421] on div "Read website content A tool that can be used to read a website content. Class n…" at bounding box center [586, 376] width 203 height 149
click at [629, 433] on button "Cancel" at bounding box center [627, 433] width 37 height 19
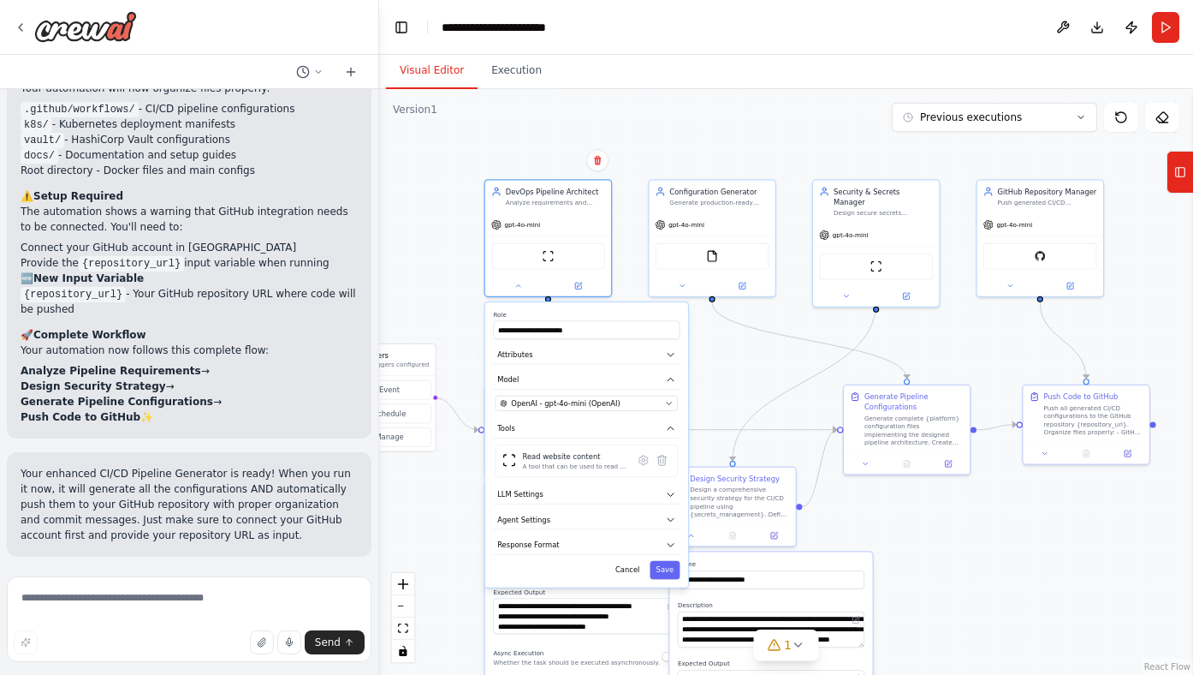
click at [732, 346] on div ".deletable-edge-delete-btn { width: 20px; height: 20px; border: 0px solid #ffff…" at bounding box center [786, 382] width 814 height 586
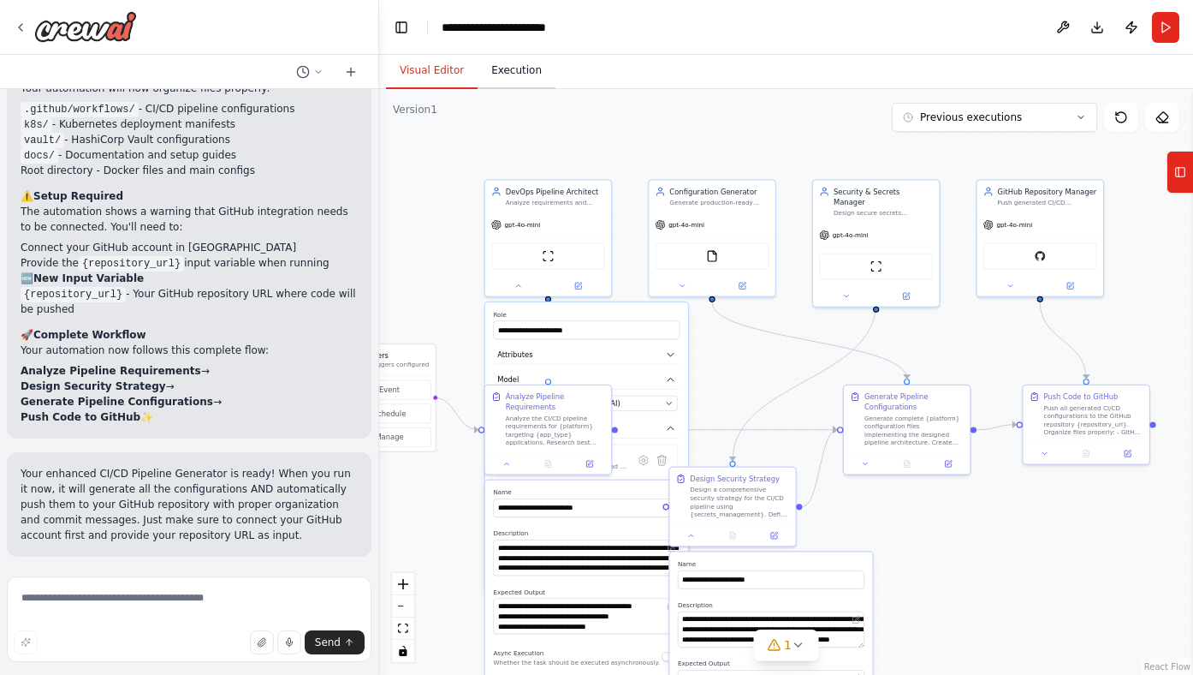
drag, startPoint x: 504, startPoint y: 77, endPoint x: 523, endPoint y: 78, distance: 18.9
click at [505, 77] on button "Execution" at bounding box center [517, 71] width 78 height 36
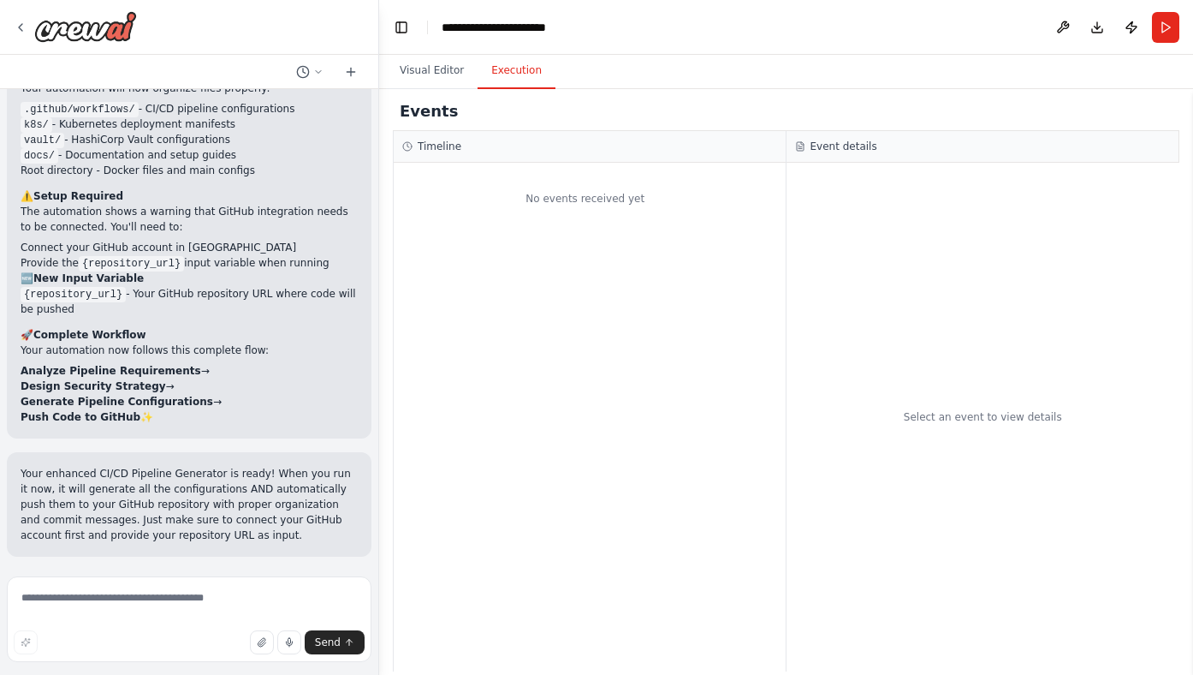
click at [624, 205] on div "No events received yet" at bounding box center [585, 198] width 383 height 55
click at [832, 144] on h3 "Event details" at bounding box center [844, 147] width 67 height 14
drag, startPoint x: 838, startPoint y: 146, endPoint x: 778, endPoint y: 154, distance: 60.5
click at [838, 146] on h3 "Event details" at bounding box center [844, 147] width 67 height 14
click at [407, 154] on div "Timeline" at bounding box center [590, 147] width 392 height 32
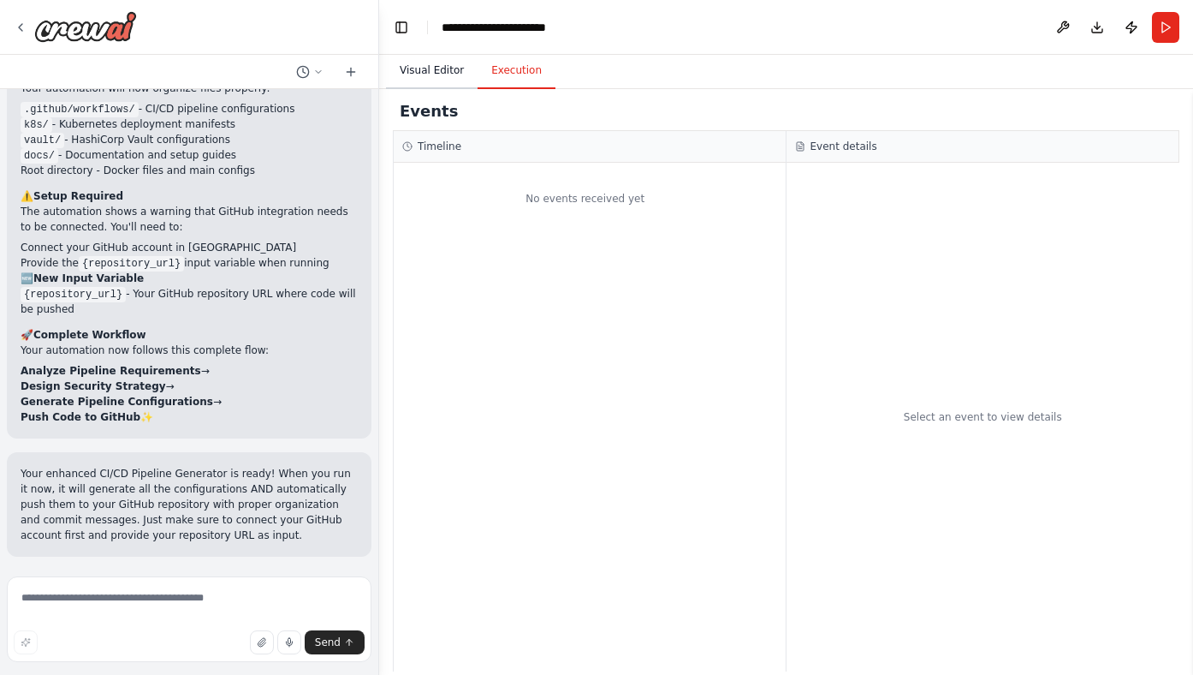
click at [445, 75] on button "Visual Editor" at bounding box center [432, 71] width 92 height 36
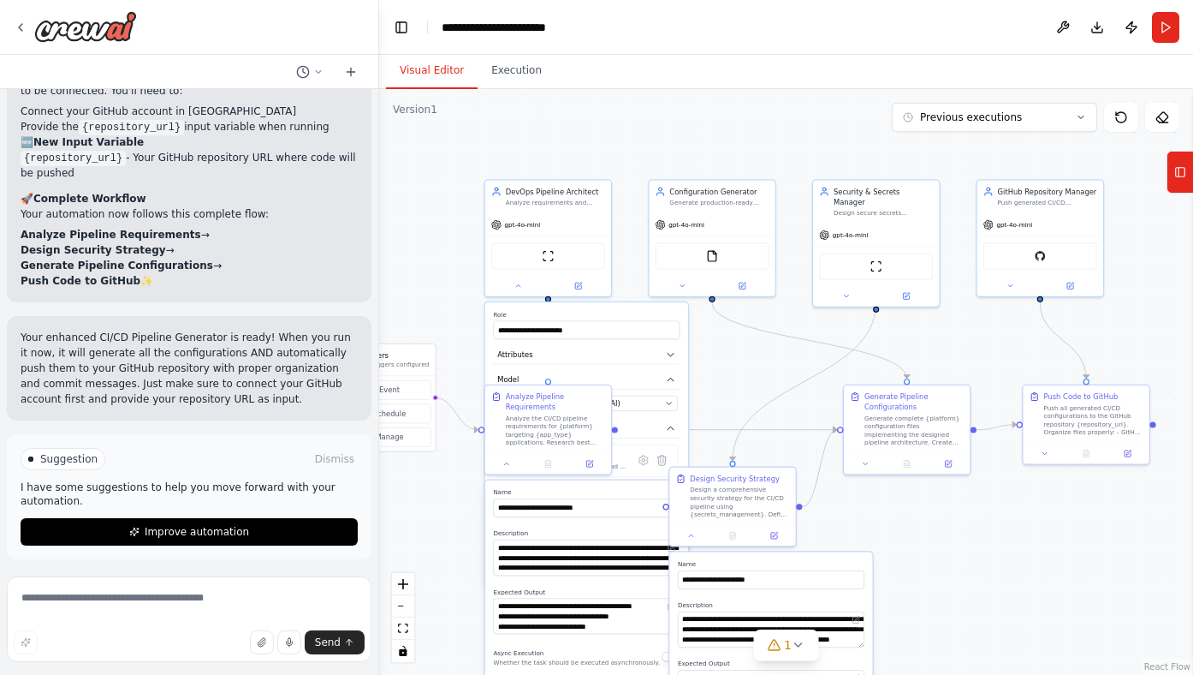
scroll to position [4749, 0]
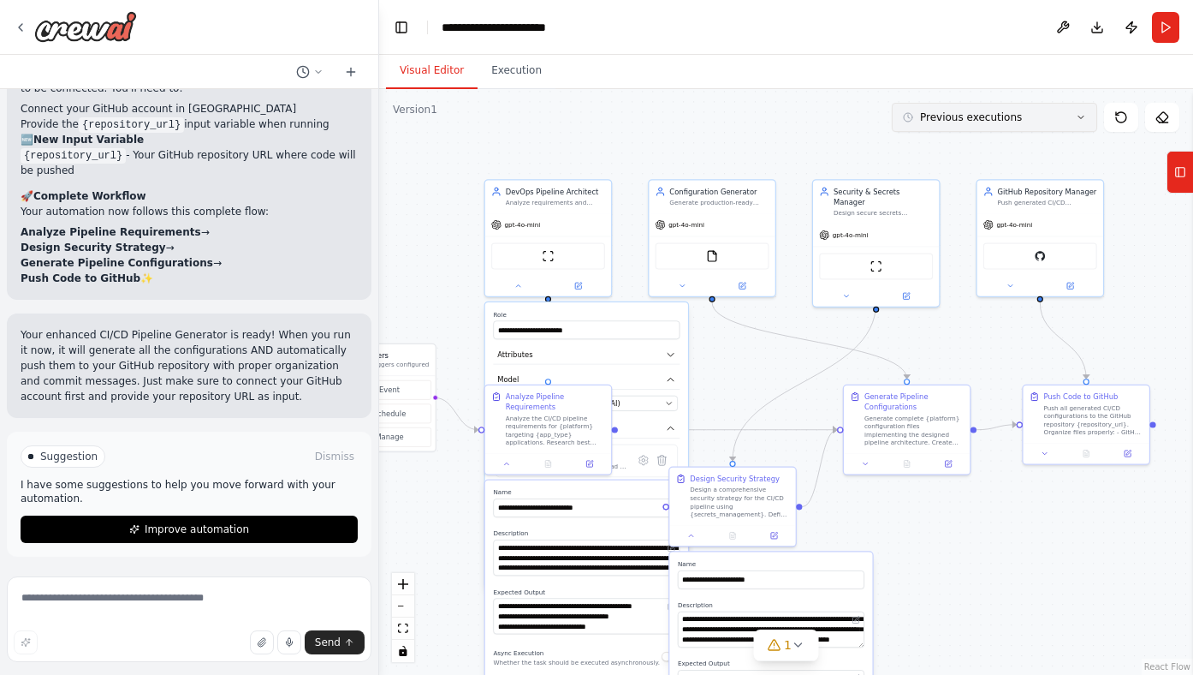
click at [1070, 119] on button "Previous executions" at bounding box center [994, 117] width 205 height 29
click at [959, 148] on div "8h 23m ago" at bounding box center [1004, 149] width 171 height 14
click at [931, 150] on div "8h 23m ago" at bounding box center [1004, 149] width 171 height 14
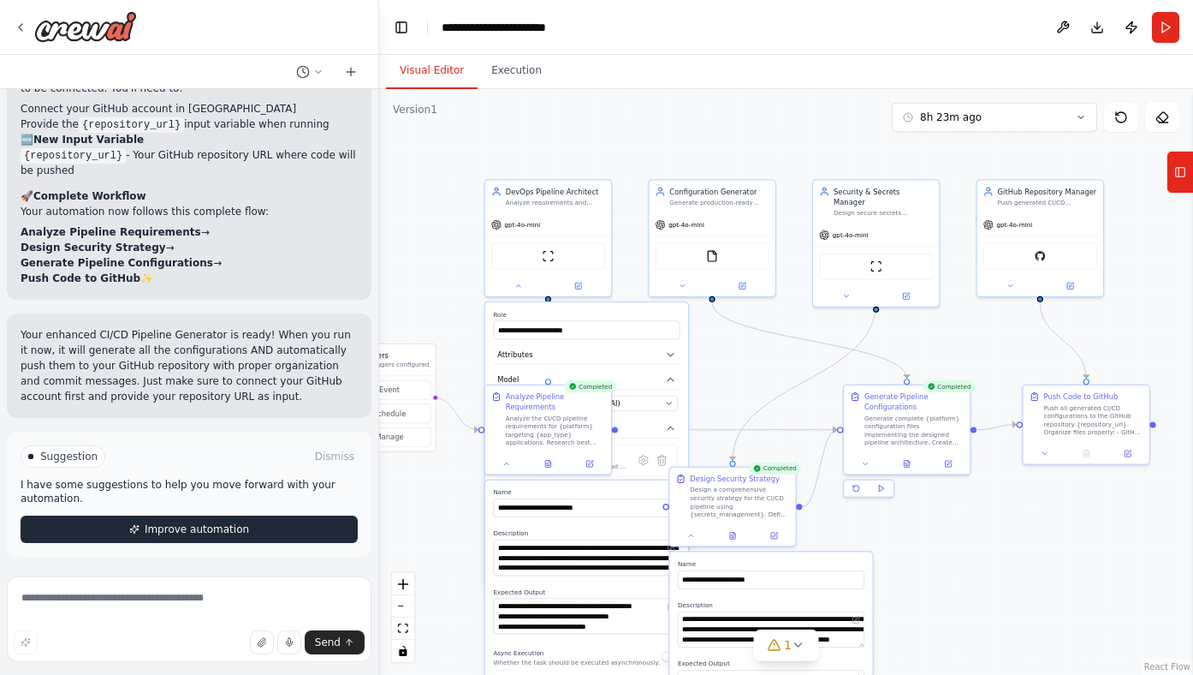
click at [204, 525] on span "Improve automation" at bounding box center [197, 529] width 104 height 14
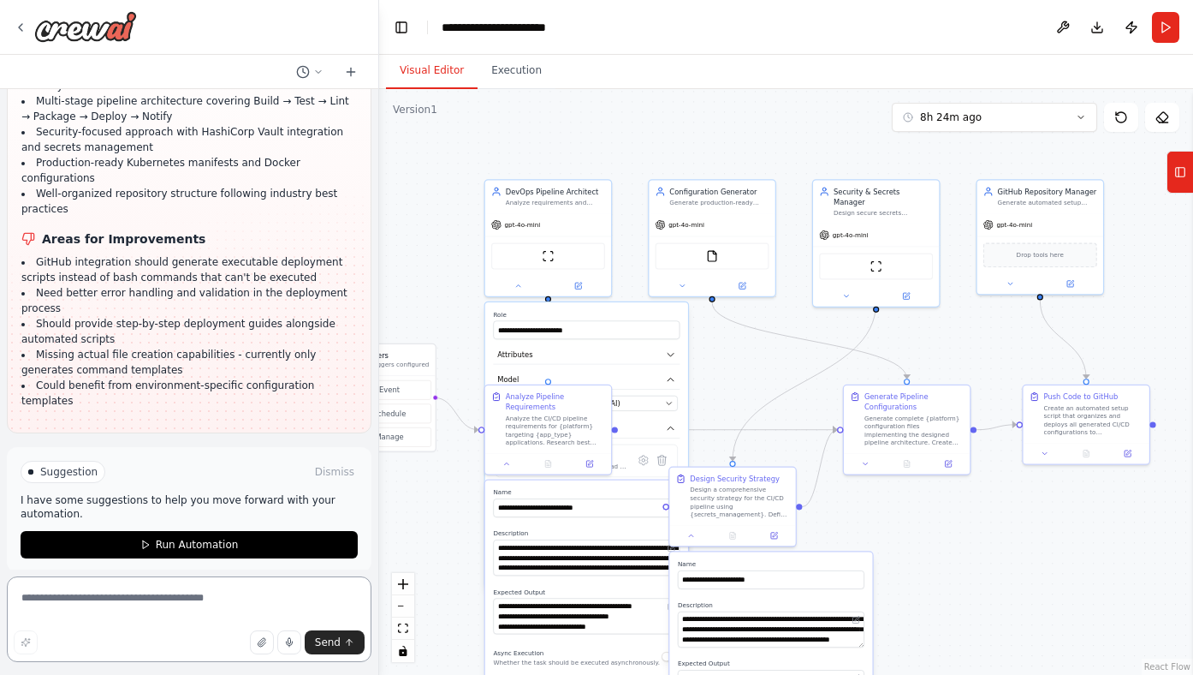
scroll to position [6064, 0]
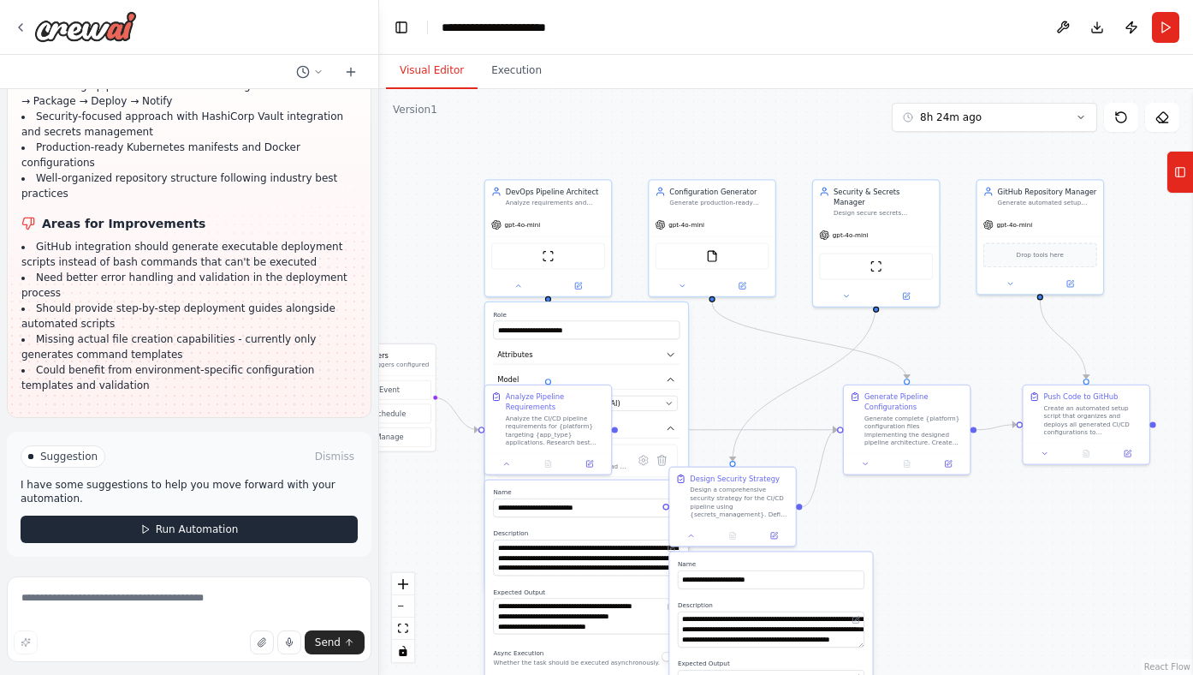
click at [180, 530] on span "Run Automation" at bounding box center [197, 529] width 83 height 14
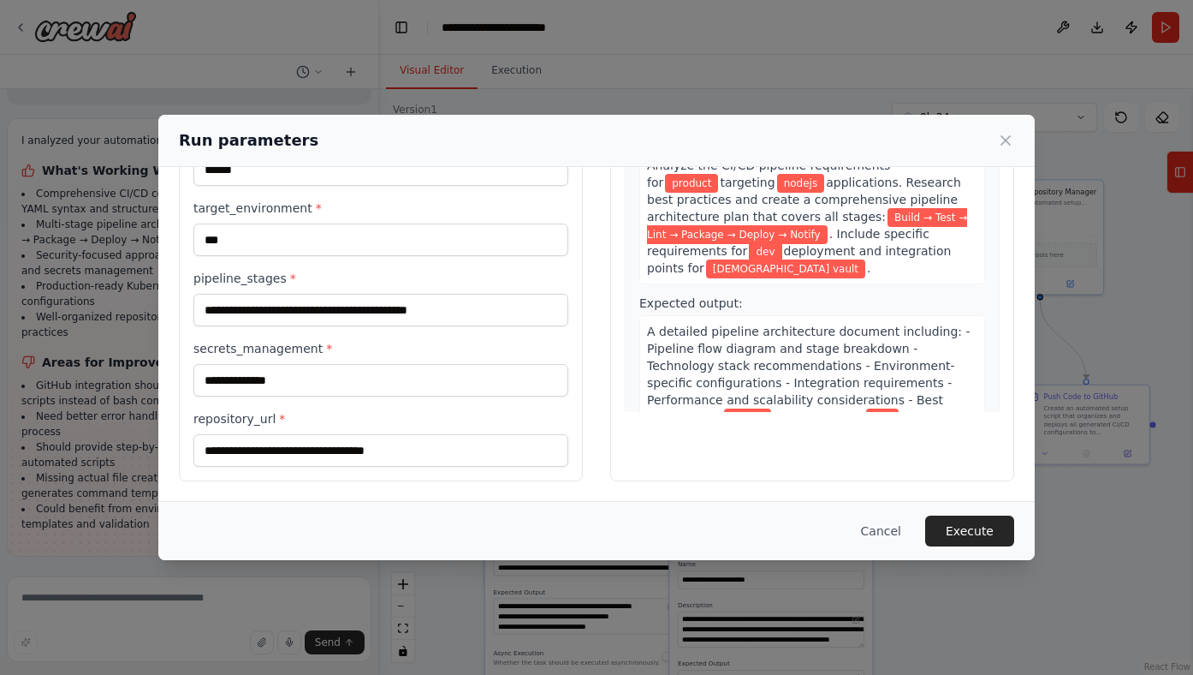
scroll to position [168, 0]
click at [975, 531] on button "Execute" at bounding box center [969, 530] width 89 height 31
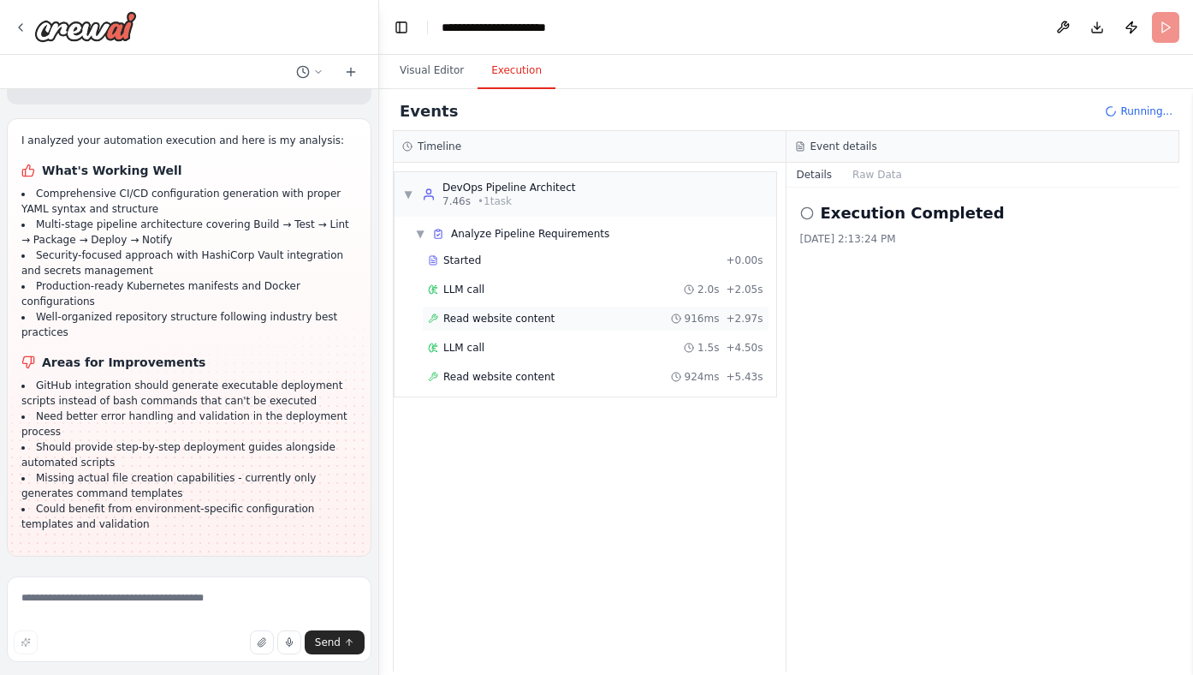
click at [502, 319] on span "Read website content" at bounding box center [498, 319] width 111 height 14
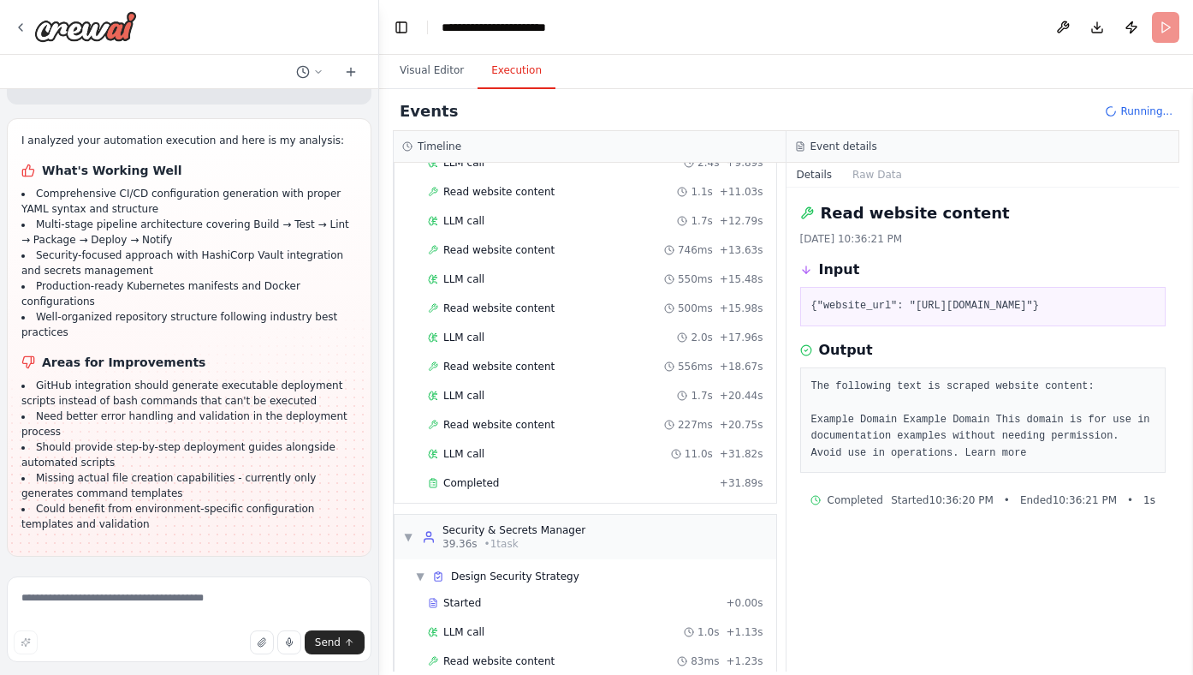
scroll to position [360, 0]
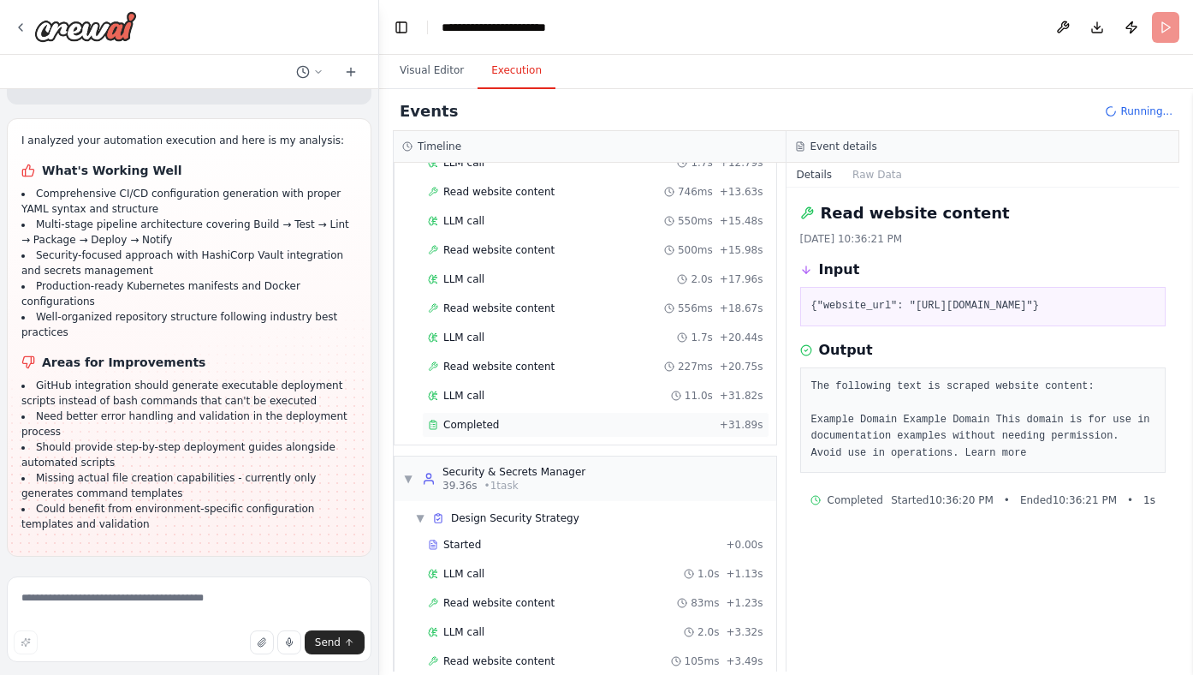
click at [474, 425] on span "Completed" at bounding box center [471, 425] width 56 height 14
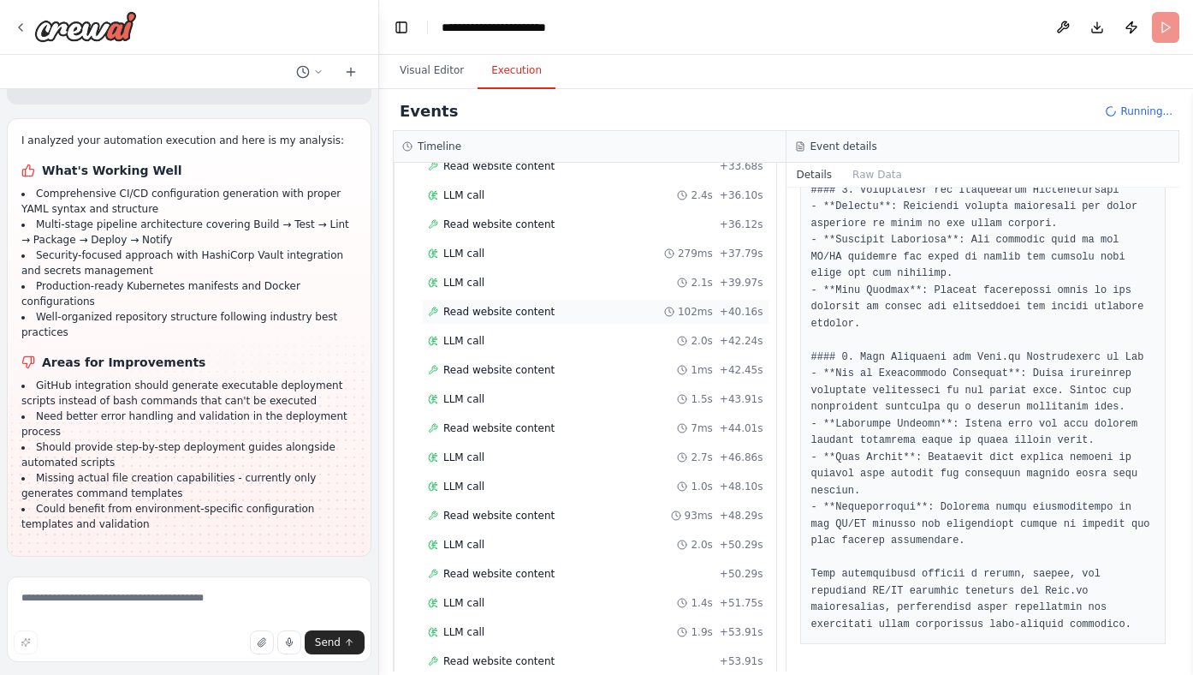
scroll to position [1582, 0]
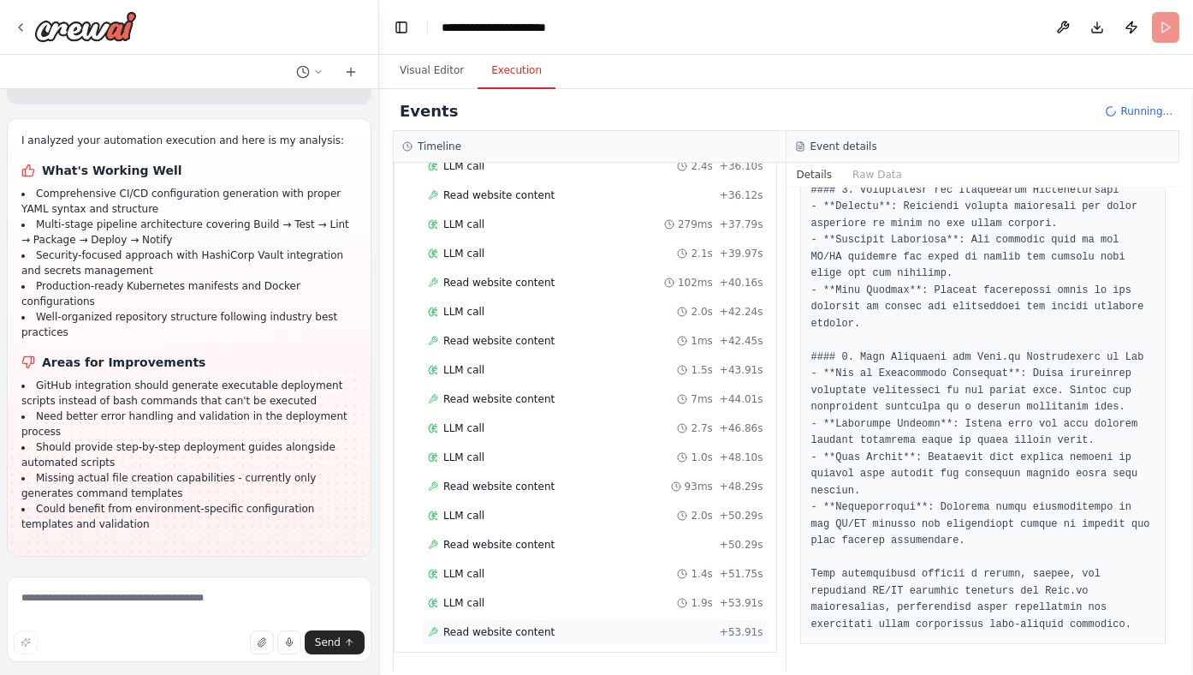
click at [486, 629] on span "Read website content" at bounding box center [498, 632] width 111 height 14
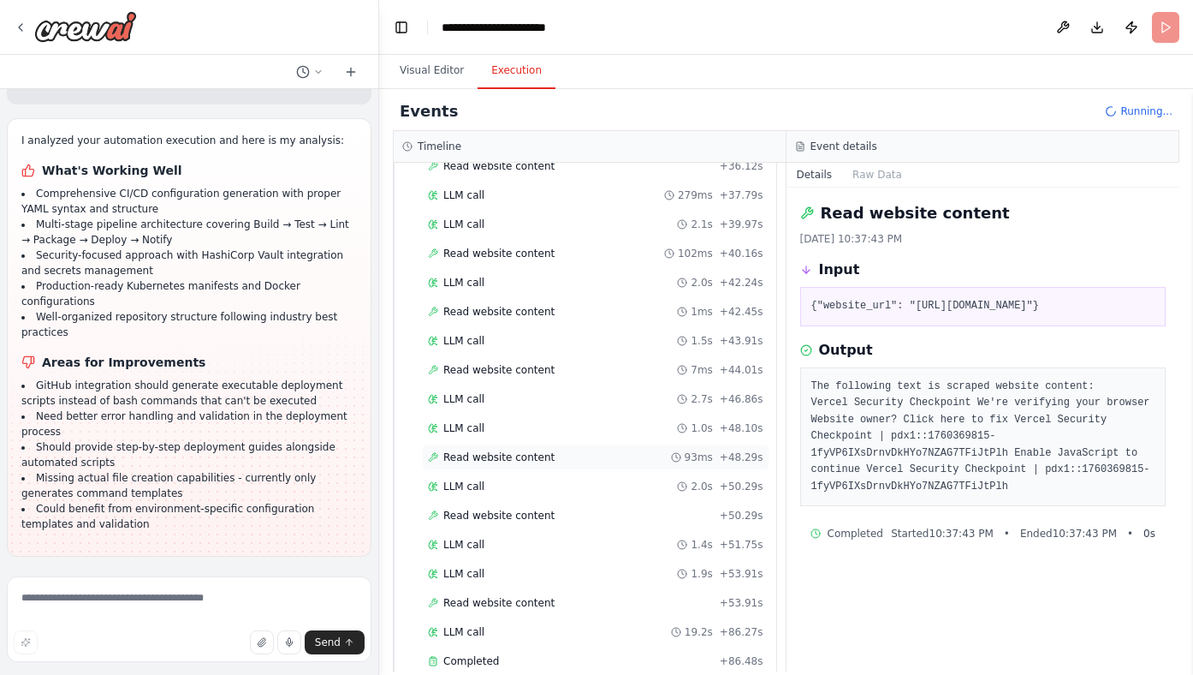
scroll to position [1789, 0]
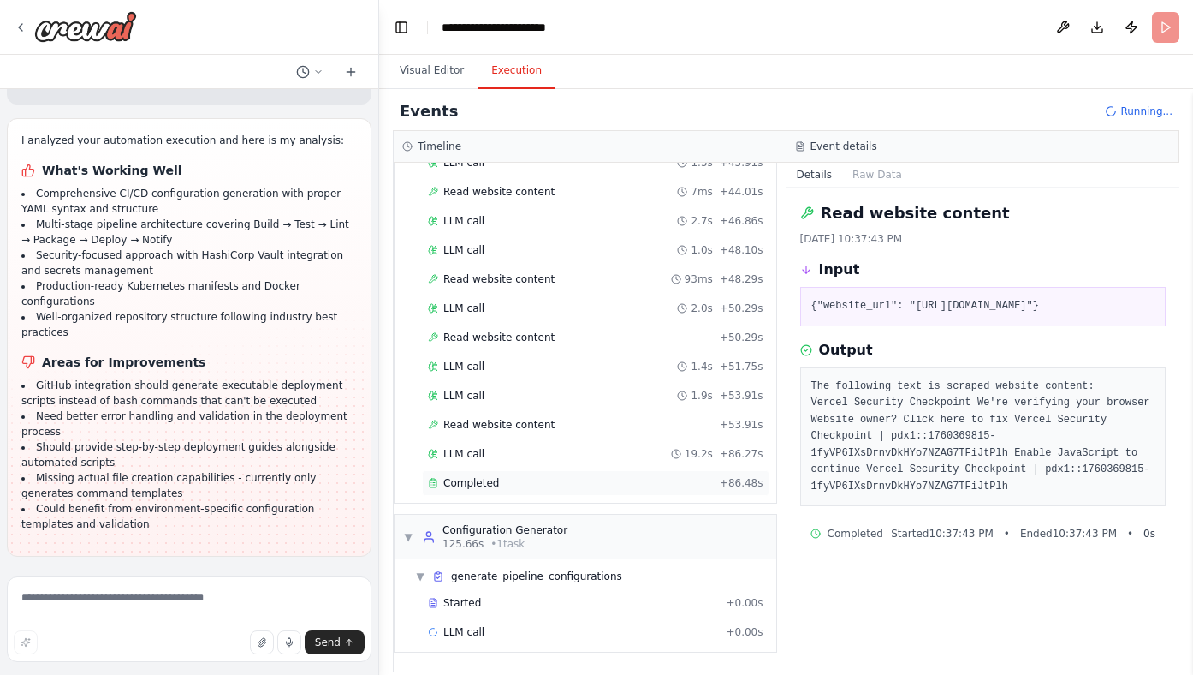
click at [478, 490] on div "Completed + 86.48s" at bounding box center [596, 483] width 348 height 26
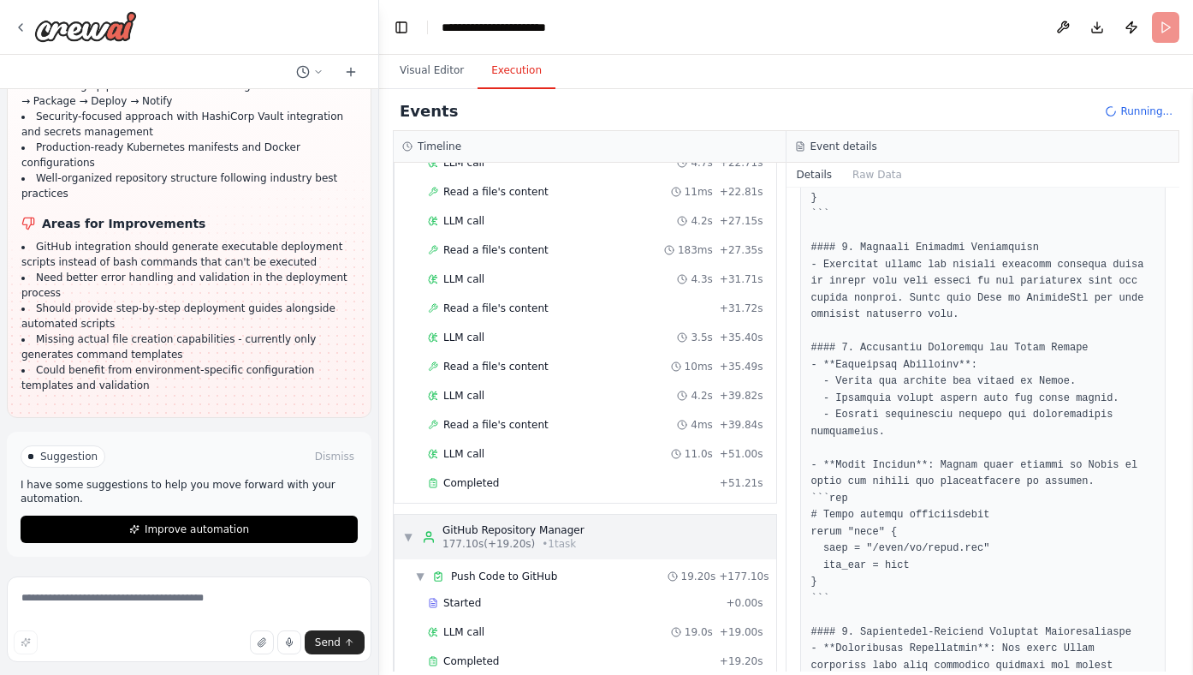
scroll to position [2462, 0]
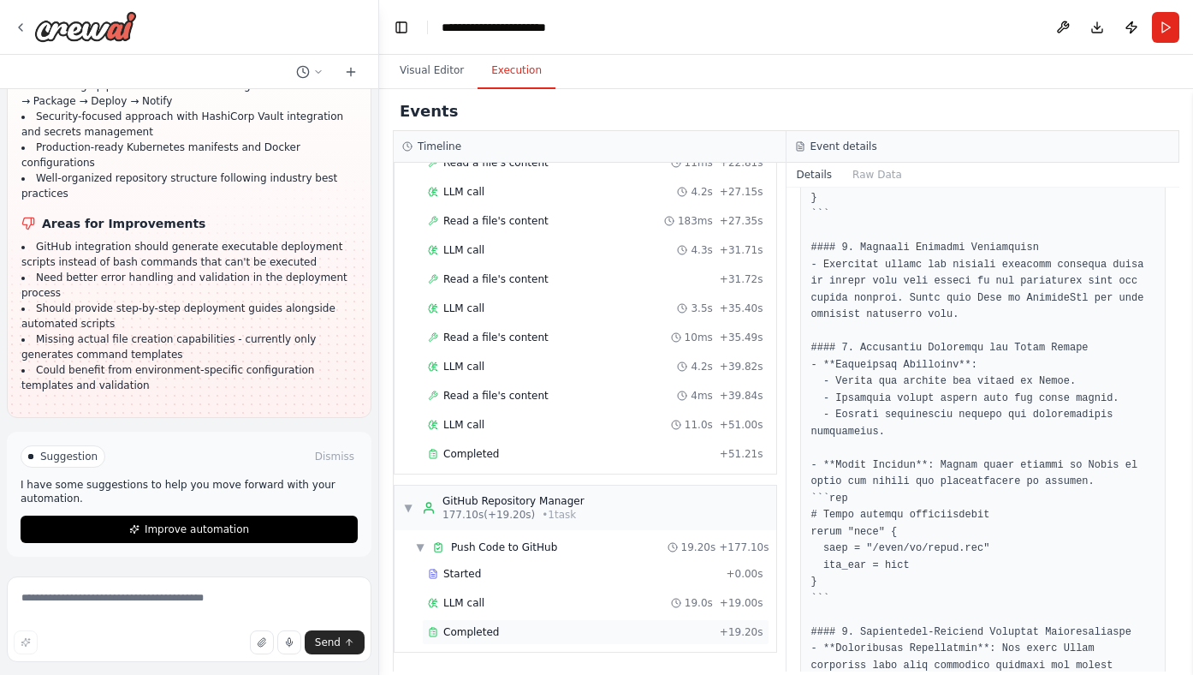
click at [469, 630] on span "Completed" at bounding box center [471, 632] width 56 height 14
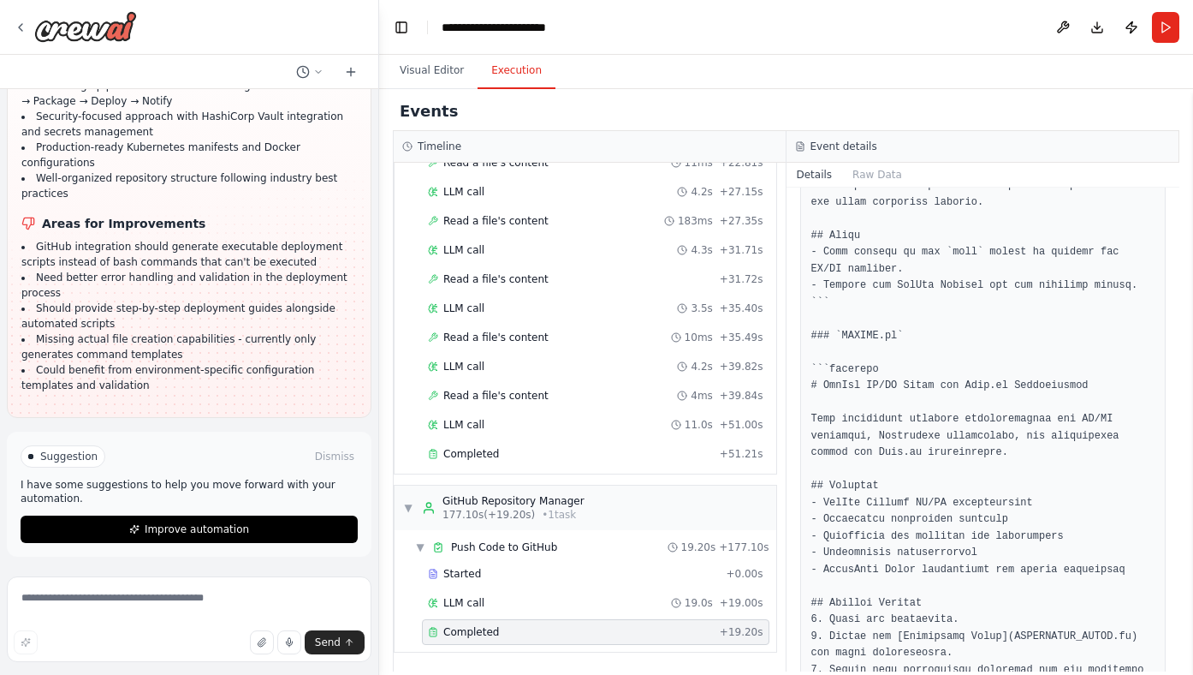
scroll to position [4248, 0]
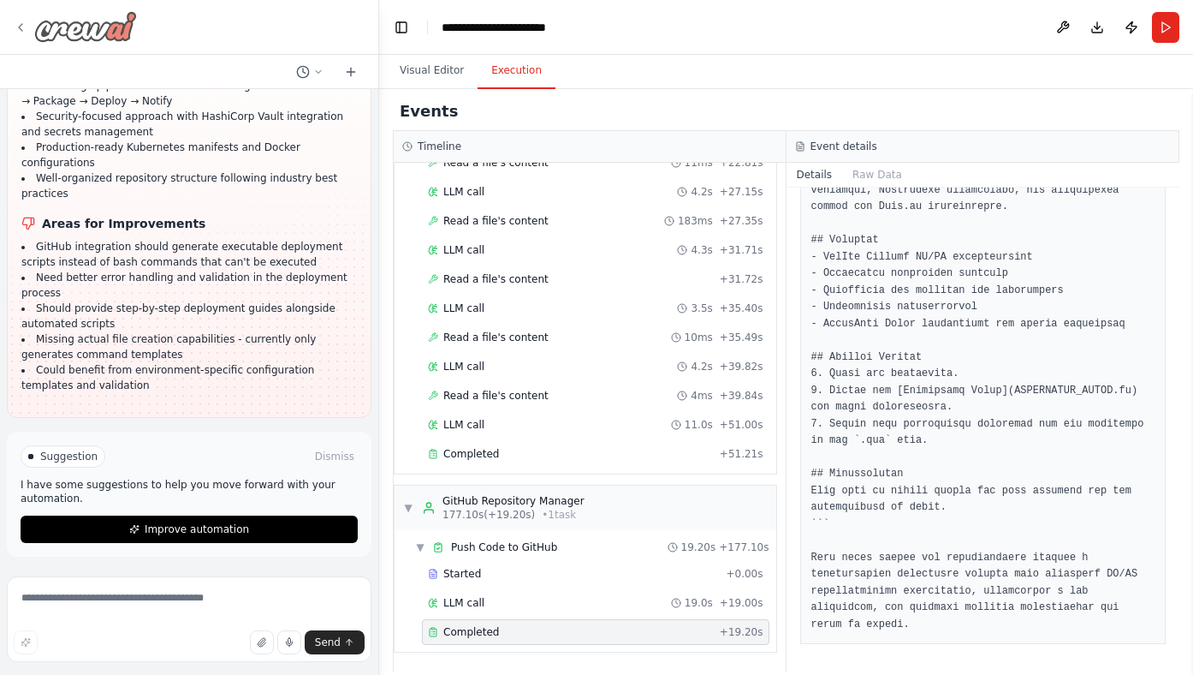
click at [72, 32] on img at bounding box center [85, 26] width 103 height 31
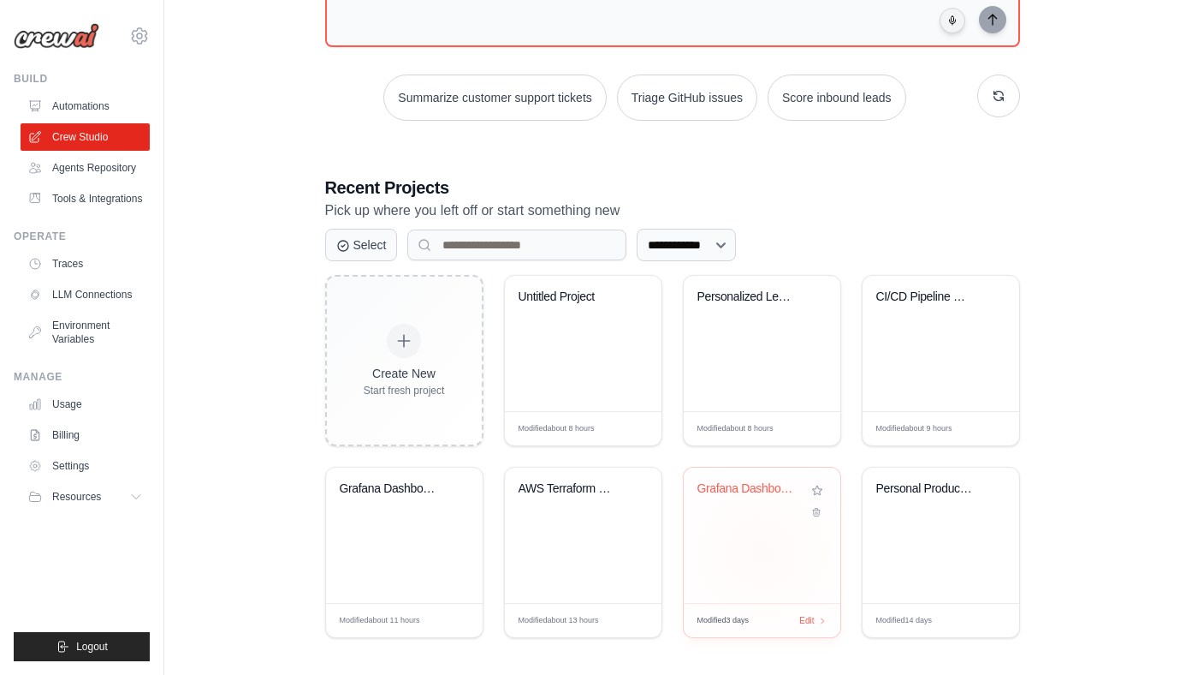
scroll to position [206, 0]
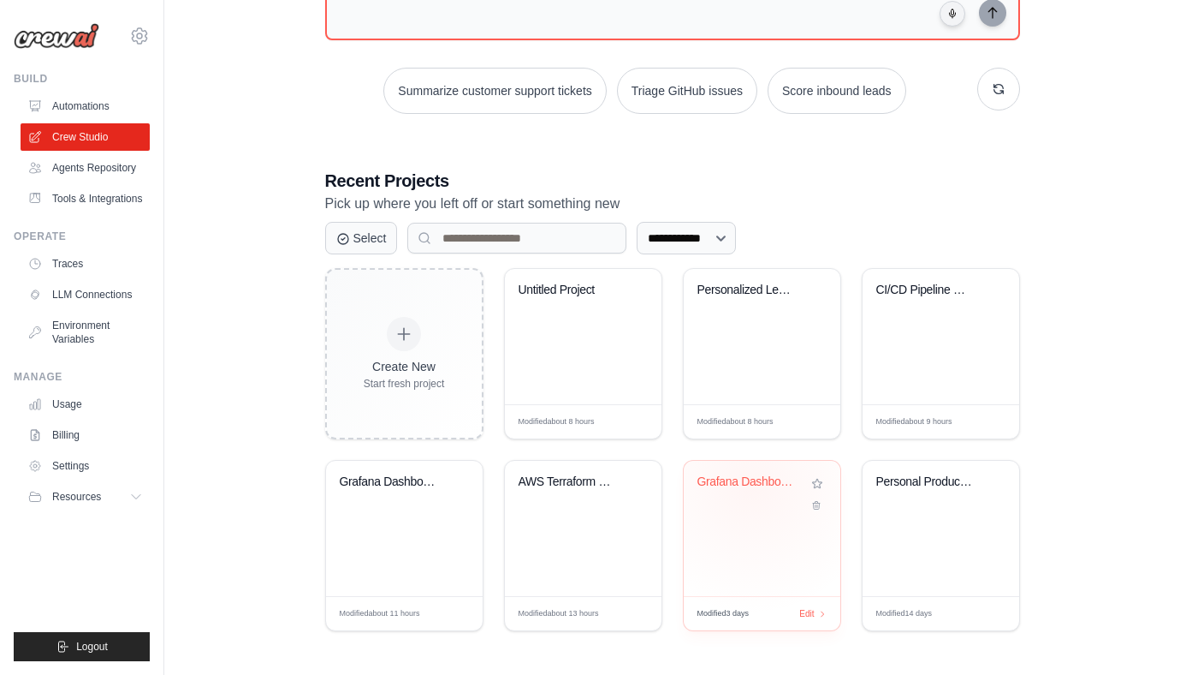
click at [752, 485] on div "Grafana Dashboard Creator from Prom..." at bounding box center [750, 481] width 104 height 15
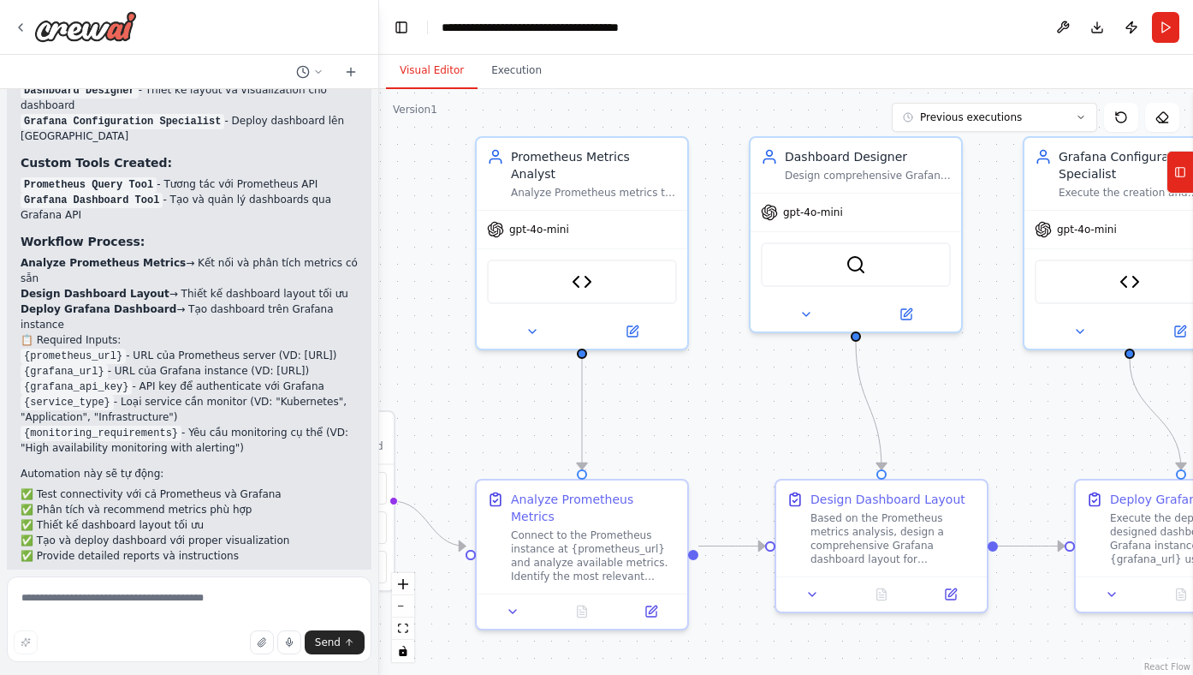
scroll to position [2609, 0]
drag, startPoint x: 936, startPoint y: 431, endPoint x: 684, endPoint y: 391, distance: 254.9
click at [685, 392] on div ".deletable-edge-delete-btn { width: 20px; height: 20px; border: 0px solid #ffff…" at bounding box center [786, 382] width 814 height 586
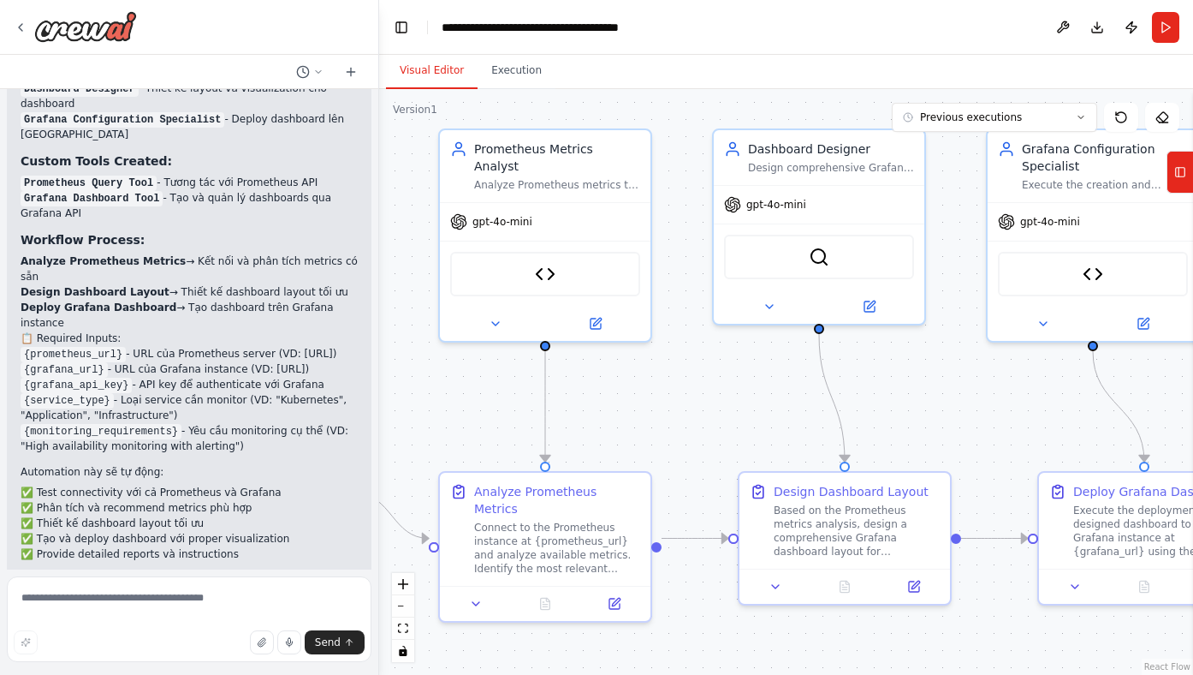
drag, startPoint x: 994, startPoint y: 408, endPoint x: 1008, endPoint y: 398, distance: 17.8
click at [1008, 398] on div ".deletable-edge-delete-btn { width: 20px; height: 20px; border: 0px solid #ffff…" at bounding box center [786, 382] width 814 height 586
click at [674, 407] on div ".deletable-edge-delete-btn { width: 20px; height: 20px; border: 0px solid #ffff…" at bounding box center [786, 382] width 814 height 586
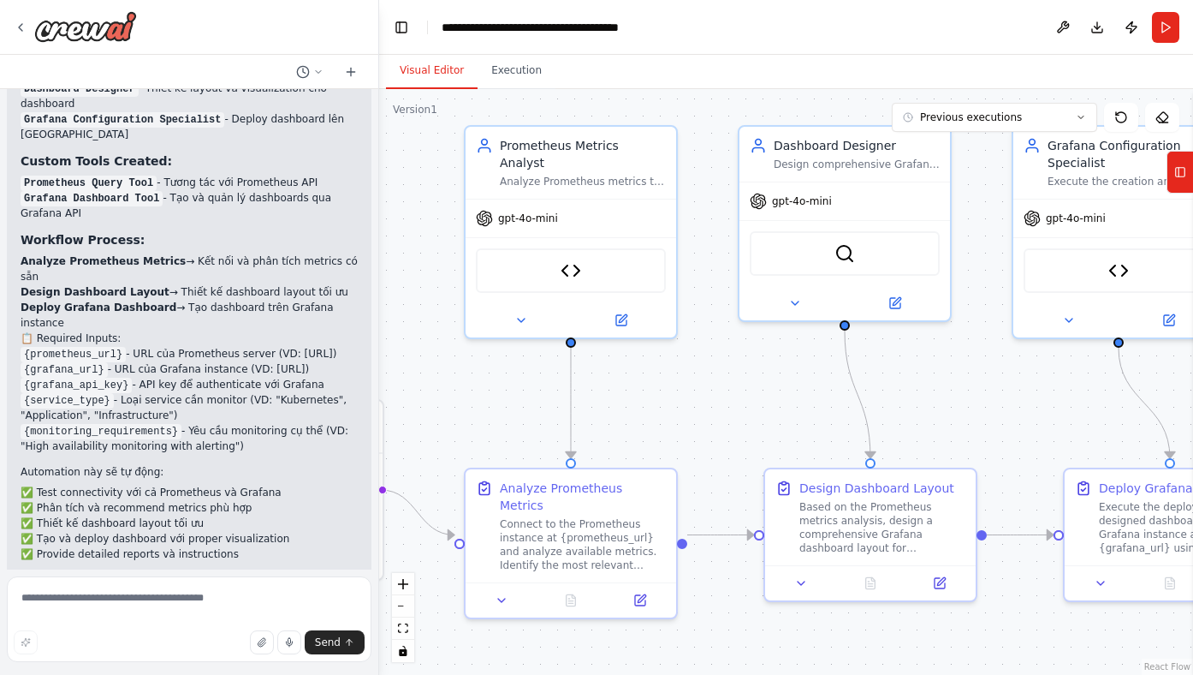
drag, startPoint x: 669, startPoint y: 383, endPoint x: 693, endPoint y: 380, distance: 23.4
click at [693, 380] on div ".deletable-edge-delete-btn { width: 20px; height: 20px; border: 0px solid #ffff…" at bounding box center [786, 382] width 814 height 586
click at [984, 386] on div ".deletable-edge-delete-btn { width: 20px; height: 20px; border: 0px solid #ffff…" at bounding box center [786, 382] width 814 height 586
